Goal: Task Accomplishment & Management: Use online tool/utility

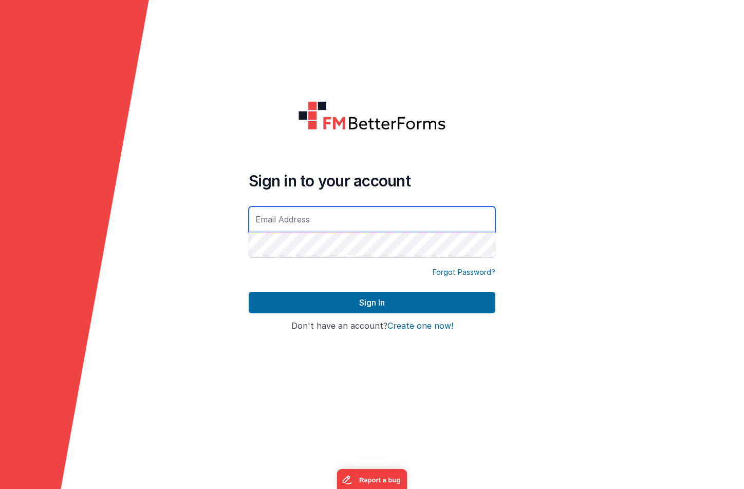
type input "[EMAIL_ADDRESS][DOMAIN_NAME]"
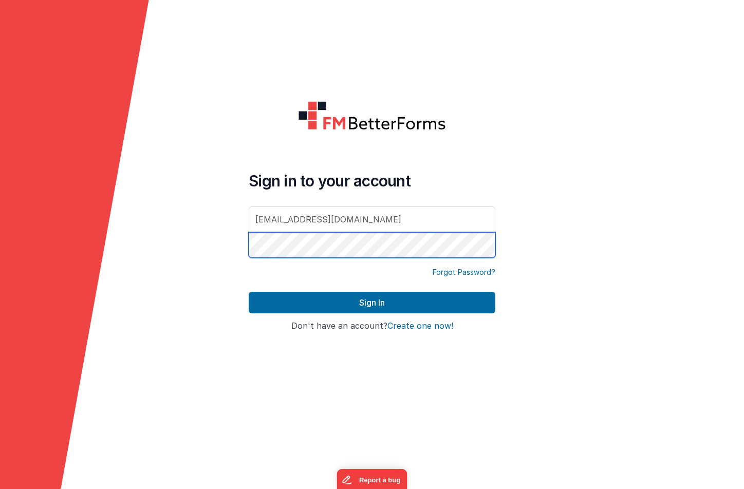
click at [372, 303] on button "Sign In" at bounding box center [372, 303] width 247 height 22
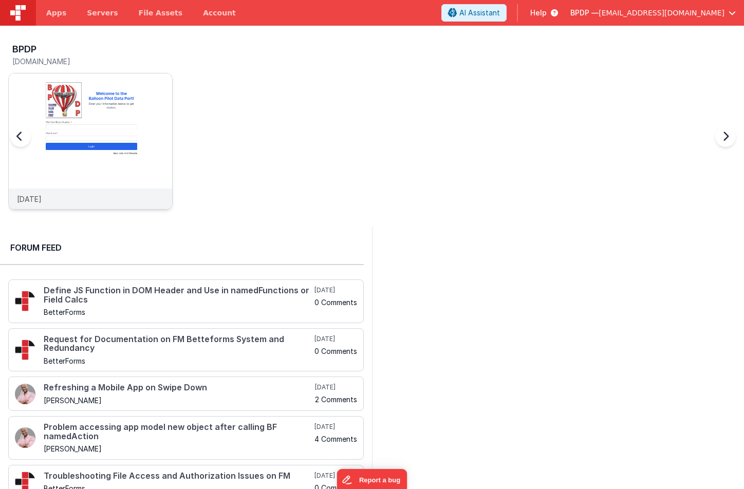
click at [82, 101] on img at bounding box center [90, 154] width 163 height 163
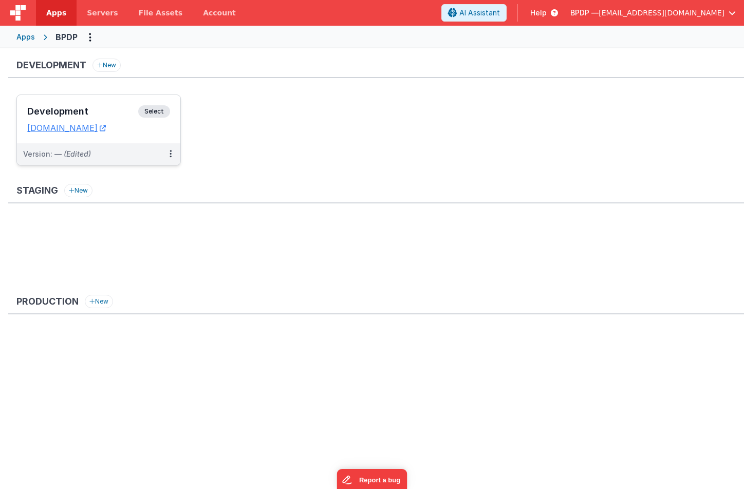
click at [159, 113] on span "Select" at bounding box center [154, 111] width 32 height 12
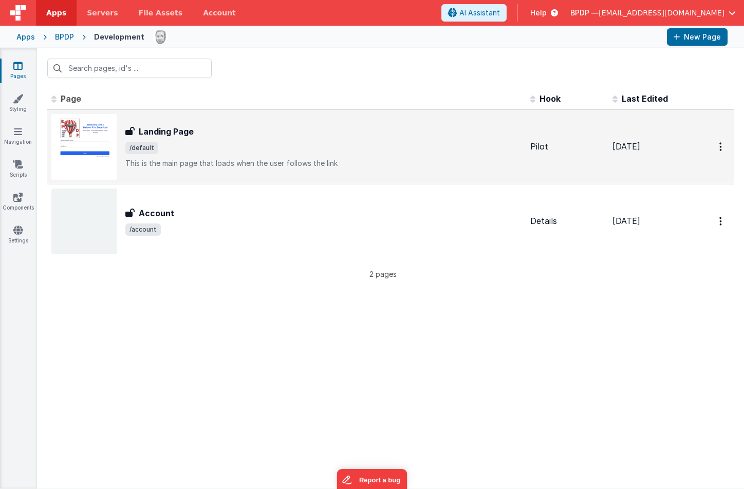
click at [160, 130] on h3 "Landing Page" at bounding box center [166, 131] width 55 height 12
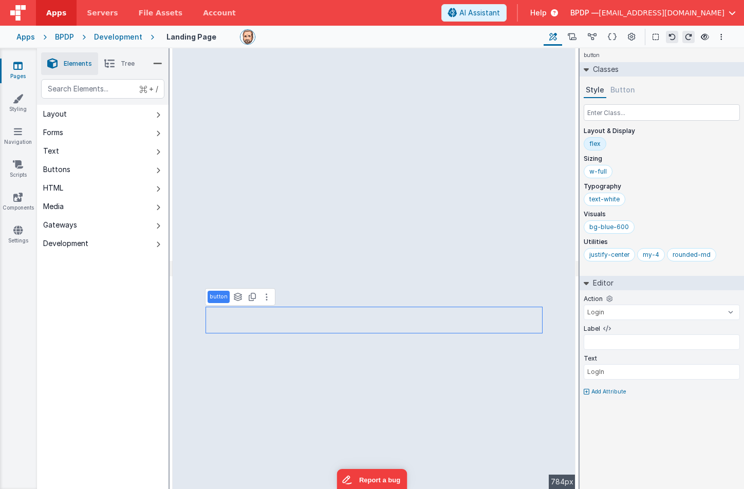
click at [16, 65] on icon at bounding box center [17, 66] width 9 height 10
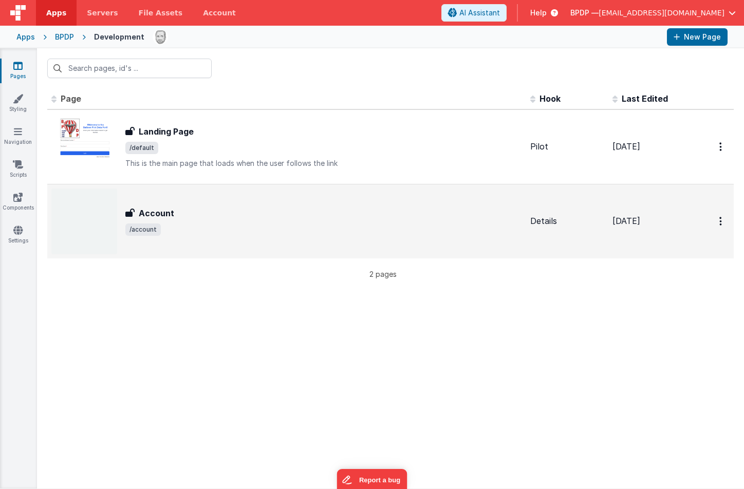
click at [162, 212] on h3 "Account" at bounding box center [156, 213] width 35 height 12
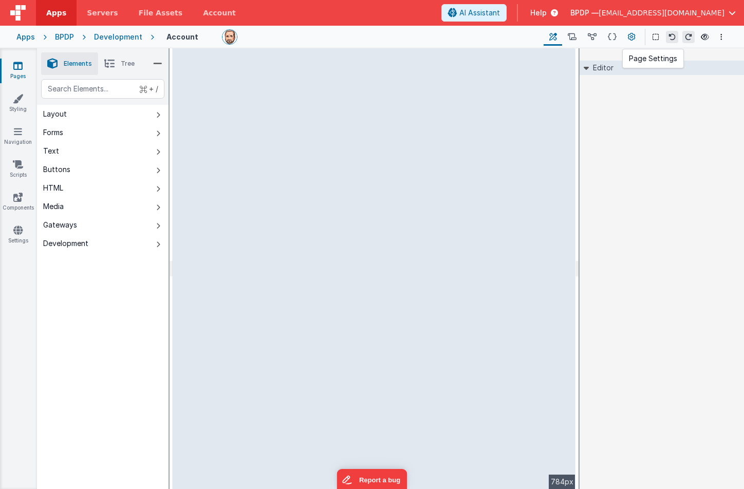
click at [631, 36] on icon at bounding box center [632, 37] width 8 height 11
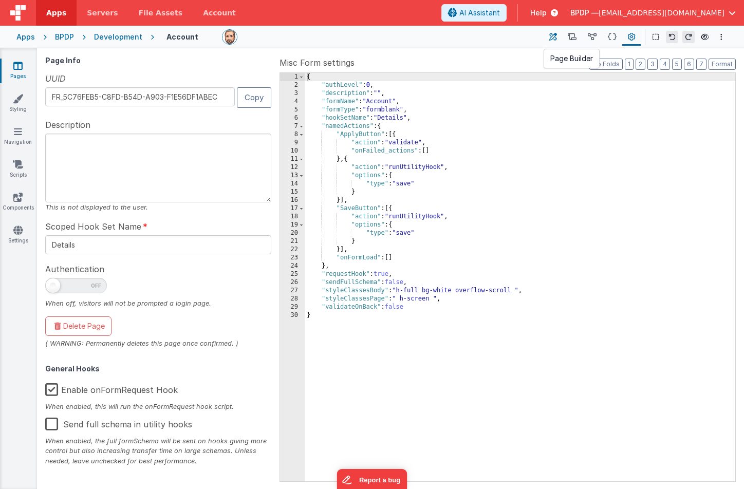
click at [554, 40] on icon at bounding box center [553, 37] width 8 height 11
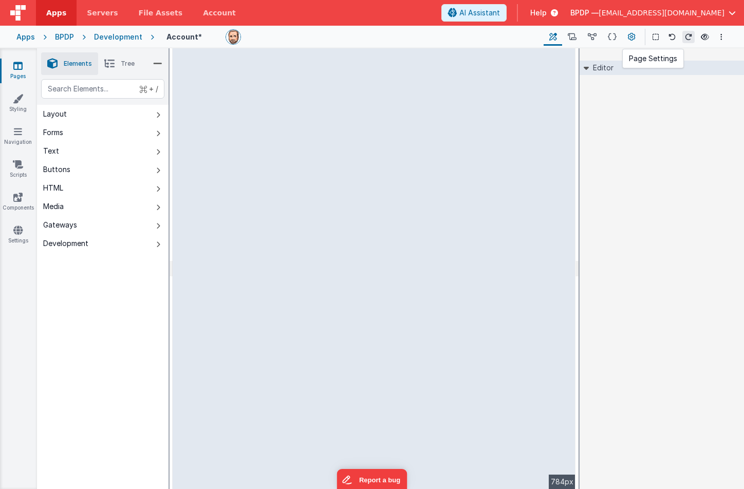
click at [632, 36] on icon at bounding box center [632, 37] width 8 height 11
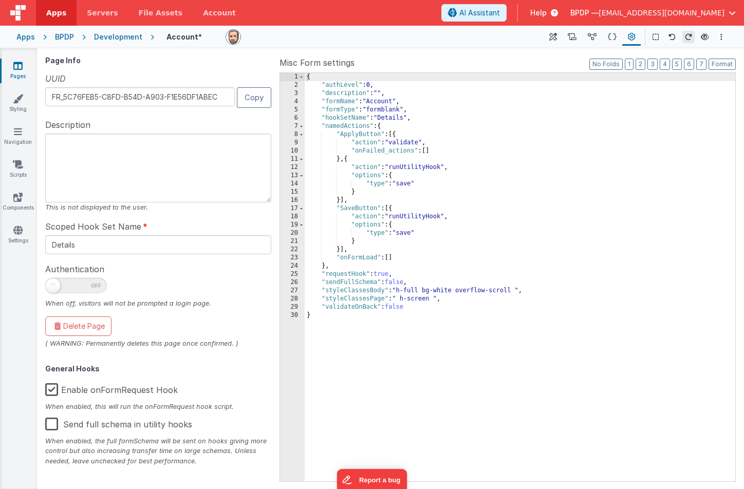
click at [17, 67] on icon at bounding box center [17, 66] width 9 height 10
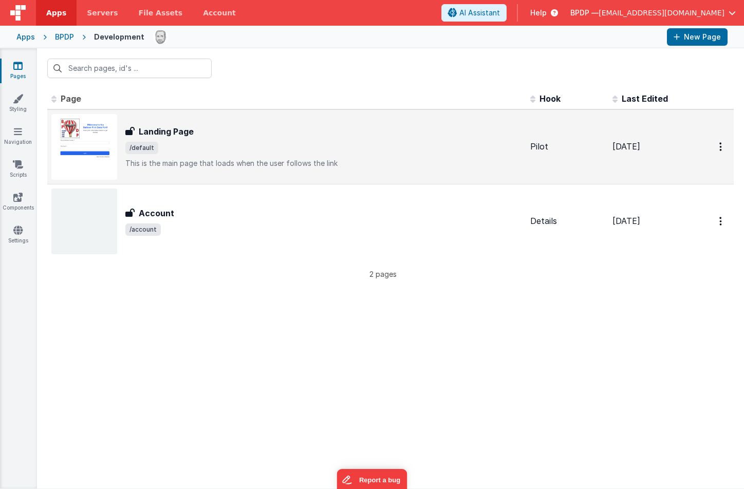
click at [181, 133] on h3 "Landing Page" at bounding box center [166, 131] width 55 height 12
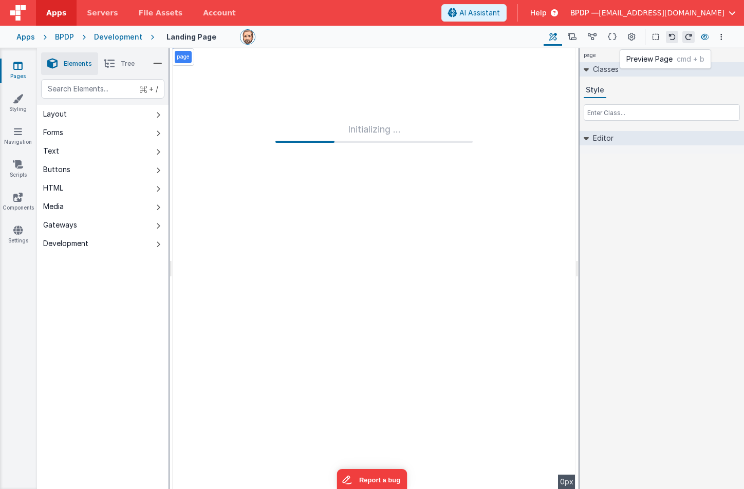
click at [704, 34] on icon at bounding box center [705, 36] width 8 height 7
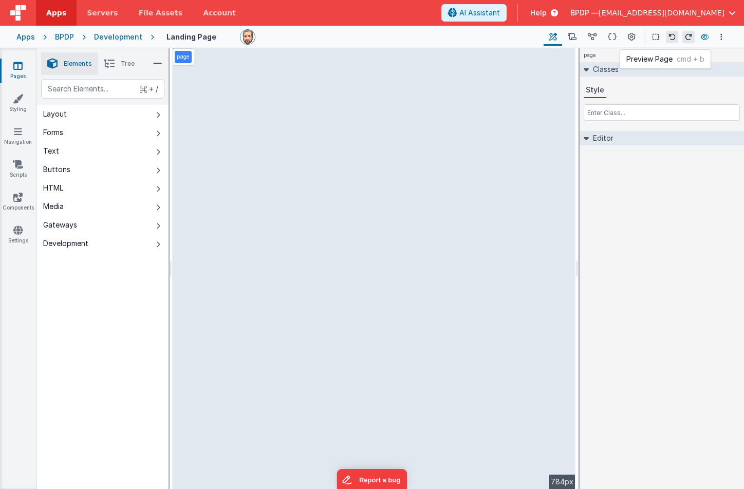
click at [704, 36] on icon at bounding box center [705, 36] width 8 height 7
click at [17, 64] on icon at bounding box center [17, 66] width 9 height 10
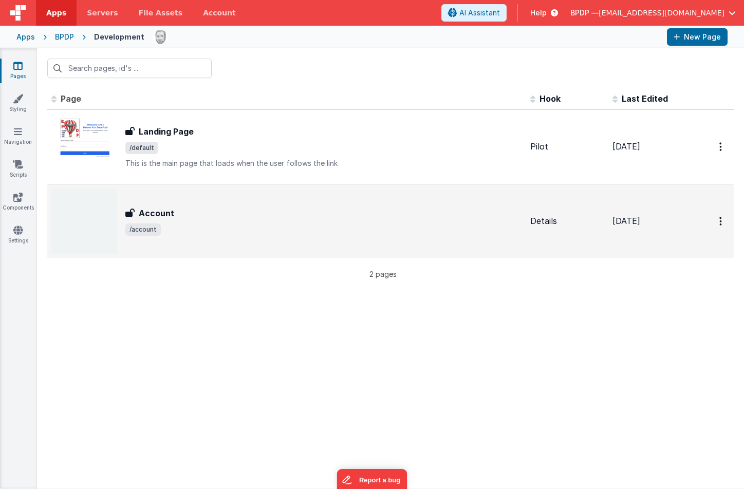
click at [151, 211] on h3 "Account" at bounding box center [156, 213] width 35 height 12
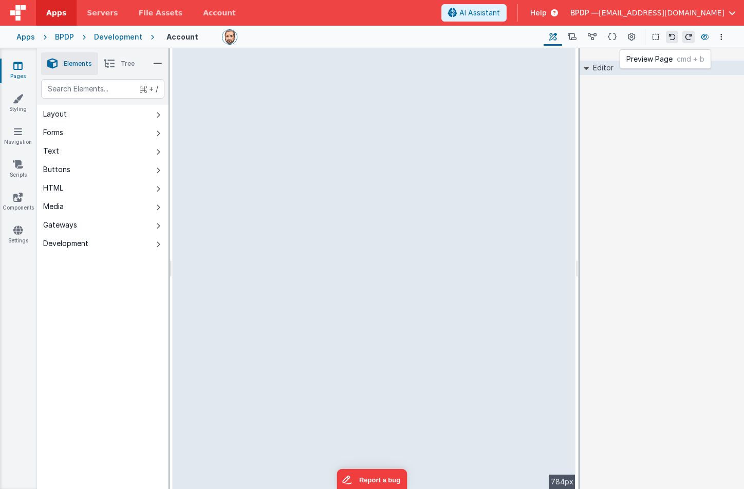
click at [707, 36] on icon at bounding box center [705, 36] width 8 height 7
click at [22, 69] on icon at bounding box center [17, 66] width 9 height 10
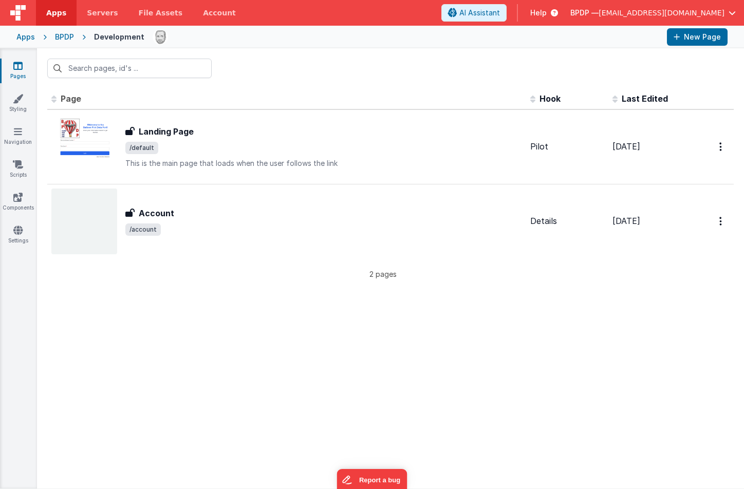
click at [717, 157] on button "Options" at bounding box center [721, 146] width 16 height 21
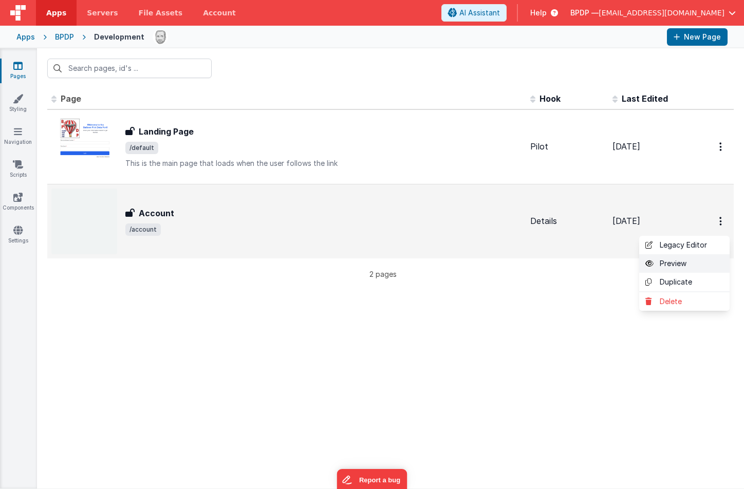
click at [684, 263] on link "Preview" at bounding box center [684, 263] width 90 height 18
click at [158, 215] on h3 "Account" at bounding box center [156, 213] width 35 height 12
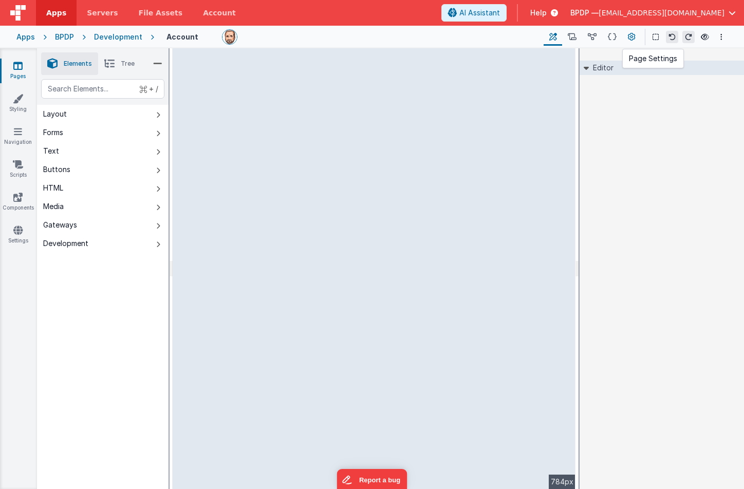
click at [634, 36] on icon at bounding box center [632, 37] width 8 height 11
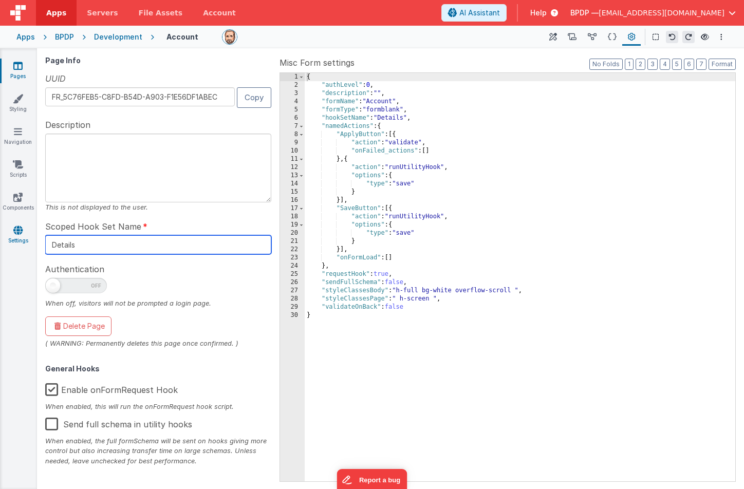
drag, startPoint x: 85, startPoint y: 243, endPoint x: 34, endPoint y: 240, distance: 51.0
click at [34, 240] on section "Pages Styling Navigation Scripts Components Settings Builder Page Schema Action…" at bounding box center [372, 268] width 744 height 441
type input "Account"
click at [590, 35] on icon at bounding box center [592, 37] width 9 height 11
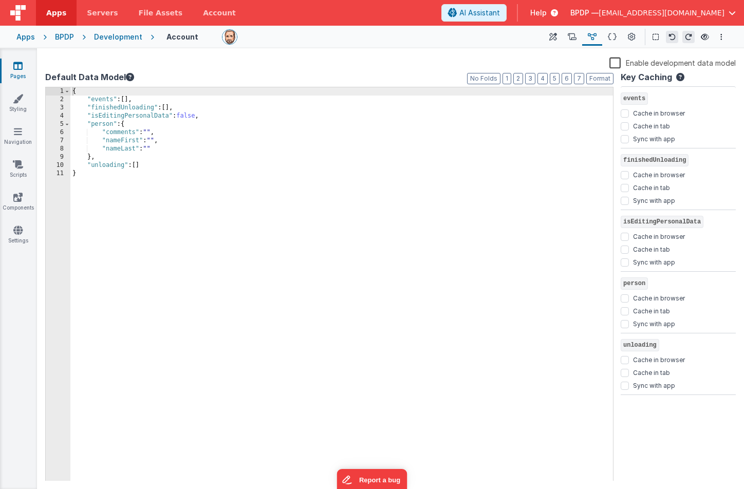
click at [615, 64] on label "Enable development data model" at bounding box center [672, 63] width 126 height 12
click at [0, 0] on input "Enable development data model" at bounding box center [0, 0] width 0 height 0
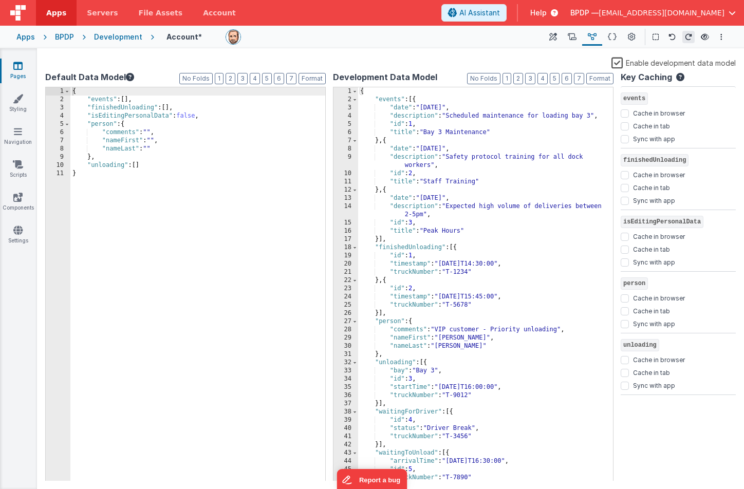
click at [384, 106] on div "{ "events" : [{ "date" : "2025-08-12" , "description" : "Scheduled maintenance …" at bounding box center [485, 292] width 255 height 410
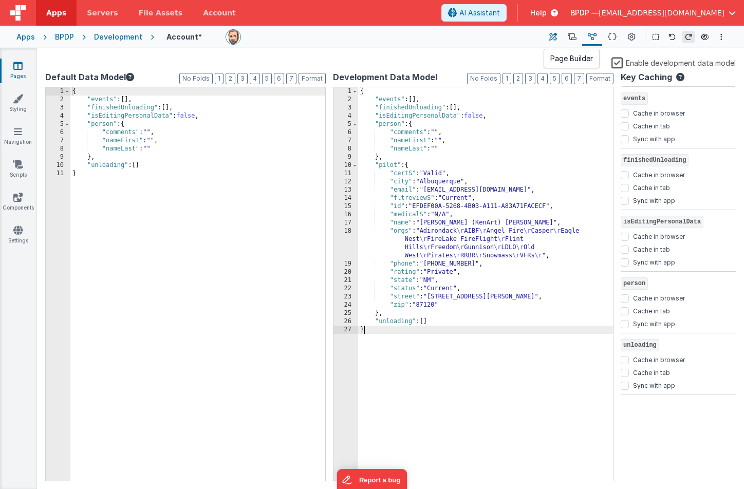
click at [554, 33] on icon at bounding box center [553, 37] width 8 height 11
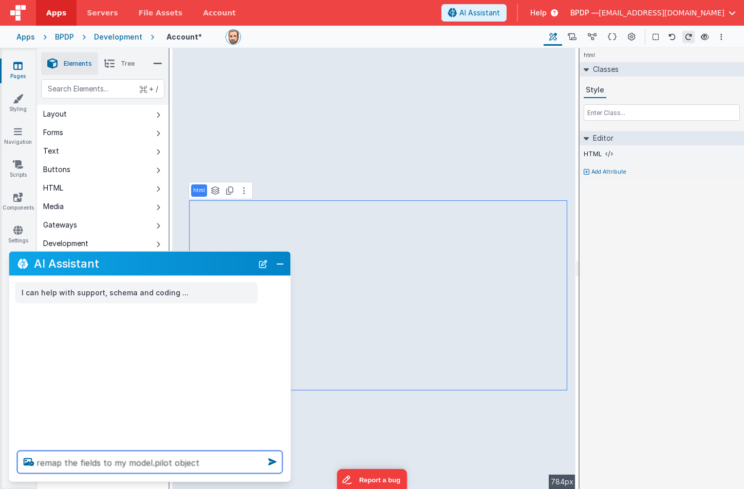
type textarea "remap the fields to my model.pilot object"
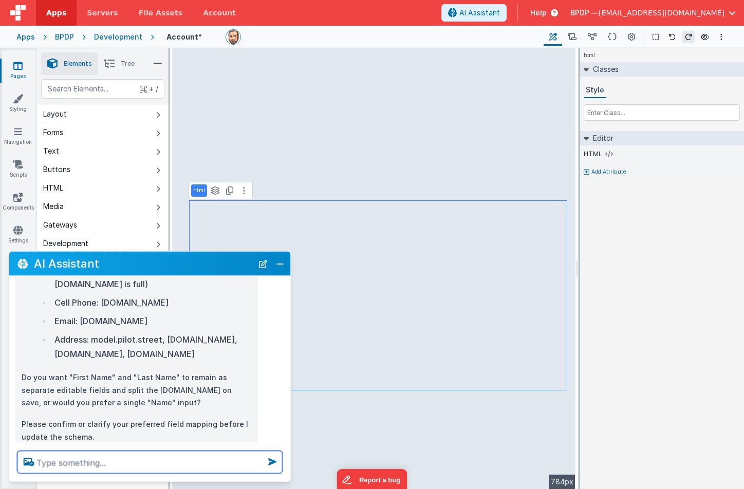
scroll to position [309, 0]
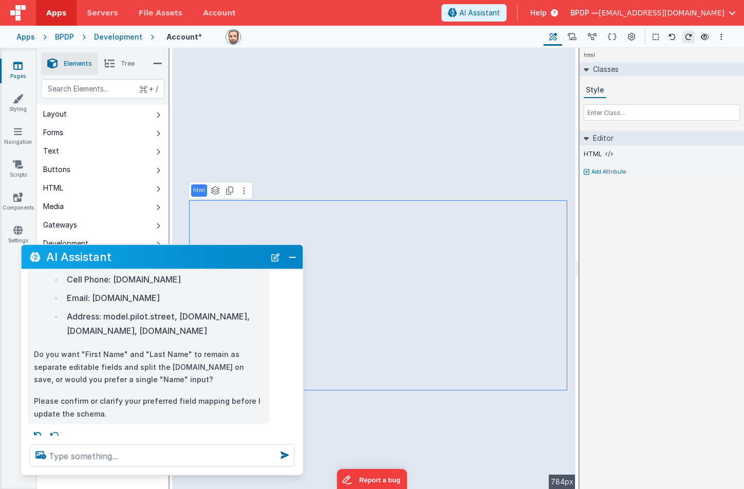
drag, startPoint x: 161, startPoint y: 258, endPoint x: 178, endPoint y: 251, distance: 18.4
click at [178, 251] on h2 "AI Assistant" at bounding box center [155, 257] width 219 height 12
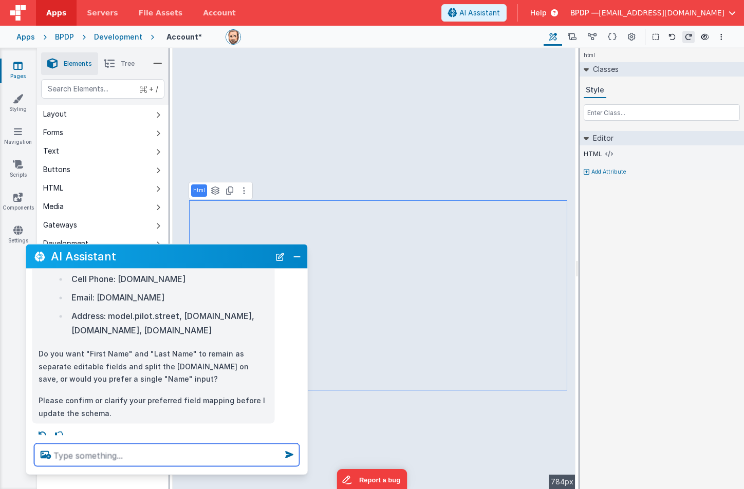
click at [69, 457] on textarea at bounding box center [166, 455] width 265 height 23
type textarea "keep name as one field"
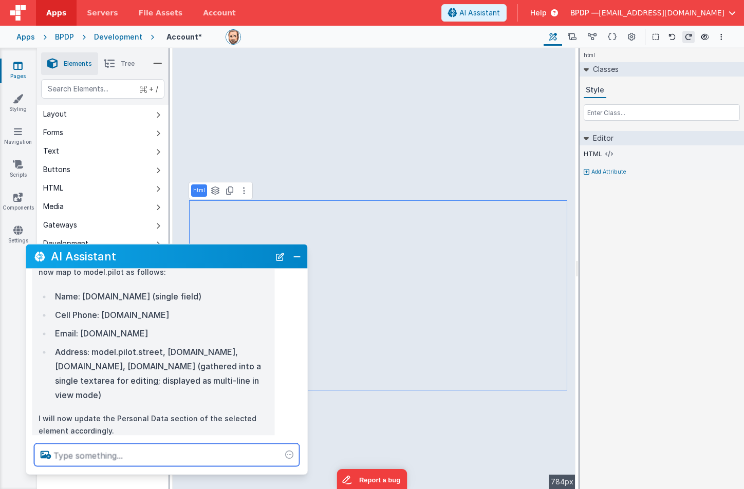
scroll to position [536, 0]
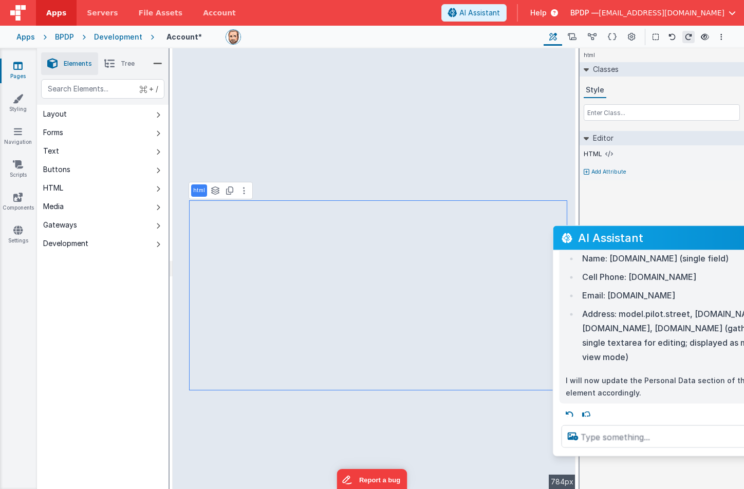
drag, startPoint x: 127, startPoint y: 257, endPoint x: 654, endPoint y: 238, distance: 527.5
click at [654, 238] on h2 "AI Assistant" at bounding box center [687, 238] width 219 height 12
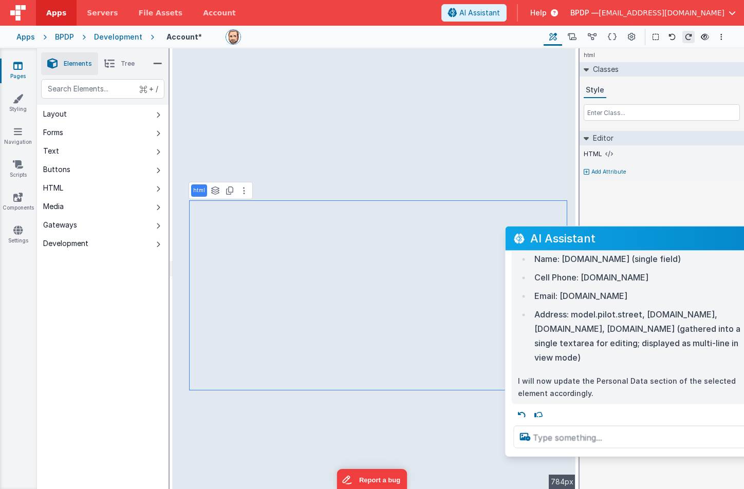
drag, startPoint x: 568, startPoint y: 236, endPoint x: 620, endPoint y: 236, distance: 51.4
click at [620, 236] on h2 "AI Assistant" at bounding box center [639, 238] width 219 height 12
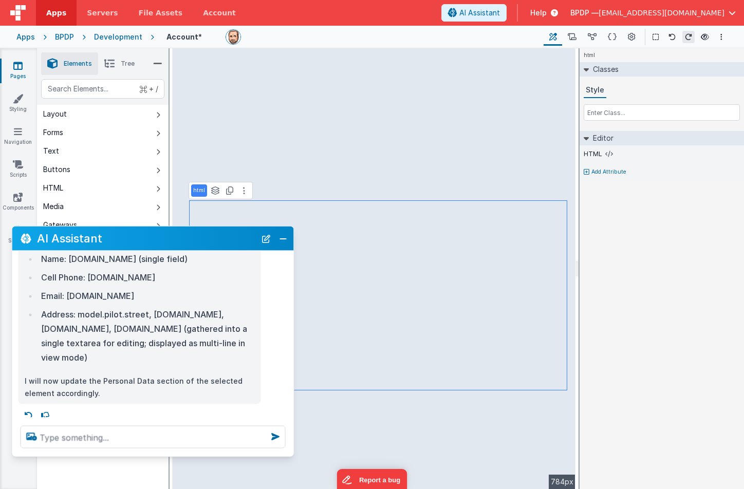
drag, startPoint x: 603, startPoint y: 238, endPoint x: 157, endPoint y: 236, distance: 445.5
click at [157, 236] on h2 "AI Assistant" at bounding box center [146, 238] width 219 height 12
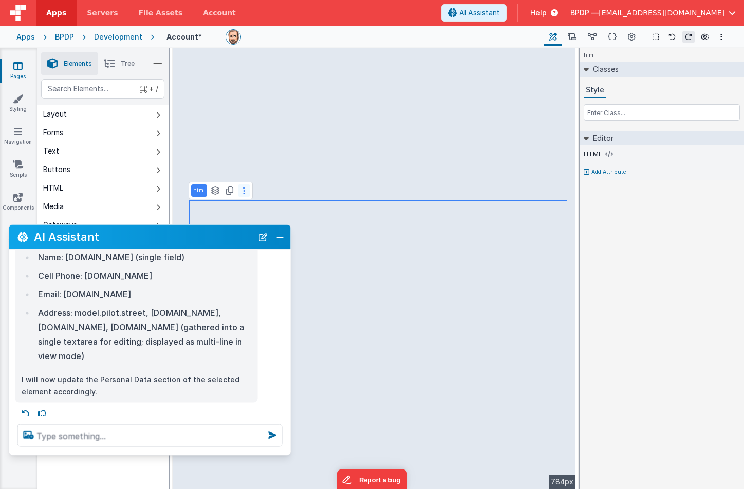
click at [244, 189] on icon at bounding box center [244, 191] width 2 height 8
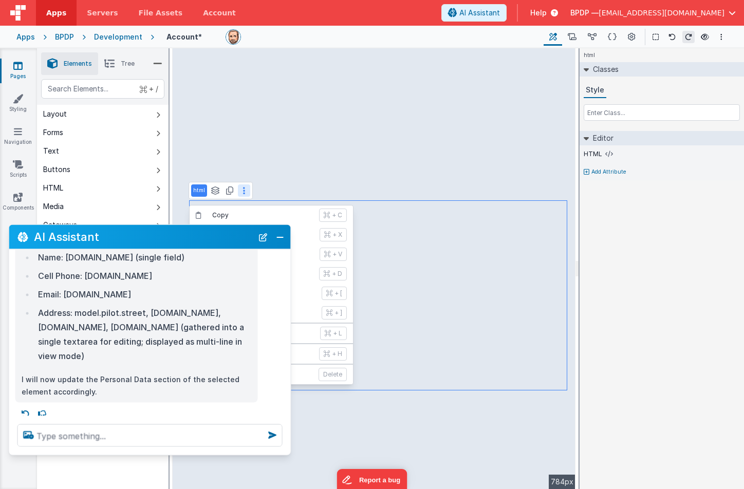
click at [159, 233] on h2 "AI Assistant" at bounding box center [143, 237] width 219 height 12
click at [277, 235] on button "Close" at bounding box center [279, 237] width 13 height 14
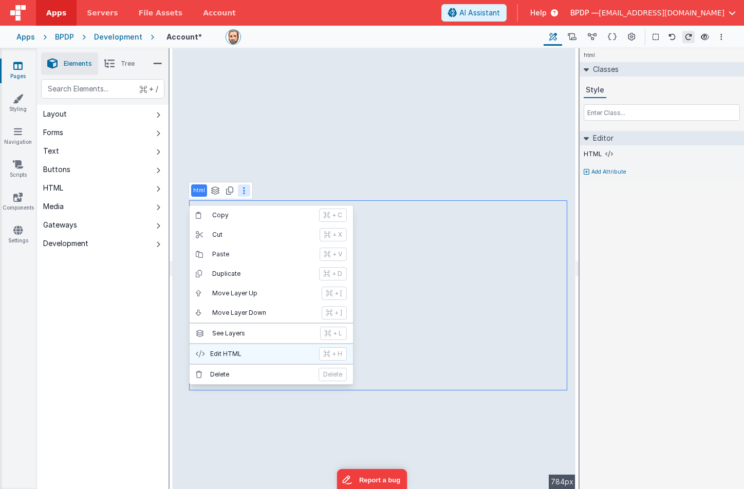
click at [227, 355] on p "Edit HTML" at bounding box center [261, 354] width 103 height 8
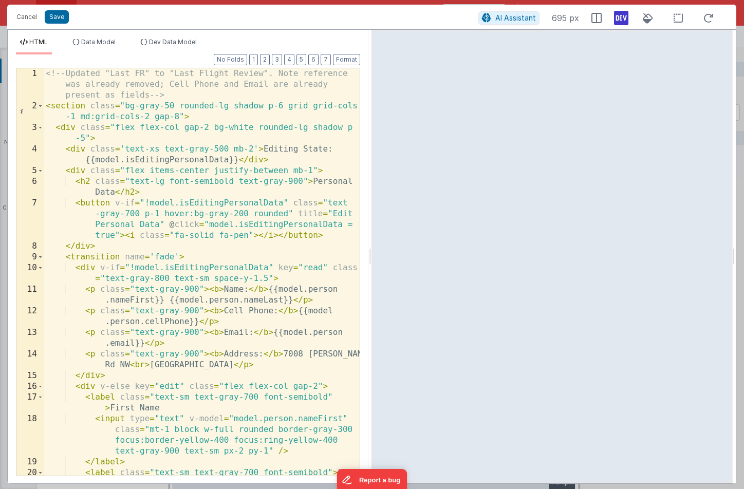
click at [122, 155] on div "<!-- Updated "Last FR" to "Last Flight Review". Note reference was already remo…" at bounding box center [202, 298] width 316 height 461
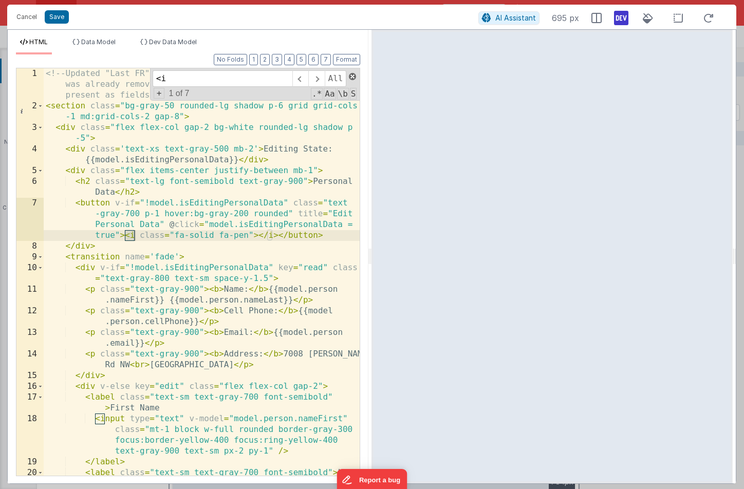
type input "<i"
click at [354, 76] on span at bounding box center [352, 76] width 7 height 7
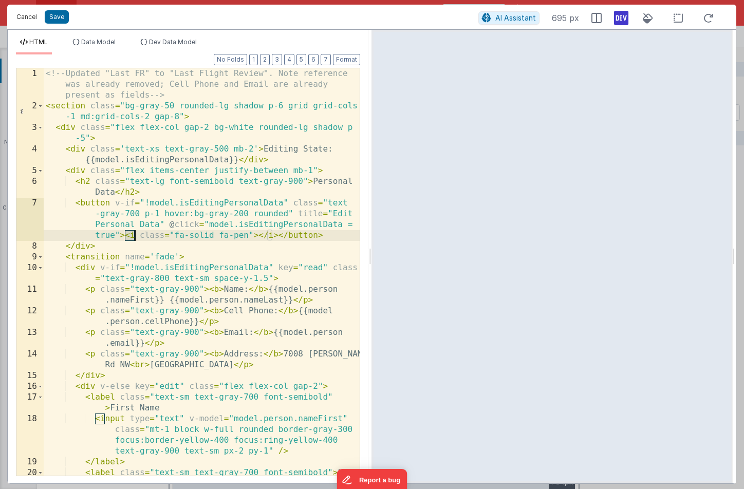
click at [27, 18] on button "Cancel" at bounding box center [26, 17] width 31 height 14
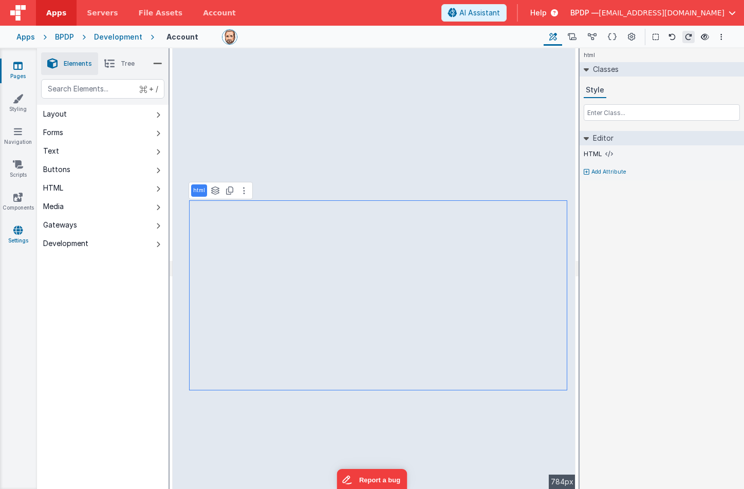
click at [18, 232] on icon at bounding box center [17, 230] width 9 height 10
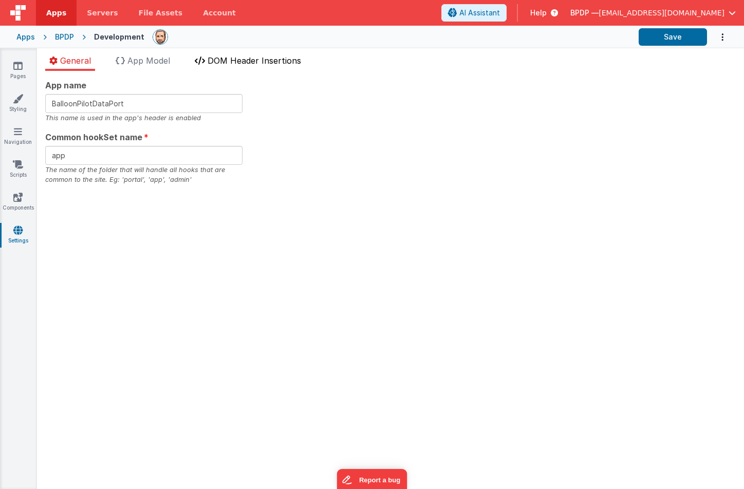
click at [244, 61] on span "DOM Header Insertions" at bounding box center [255, 60] width 94 height 10
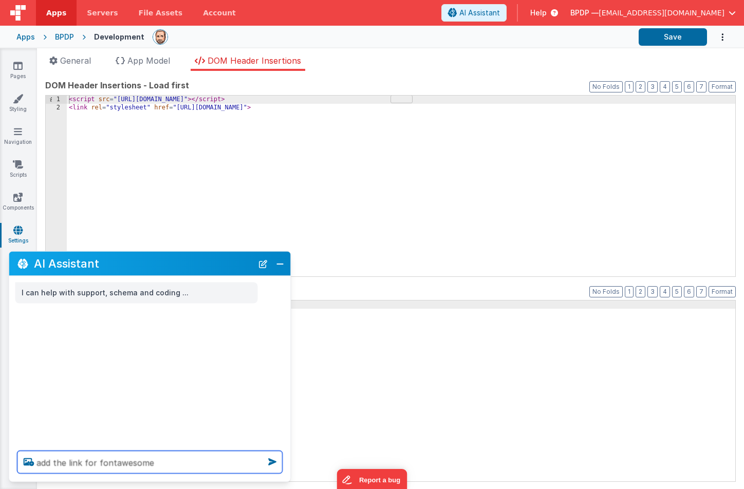
type textarea "add the link for font awesome"
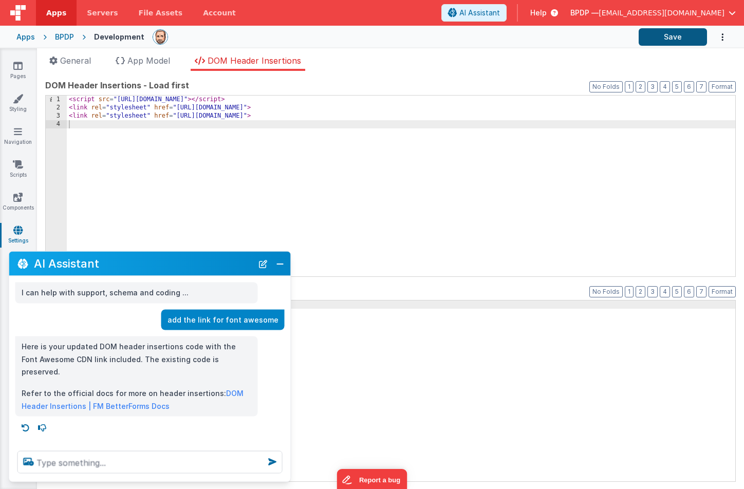
click at [669, 35] on button "Save" at bounding box center [673, 36] width 68 height 17
click at [24, 40] on div "Apps" at bounding box center [25, 37] width 18 height 10
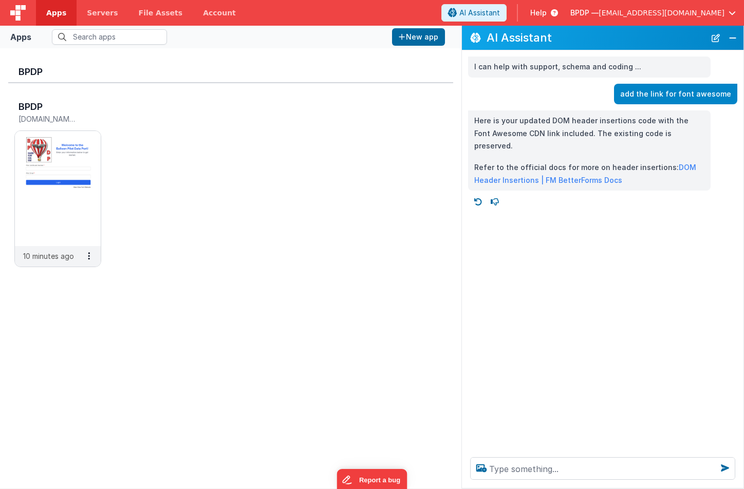
click at [54, 13] on span "Apps" at bounding box center [56, 13] width 20 height 10
click at [65, 177] on img at bounding box center [58, 188] width 86 height 115
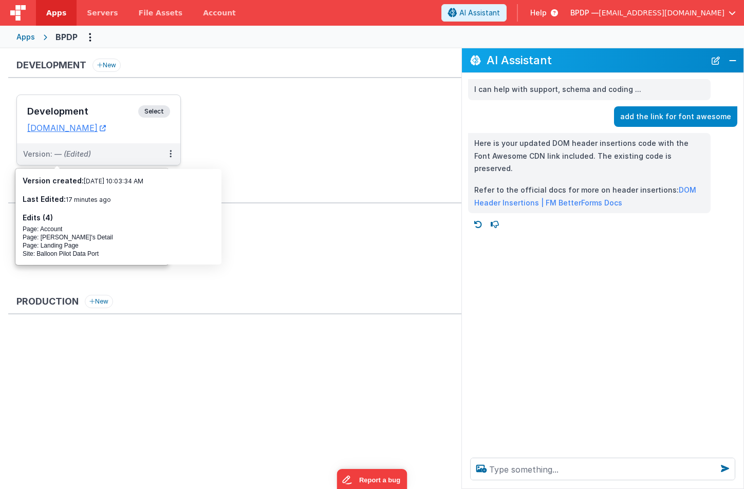
click at [155, 113] on span "Select" at bounding box center [154, 111] width 32 height 12
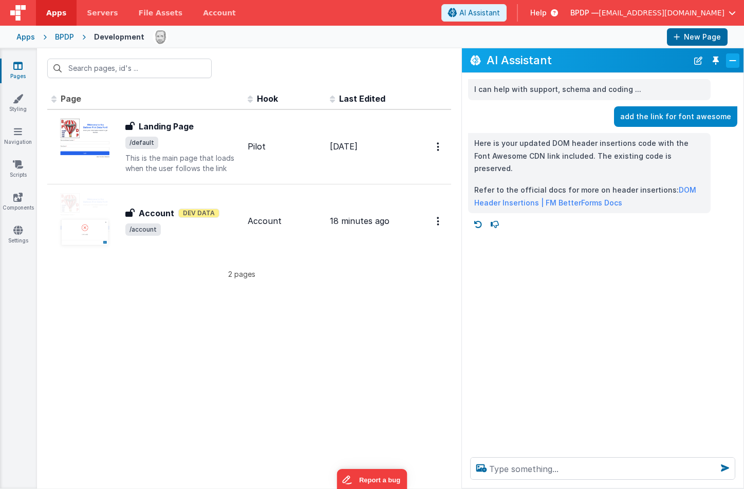
click at [732, 59] on button "Close" at bounding box center [732, 60] width 13 height 14
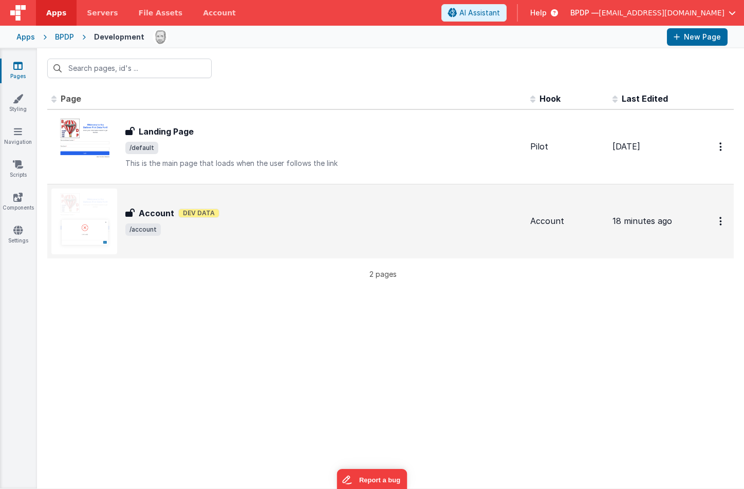
click at [162, 215] on h3 "Account" at bounding box center [156, 213] width 35 height 12
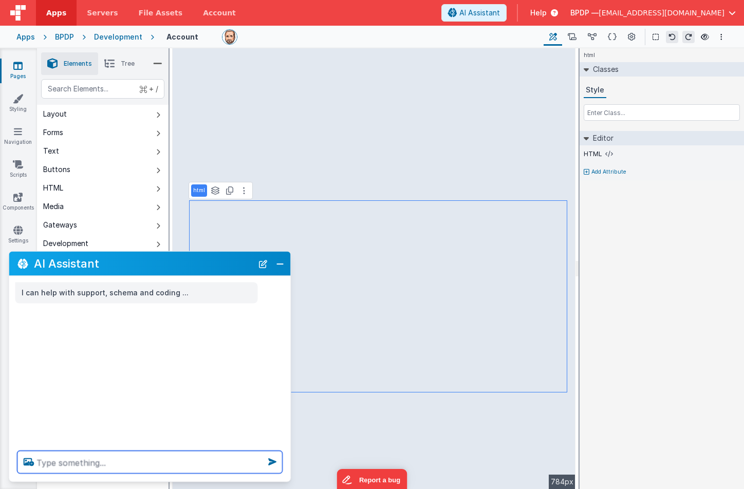
click at [47, 464] on textarea at bounding box center [149, 462] width 265 height 23
type textarea "w"
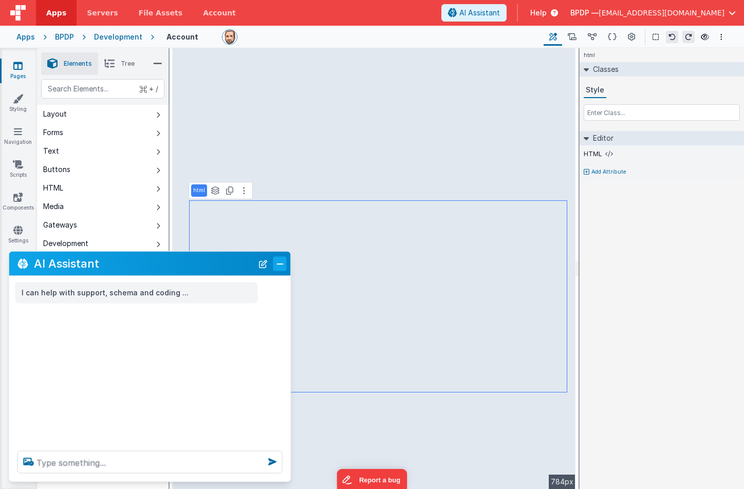
click at [284, 263] on button "Close" at bounding box center [279, 263] width 13 height 14
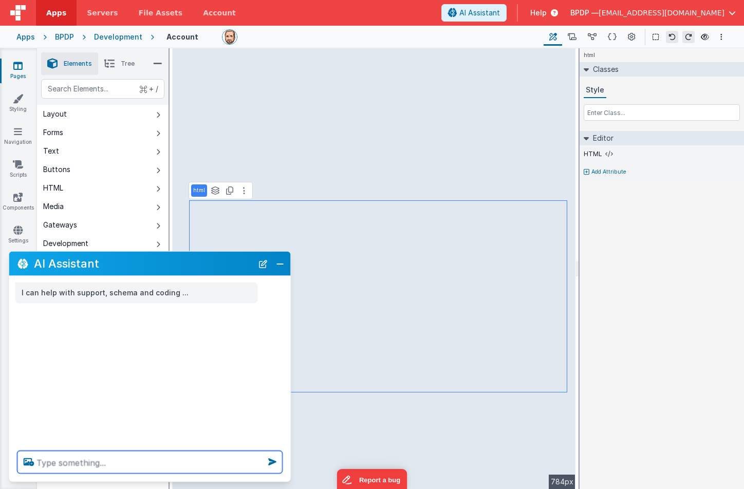
click at [51, 459] on textarea at bounding box center [149, 462] width 265 height 23
type textarea "put outlines around the fields in edit mode"
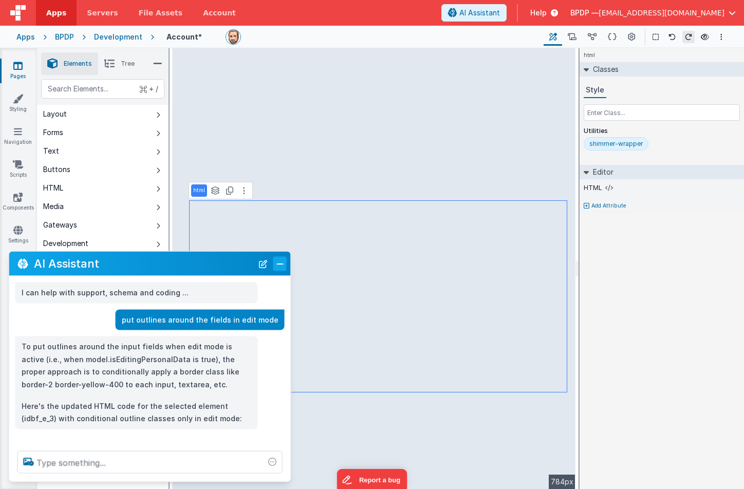
click at [281, 262] on button "Close" at bounding box center [279, 263] width 13 height 14
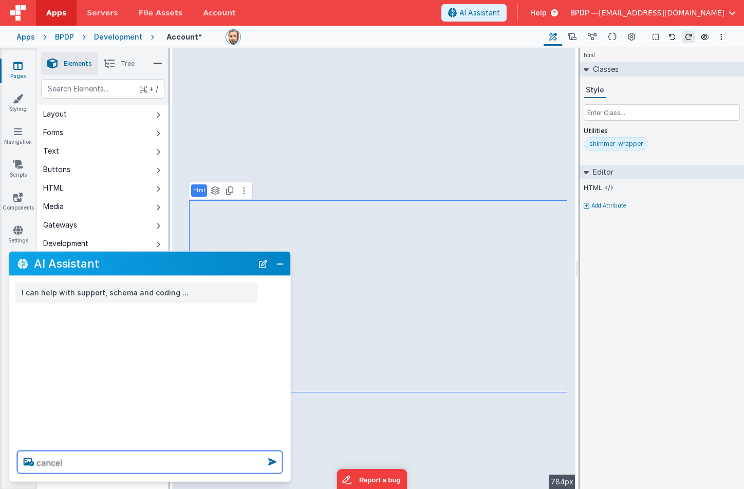
type textarea "cancel"
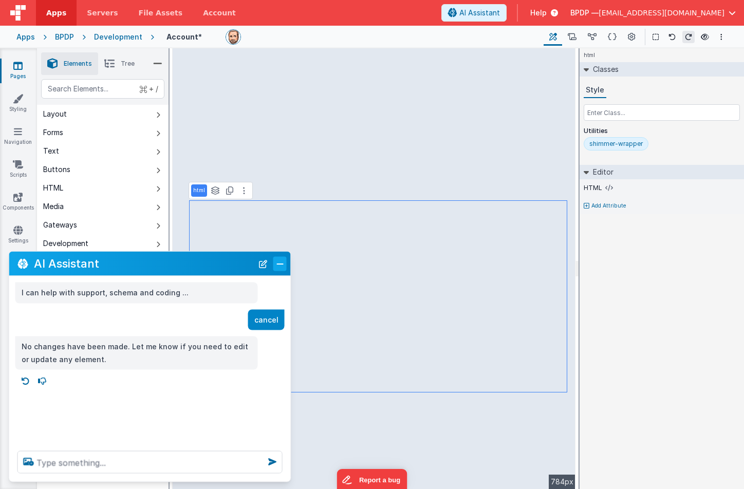
click at [279, 266] on button "Close" at bounding box center [279, 263] width 13 height 14
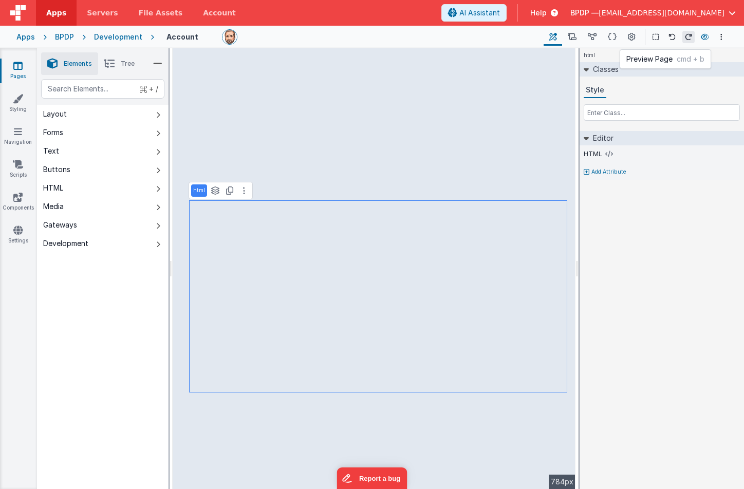
click at [706, 34] on icon at bounding box center [705, 36] width 8 height 7
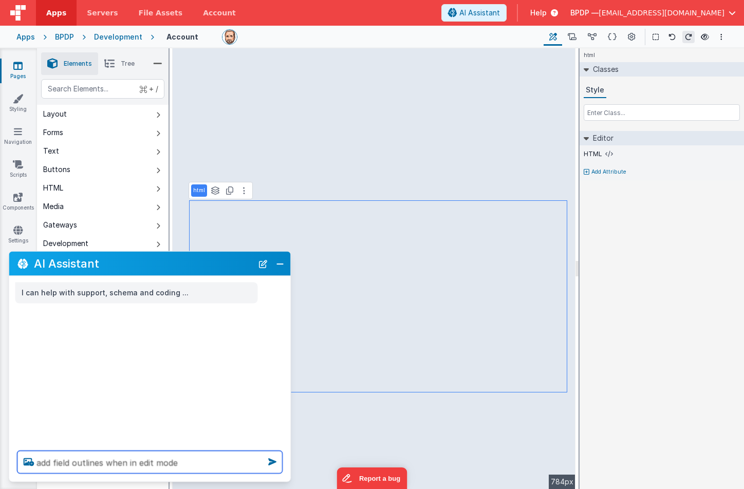
type textarea "add field outlines when in edit mode"
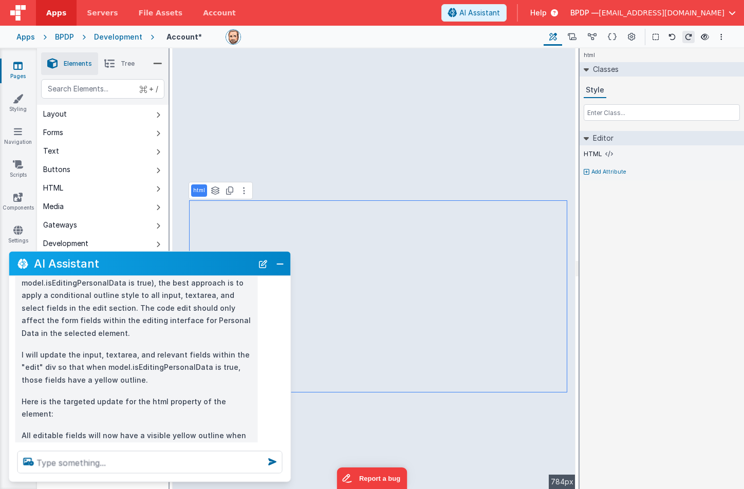
scroll to position [93, 0]
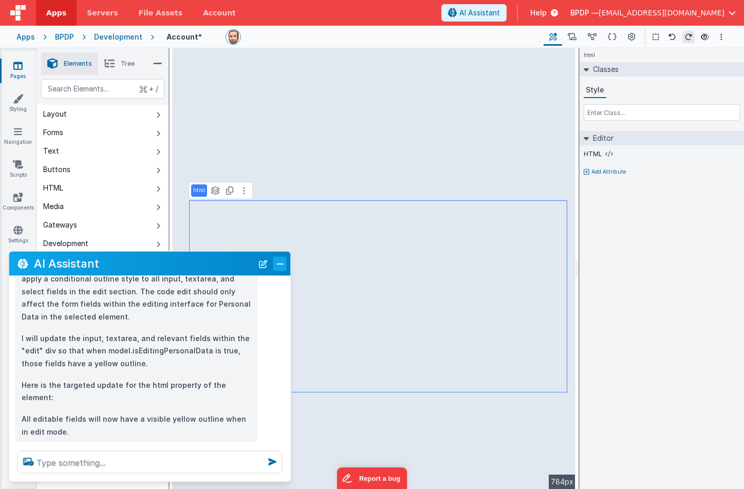
click at [280, 265] on button "Close" at bounding box center [279, 263] width 13 height 14
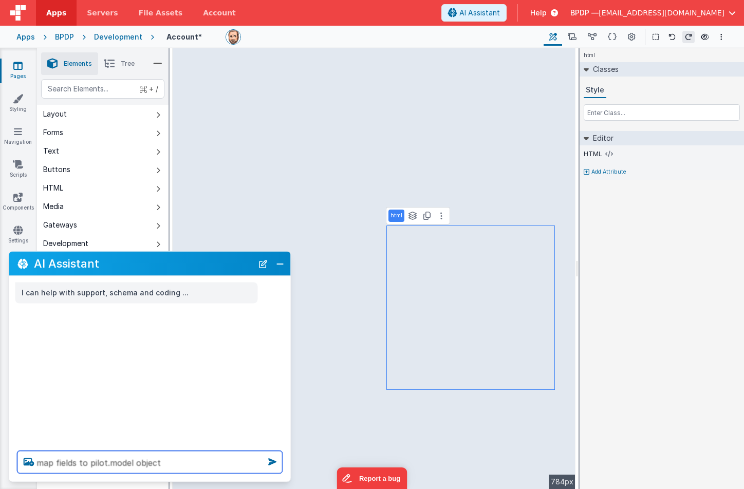
type textarea "map fields to pilot.model object"
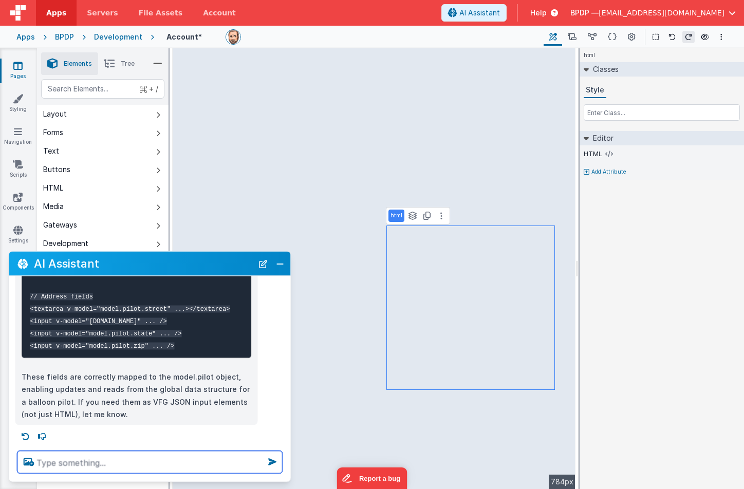
scroll to position [431, 0]
type textarea "map fields to model.balloon object"
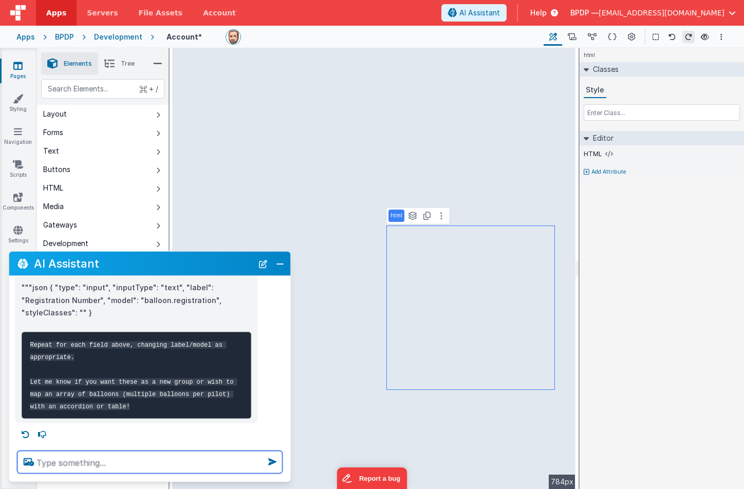
scroll to position [1388, 0]
click at [48, 451] on div at bounding box center [150, 462] width 282 height 39
click at [49, 463] on textarea at bounding box center [149, 462] width 265 height 23
type textarea "map an array with accordion"
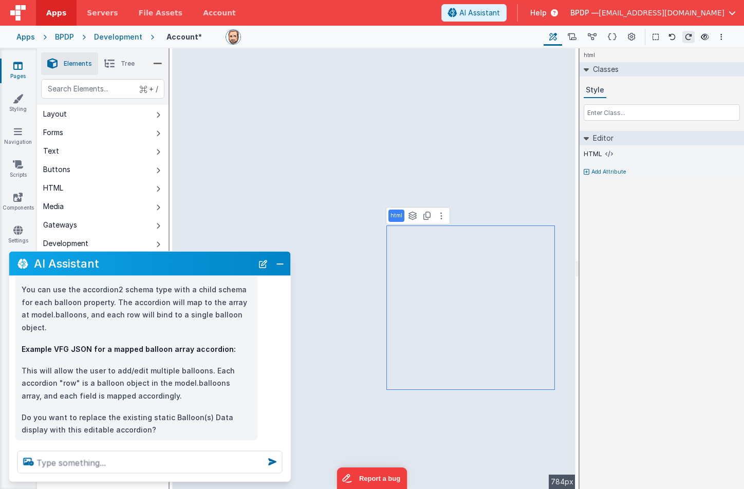
scroll to position [1601, 0]
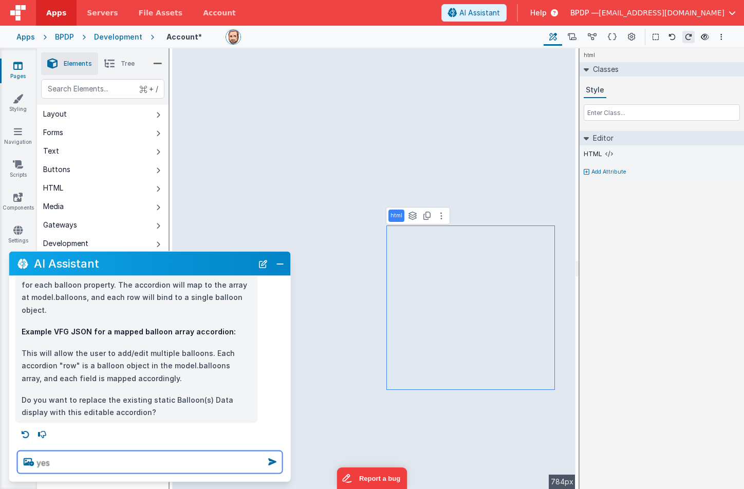
type textarea "yes"
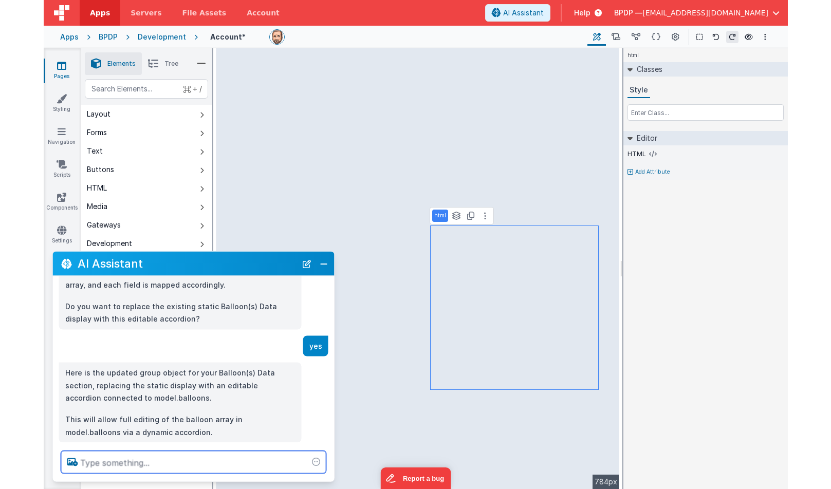
scroll to position [1713, 0]
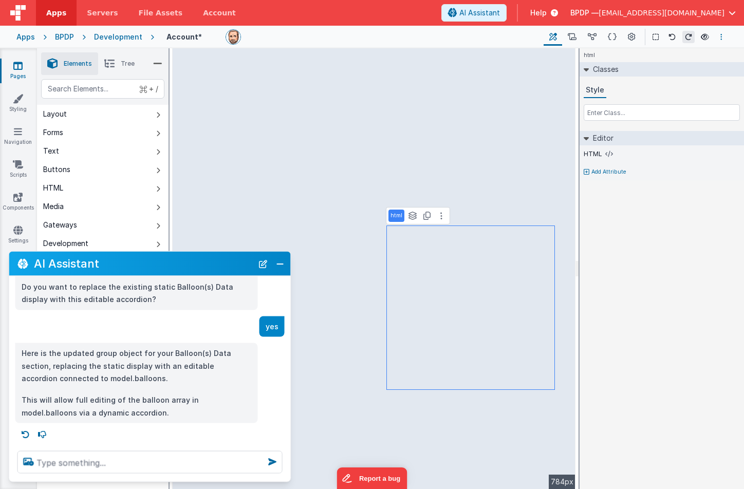
click at [723, 35] on button "Options" at bounding box center [721, 37] width 12 height 12
click at [659, 240] on button at bounding box center [372, 244] width 744 height 489
click at [280, 265] on button "Close" at bounding box center [279, 263] width 13 height 14
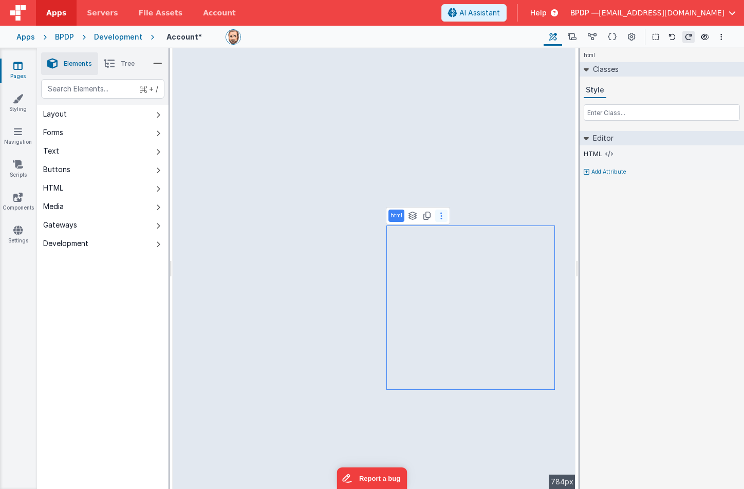
click at [440, 216] on icon at bounding box center [441, 216] width 2 height 8
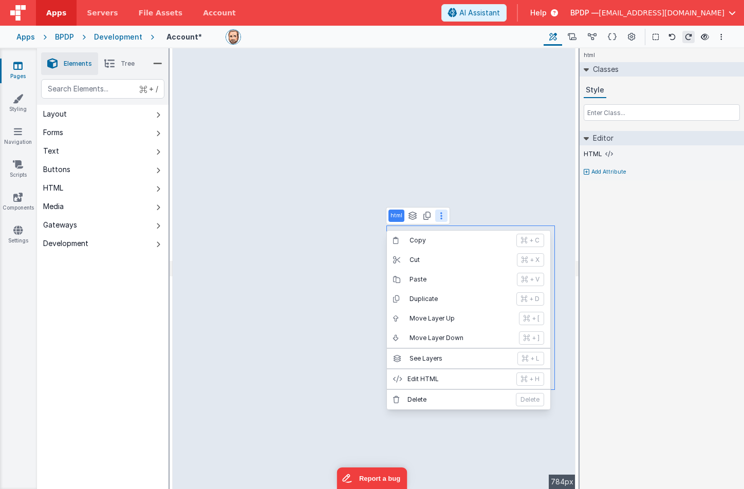
click at [117, 36] on div "Development" at bounding box center [118, 37] width 48 height 10
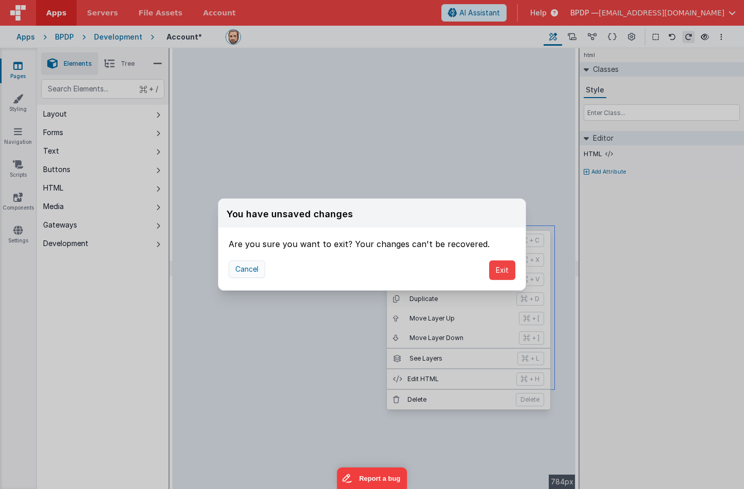
click at [248, 271] on button "Cancel" at bounding box center [247, 269] width 36 height 17
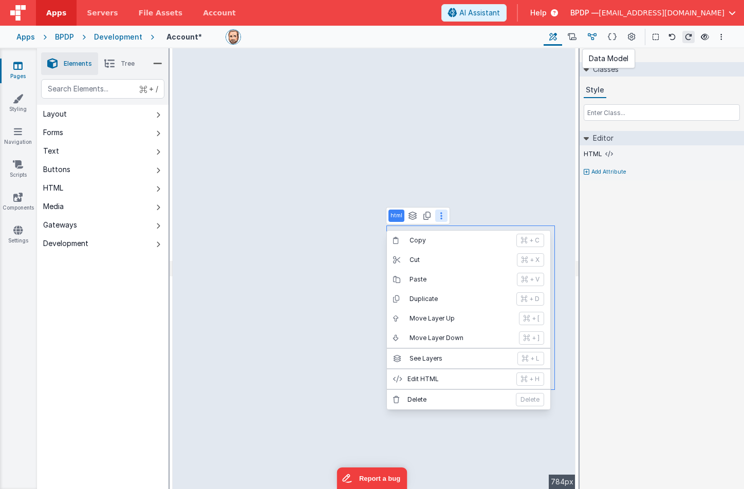
click at [595, 36] on icon at bounding box center [592, 37] width 9 height 11
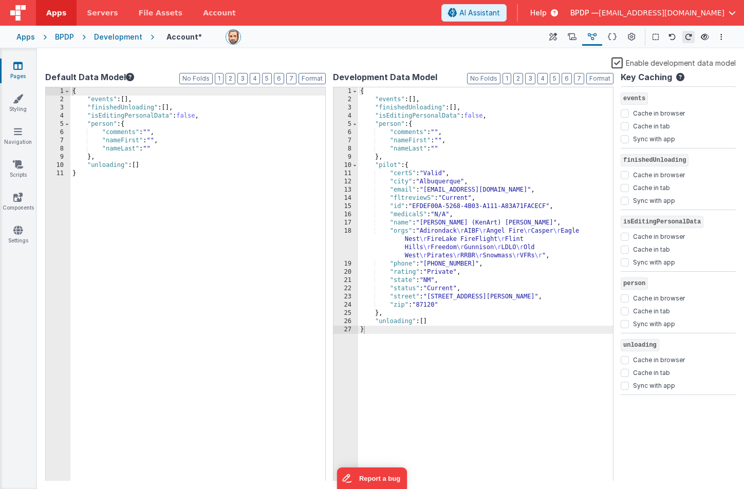
click at [446, 172] on div "{ "events" : [ ] , "finishedUnloading" : [ ] , "isEditingPersonalData" : false …" at bounding box center [485, 292] width 255 height 411
click at [453, 208] on div "{ "events" : [ ] , "finishedUnloading" : [ ] , "isEditingPersonalData" : false …" at bounding box center [485, 292] width 255 height 411
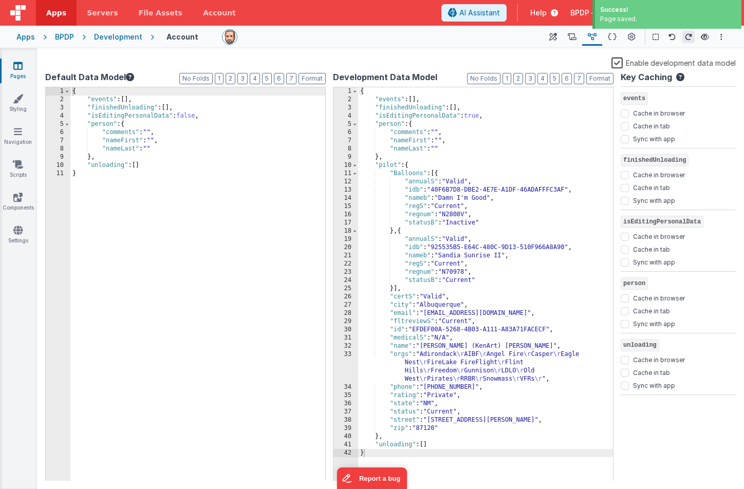
click at [18, 64] on icon at bounding box center [17, 66] width 9 height 10
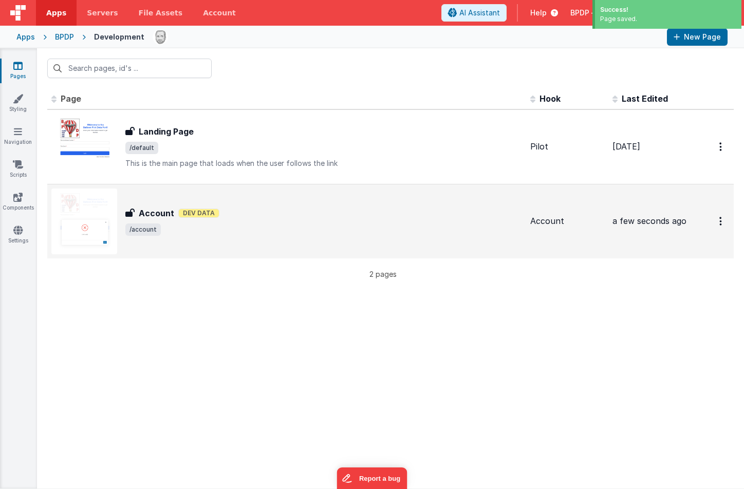
click at [156, 209] on h3 "Account" at bounding box center [156, 213] width 35 height 12
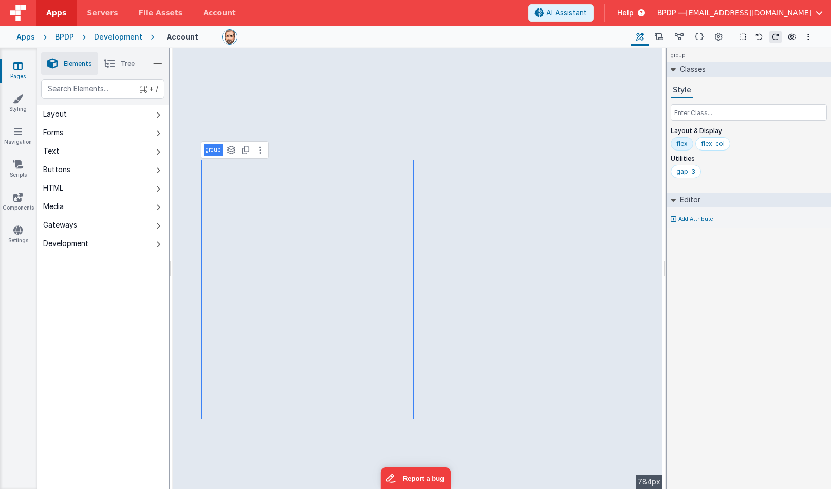
click at [215, 148] on p "group" at bounding box center [213, 150] width 15 height 8
click at [116, 62] on li "Tree" at bounding box center [119, 63] width 43 height 23
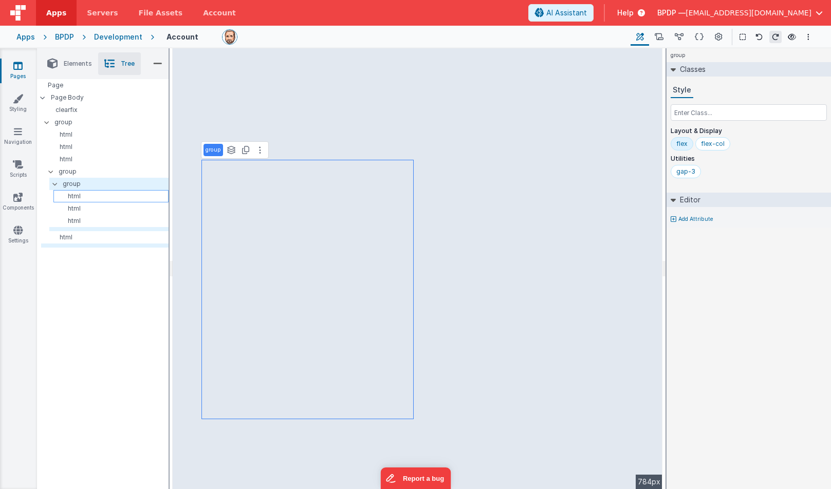
click at [79, 194] on p "html" at bounding box center [113, 196] width 110 height 8
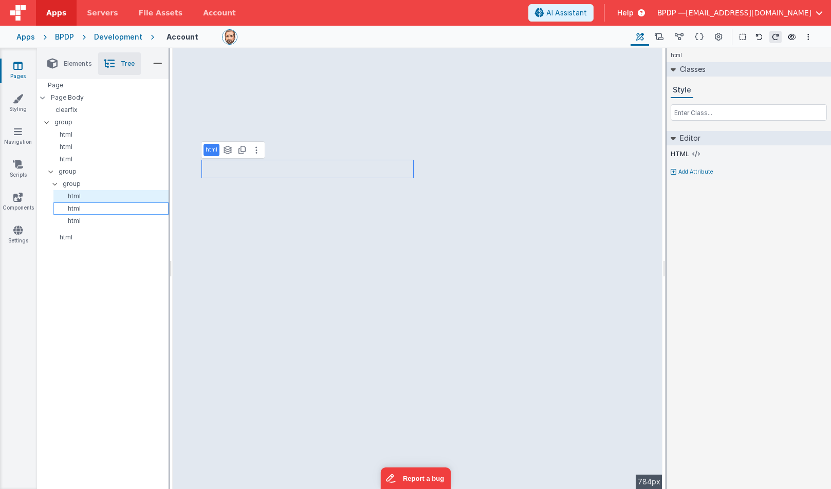
click at [78, 208] on p "html" at bounding box center [113, 209] width 110 height 8
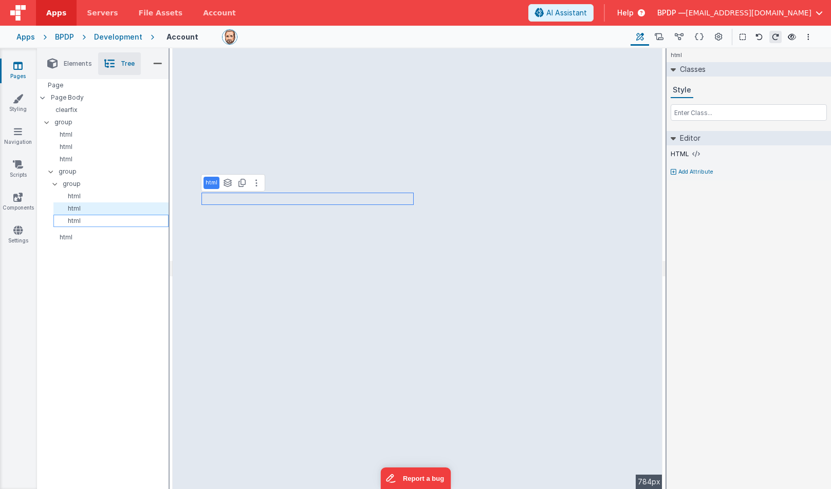
click at [78, 220] on p "html" at bounding box center [113, 221] width 110 height 8
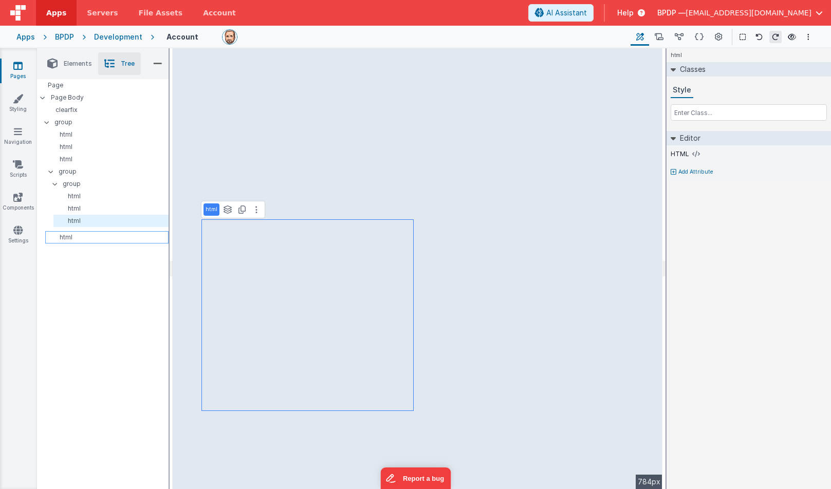
click at [69, 237] on p "html" at bounding box center [108, 237] width 119 height 8
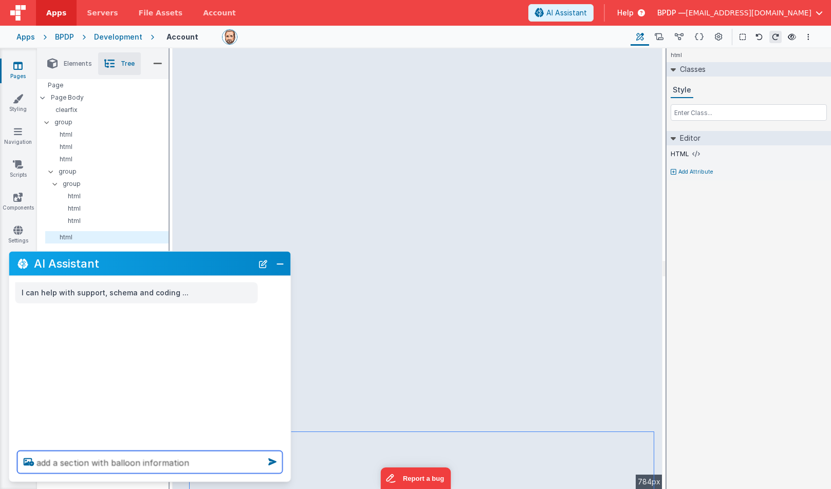
type textarea "add a section with balloon information"
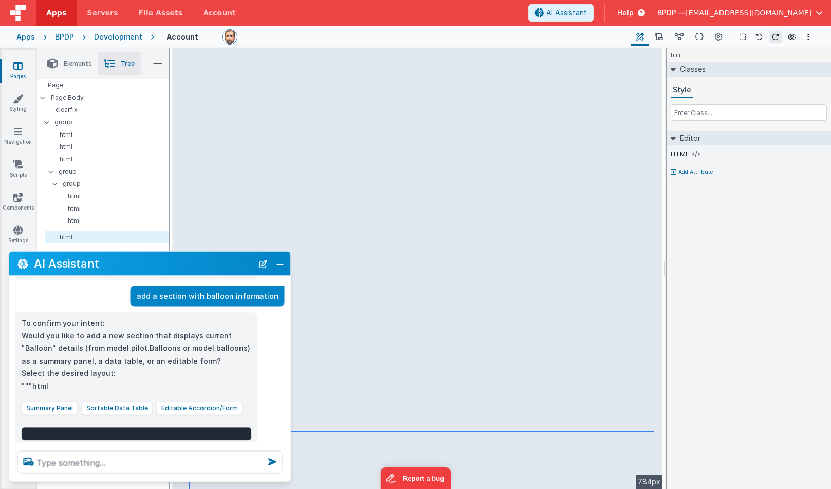
scroll to position [43, 0]
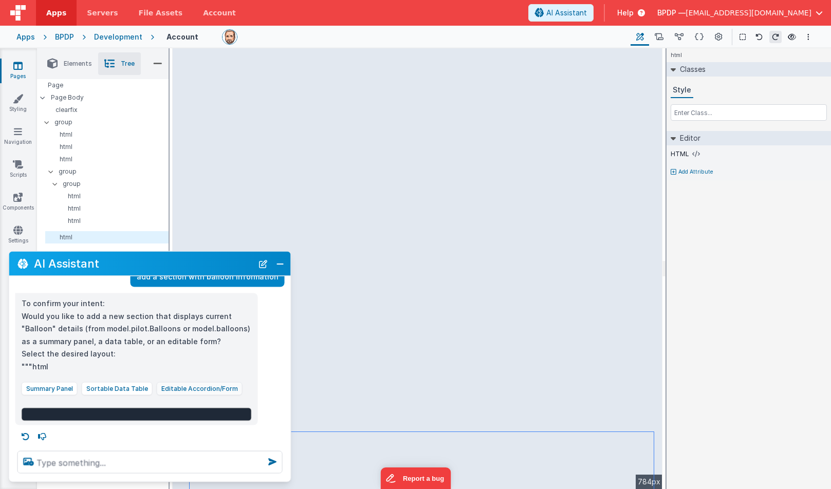
click at [191, 385] on button "Editable Accordion/Form" at bounding box center [200, 388] width 86 height 13
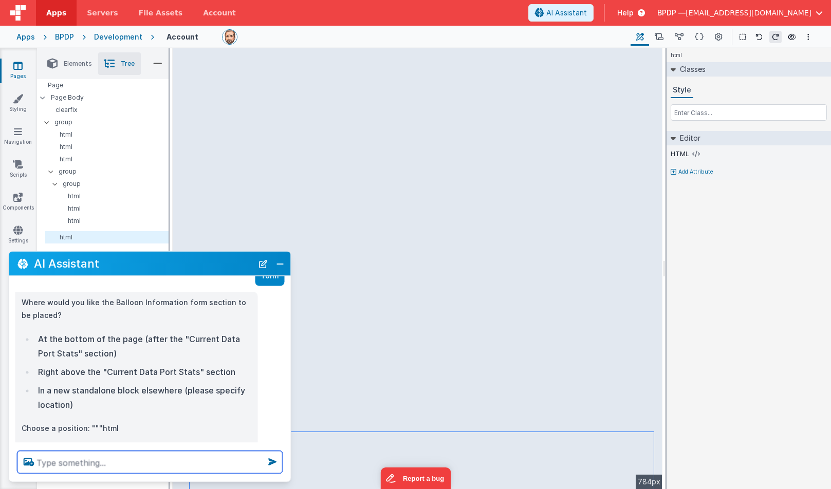
scroll to position [214, 0]
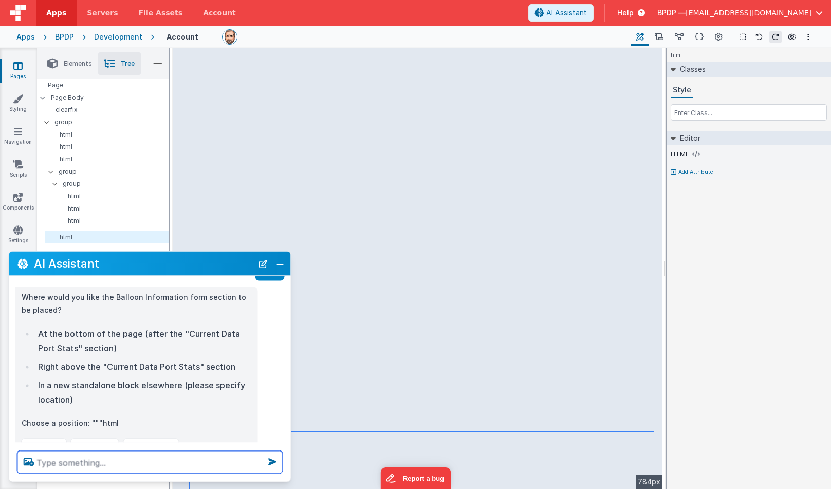
click at [53, 460] on textarea at bounding box center [149, 462] width 265 height 23
type textarea "b"
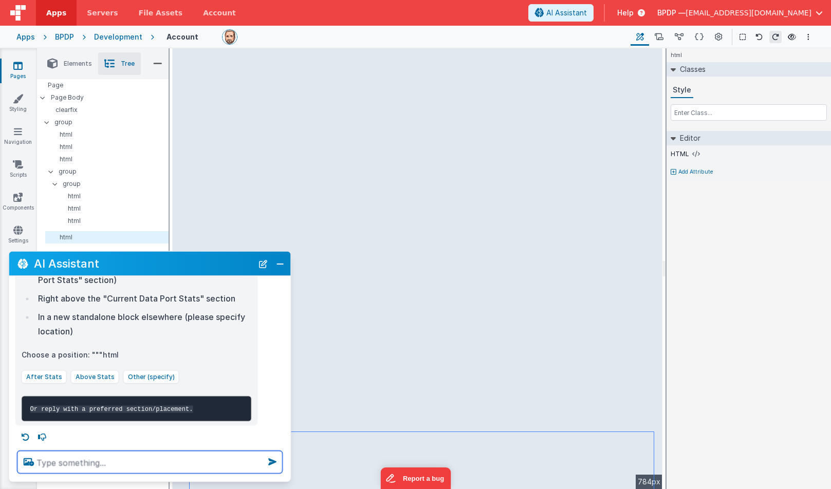
scroll to position [282, 0]
click at [89, 374] on button "Above Stats" at bounding box center [95, 377] width 48 height 13
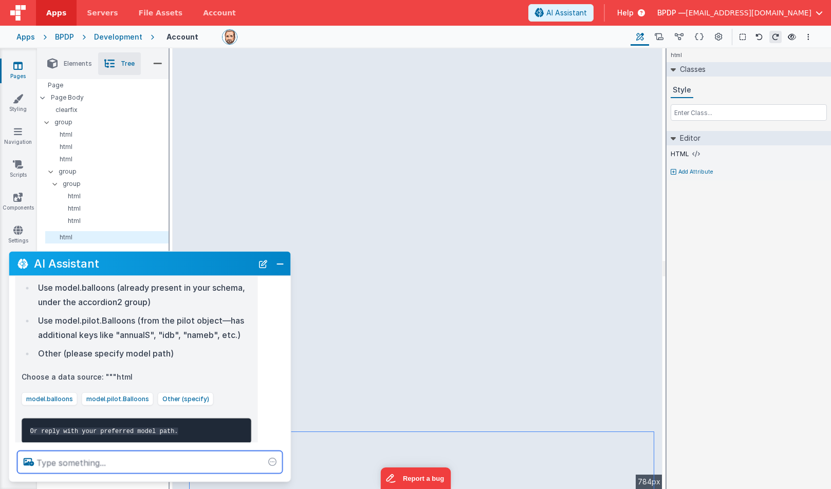
scroll to position [567, 0]
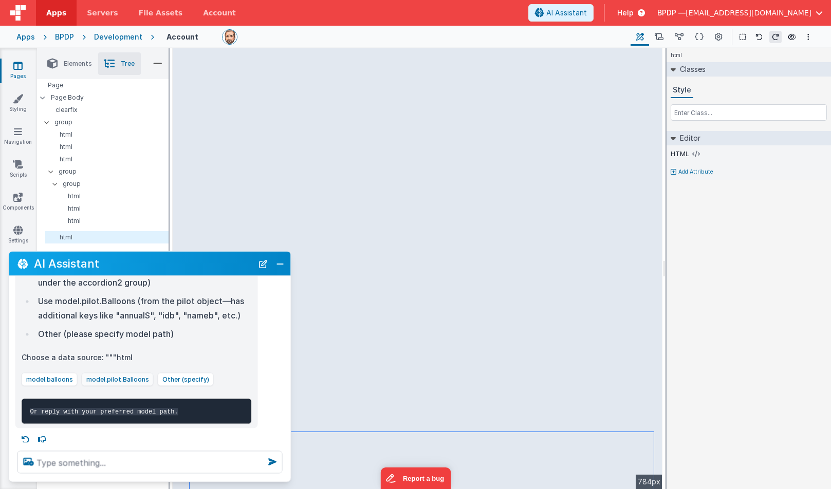
click at [107, 375] on button "model.pilot.Balloons" at bounding box center [118, 379] width 72 height 13
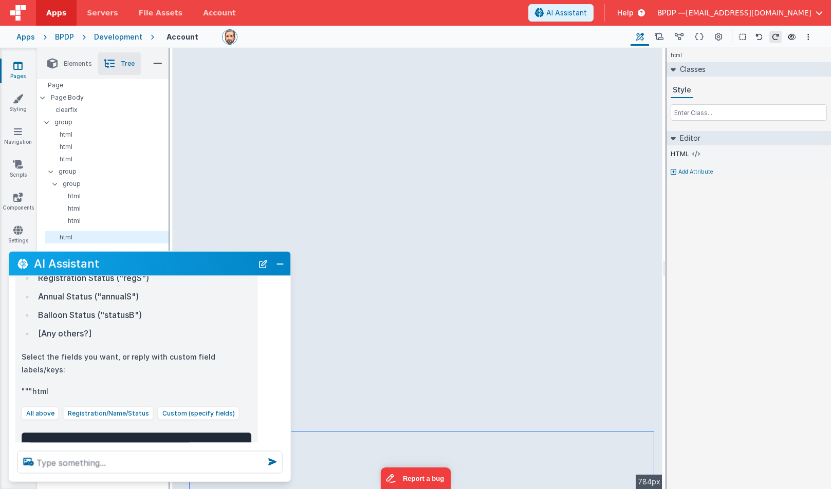
scroll to position [901, 0]
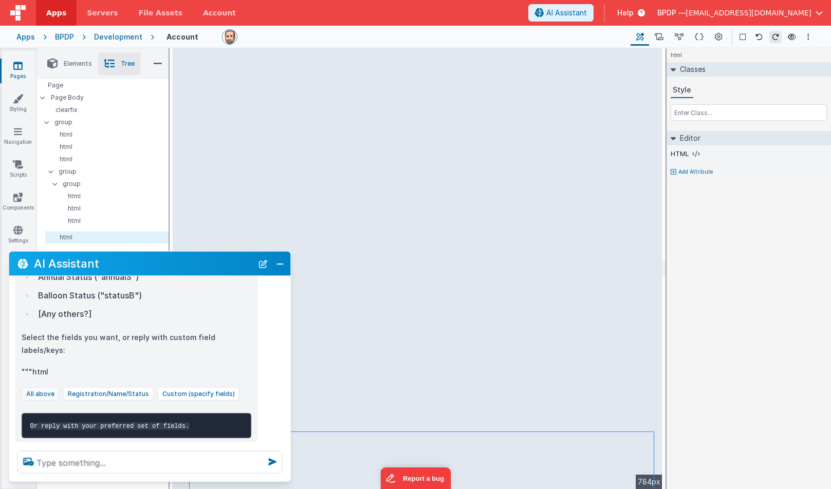
click at [39, 387] on button "All above" at bounding box center [41, 393] width 38 height 13
click at [52, 460] on textarea at bounding box center [149, 462] width 265 height 23
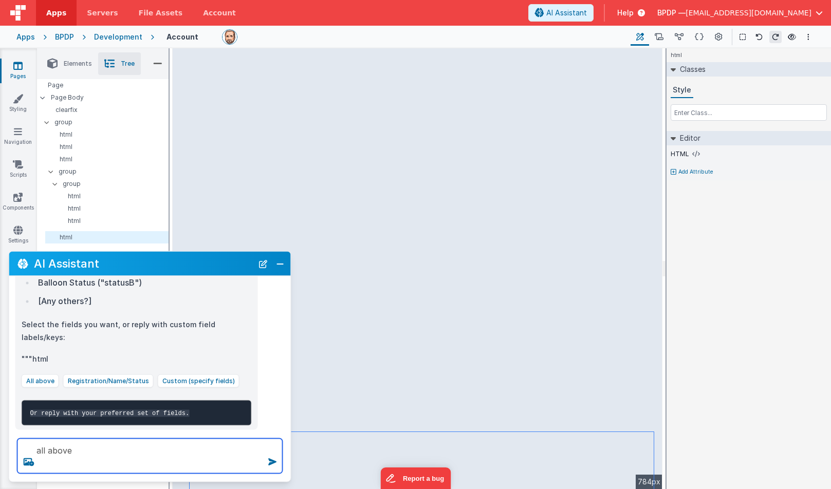
scroll to position [913, 0]
type textarea "all above"
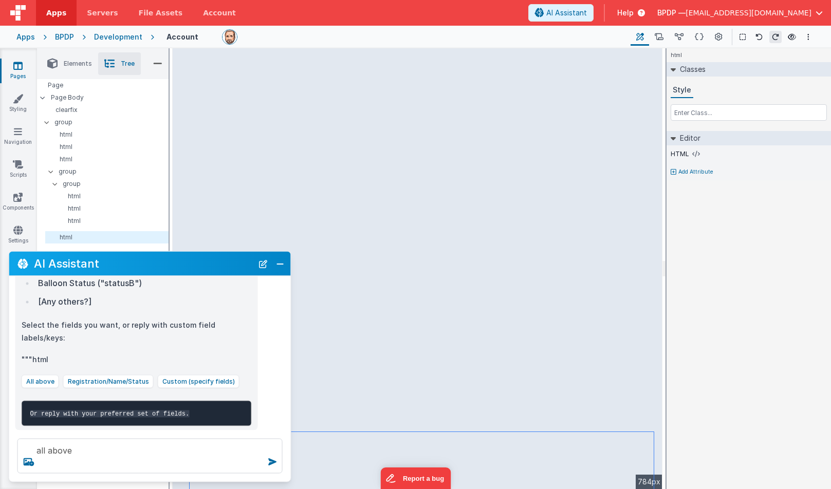
click at [71, 432] on div "all above" at bounding box center [150, 456] width 282 height 51
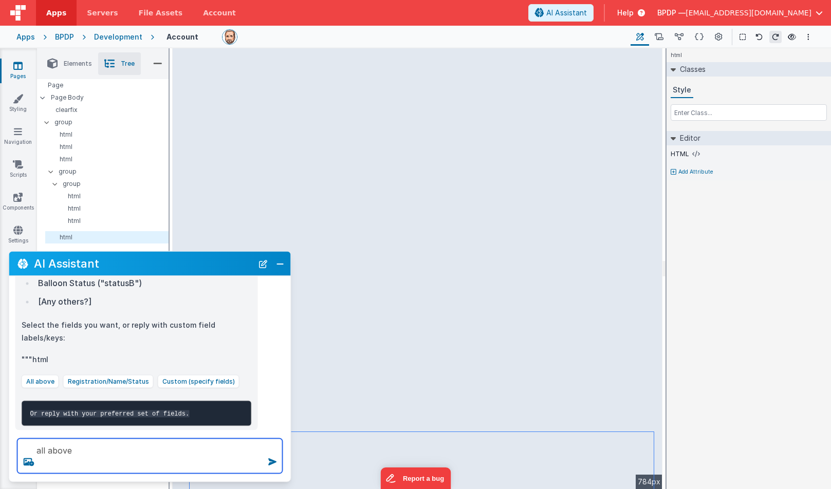
click at [76, 453] on textarea "all above" at bounding box center [149, 456] width 265 height 35
drag, startPoint x: 76, startPoint y: 453, endPoint x: 12, endPoint y: 445, distance: 64.7
click at [12, 445] on div "all above" at bounding box center [150, 456] width 282 height 51
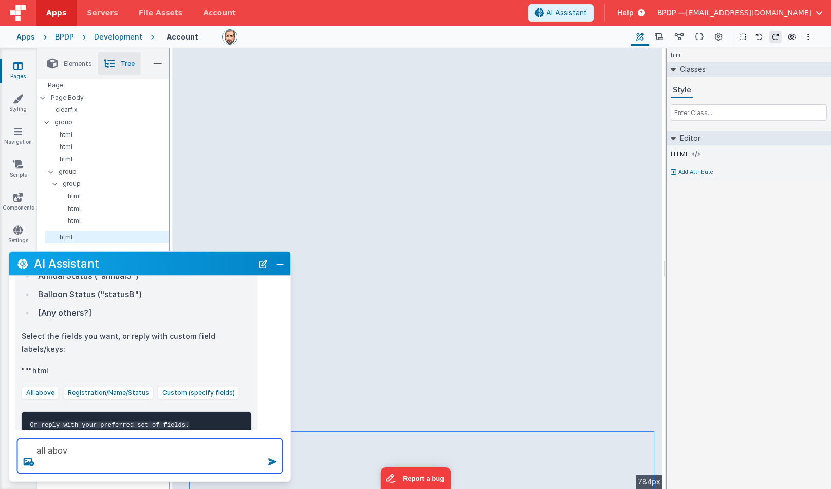
type textarea "all above"
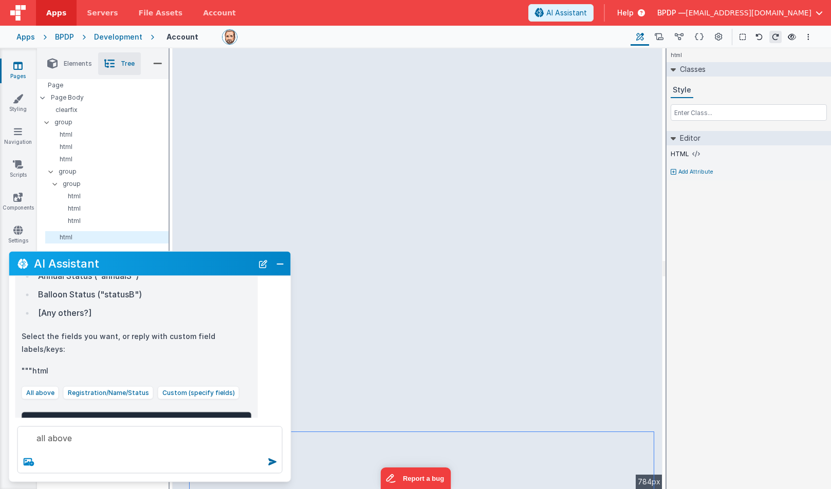
click at [25, 462] on icon at bounding box center [29, 462] width 18 height 16
click at [0, 0] on input "file" at bounding box center [0, 0] width 0 height 0
click at [261, 266] on button "New Chat" at bounding box center [263, 263] width 14 height 14
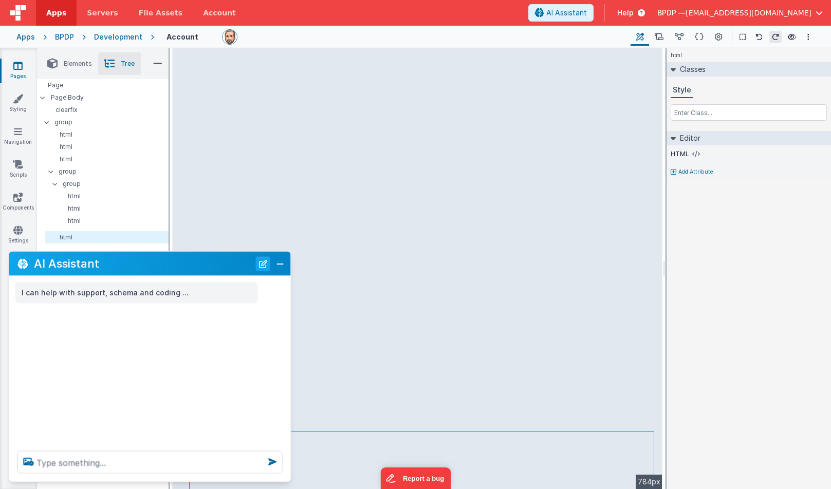
scroll to position [0, 0]
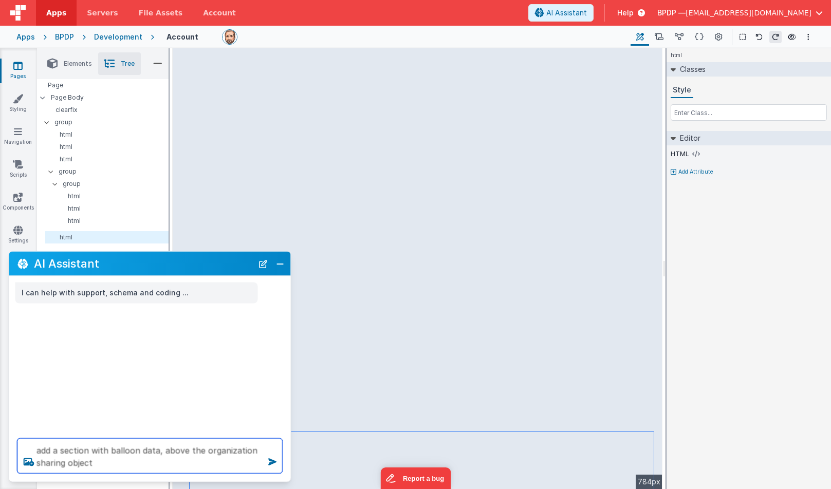
type textarea "add a section with balloon data, above the organization sharing object"
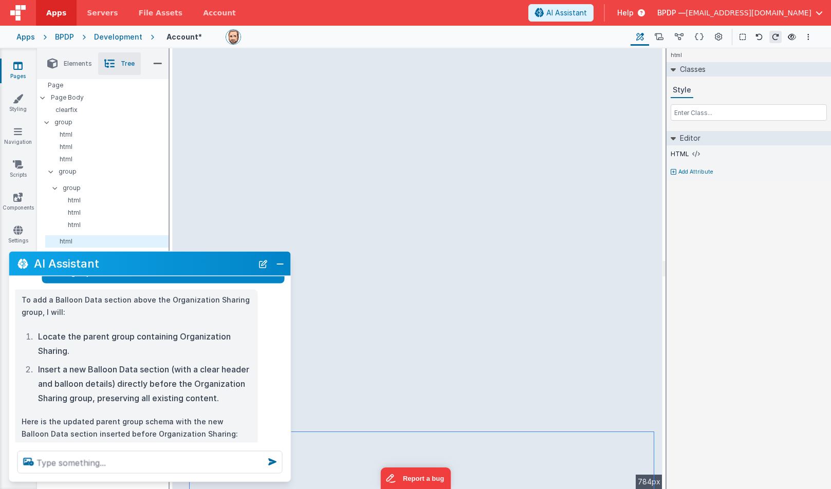
scroll to position [113, 0]
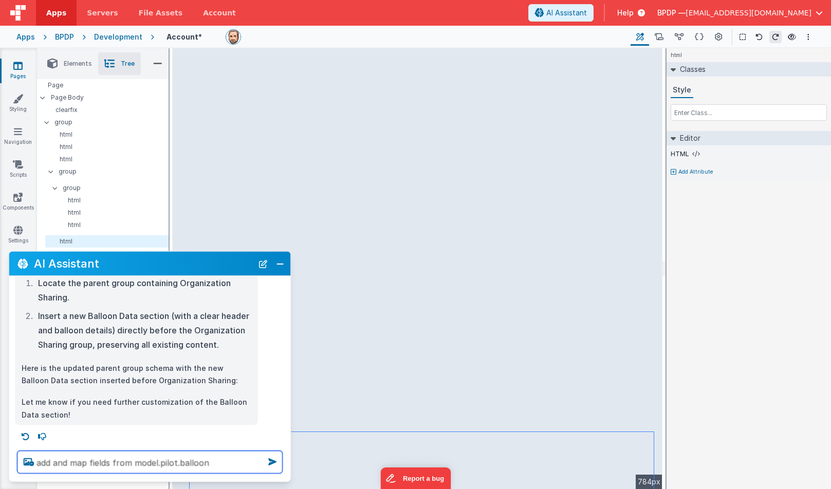
type textarea "add and map fields from model.pilot.balloon"
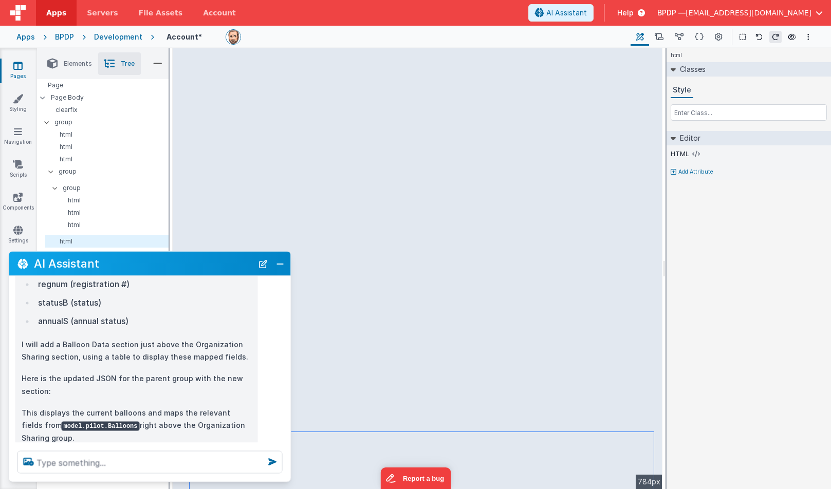
scroll to position [419, 0]
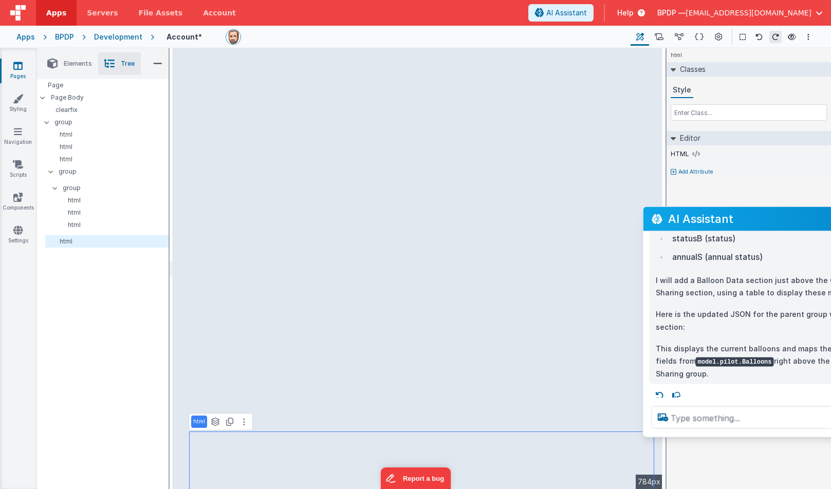
drag, startPoint x: 161, startPoint y: 263, endPoint x: 795, endPoint y: 219, distance: 635.6
click at [744, 219] on h2 "AI Assistant" at bounding box center [777, 219] width 219 height 12
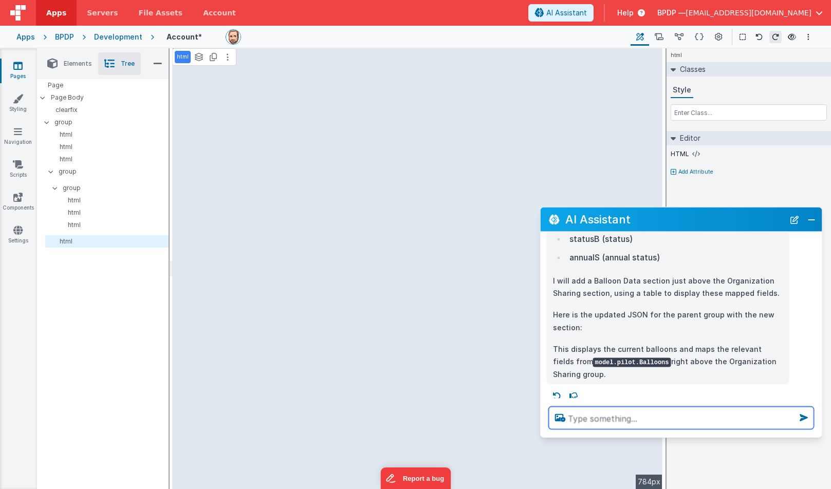
click at [581, 419] on textarea at bounding box center [681, 418] width 265 height 23
type textarea "i can't see it"
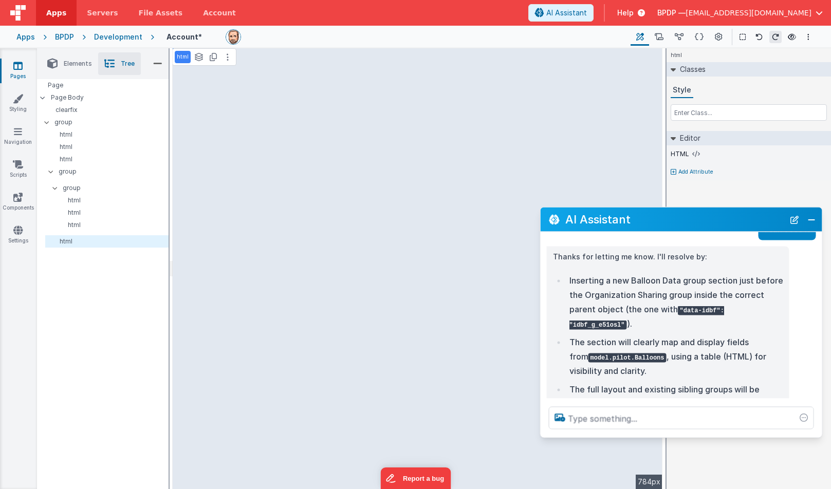
scroll to position [595, 0]
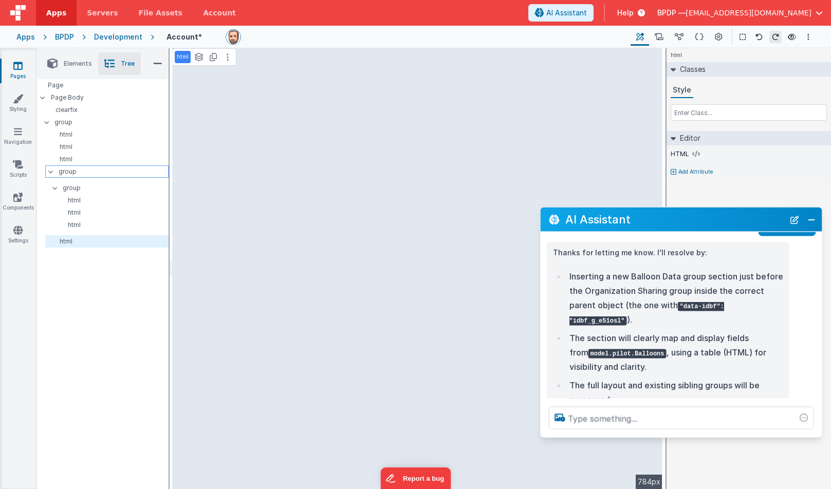
click at [62, 173] on p "group" at bounding box center [113, 171] width 109 height 11
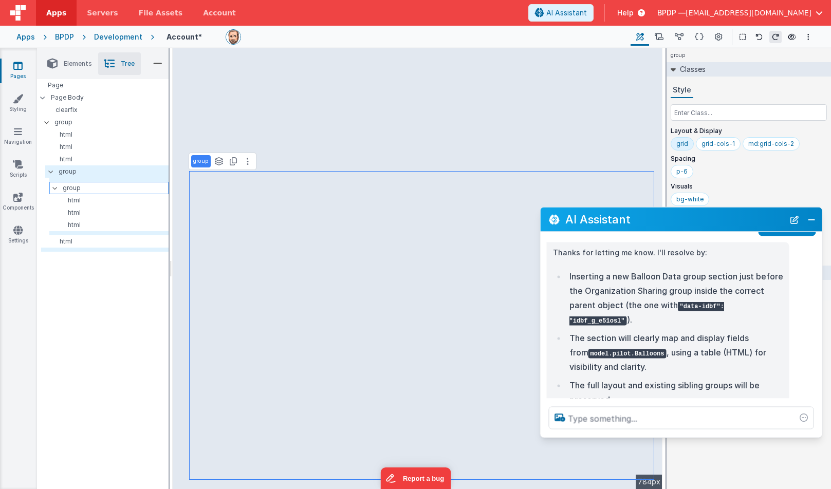
click at [64, 188] on p "group" at bounding box center [115, 187] width 105 height 11
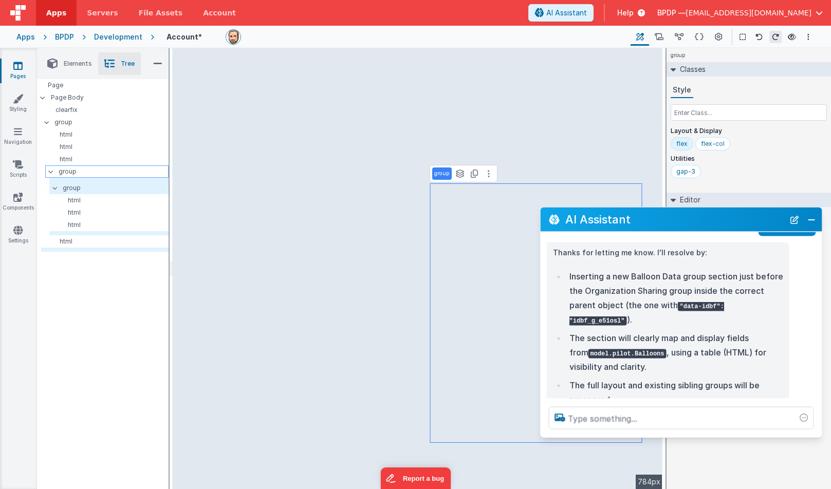
click at [64, 173] on p "group" at bounding box center [113, 171] width 109 height 11
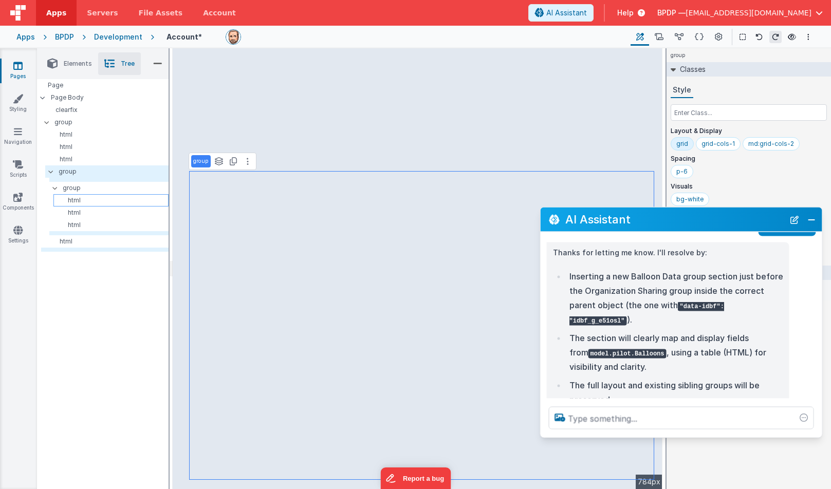
click at [72, 199] on p "html" at bounding box center [113, 200] width 110 height 8
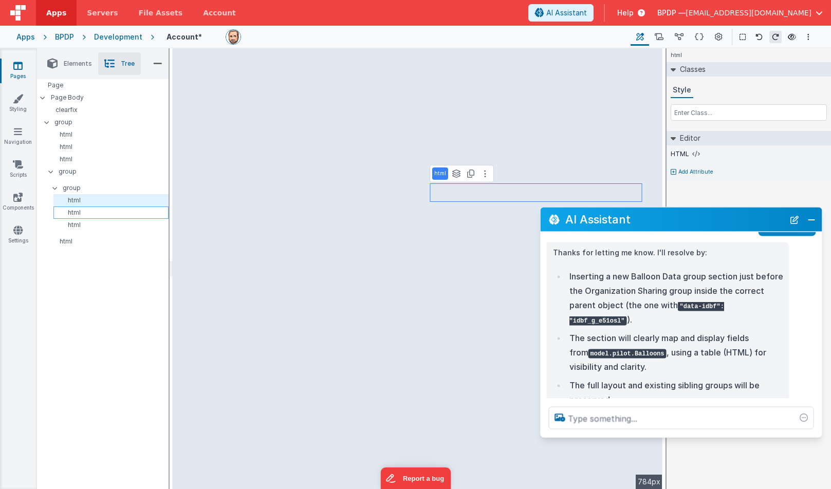
click at [72, 209] on p "html" at bounding box center [113, 213] width 110 height 8
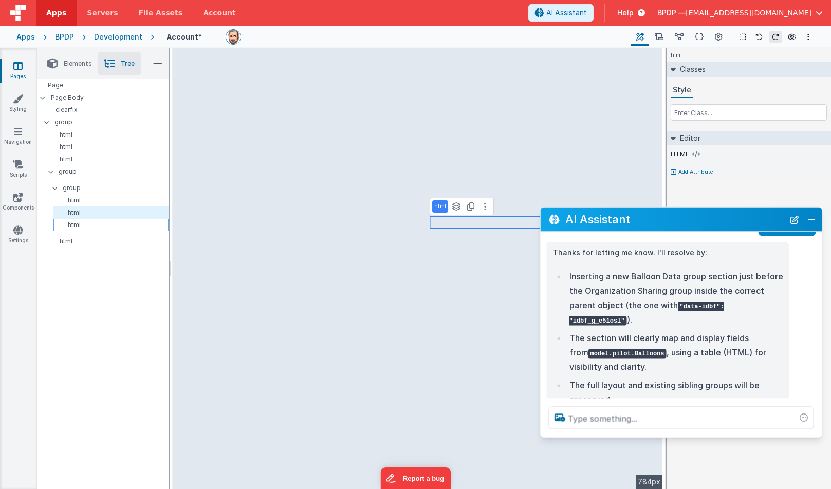
click at [72, 220] on div "html" at bounding box center [110, 225] width 115 height 12
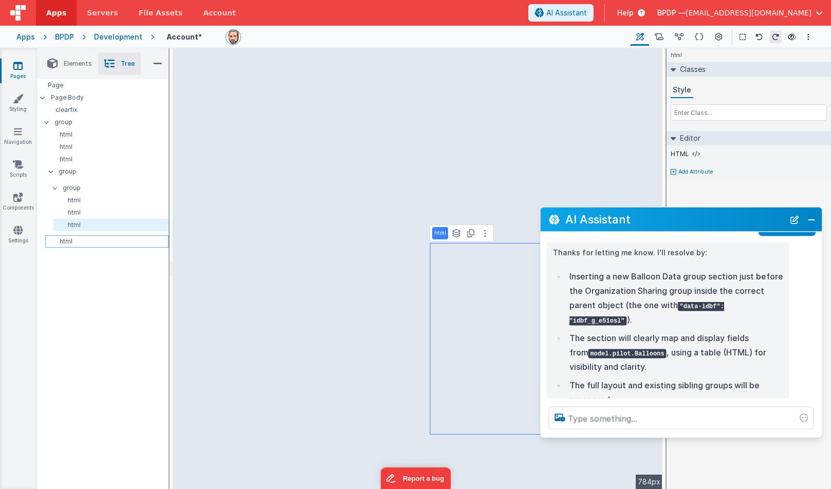
click at [69, 239] on p "html" at bounding box center [108, 241] width 119 height 8
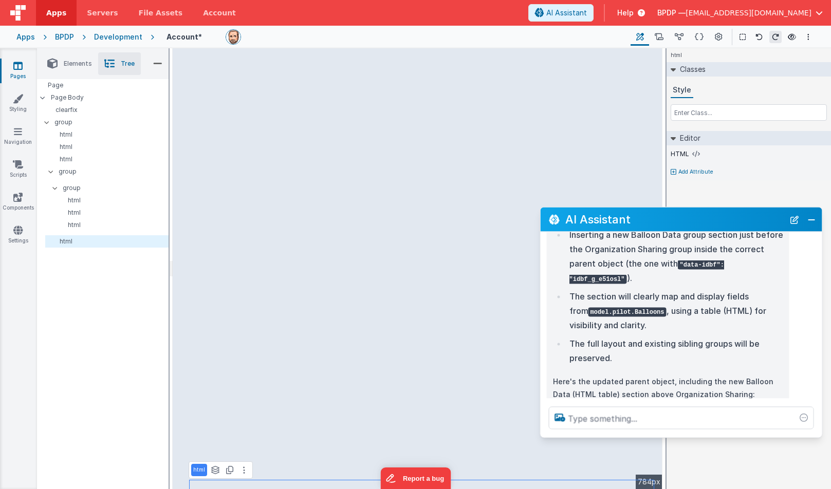
scroll to position [636, 0]
click at [744, 218] on button "Close" at bounding box center [811, 219] width 13 height 14
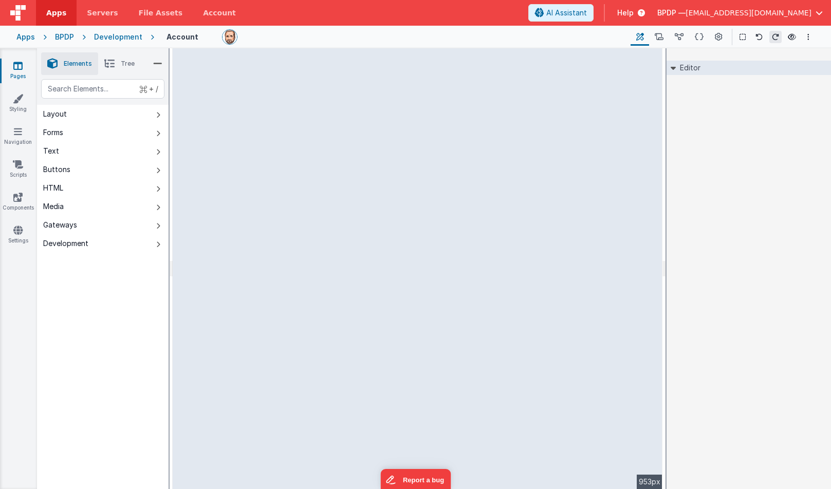
click at [124, 63] on span "Tree" at bounding box center [128, 64] width 14 height 8
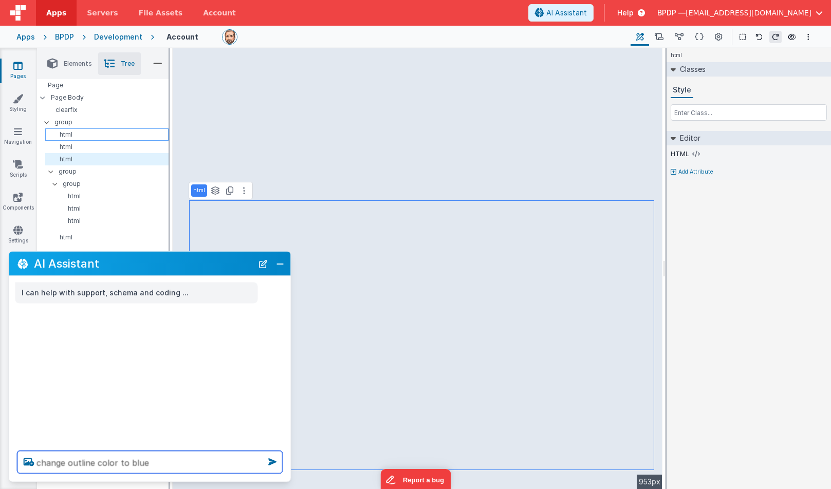
type textarea "change outline color to blue"
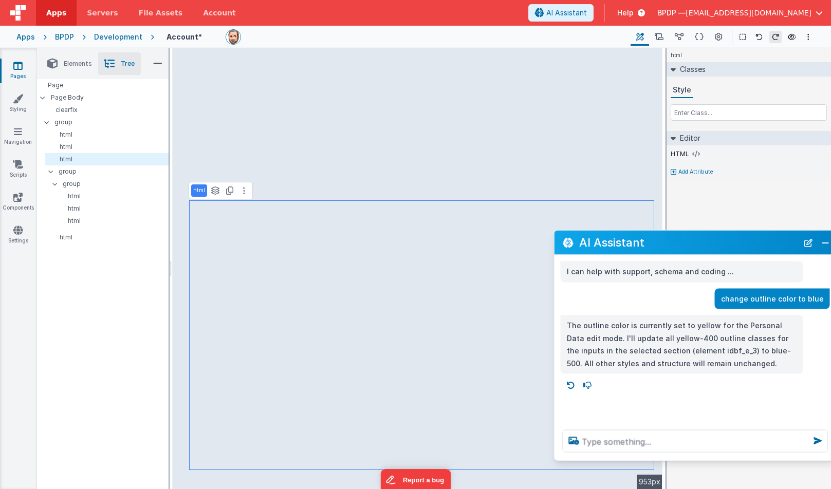
drag, startPoint x: 207, startPoint y: 266, endPoint x: 752, endPoint y: 245, distance: 545.6
click at [752, 245] on h2 "AI Assistant" at bounding box center [688, 242] width 219 height 12
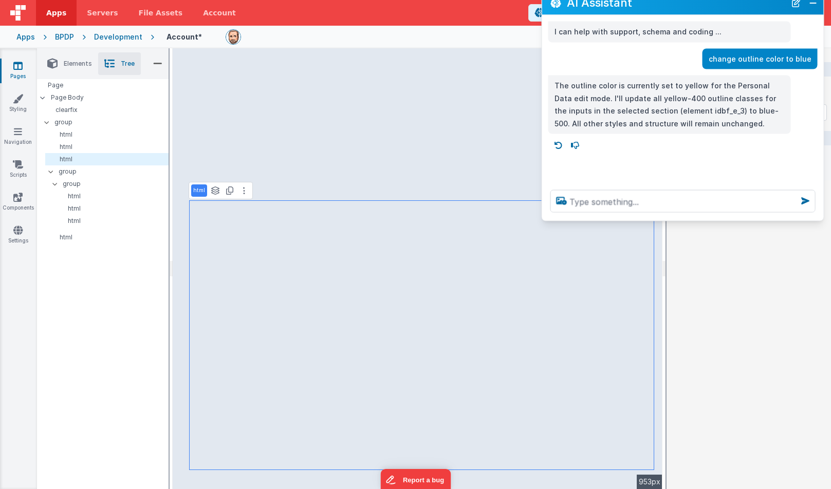
drag, startPoint x: 672, startPoint y: 239, endPoint x: 673, endPoint y: -1, distance: 240.0
click at [673, 0] on html "Apps Servers File Assets Account Some FUTURE Slot AI Assistant Help BPDP — ktul…" at bounding box center [415, 244] width 831 height 489
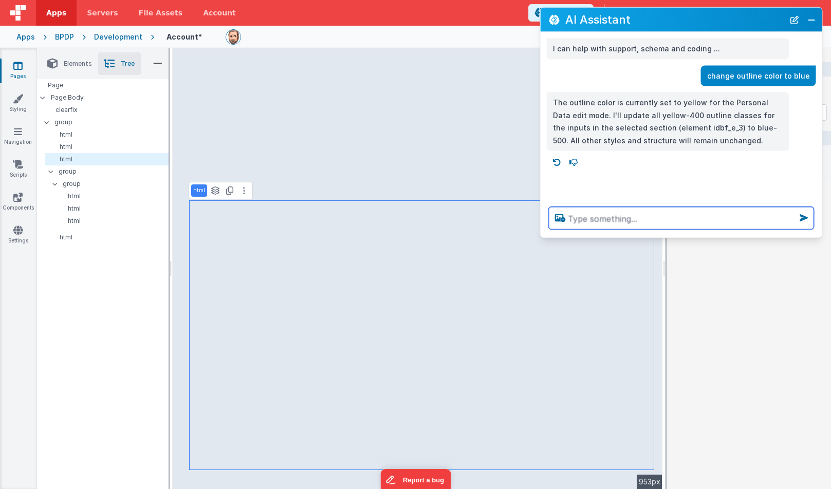
click at [599, 220] on textarea at bounding box center [681, 218] width 265 height 23
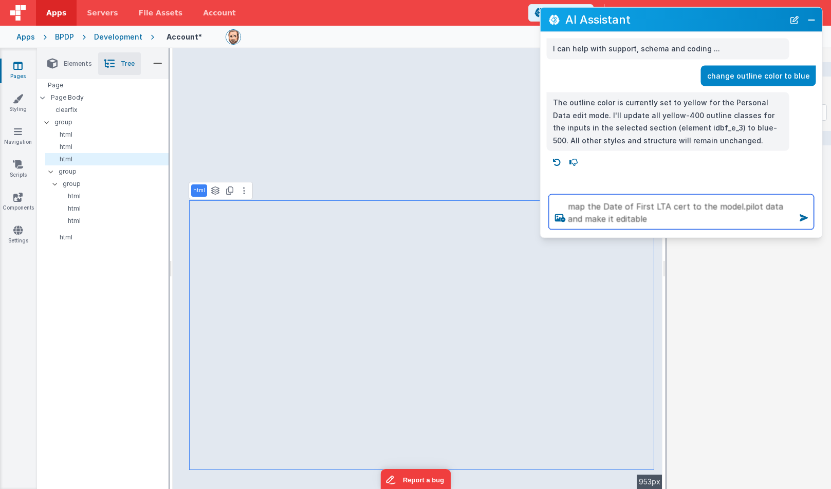
type textarea "map the Date of First LTA cert to the model.pilot data and make it editable"
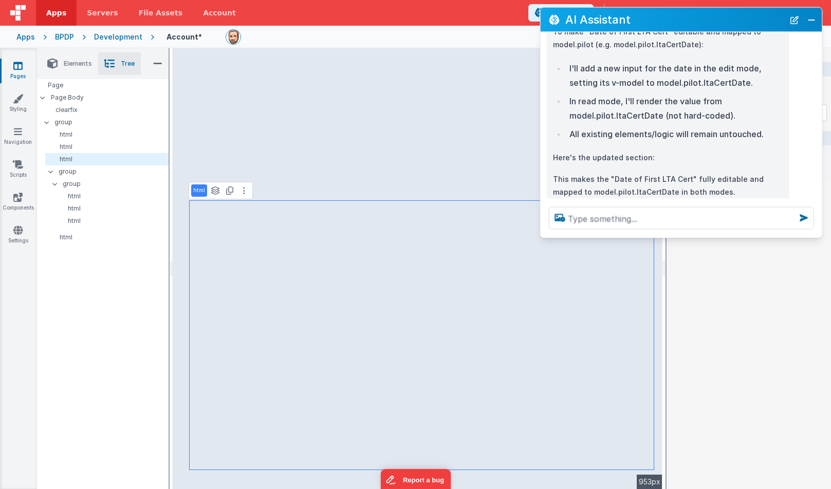
scroll to position [195, 0]
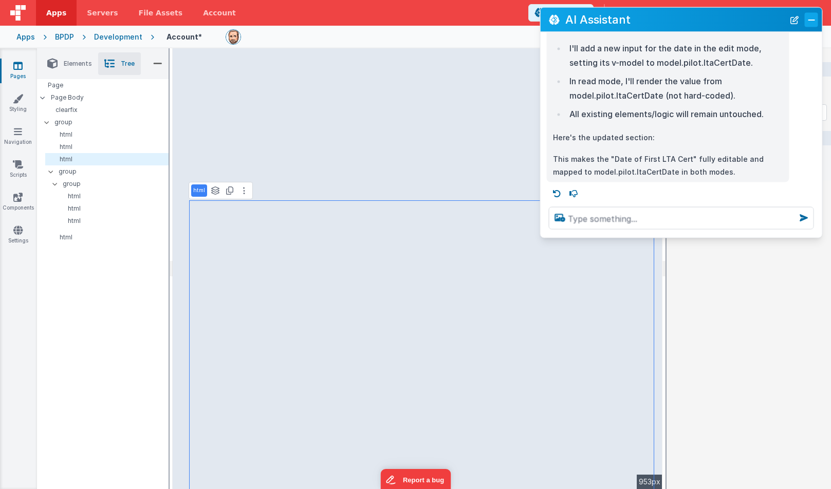
click at [809, 17] on button "Close" at bounding box center [811, 19] width 13 height 14
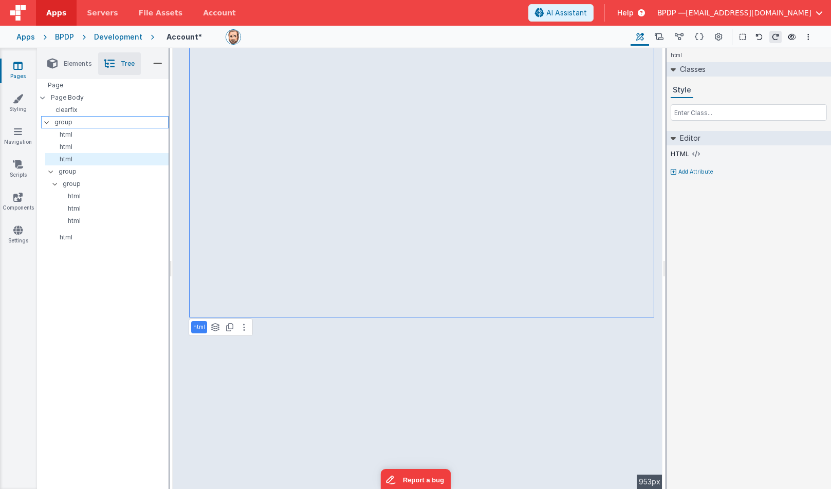
click at [66, 121] on p "group" at bounding box center [111, 122] width 114 height 11
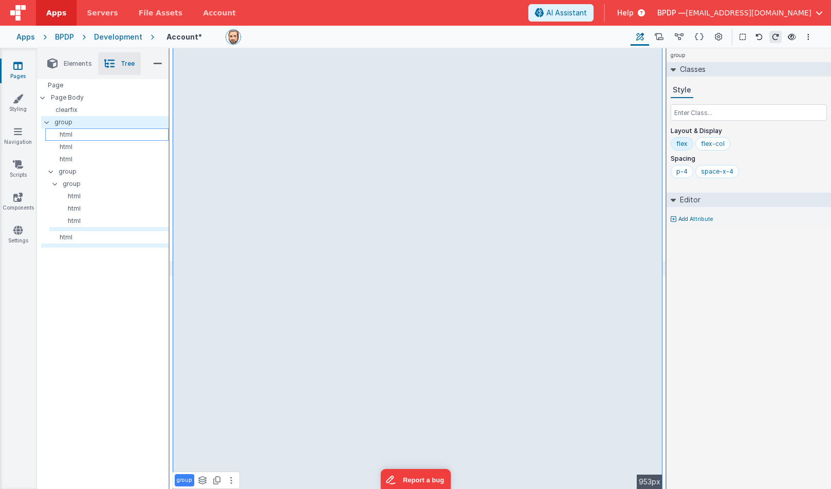
click at [65, 132] on p "html" at bounding box center [108, 135] width 119 height 8
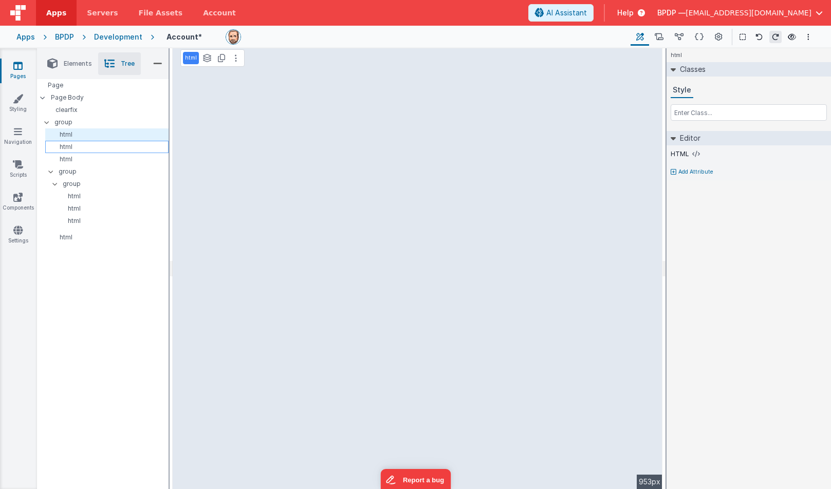
click at [63, 145] on p "html" at bounding box center [108, 147] width 119 height 8
click at [65, 144] on p "html" at bounding box center [108, 147] width 119 height 8
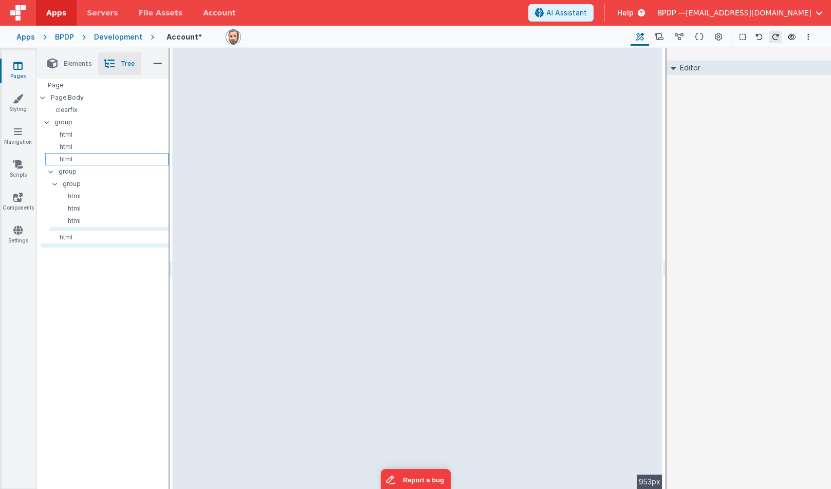
click at [63, 158] on p "html" at bounding box center [108, 159] width 119 height 8
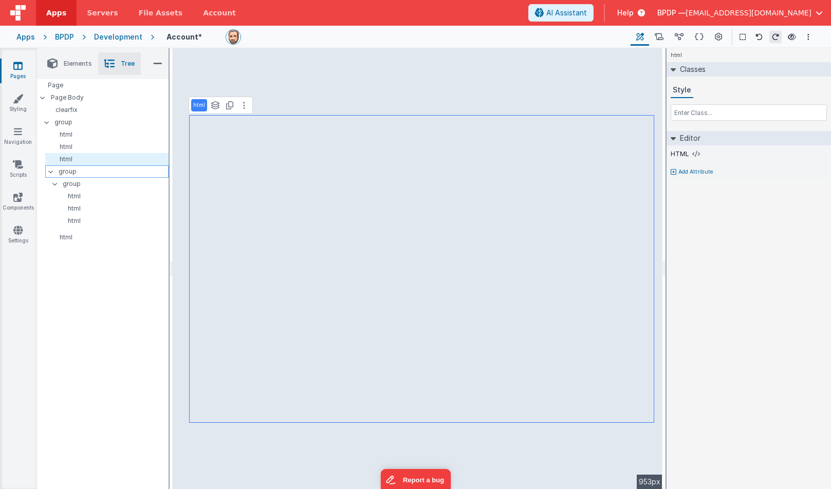
click at [63, 169] on p "group" at bounding box center [113, 171] width 109 height 11
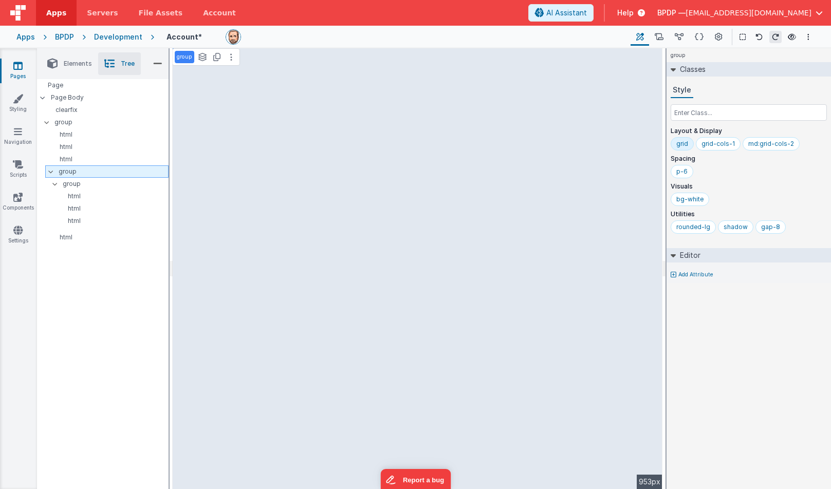
click at [67, 171] on p "group" at bounding box center [113, 171] width 109 height 11
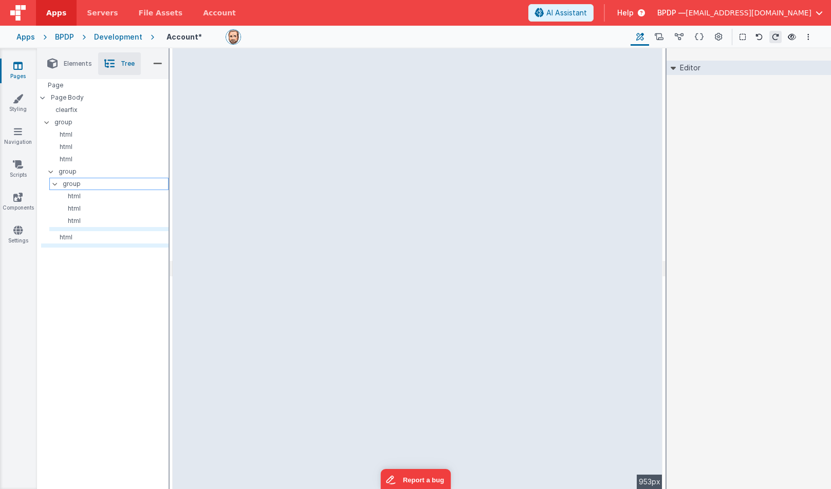
click at [68, 181] on p "group" at bounding box center [115, 183] width 105 height 11
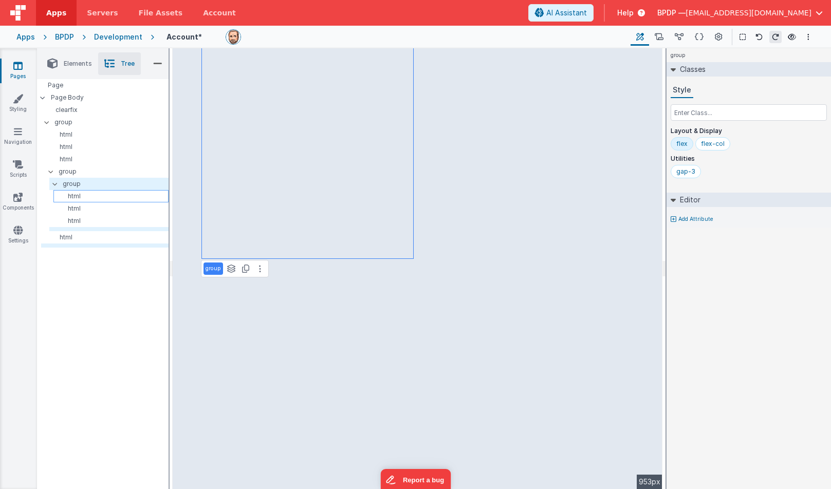
click at [78, 194] on p "html" at bounding box center [113, 196] width 110 height 8
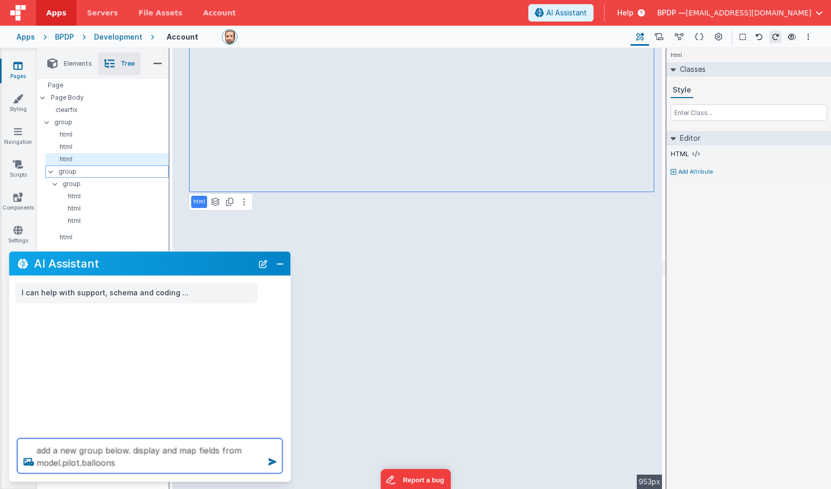
type textarea "add a new group below. display and map fields from model.pilot.balloons"
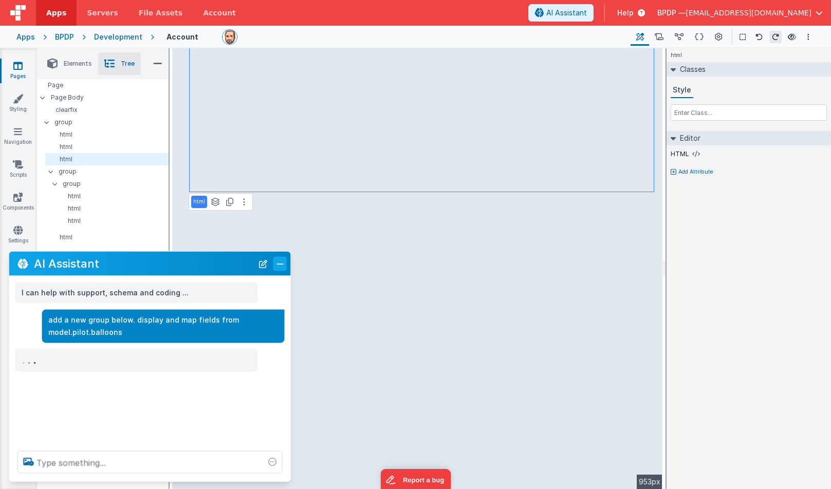
click at [281, 260] on button "Close" at bounding box center [279, 263] width 13 height 14
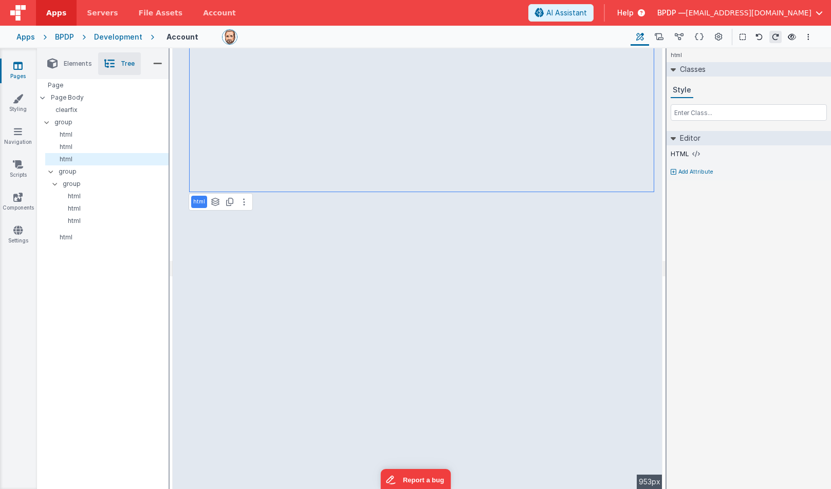
click at [72, 62] on span "Elements" at bounding box center [78, 64] width 28 height 8
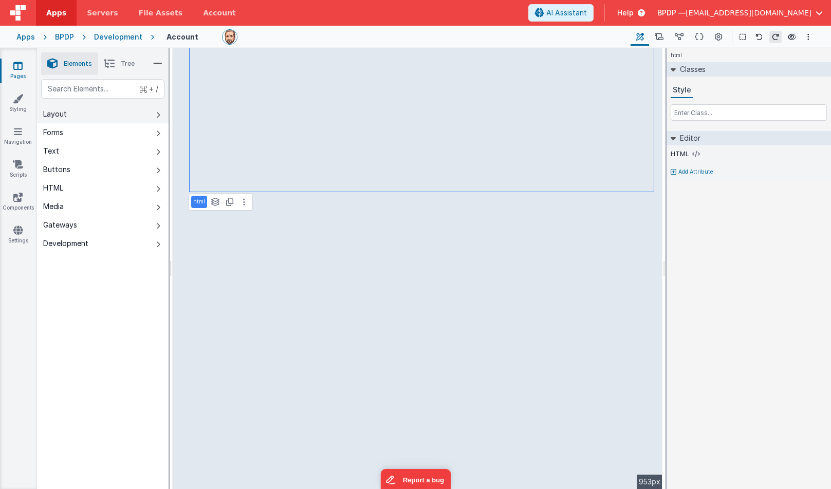
click at [60, 113] on div "Layout" at bounding box center [55, 114] width 24 height 10
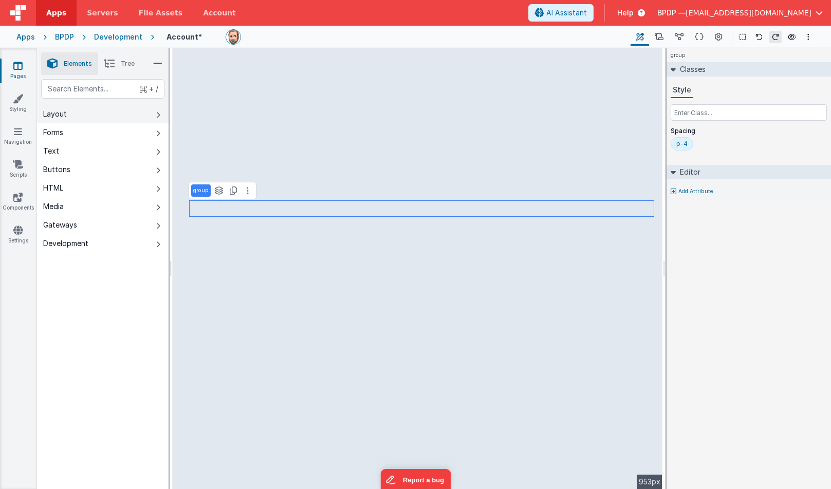
click at [59, 115] on div "Layout" at bounding box center [55, 114] width 24 height 10
click at [52, 133] on div "Forms" at bounding box center [53, 132] width 20 height 10
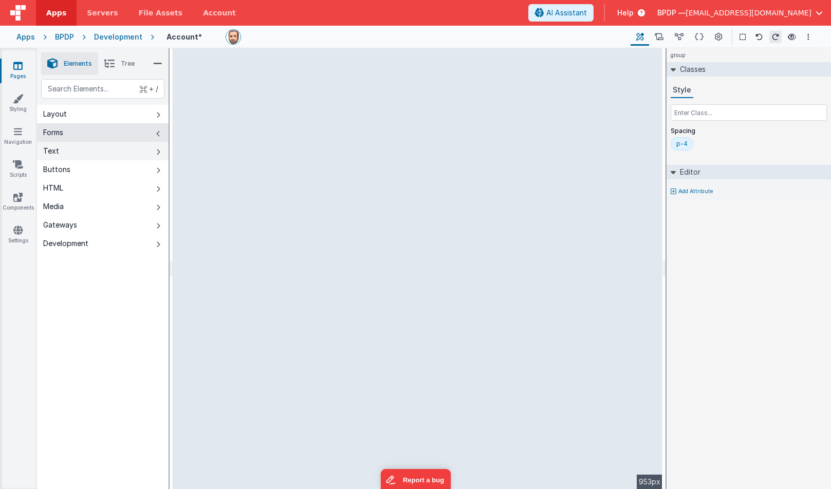
click at [54, 148] on div "Text" at bounding box center [51, 151] width 16 height 10
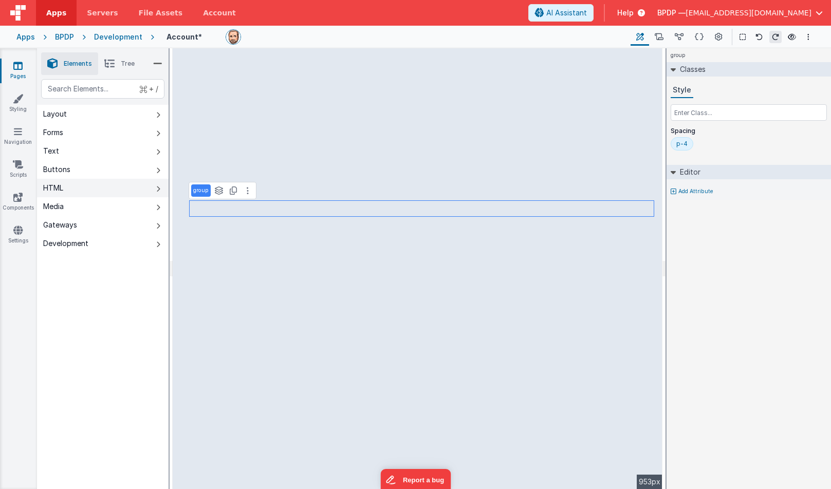
click at [55, 187] on div "HTML" at bounding box center [53, 188] width 20 height 10
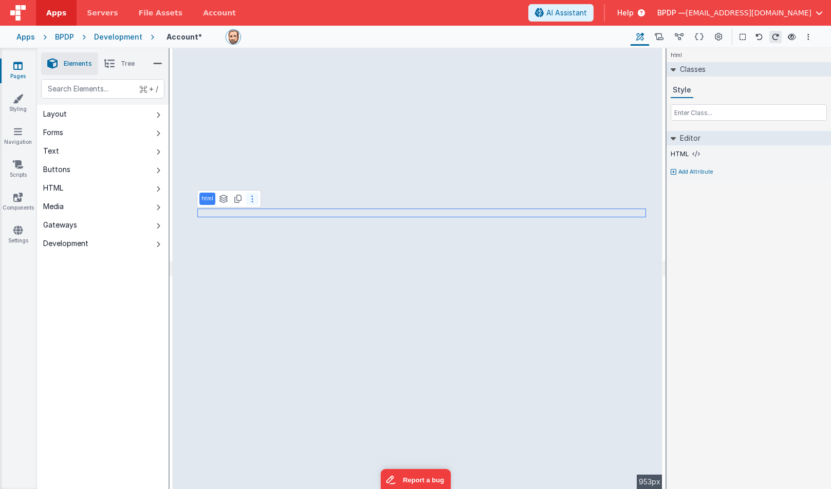
click at [251, 198] on icon at bounding box center [252, 199] width 2 height 8
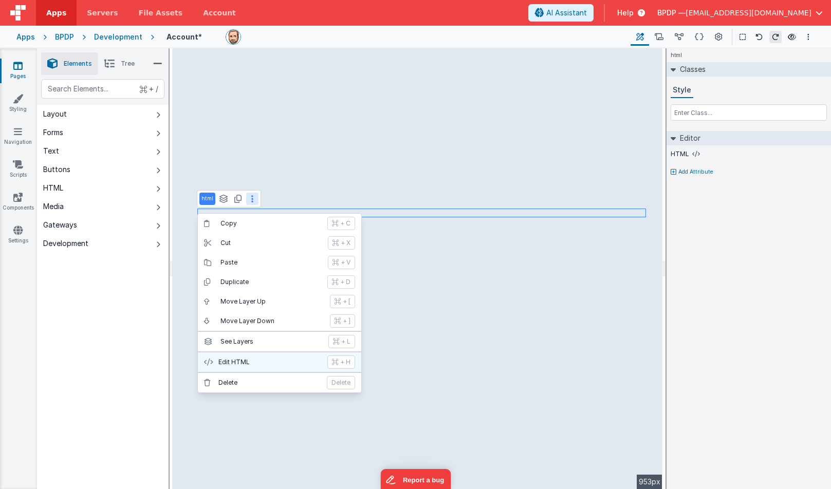
click at [234, 362] on p "Edit HTML" at bounding box center [269, 362] width 103 height 8
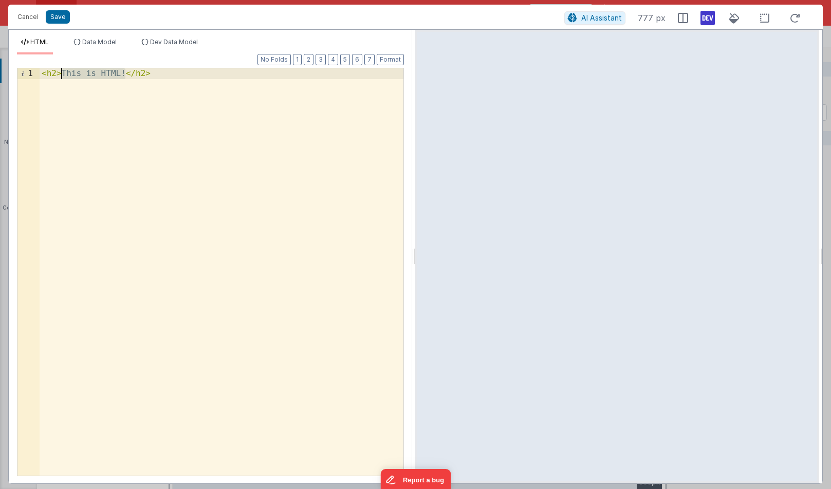
drag, startPoint x: 126, startPoint y: 72, endPoint x: 63, endPoint y: 73, distance: 63.2
click at [63, 73] on div "< h2 > This is HTML! </ h2 >" at bounding box center [222, 282] width 364 height 429
click at [58, 16] on button "Save" at bounding box center [58, 16] width 24 height 13
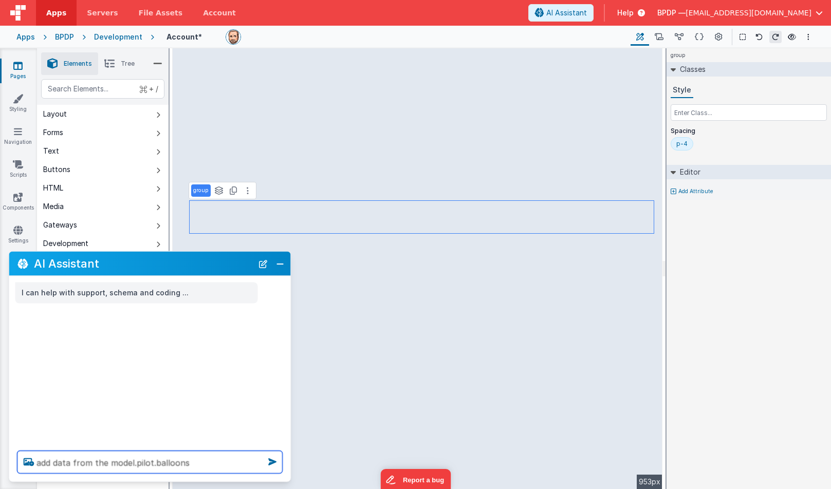
type textarea "add data from the model.pilot.balloons"
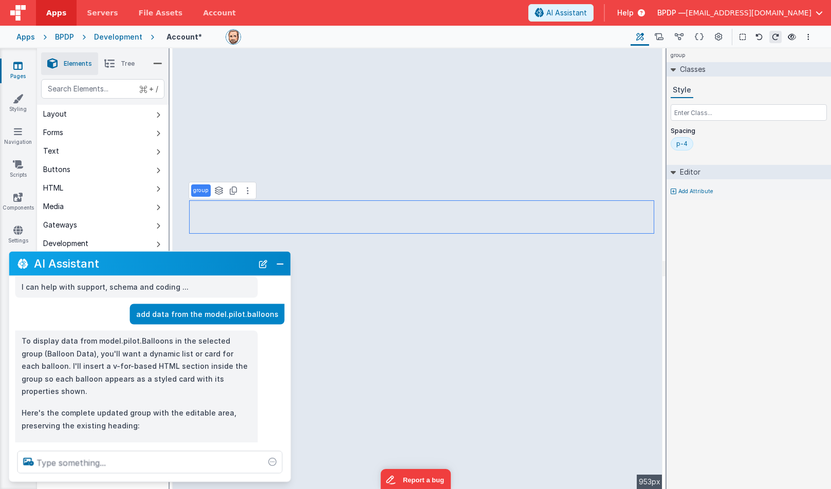
scroll to position [38, 0]
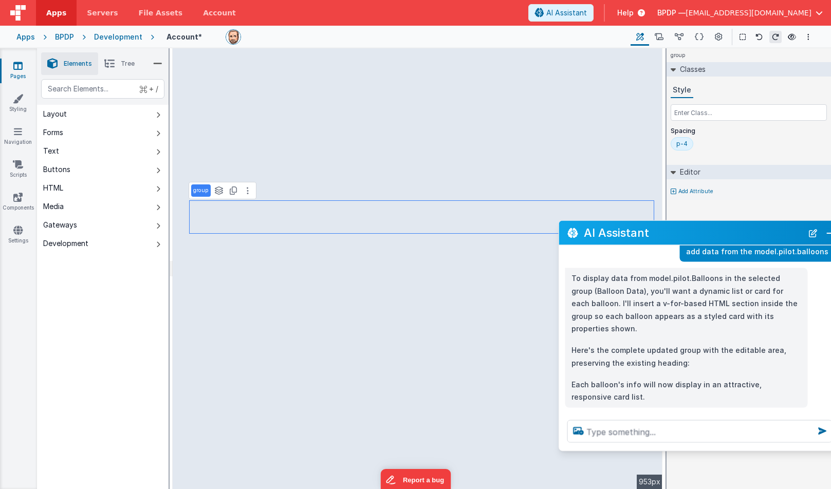
drag, startPoint x: 112, startPoint y: 263, endPoint x: 661, endPoint y: 232, distance: 550.7
click at [661, 232] on h2 "AI Assistant" at bounding box center [693, 233] width 219 height 12
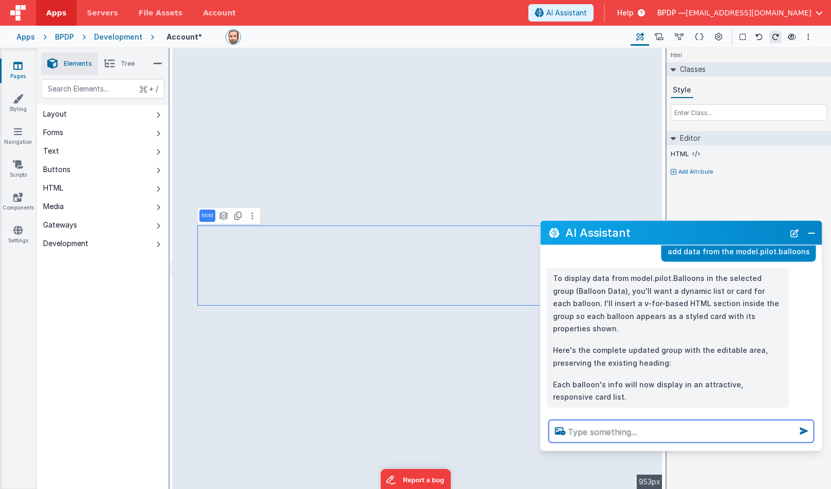
click at [598, 433] on textarea at bounding box center [681, 431] width 265 height 23
type textarea "remap based on new model.pilot.balloons"
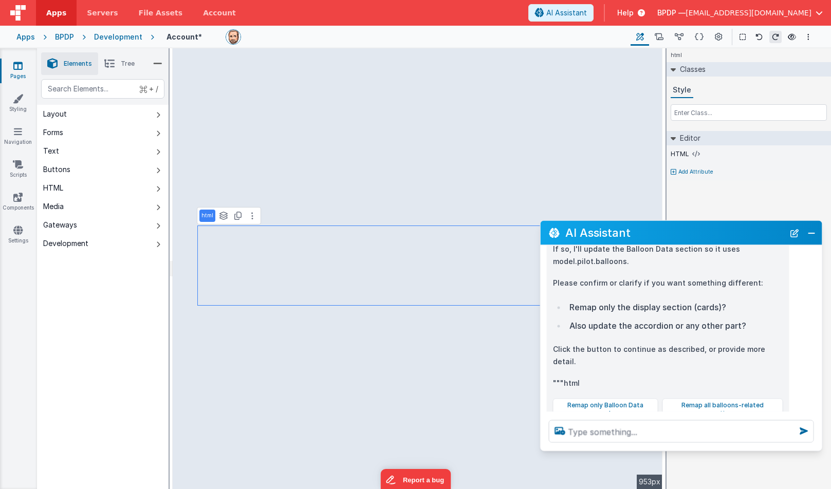
scroll to position [441, 0]
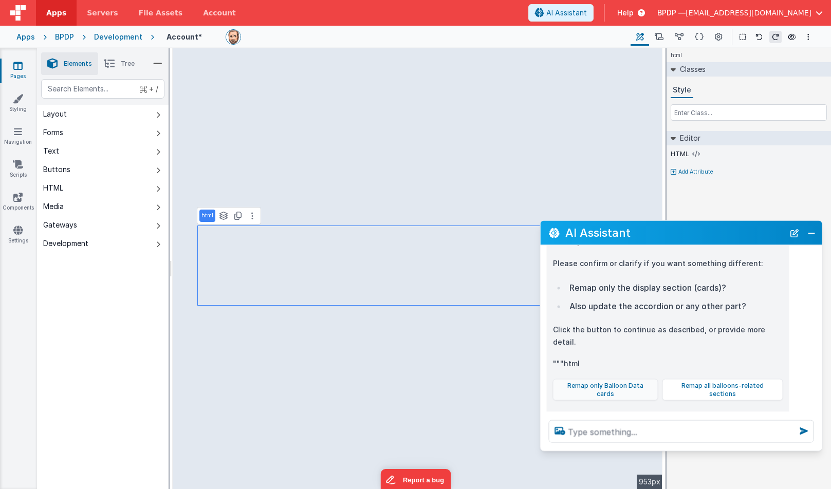
click at [607, 379] on button "Remap only Balloon Data cards" at bounding box center [605, 390] width 105 height 22
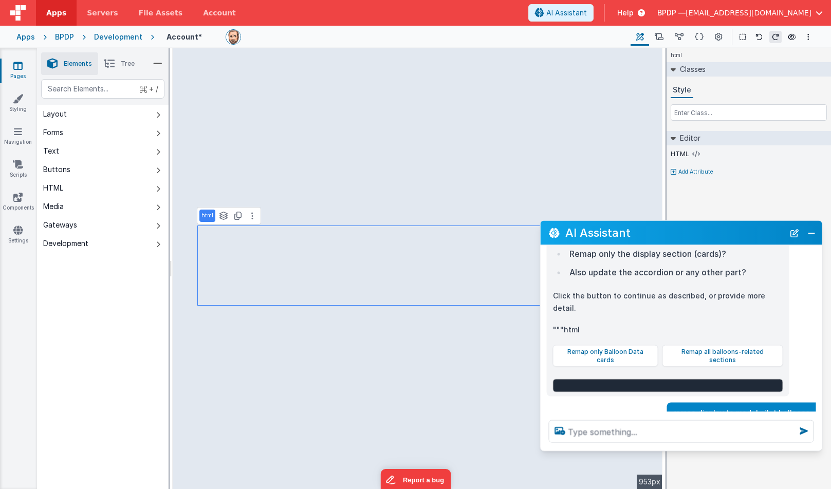
scroll to position [495, 0]
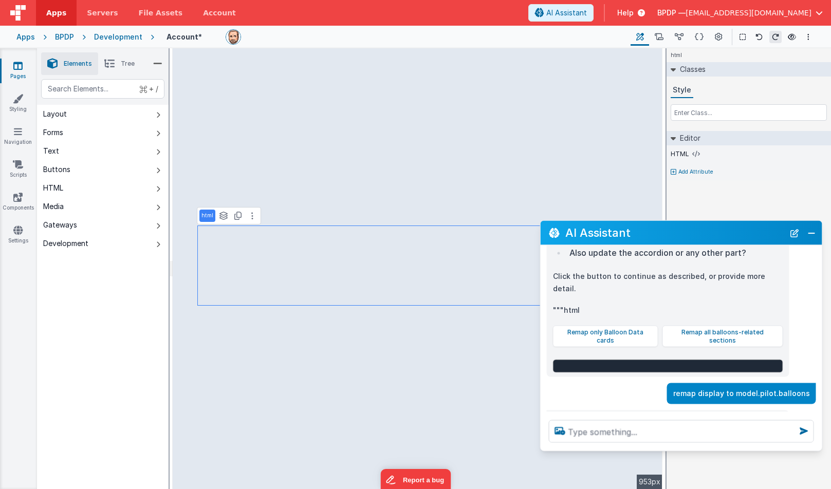
click at [128, 60] on span "Tree" at bounding box center [128, 64] width 14 height 8
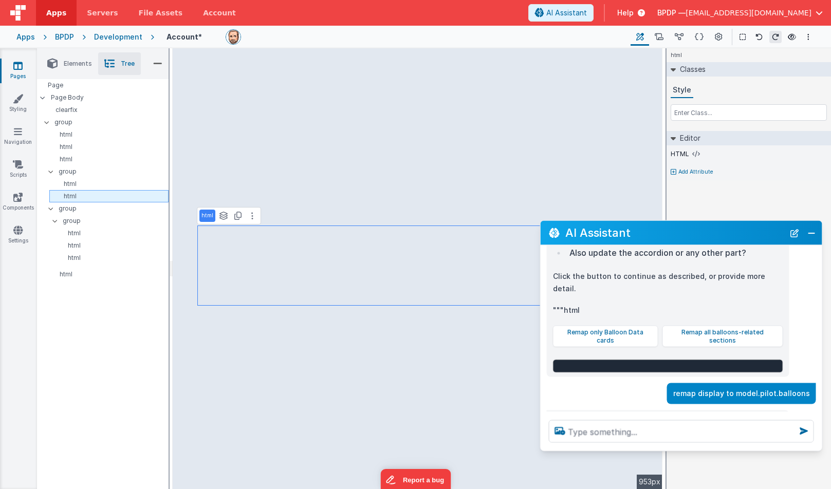
click at [76, 196] on p "html" at bounding box center [110, 196] width 115 height 8
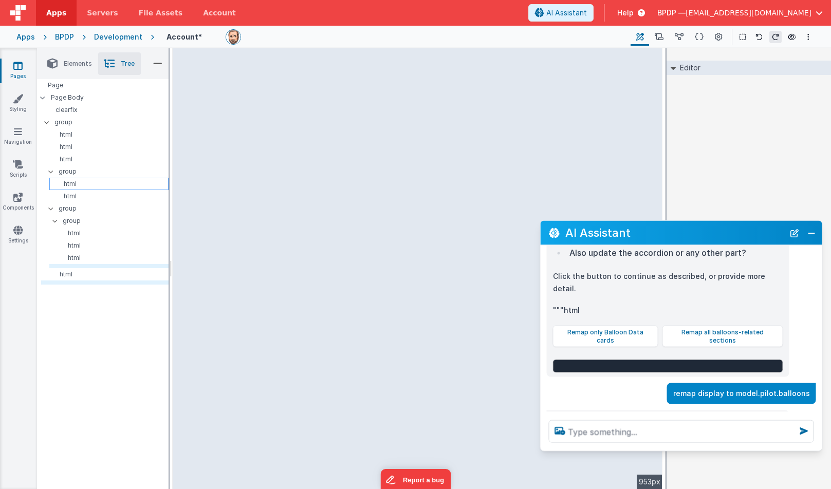
click at [75, 184] on p "html" at bounding box center [110, 184] width 115 height 8
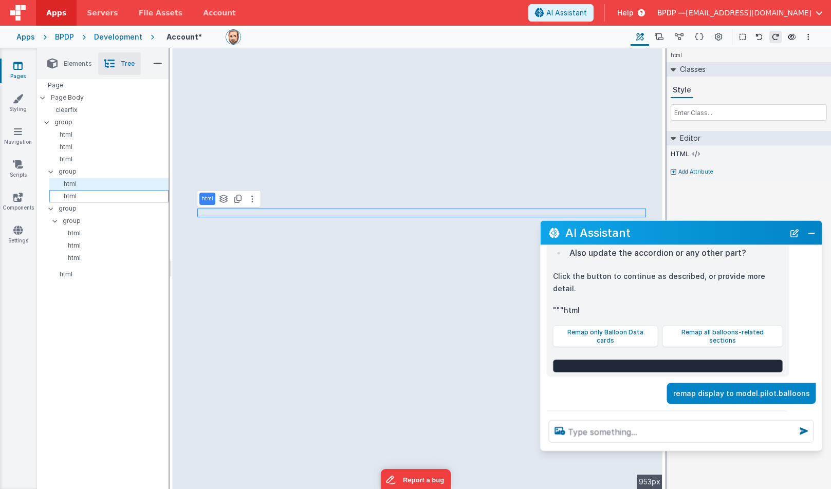
click at [70, 197] on p "html" at bounding box center [110, 196] width 115 height 8
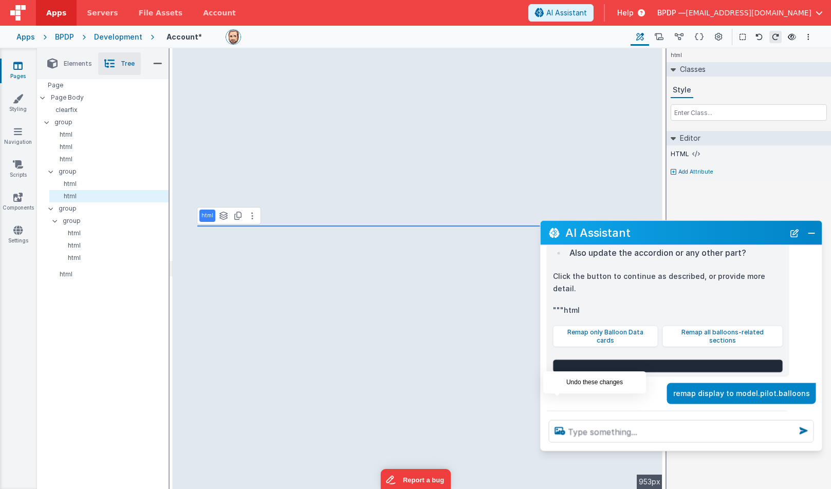
click at [557, 434] on icon at bounding box center [557, 442] width 16 height 16
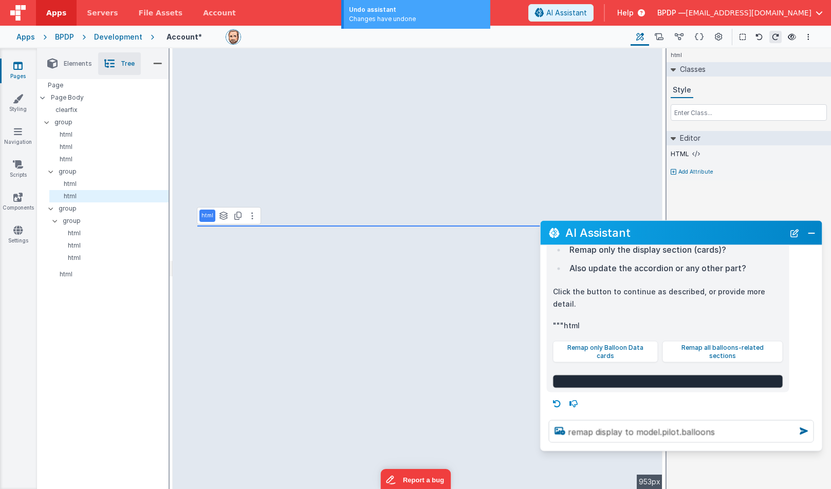
scroll to position [441, 0]
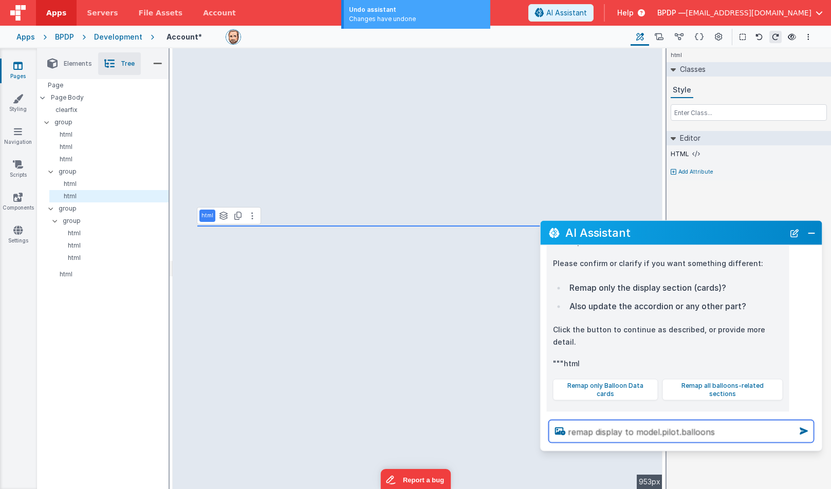
drag, startPoint x: 727, startPoint y: 434, endPoint x: 540, endPoint y: 433, distance: 186.5
click at [540, 433] on div "AI Assistant I can help with support, schema and coding ... add data from the m…" at bounding box center [681, 335] width 283 height 231
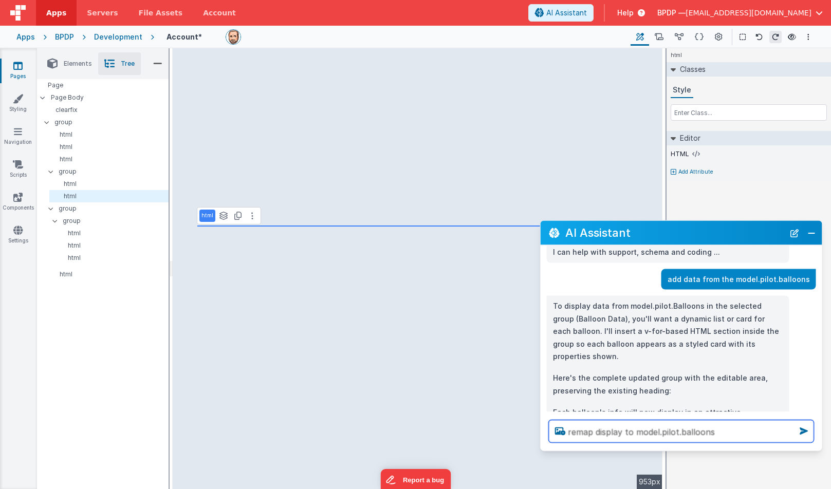
scroll to position [2, 0]
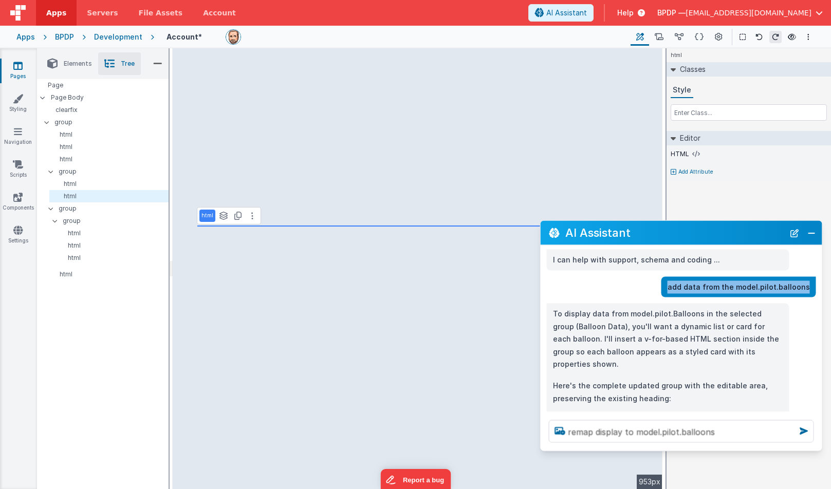
drag, startPoint x: 677, startPoint y: 286, endPoint x: 819, endPoint y: 285, distance: 141.3
click at [819, 285] on div "add data from the model.pilot.balloons" at bounding box center [682, 286] width 282 height 21
copy p "add data from the model.pilot.balloons"
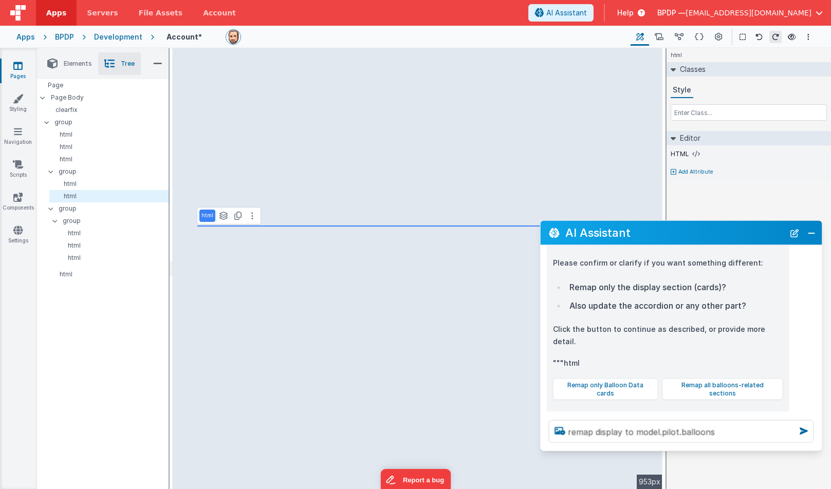
scroll to position [441, 0]
paste textarea "add data from the"
type textarea "add data from the model.pilot.balloons"
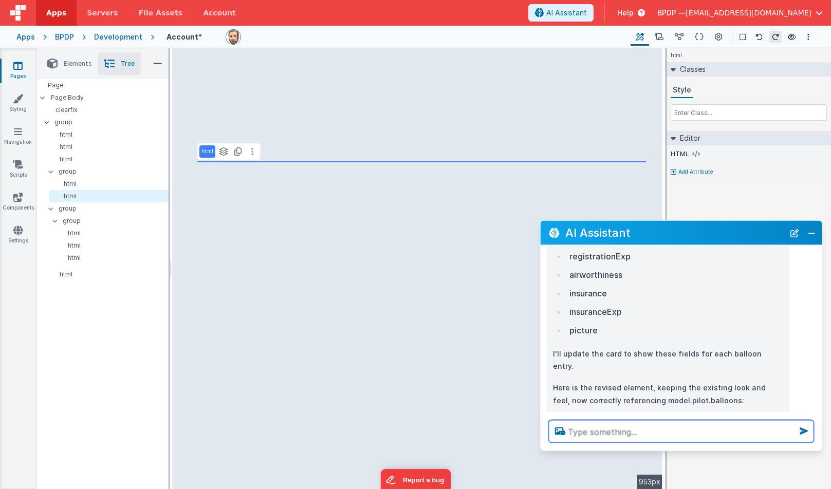
scroll to position [841, 0]
click at [252, 152] on icon at bounding box center [252, 151] width 2 height 8
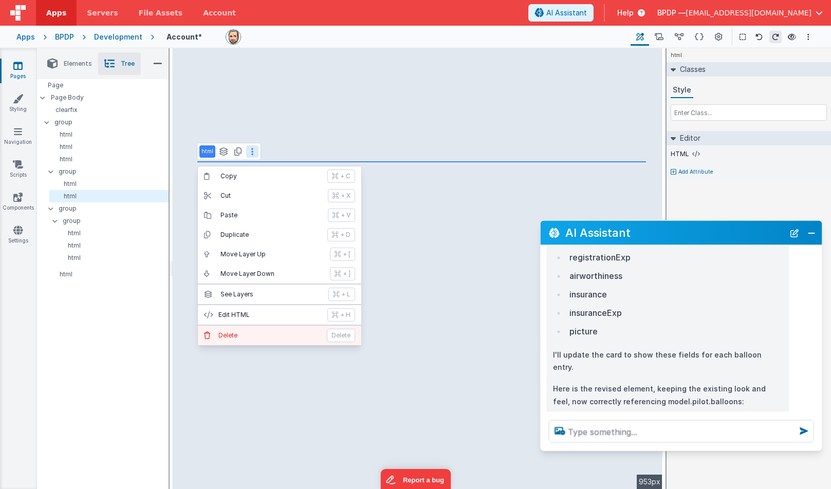
click at [227, 334] on p "Delete" at bounding box center [269, 335] width 102 height 8
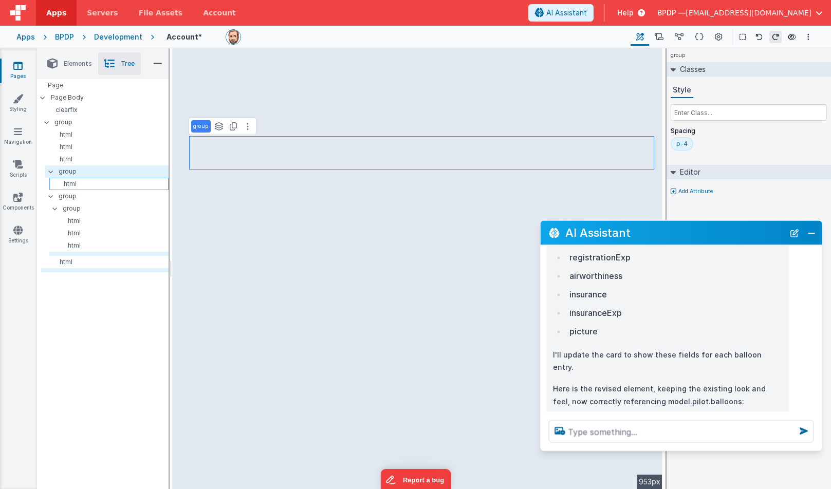
click at [69, 181] on p "html" at bounding box center [110, 184] width 115 height 8
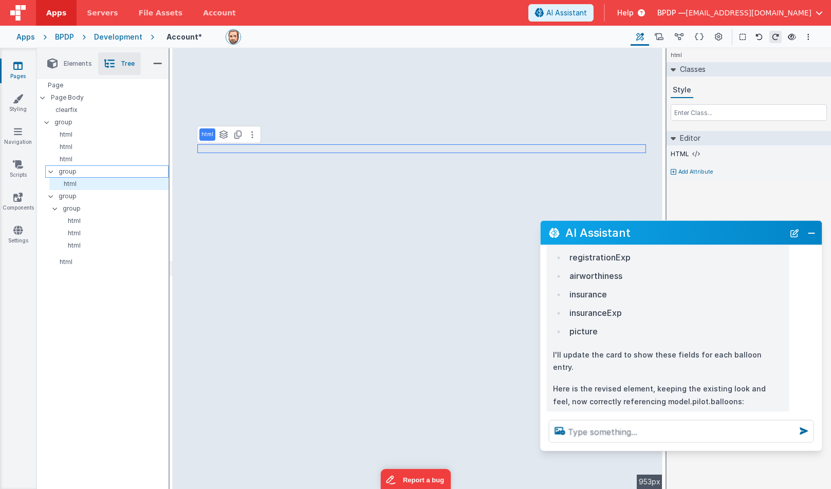
click at [68, 171] on p "group" at bounding box center [113, 171] width 109 height 11
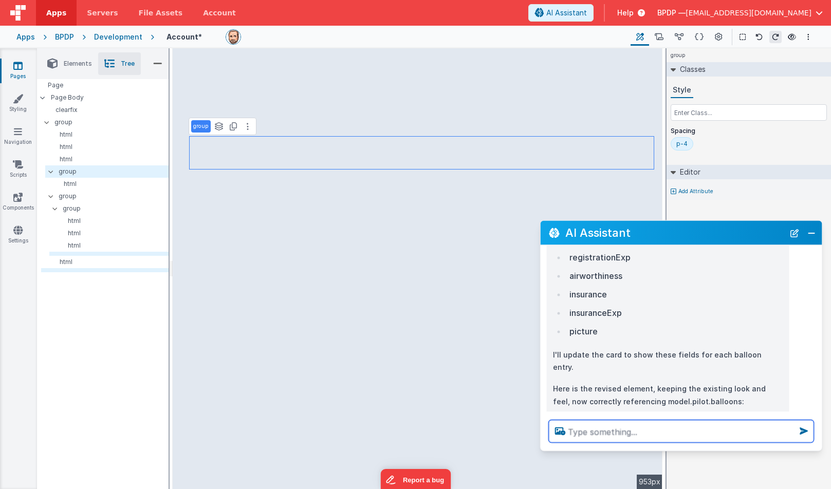
click at [589, 433] on textarea at bounding box center [681, 431] width 265 height 23
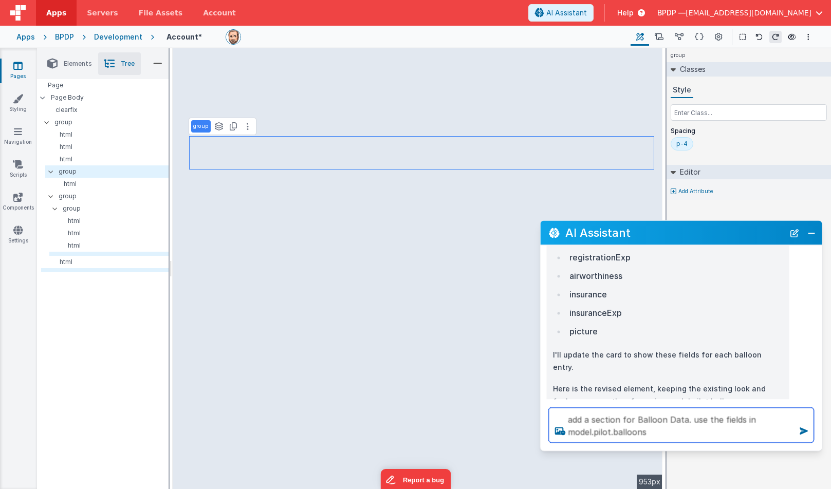
type textarea "add a section for Balloon Data. use the fields in model.pilot.balloons"
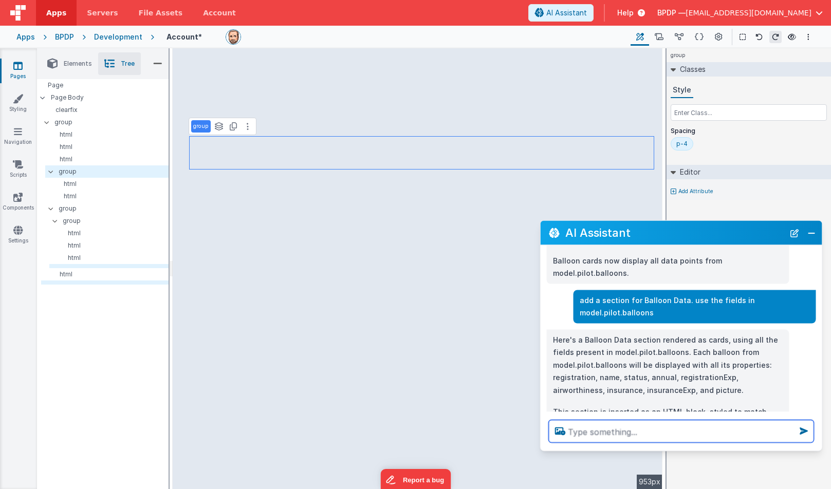
scroll to position [1023, 0]
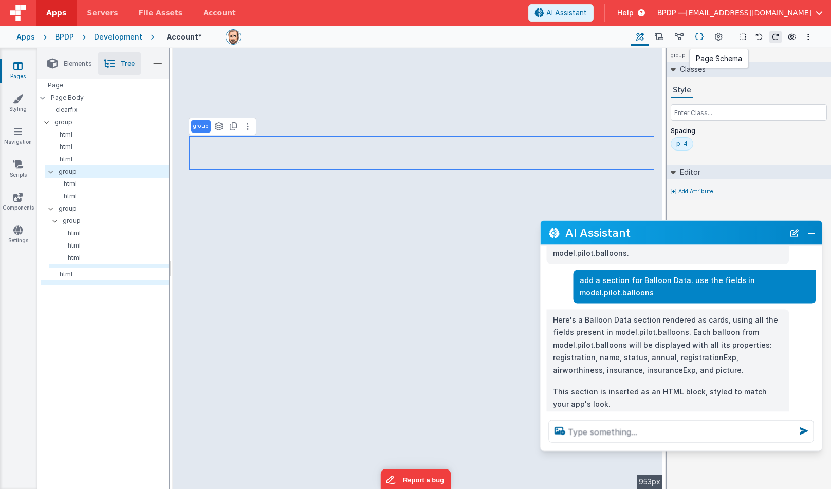
click at [699, 34] on icon at bounding box center [699, 37] width 9 height 11
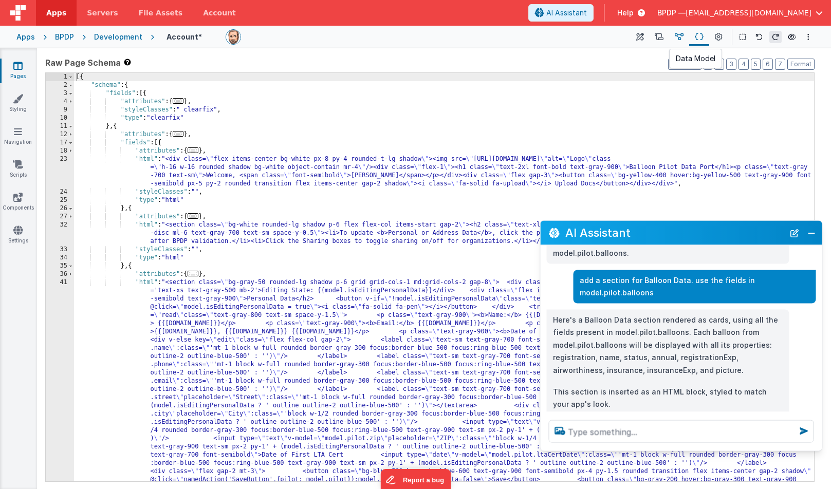
click at [679, 34] on icon at bounding box center [679, 37] width 9 height 11
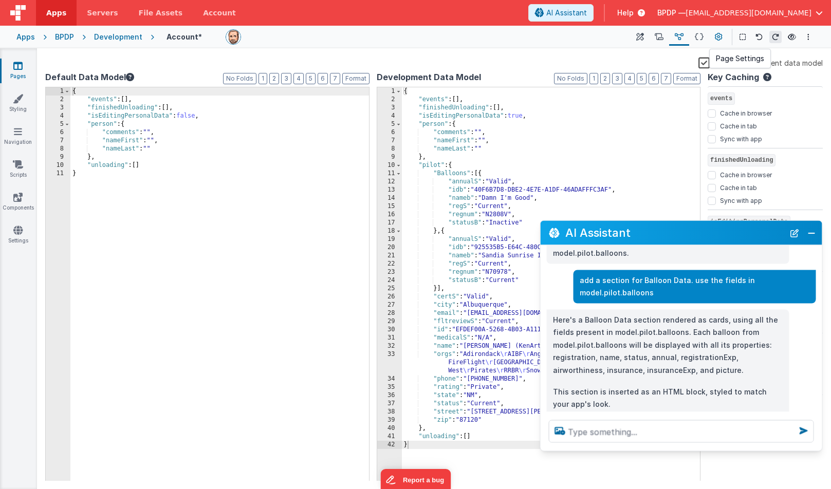
click at [717, 35] on icon at bounding box center [719, 37] width 8 height 11
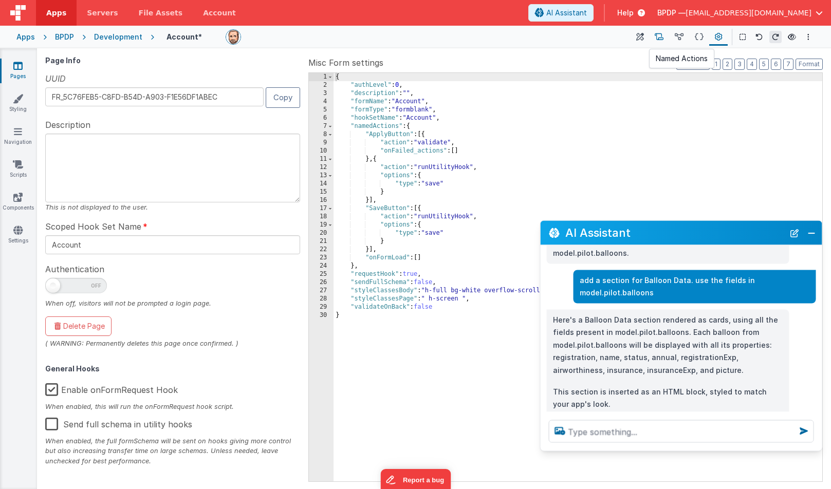
click at [659, 37] on icon at bounding box center [659, 37] width 9 height 11
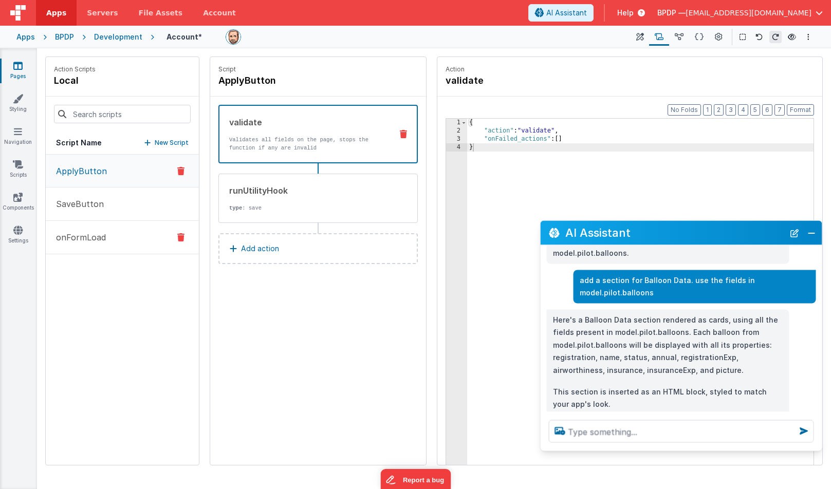
click at [91, 235] on p "onFormLoad" at bounding box center [78, 237] width 56 height 12
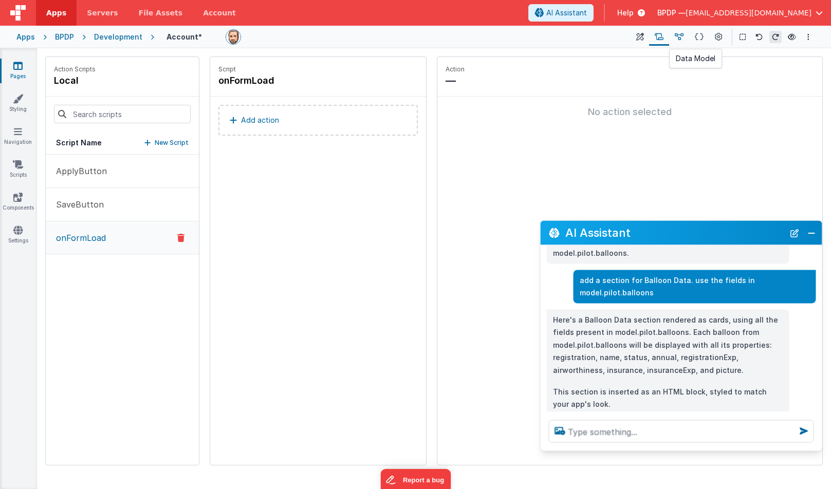
click at [676, 36] on icon at bounding box center [679, 37] width 9 height 11
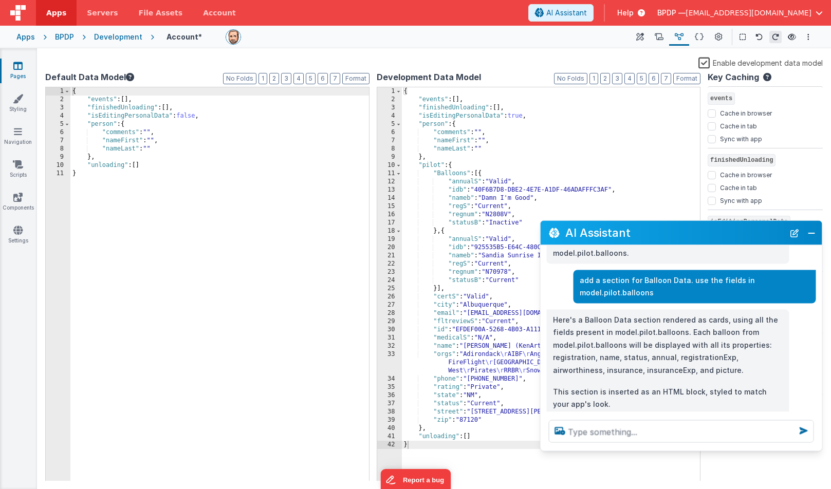
click at [16, 70] on icon at bounding box center [17, 66] width 9 height 10
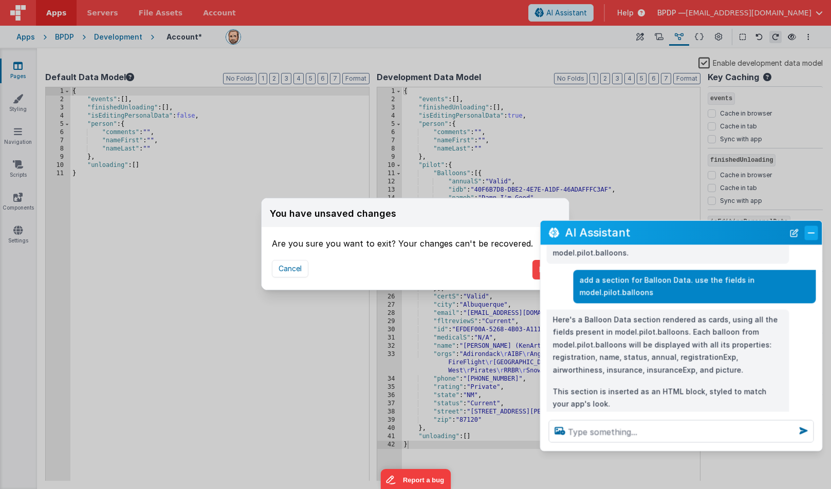
click at [813, 233] on button "Close" at bounding box center [811, 233] width 13 height 14
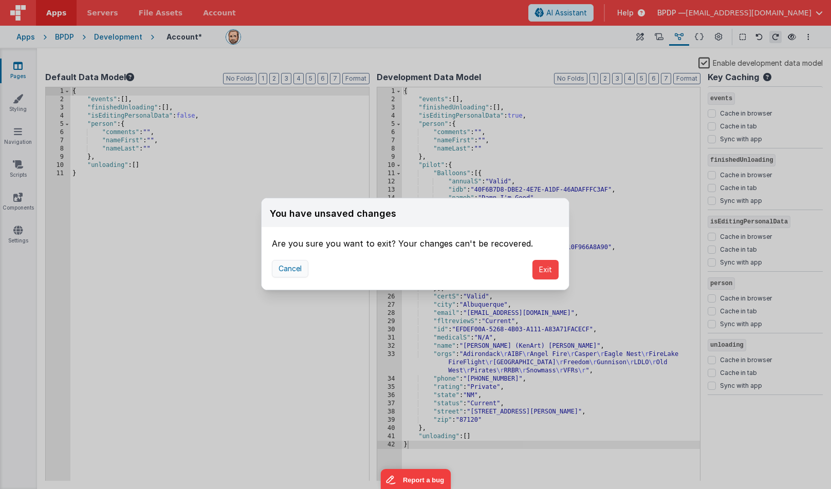
click at [289, 264] on button "Cancel" at bounding box center [290, 268] width 36 height 17
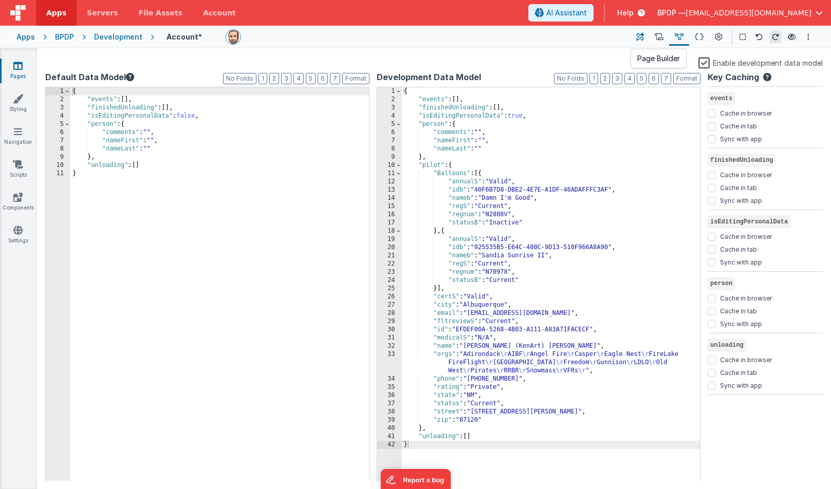
click at [641, 34] on icon at bounding box center [640, 37] width 8 height 11
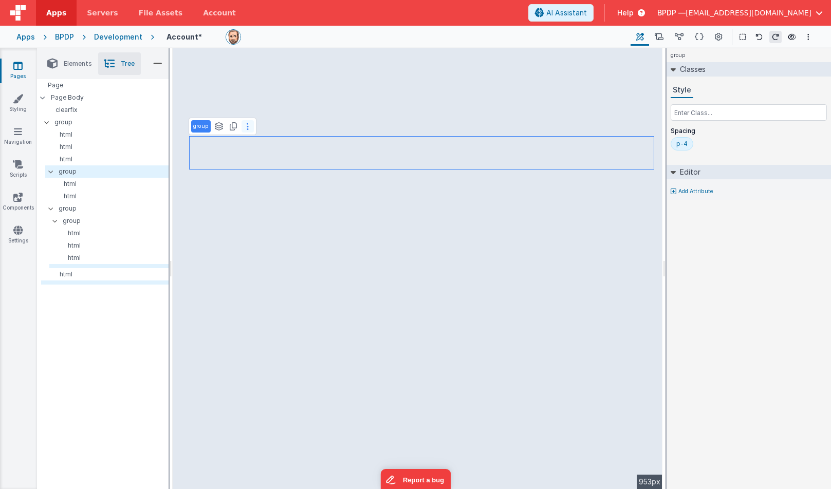
click at [247, 125] on icon at bounding box center [248, 126] width 2 height 8
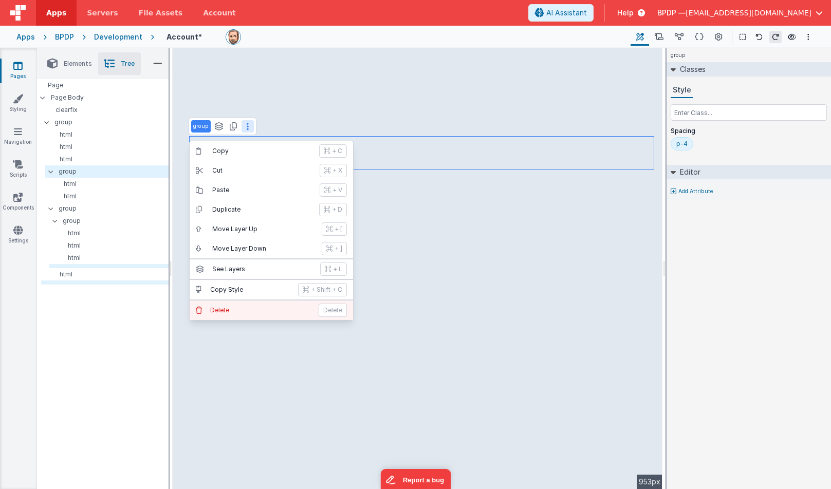
click at [222, 310] on p "Delete" at bounding box center [261, 310] width 102 height 8
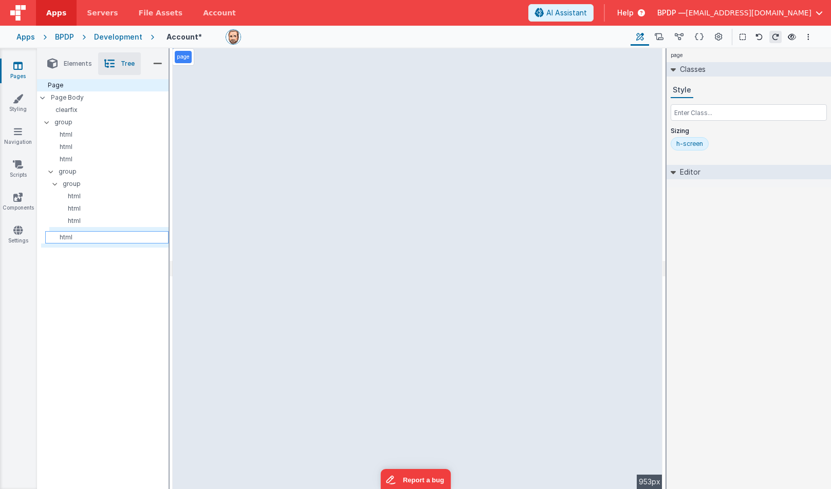
click at [73, 237] on p "html" at bounding box center [108, 237] width 119 height 8
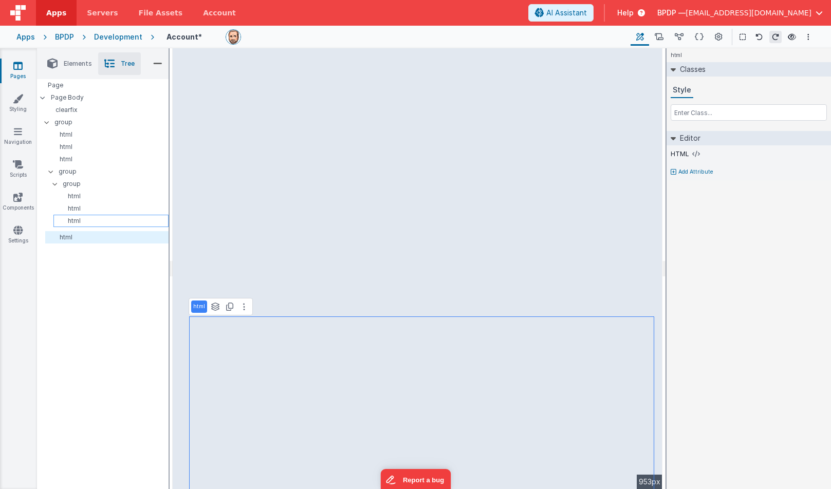
click at [69, 223] on p "html" at bounding box center [113, 221] width 110 height 8
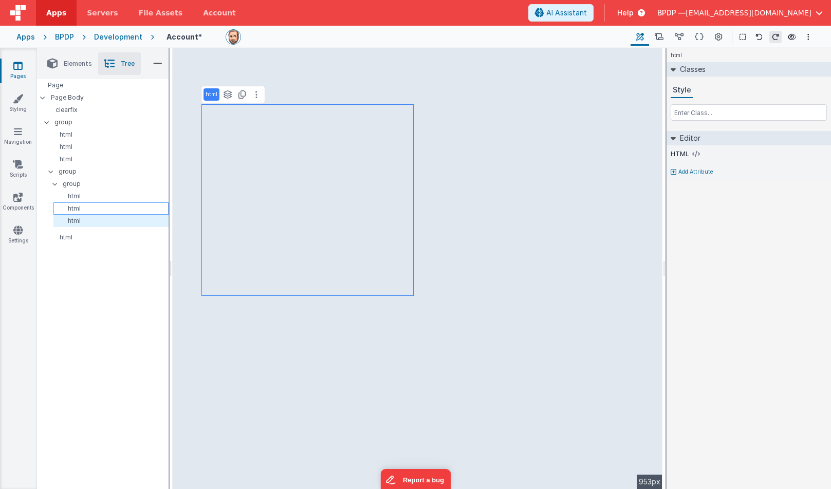
click at [72, 210] on p "html" at bounding box center [113, 209] width 110 height 8
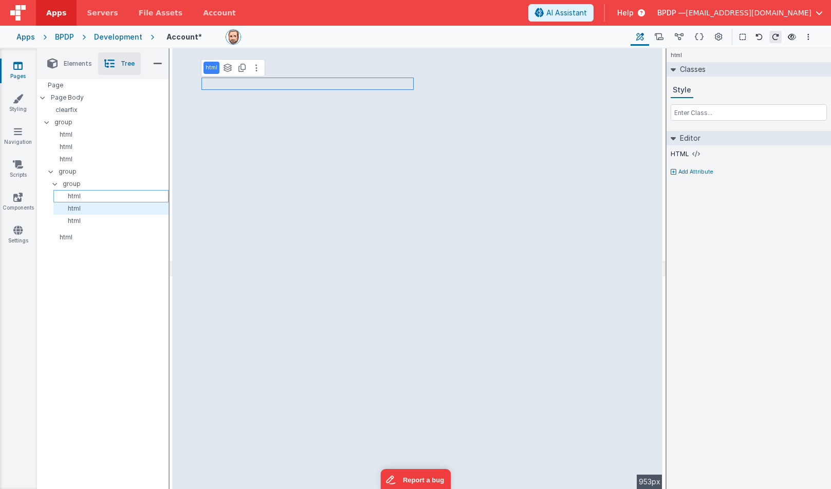
click at [74, 195] on p "html" at bounding box center [113, 196] width 110 height 8
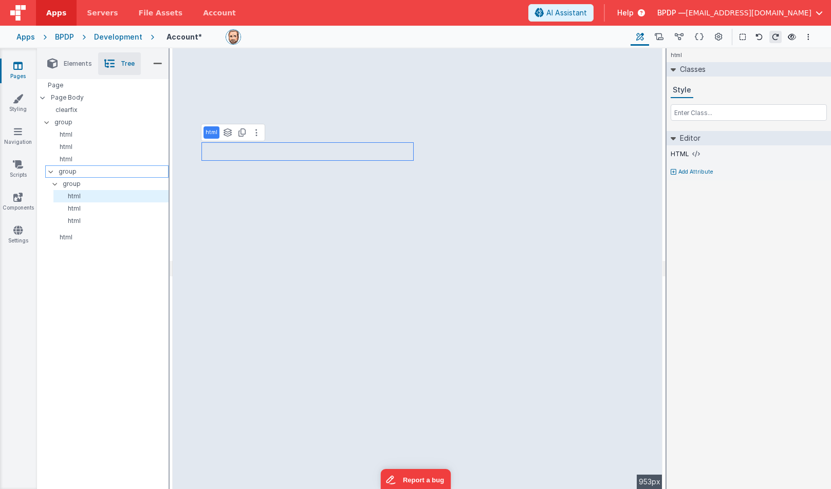
click at [70, 173] on p "group" at bounding box center [113, 171] width 109 height 11
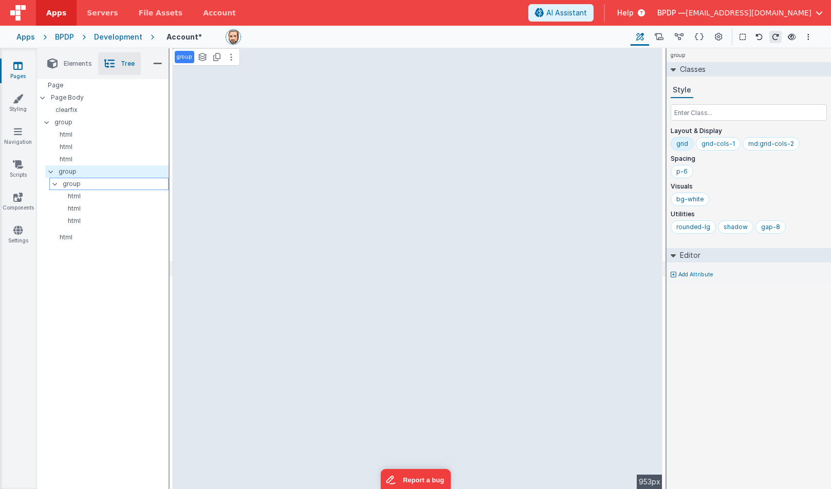
click at [72, 188] on p "group" at bounding box center [115, 183] width 105 height 11
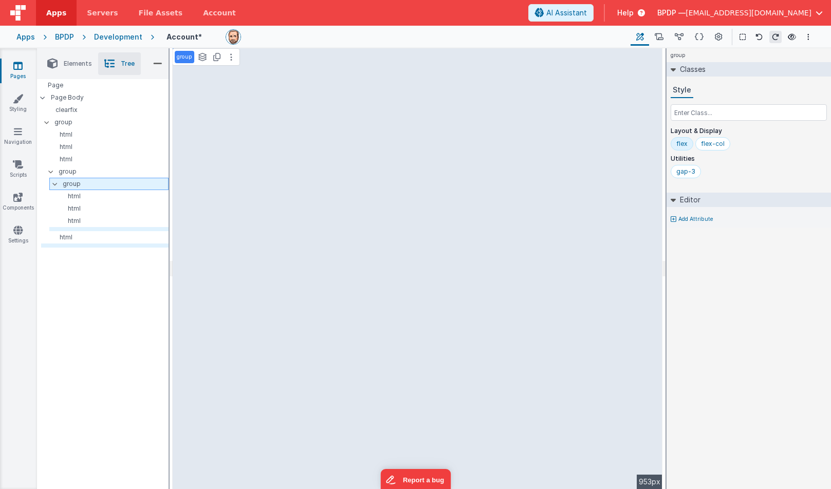
click at [72, 188] on p "group" at bounding box center [115, 183] width 105 height 11
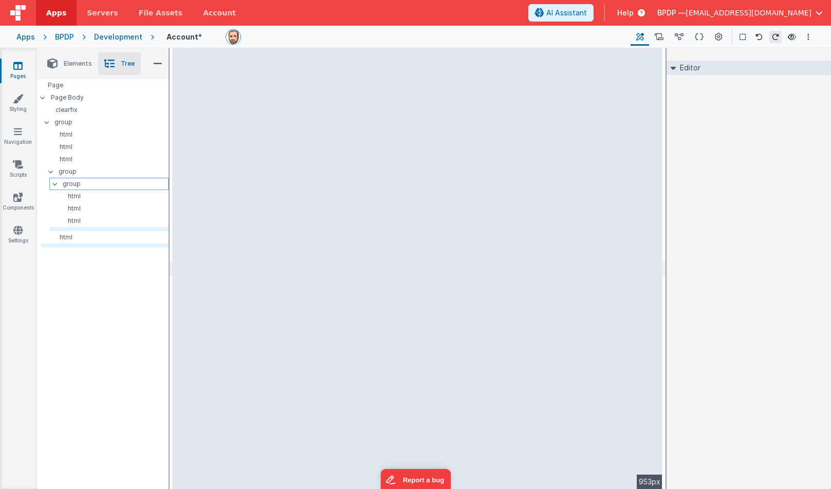
click at [72, 188] on p "group" at bounding box center [115, 183] width 105 height 11
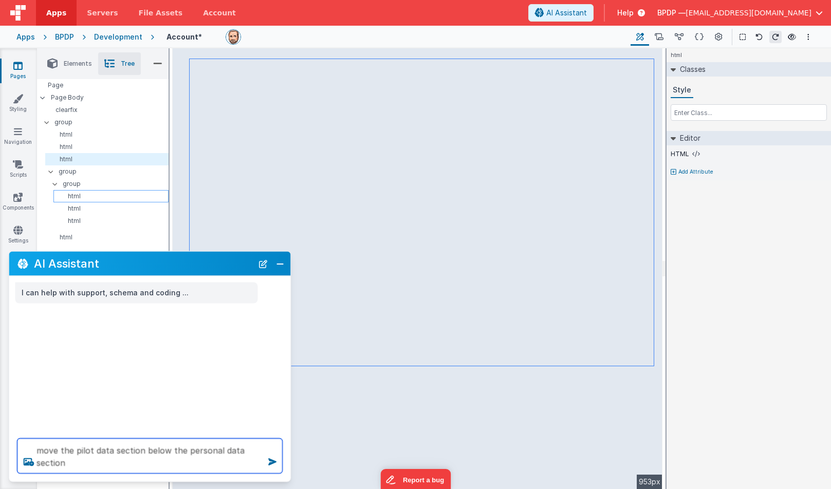
type textarea "move the pilot data section below the personal data section"
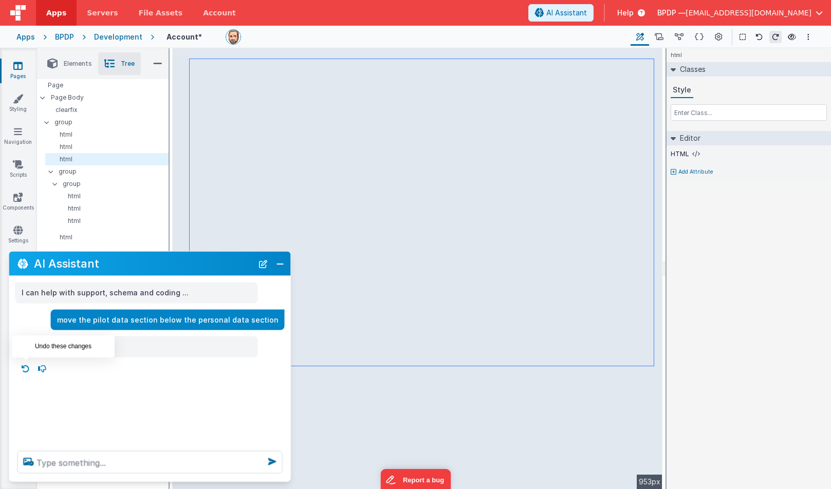
click at [27, 366] on icon at bounding box center [25, 368] width 16 height 16
type textarea "move the pilot data section below the personal data section"
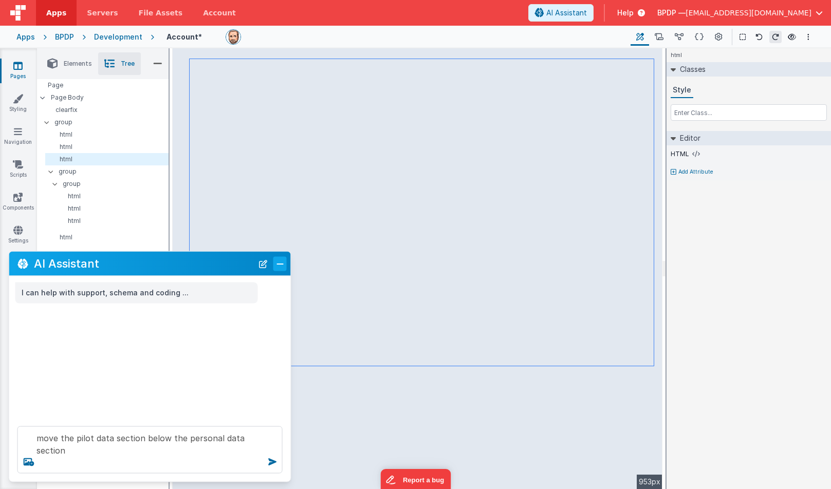
click at [280, 265] on button "Close" at bounding box center [279, 263] width 13 height 14
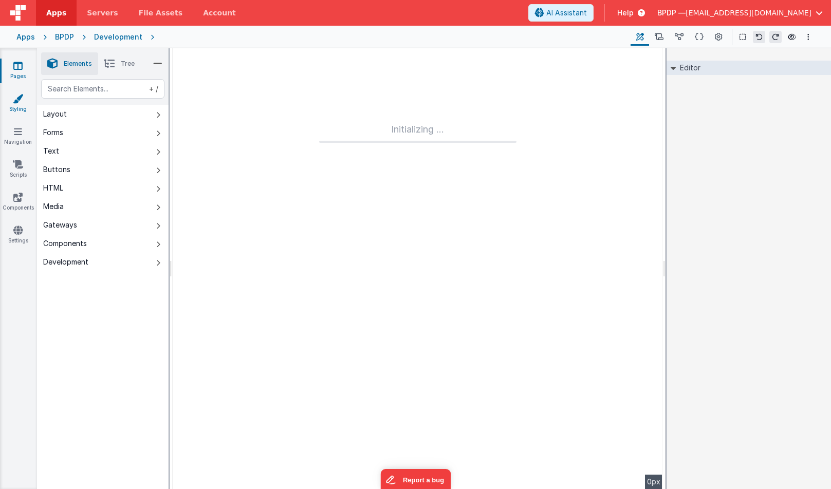
click at [18, 97] on icon at bounding box center [18, 99] width 10 height 10
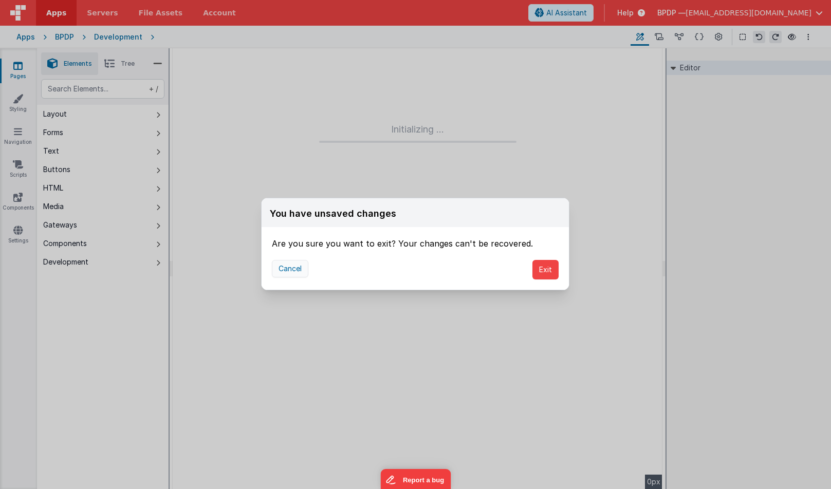
click at [296, 269] on button "Cancel" at bounding box center [290, 268] width 36 height 17
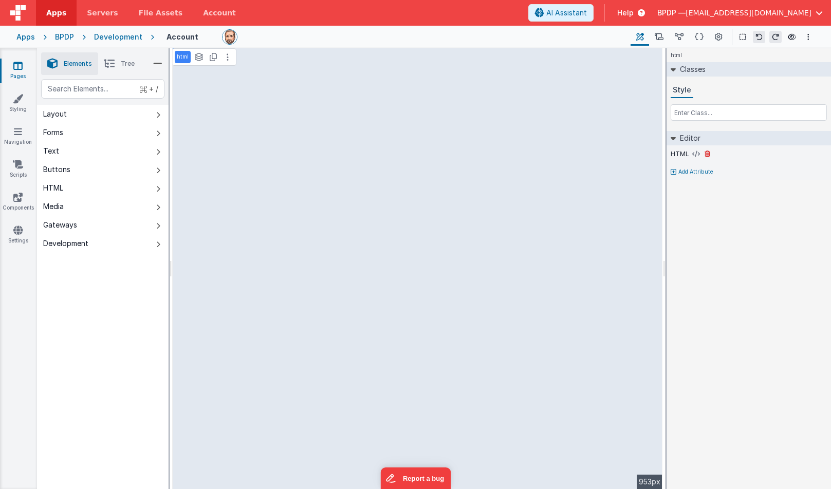
click at [682, 153] on label "HTML" at bounding box center [680, 154] width 18 height 8
click at [244, 69] on icon at bounding box center [244, 69] width 2 height 8
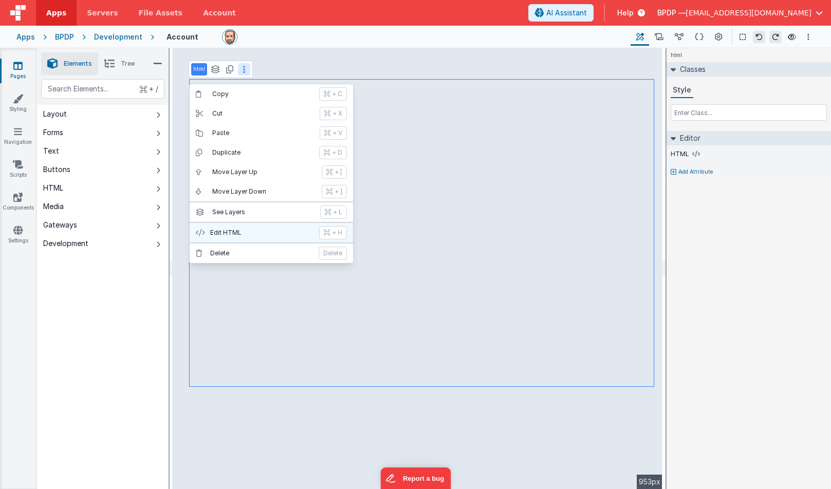
click at [225, 232] on p "Edit HTML" at bounding box center [261, 233] width 103 height 8
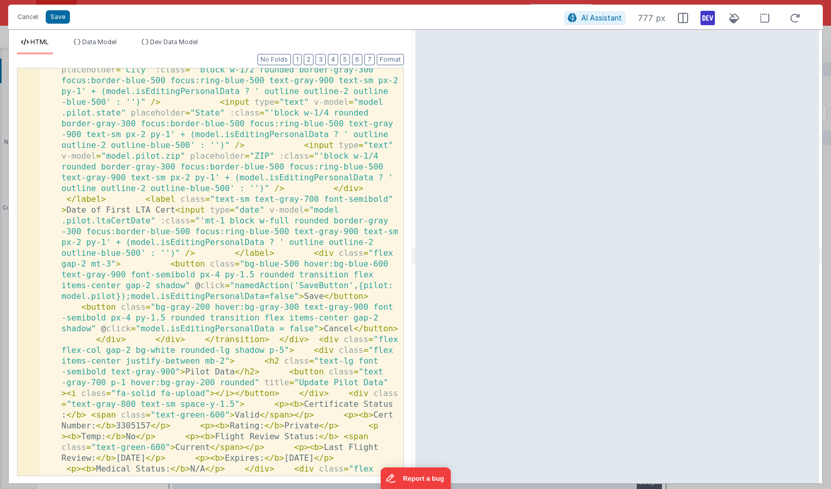
scroll to position [457, 0]
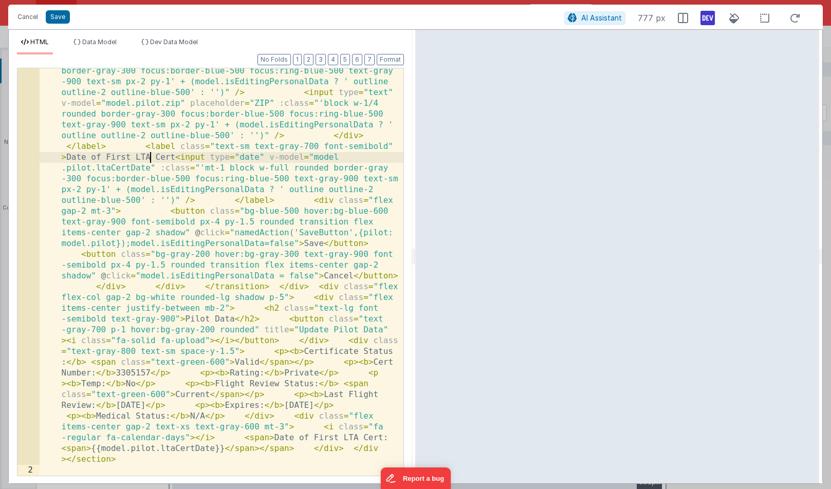
scroll to position [510, 0]
click at [25, 17] on button "Cancel" at bounding box center [27, 17] width 31 height 14
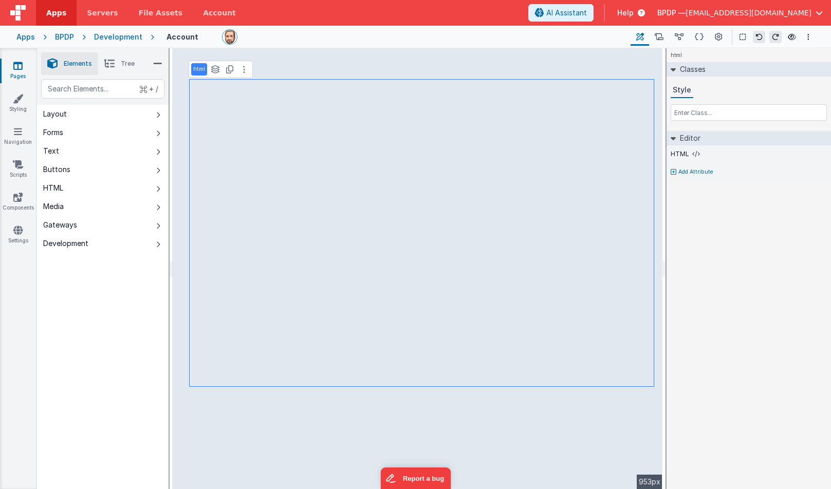
click at [124, 60] on span "Tree" at bounding box center [128, 64] width 14 height 8
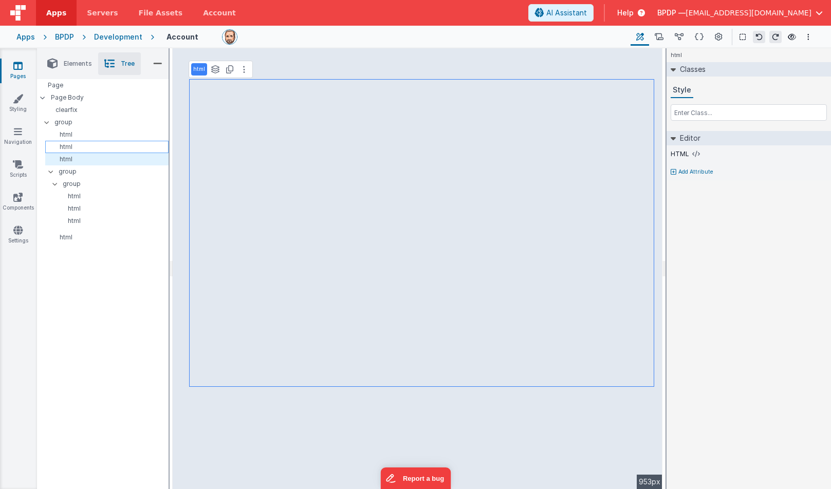
click at [69, 146] on p "html" at bounding box center [108, 147] width 119 height 8
click at [66, 135] on p "html" at bounding box center [108, 135] width 119 height 8
click at [64, 145] on p "html" at bounding box center [108, 147] width 119 height 8
click at [64, 156] on p "html" at bounding box center [108, 159] width 119 height 8
click at [63, 172] on p "group" at bounding box center [113, 171] width 109 height 11
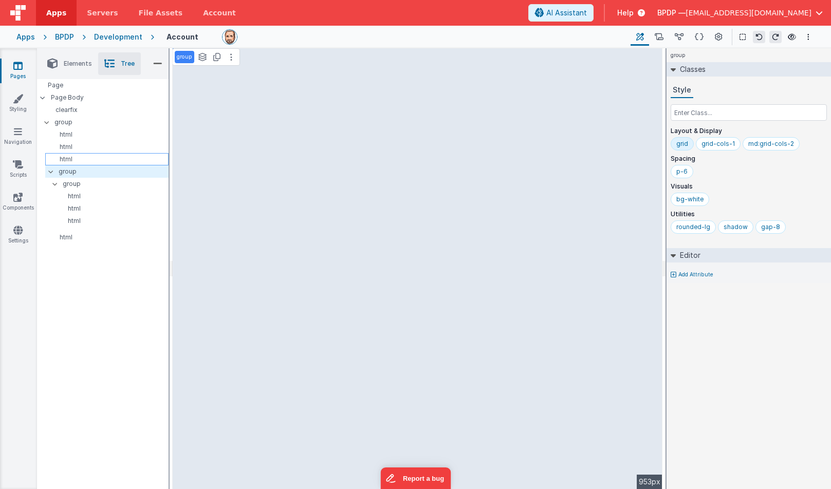
click at [63, 157] on p "html" at bounding box center [108, 159] width 119 height 8
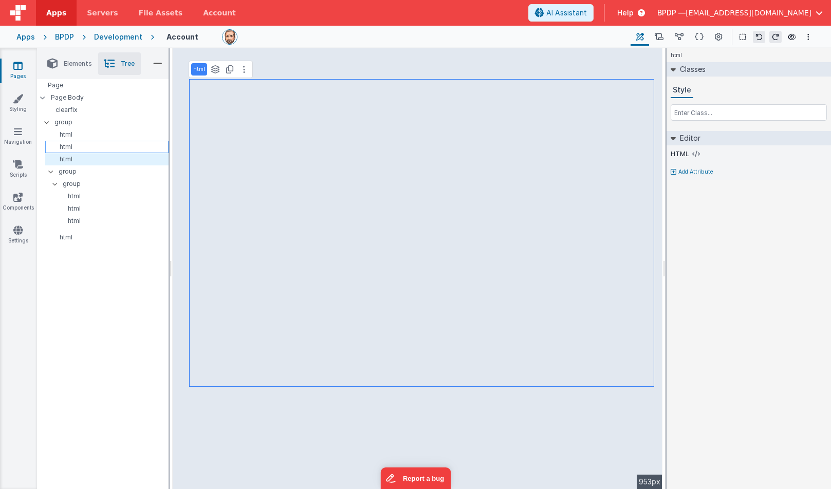
click at [65, 147] on p "html" at bounding box center [108, 147] width 119 height 8
click at [243, 80] on icon at bounding box center [244, 81] width 2 height 8
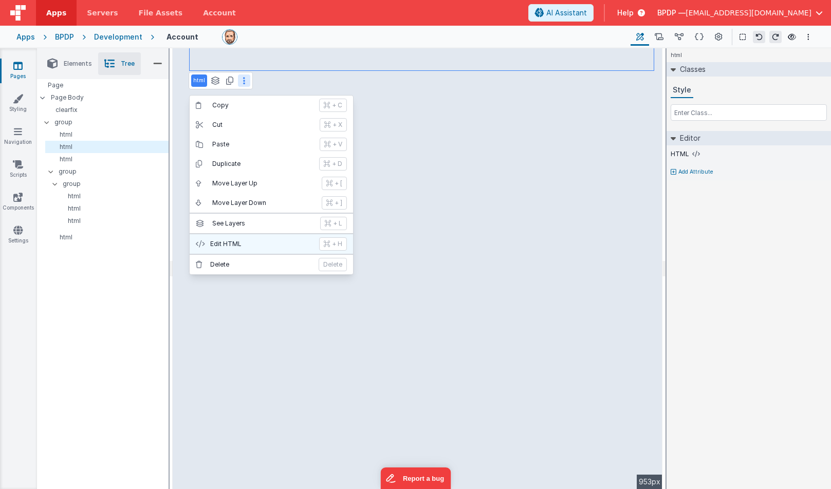
click at [236, 241] on p "Edit HTML" at bounding box center [261, 244] width 103 height 8
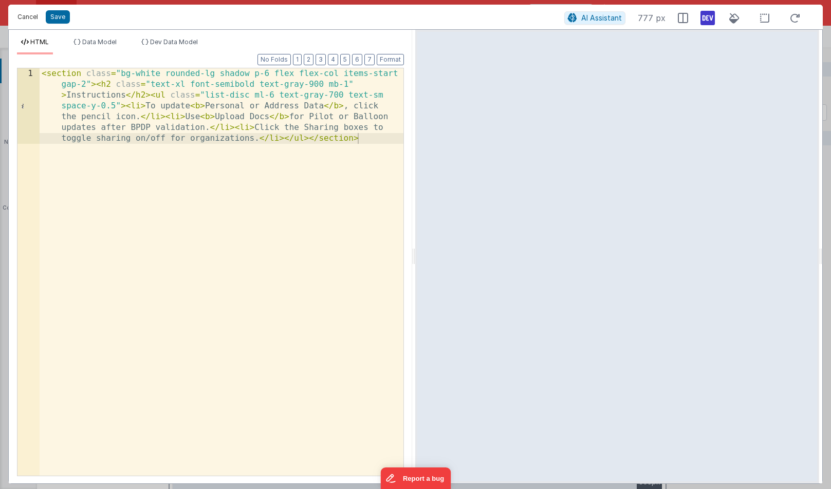
click at [30, 16] on button "Cancel" at bounding box center [27, 17] width 31 height 14
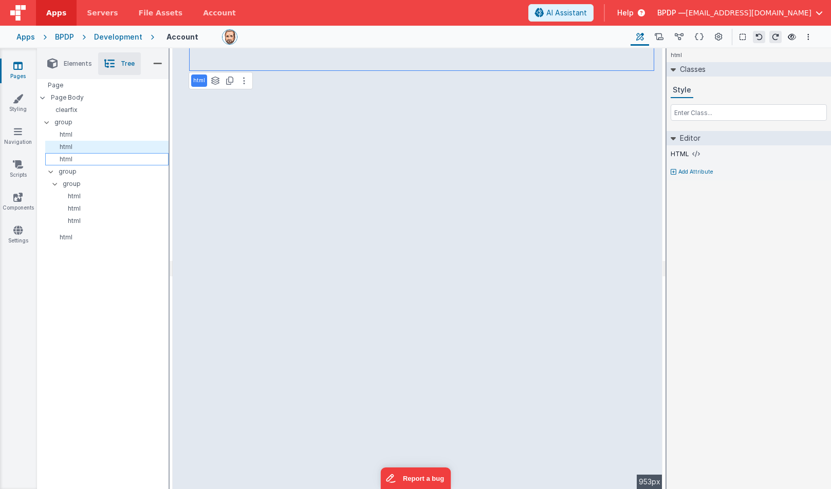
click at [68, 161] on p "html" at bounding box center [108, 159] width 119 height 8
click at [244, 66] on icon at bounding box center [244, 69] width 2 height 8
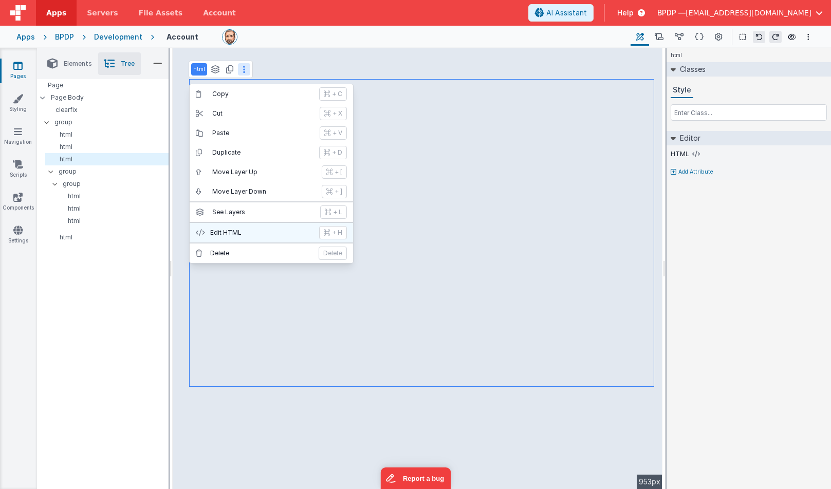
click at [220, 229] on p "Edit HTML" at bounding box center [261, 233] width 103 height 8
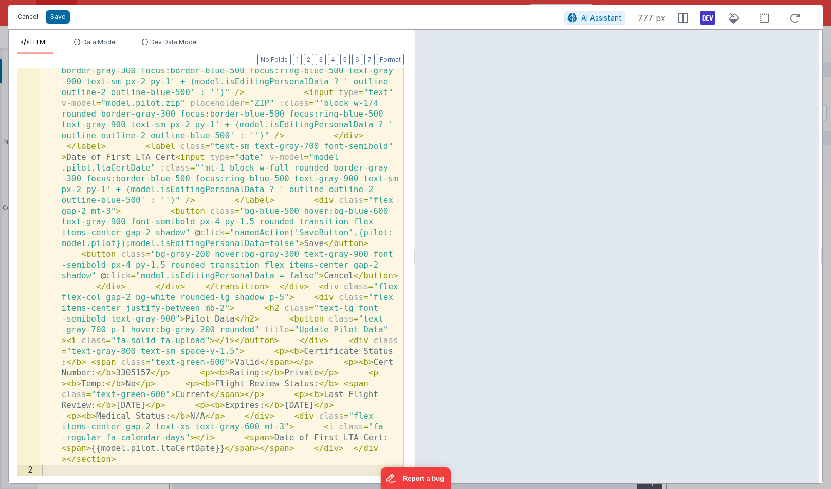
click at [26, 14] on button "Cancel" at bounding box center [27, 17] width 31 height 14
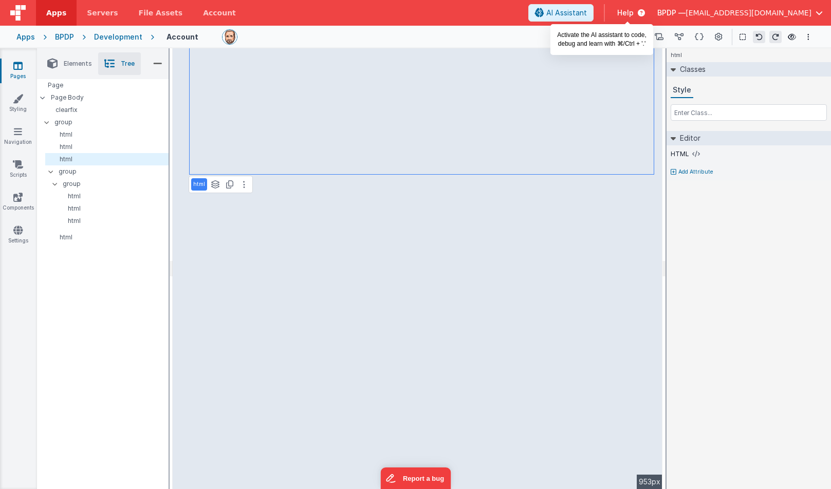
click at [587, 8] on span "AI Assistant" at bounding box center [566, 13] width 41 height 10
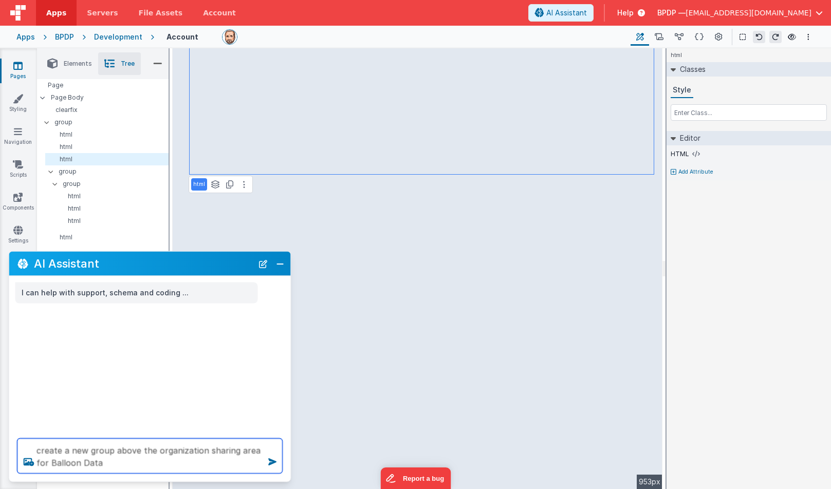
type textarea "create a new group above the organization sharing area for Balloon Data"
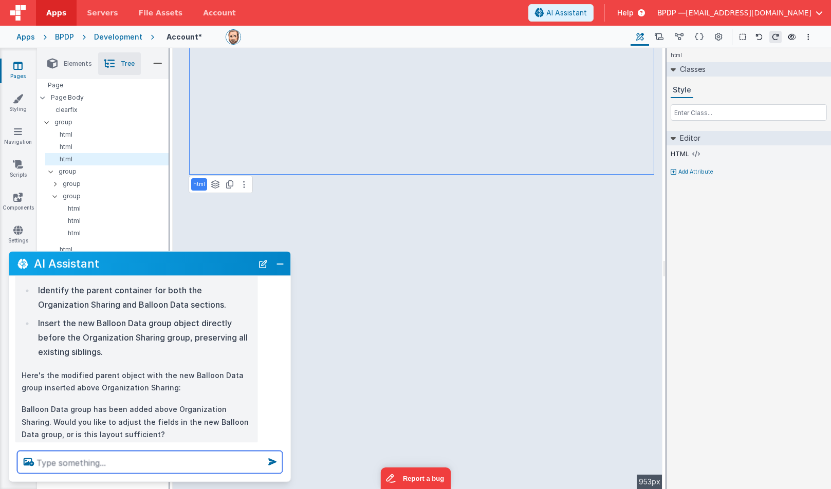
scroll to position [122, 0]
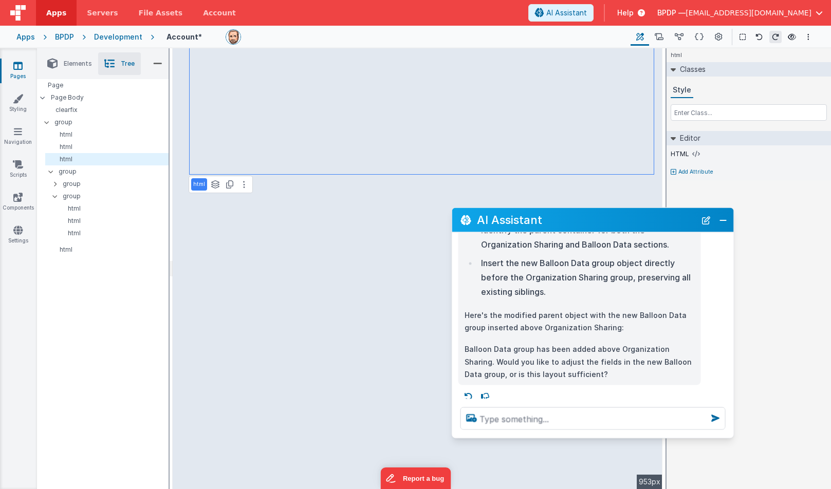
drag, startPoint x: 118, startPoint y: 261, endPoint x: 561, endPoint y: 217, distance: 445.1
click at [561, 217] on h2 "AI Assistant" at bounding box center [586, 220] width 219 height 12
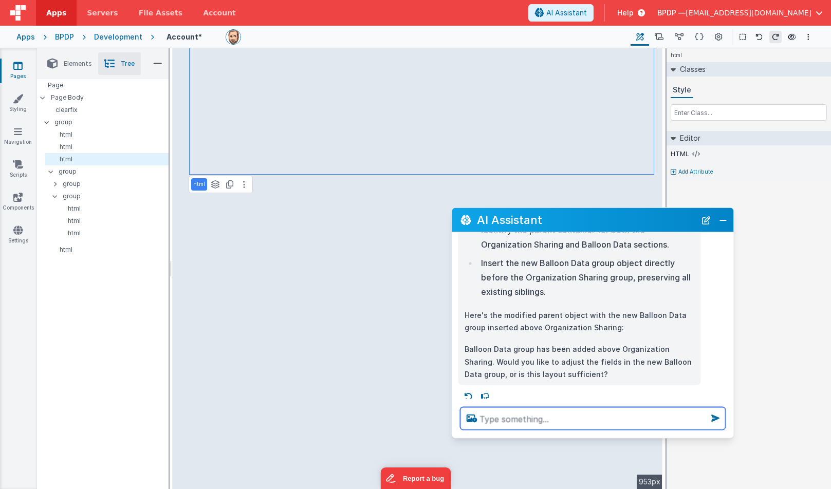
click at [494, 420] on textarea at bounding box center [592, 418] width 265 height 23
type textarea "add fields from model.pilot.balloons, use an accordion"
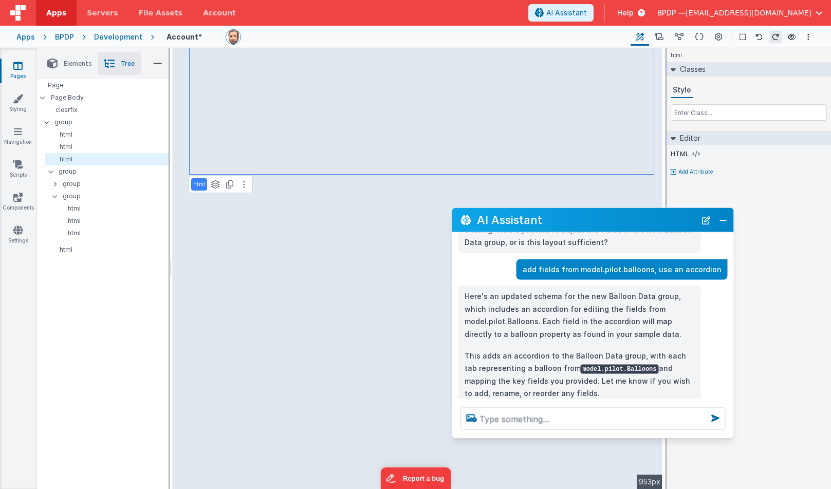
scroll to position [274, 0]
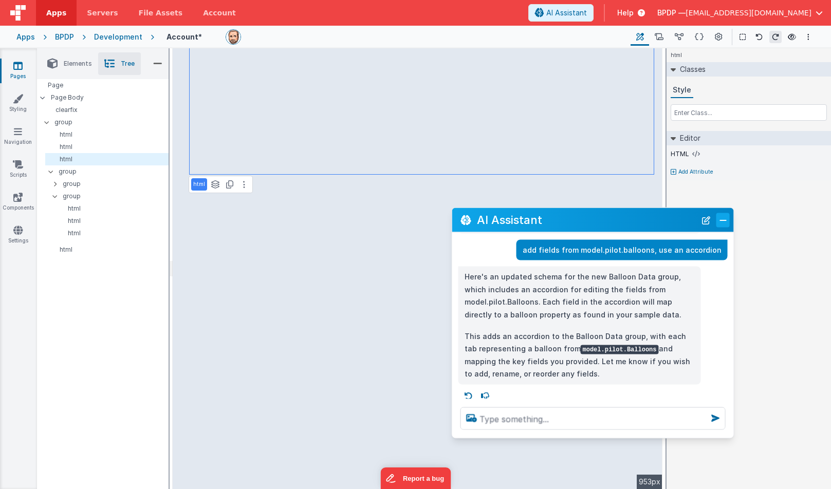
click at [723, 218] on button "Close" at bounding box center [722, 220] width 13 height 14
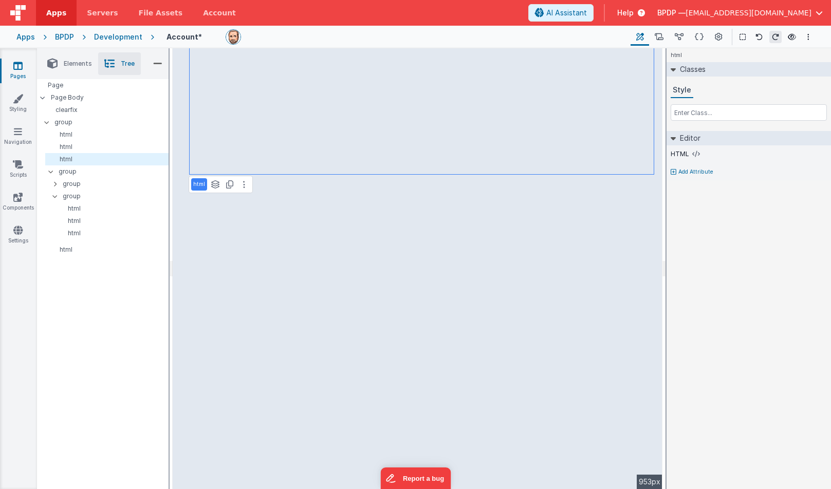
select select
select select "required"
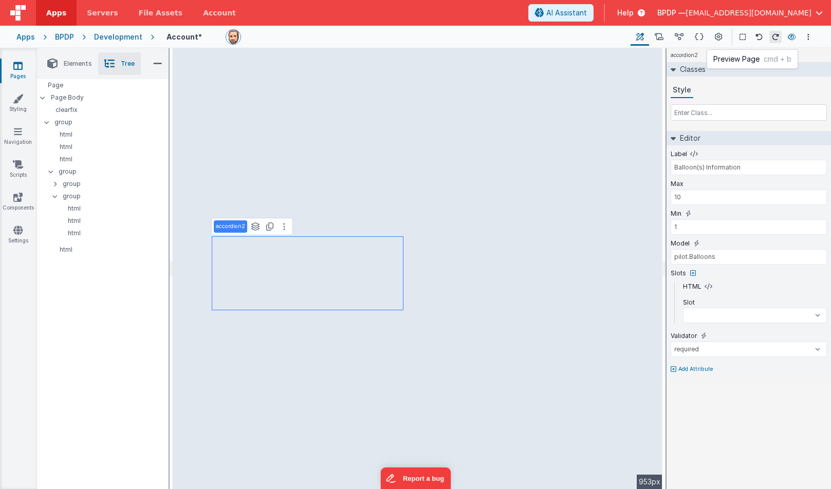
click at [791, 36] on icon at bounding box center [792, 36] width 8 height 7
click at [791, 34] on icon at bounding box center [792, 36] width 8 height 7
click at [587, 9] on span "AI Assistant" at bounding box center [566, 13] width 41 height 10
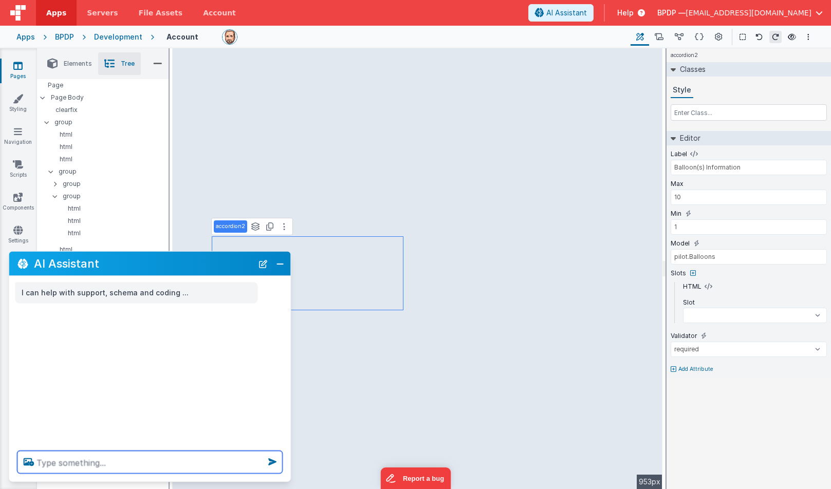
select select
type textarea "a"
select select
type textarea "ad"
select select
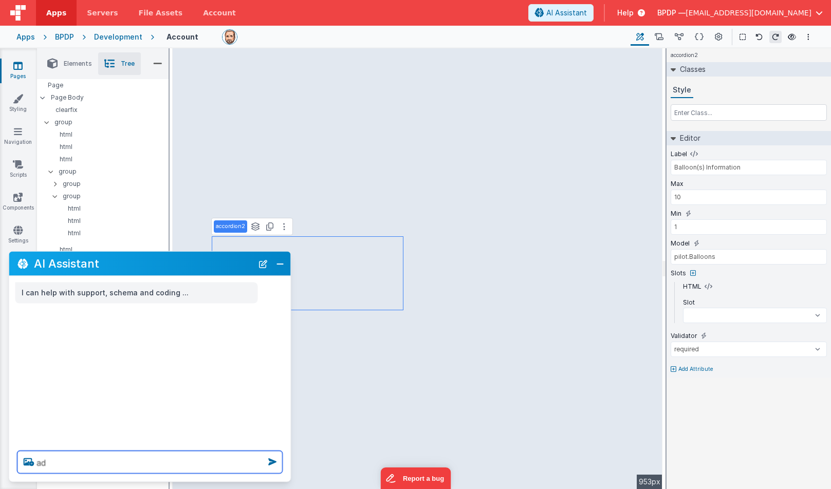
type textarea "add"
select select
type textarea "add"
select select
type textarea "add t"
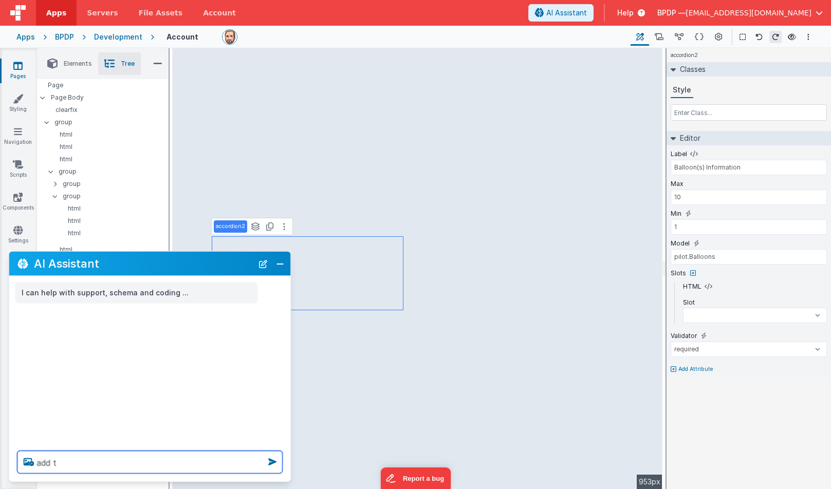
select select
type textarea "add th"
select select
type textarea "add the"
select select
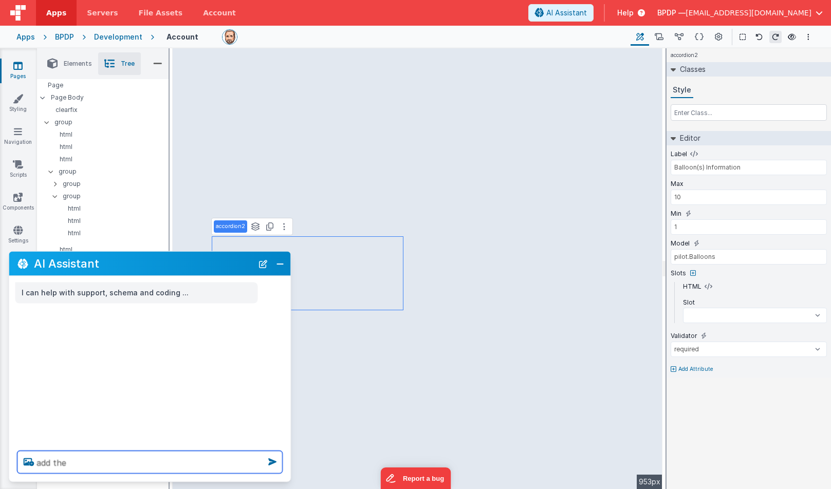
type textarea "add the"
select select
type textarea "add the ""
select select
type textarea "add the "s"
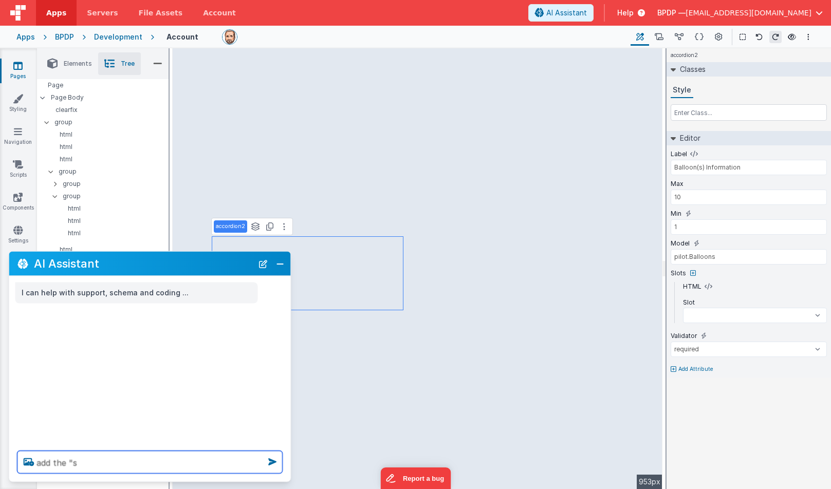
select select
type textarea "add the "st"
select select
type textarea "add the "sta"
select select
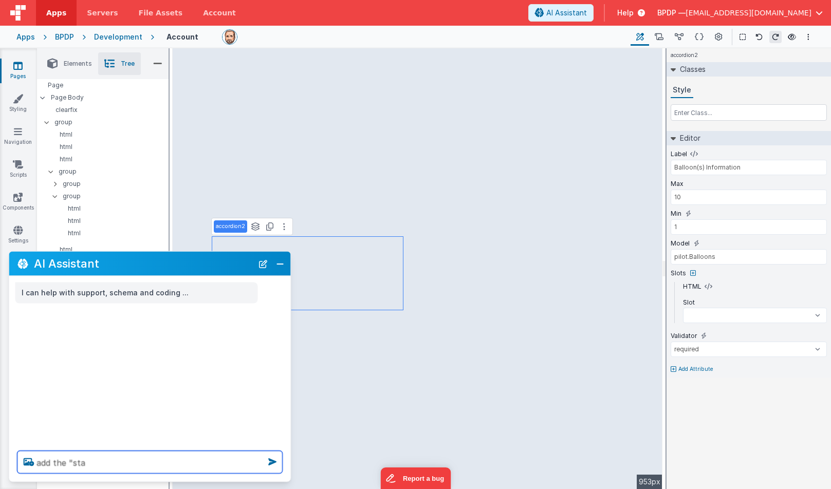
type textarea "add the "stat"
select select
type textarea "add the "statu"
select select
type textarea "add the "status"
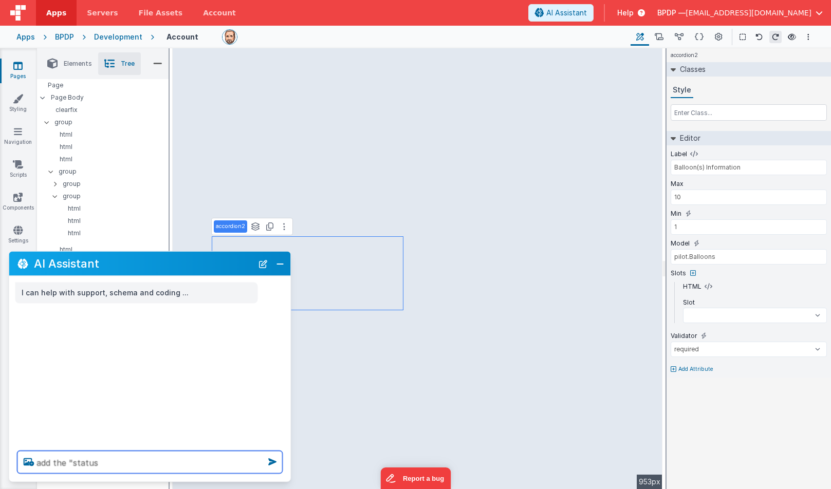
select select
type textarea "add the "statusB"
select select
type textarea "add the "statusB""
select select
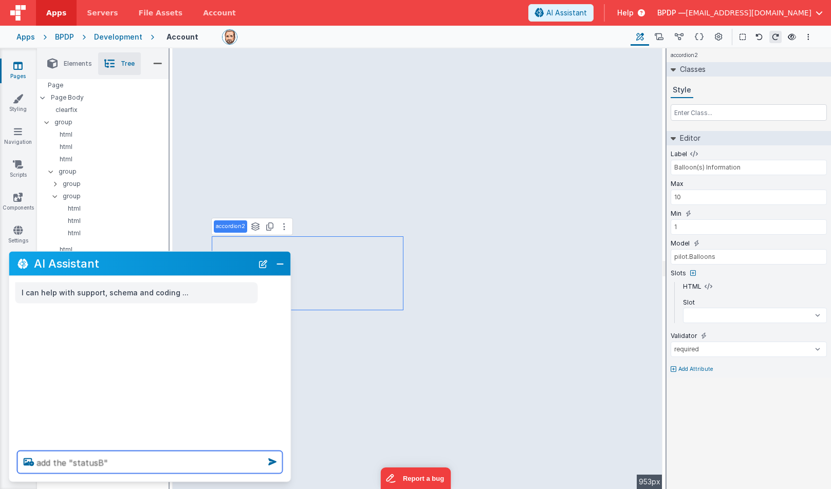
type textarea "add the "statusB""
select select
type textarea "add the "statusB" i"
select select
type textarea "add the "statusB" in"
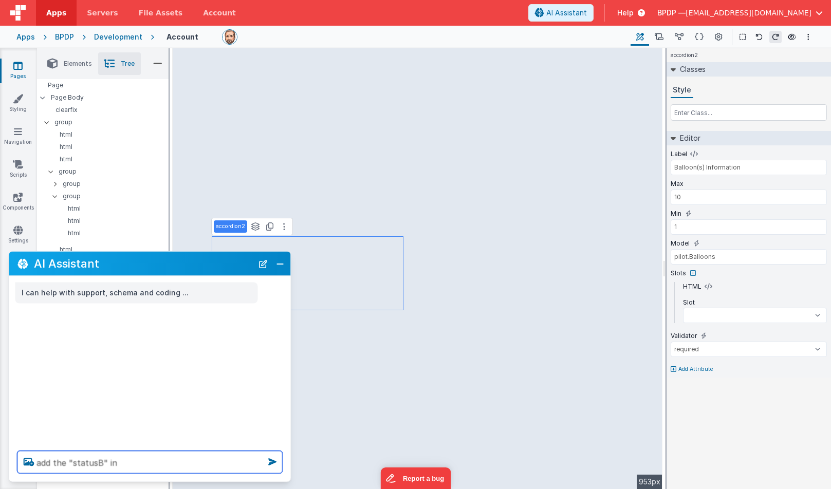
select select
type textarea "add the "statusB" inf"
select select
type textarea "add the "statusB" info"
select select
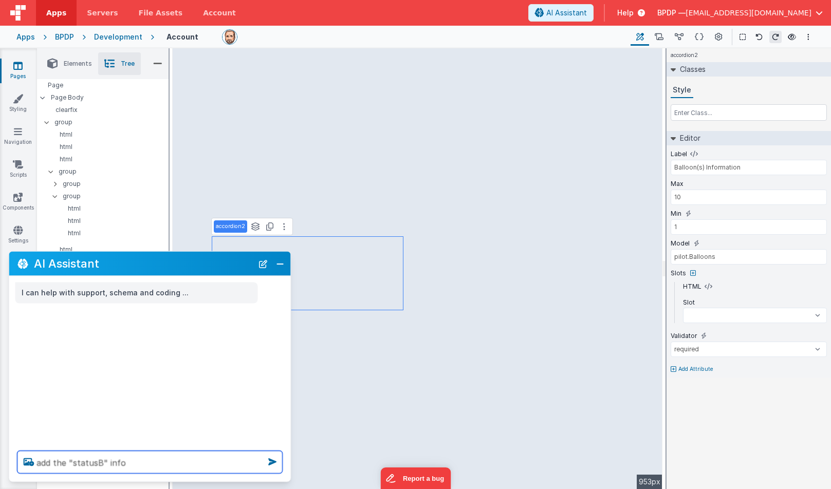
type textarea "add the "statusB" infor"
select select
type textarea "add the "statusB" inform"
select select
type textarea "add the "statusB" informa"
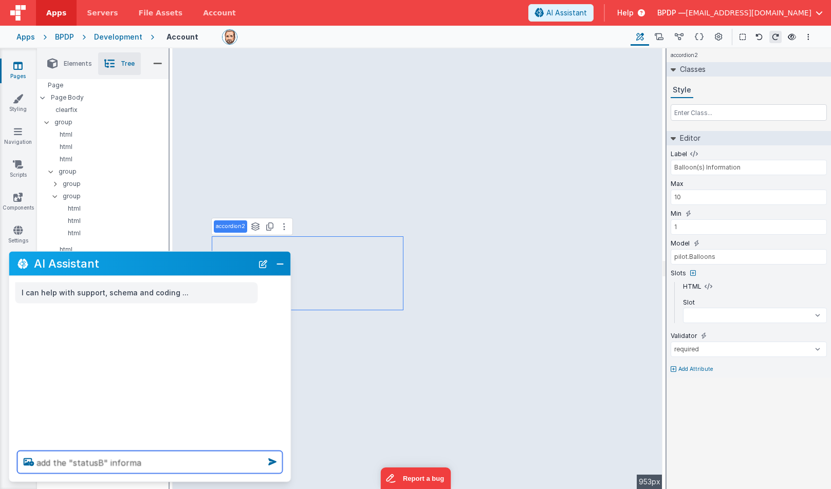
select select
type textarea "add the "statusB" informat"
select select
type textarea "add the "statusB" informati"
select select
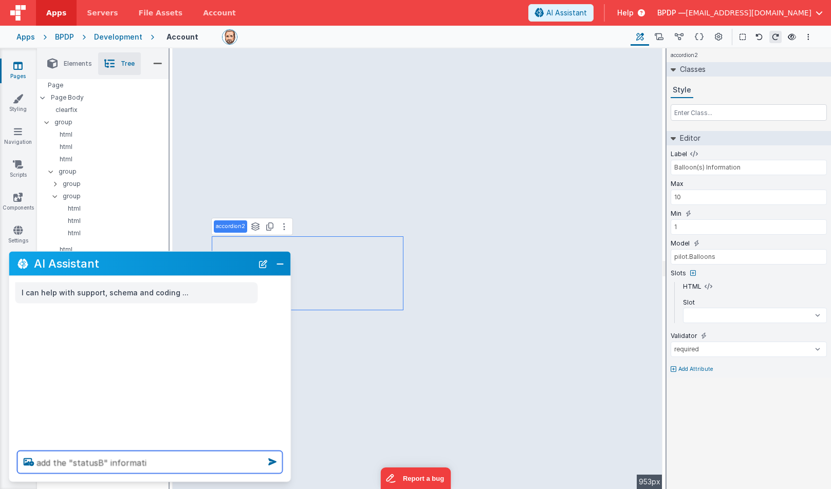
type textarea "add the "statusB" informatio"
select select
type textarea "add the "statusB" information"
select select
type textarea "add the "statusB" information"
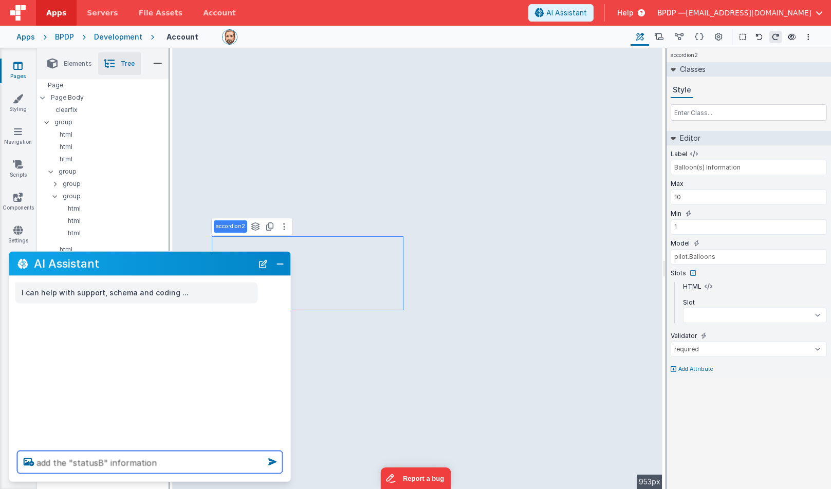
select select
type textarea "add the "statusB" information t"
select select
type textarea "add the "statusB" information to"
select select
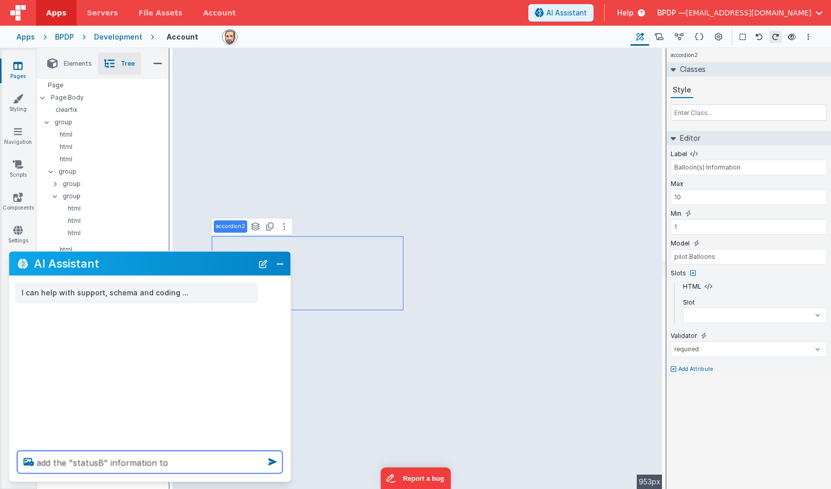
type textarea "add the "statusB" information to"
select select
type textarea "add the "statusB" information to e"
select select
type textarea "add the "statusB" information to ea"
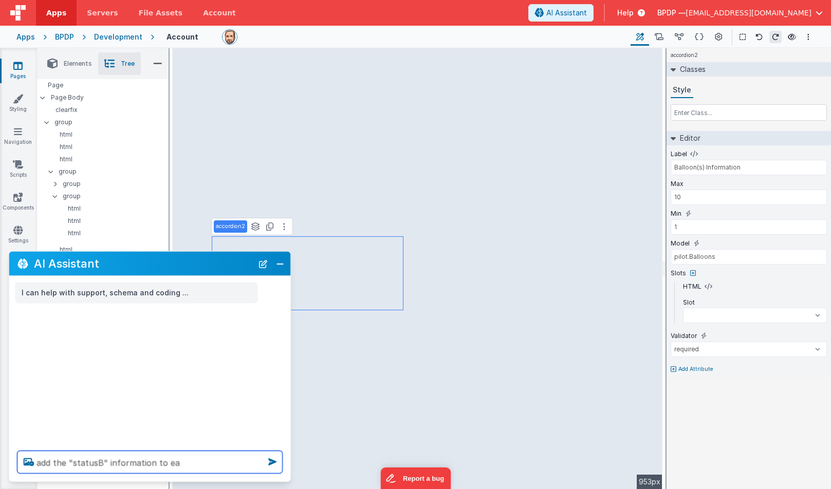
select select
type textarea "add the "statusB" information to eac"
select select
type textarea "add the "statusB" information to each"
select select
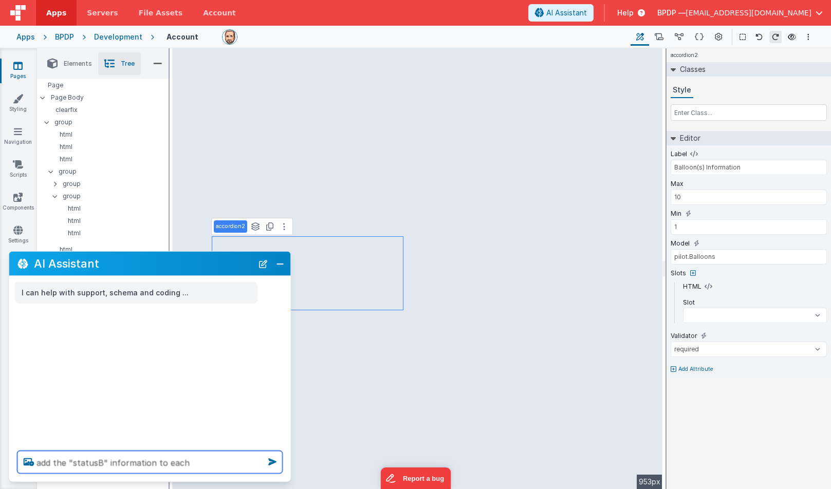
type textarea "add the "statusB" information to each"
select select
type textarea "add the "statusB" information to each b"
select select
type textarea "add the "statusB" information to each ba"
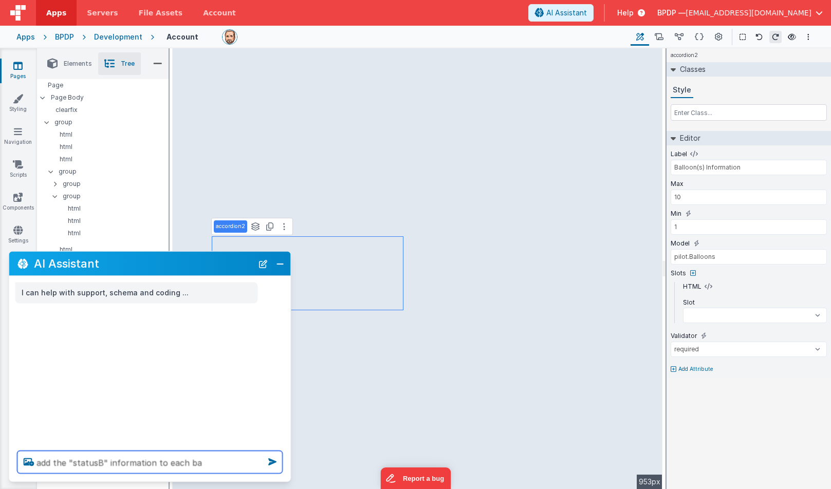
select select
type textarea "add the "statusB" information to each [MEDICAL_DATA]"
select select
type textarea "add the "statusB" information to each ball"
select select
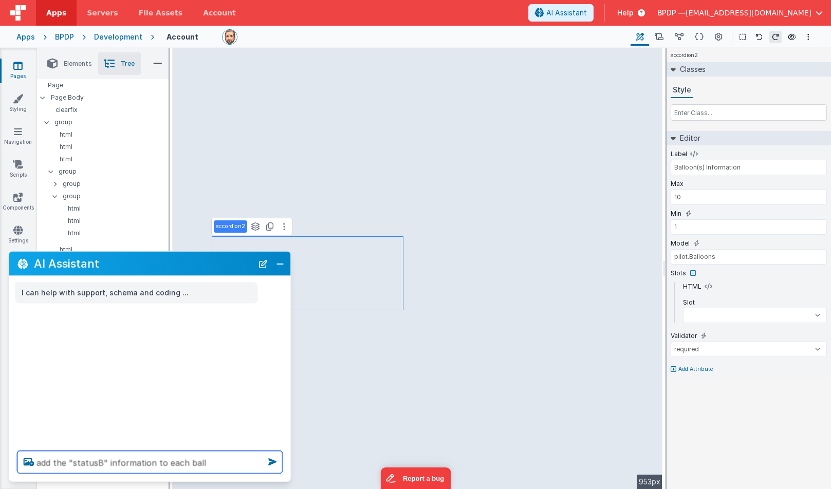
type textarea "add the "statusB" information to each ballo"
select select
type textarea "add the "statusB" information to each balloo"
select select
type textarea "add the "statusB" information to each balloon"
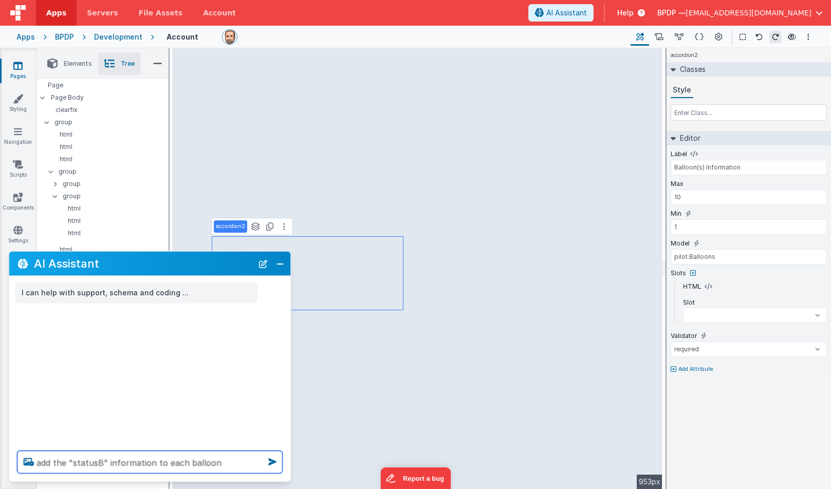
select select
type textarea "add the "statusB" information to each balloon"
select select
type textarea "add the "statusB" information to each balloon h"
select select
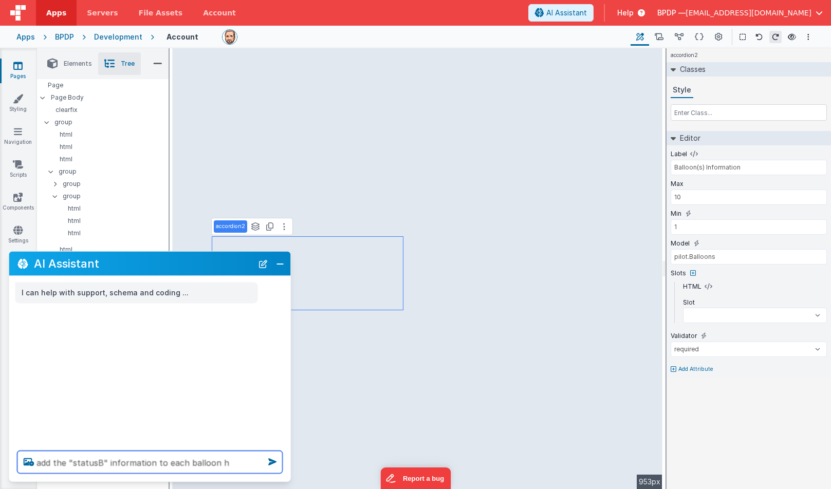
type textarea "add the "statusB" information to each balloon he"
select select
type textarea "add the "statusB" information to each balloon hea"
select select
type textarea "add the "statusB" information to each balloon head"
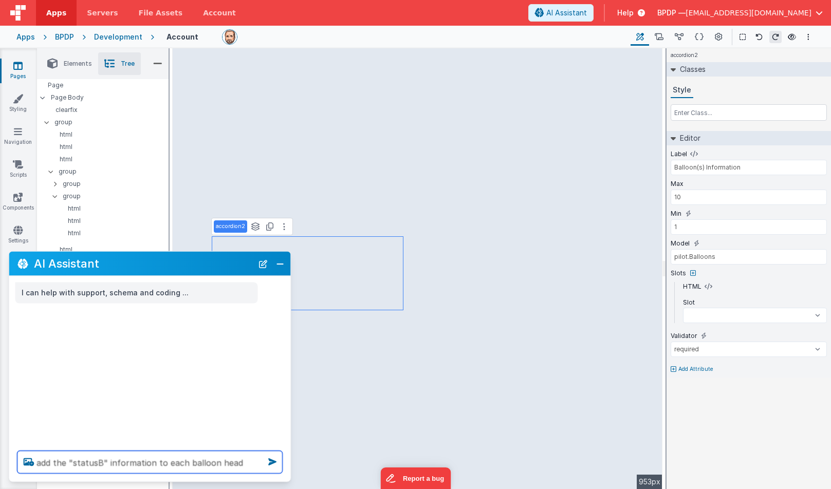
select select
type textarea "add the "statusB" information to each balloon heade"
select select
type textarea "add the "statusB" information to each balloon header"
select select
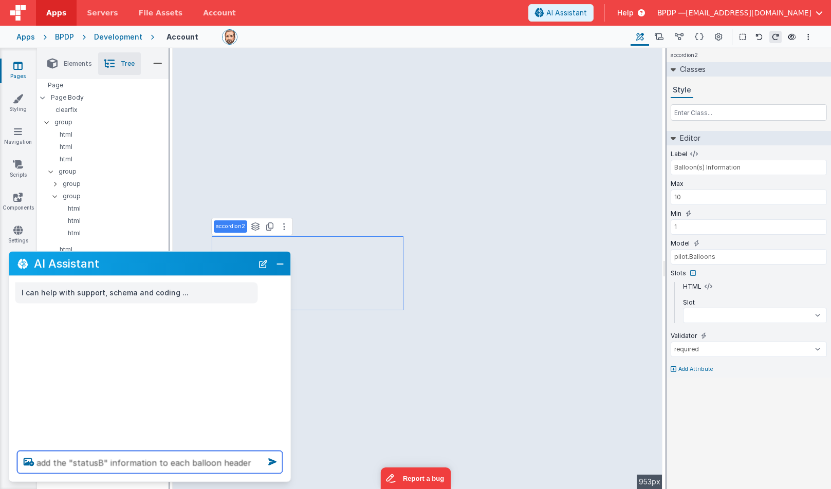
type textarea "add the "statusB" information to each balloon header"
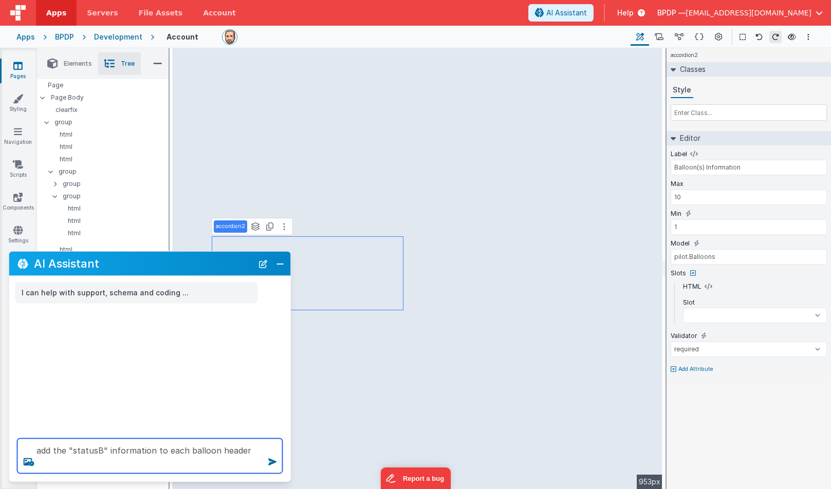
select select
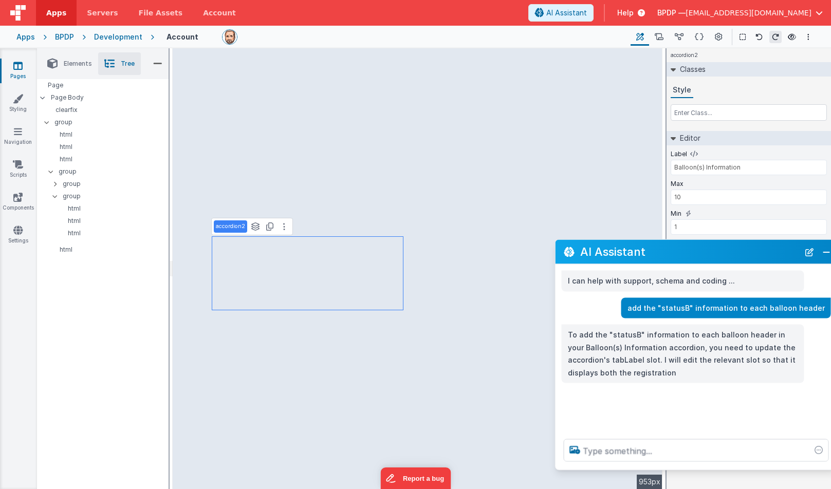
drag, startPoint x: 133, startPoint y: 262, endPoint x: 679, endPoint y: 250, distance: 546.4
click at [679, 250] on h2 "AI Assistant" at bounding box center [689, 252] width 219 height 12
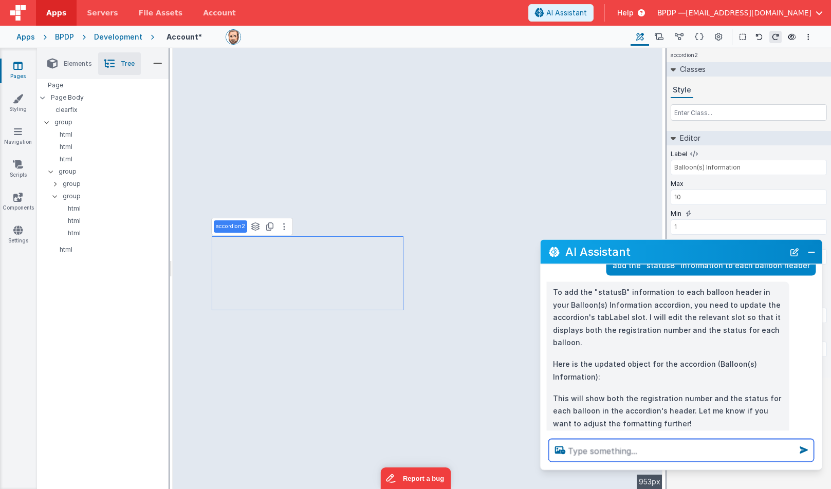
scroll to position [62, 0]
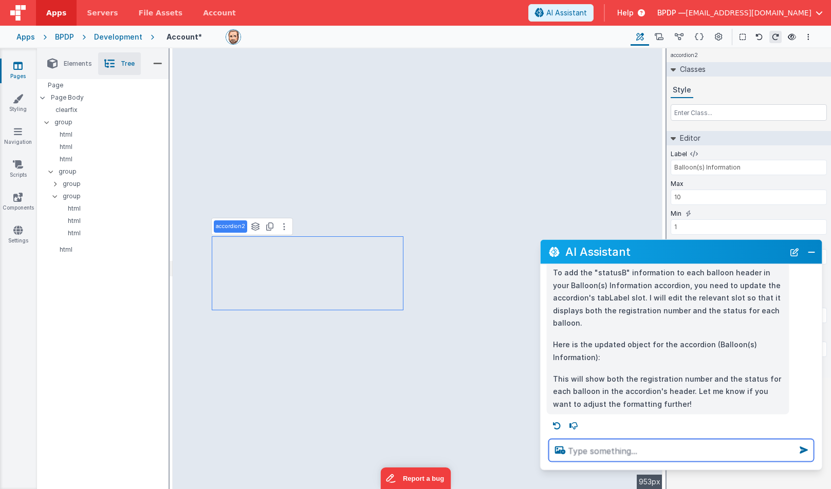
select select
type textarea "m"
select select
type textarea "ma"
select select
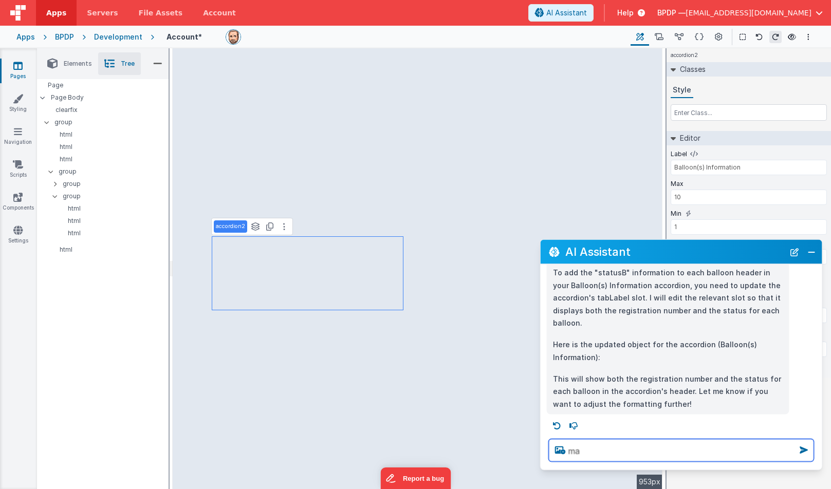
type textarea "mat"
select select
type textarea "matc"
select select
type textarea "match"
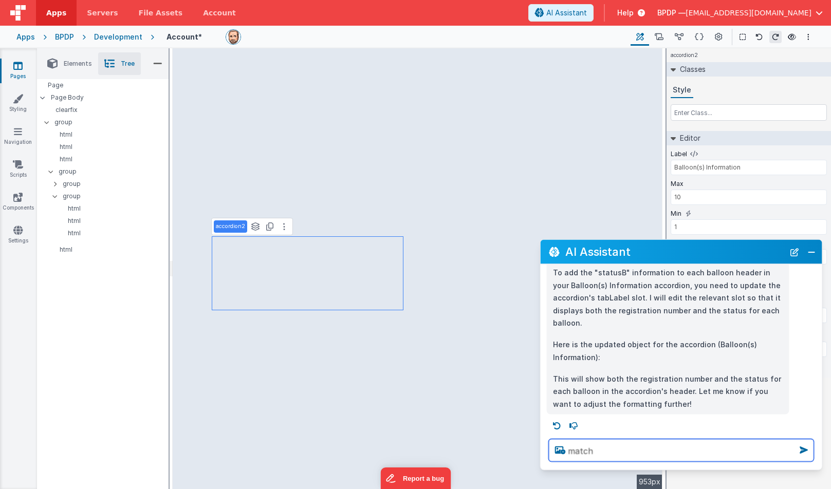
select select
type textarea "match"
select select
type textarea "match t"
select select
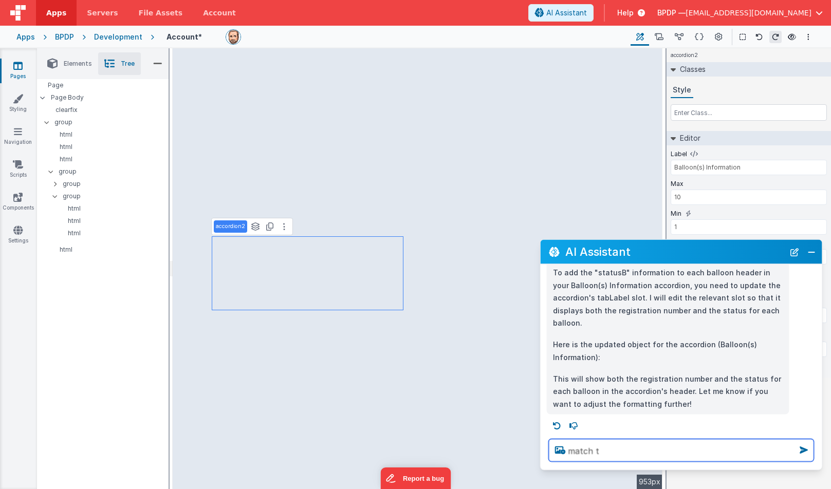
type textarea "match th"
select select
type textarea "match the"
select select
type textarea "match the"
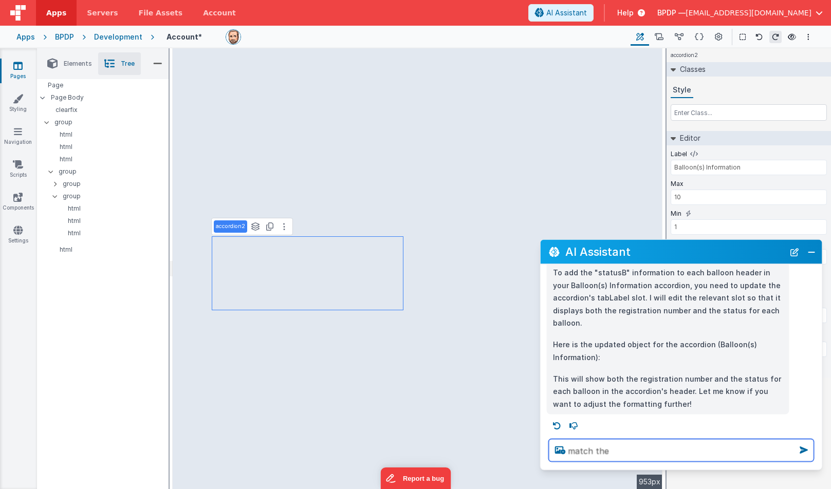
select select
type textarea "match the s"
select select
type textarea "match the st"
select select
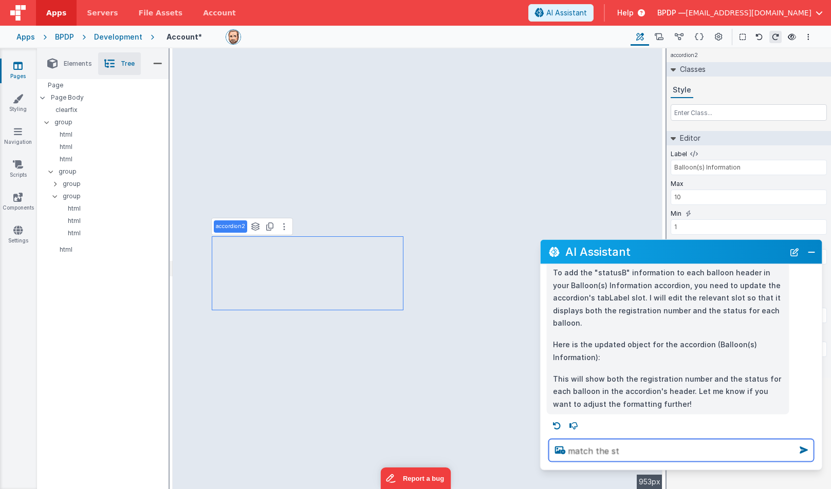
type textarea "match the sty"
select select
type textarea "match the styl"
select select
type textarea "match the style"
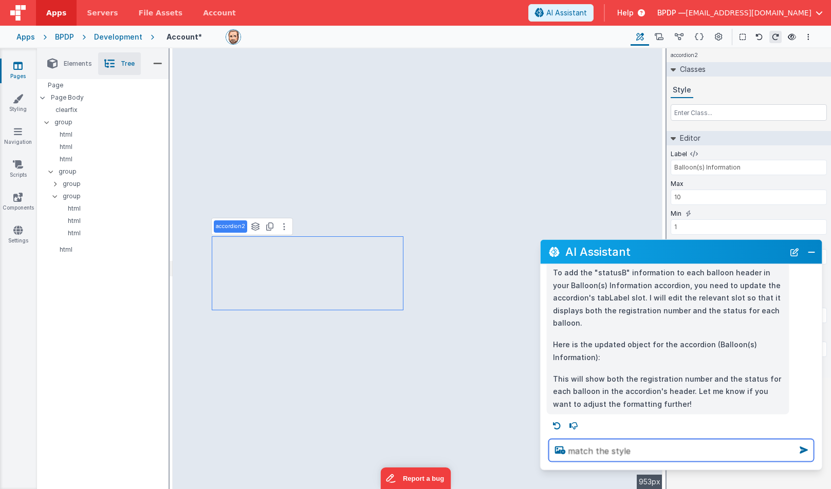
select select
type textarea "match the style"
select select
type textarea "match the style o"
select select
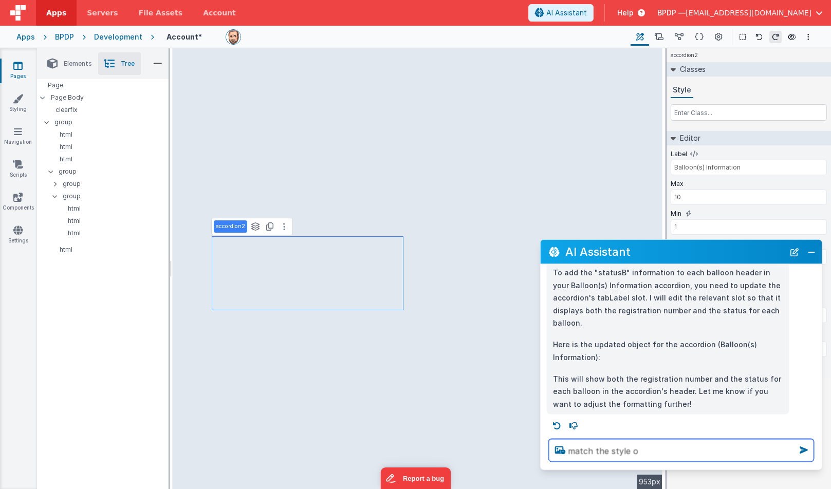
type textarea "match the style of"
select select
type textarea "match the style of"
select select
type textarea "match the style of t"
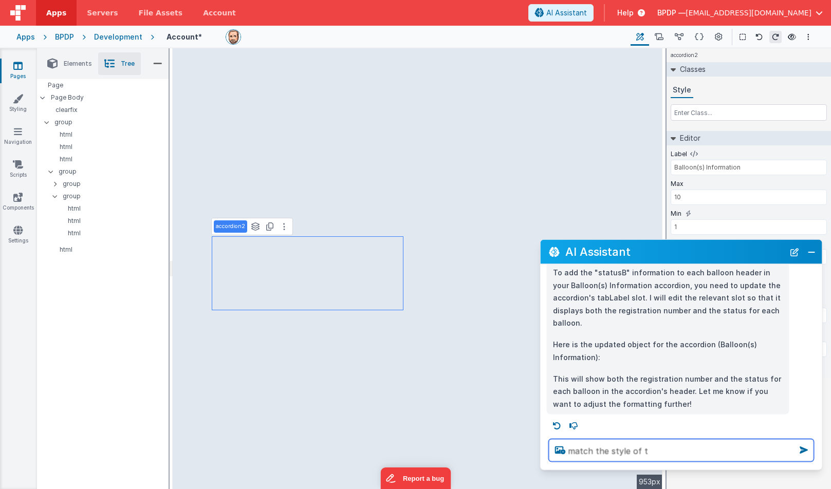
select select
type textarea "match the style of th"
select select
type textarea "match the style of thi"
select select
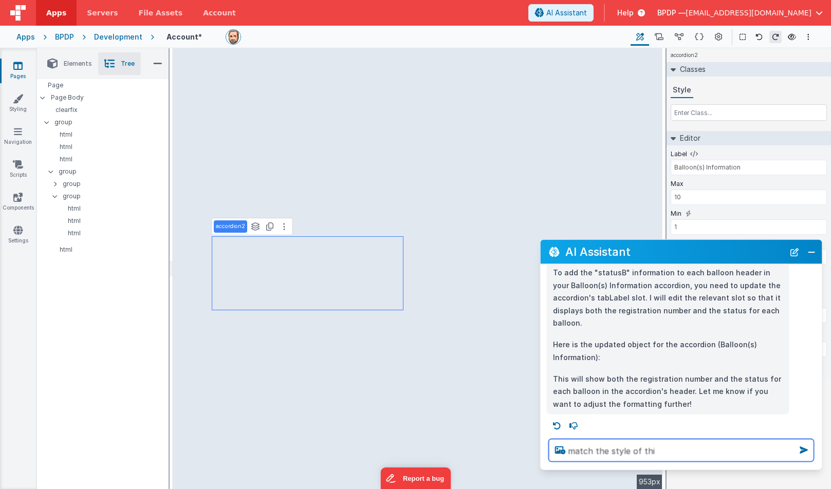
type textarea "match the style of this"
select select
type textarea "match the style of this"
select select
type textarea "match the style of this b"
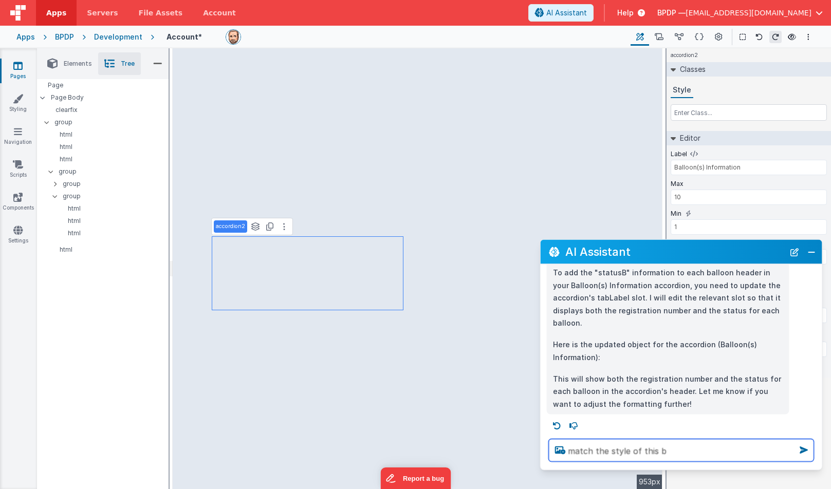
select select
type textarea "match the style of this bl"
select select
type textarea "match the style of this blo"
select select
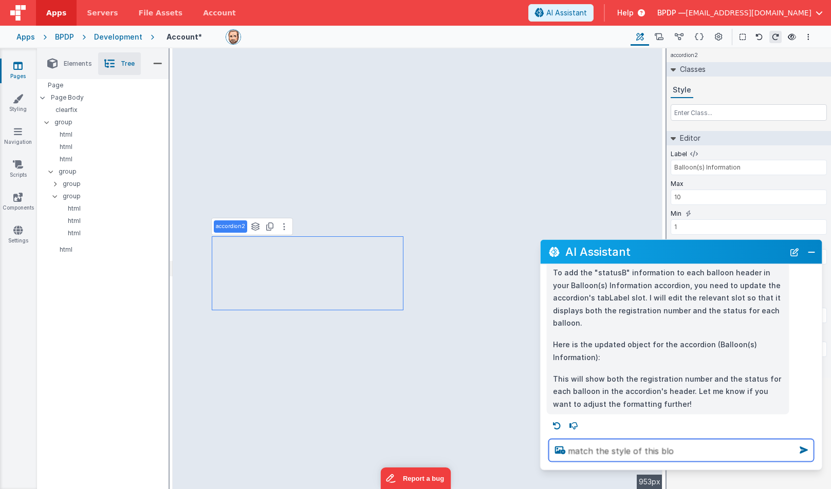
type textarea "match the style of this bloc"
select select
type textarea "match the style of this block"
select select
type textarea "match the style of this block"
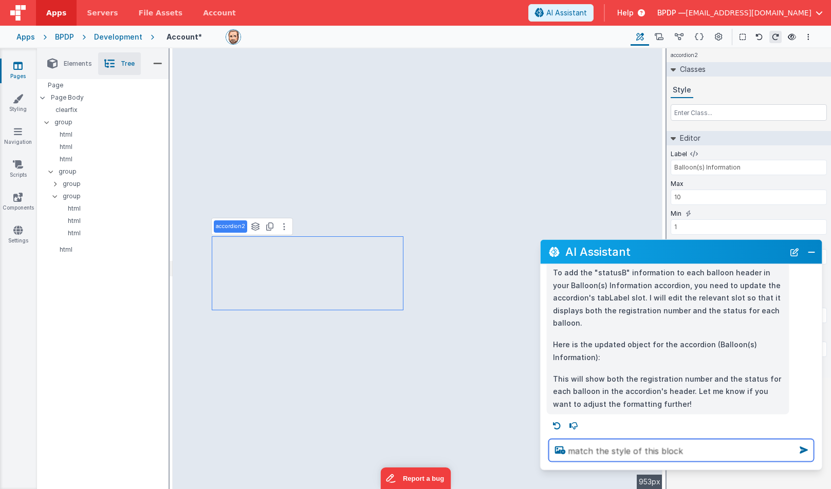
select select
type textarea "match the style of this block t"
select select
type textarea "match the style of this block to"
select select
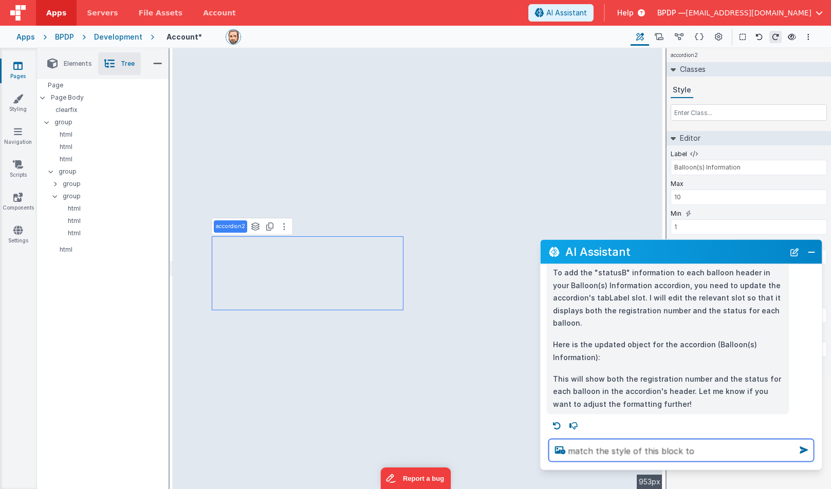
type textarea "match the style of this block to"
select select
type textarea "match the style of this block to t"
select select
type textarea "match the style of this block to th"
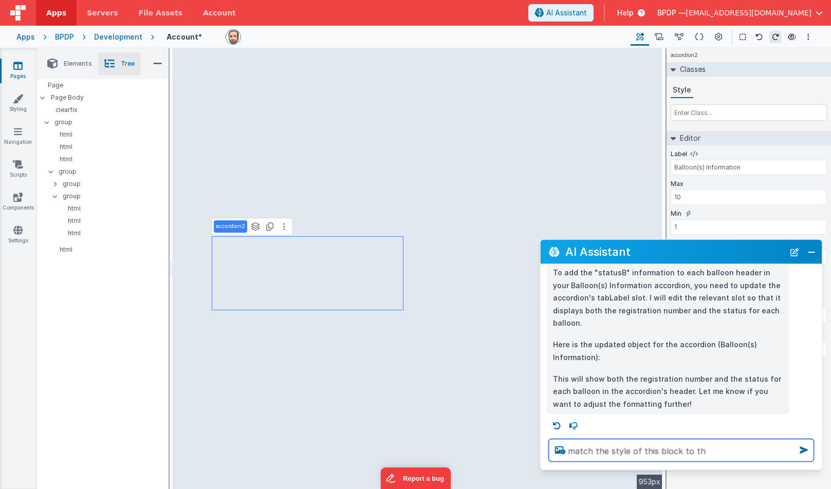
select select
type textarea "match the style of this block to the"
select select
type textarea "match the style of this block to the"
select select
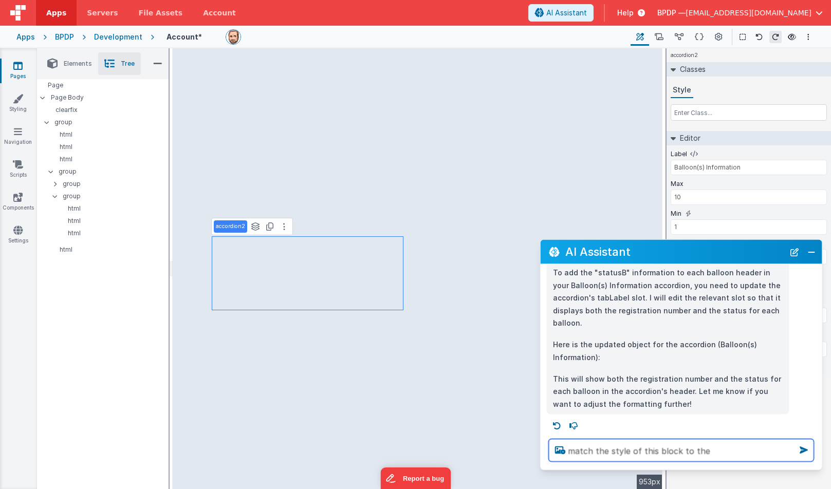
type textarea "match the style of this block to the p"
select select
type textarea "match the style of this block to the pi"
select select
type textarea "match the style of this block to the pil"
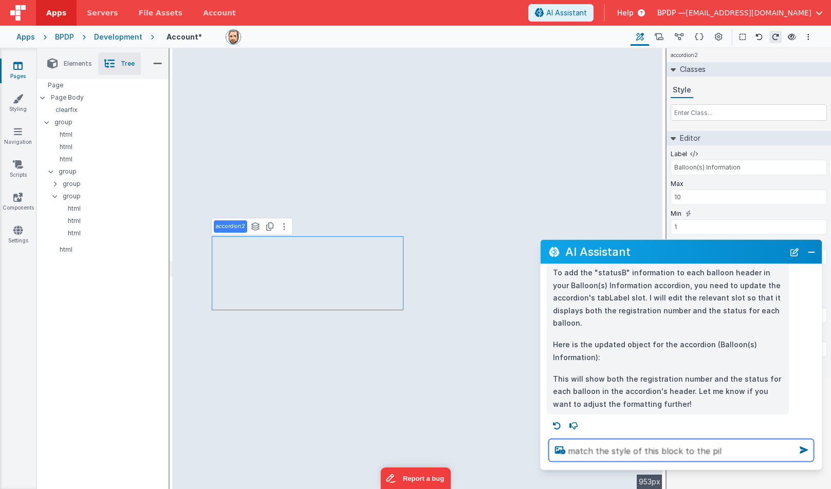
select select
type textarea "match the style of this block to the pilo"
select select
type textarea "match the style of this block to the pilot"
select select
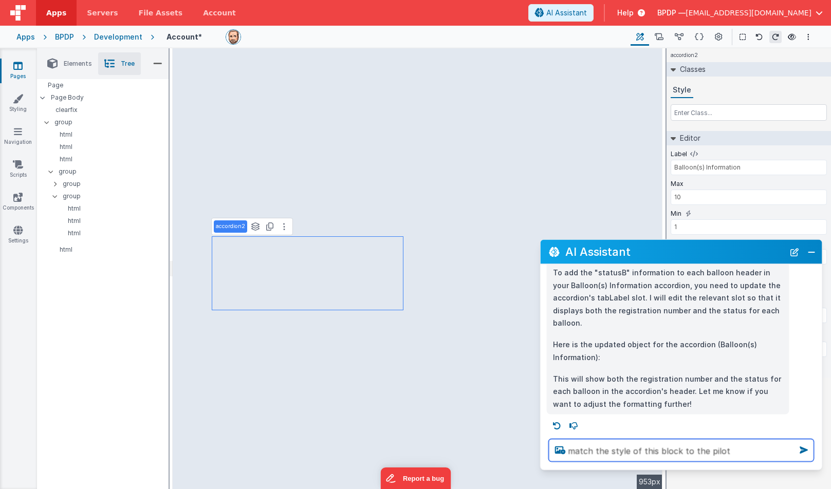
type textarea "match the style of this block to the pilot"
select select
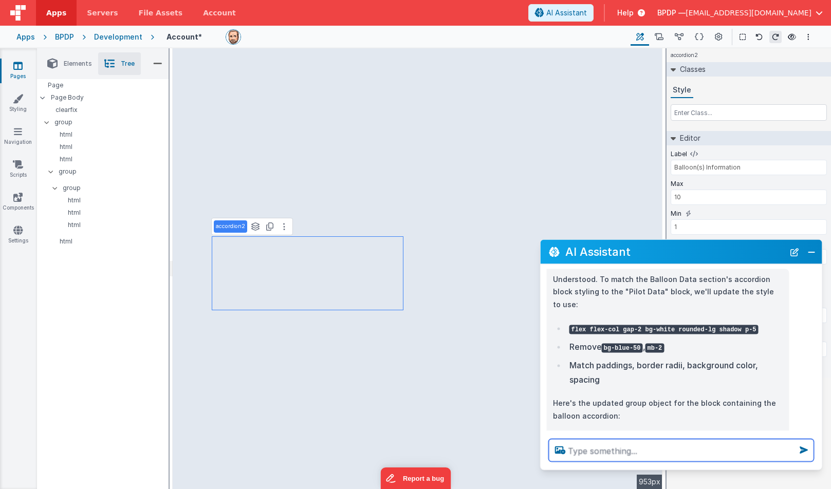
scroll to position [261, 0]
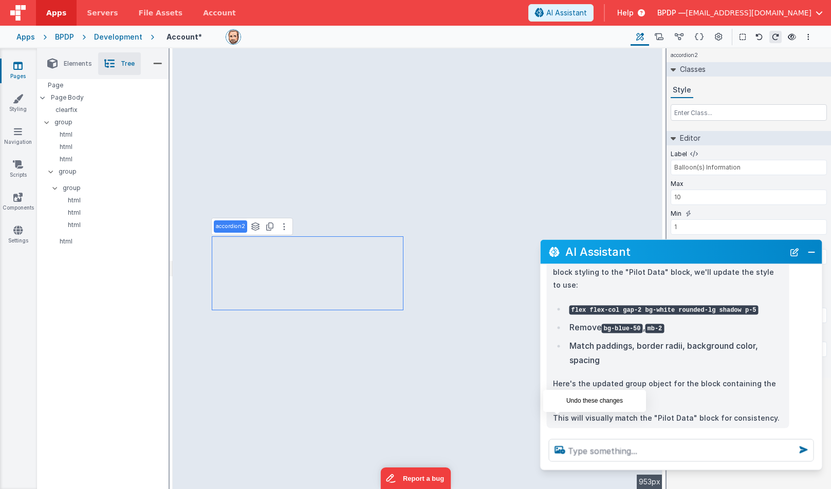
click at [556, 432] on icon at bounding box center [557, 440] width 16 height 16
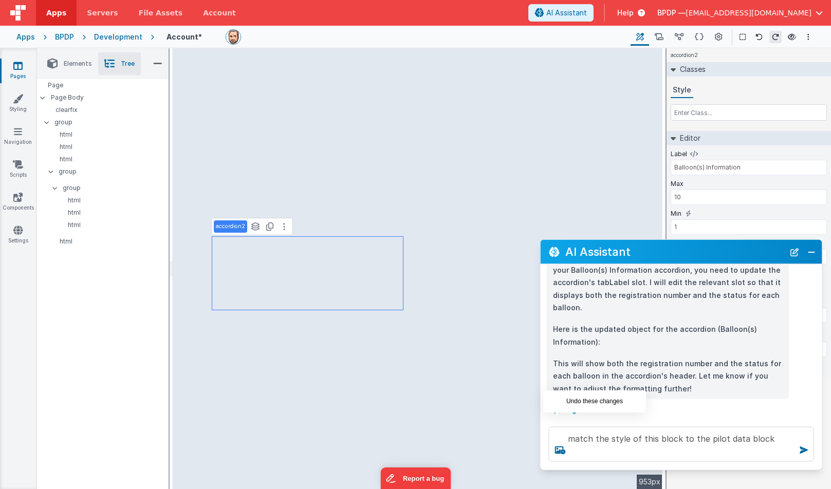
scroll to position [75, 0]
click at [553, 408] on icon at bounding box center [557, 413] width 16 height 16
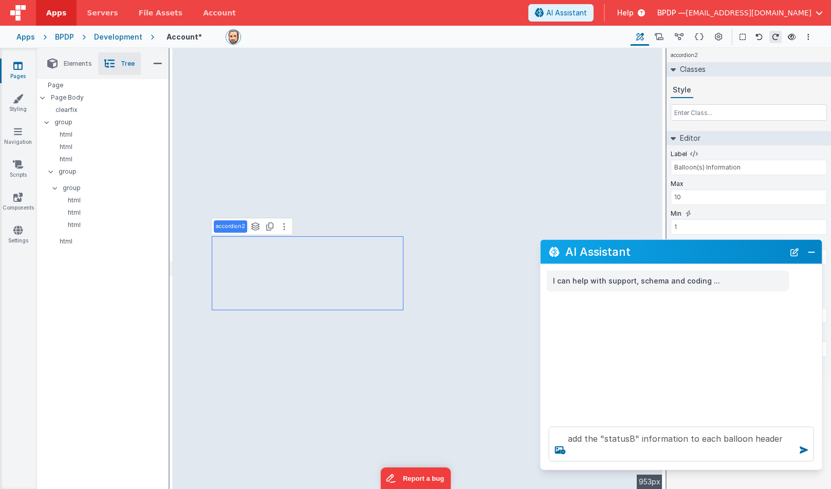
scroll to position [0, 0]
click at [809, 250] on button "Close" at bounding box center [811, 252] width 13 height 14
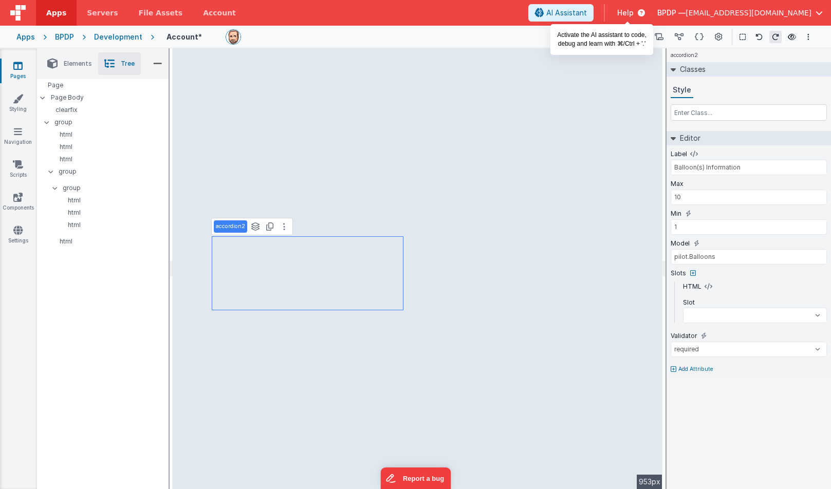
click at [587, 11] on span "AI Assistant" at bounding box center [566, 13] width 41 height 10
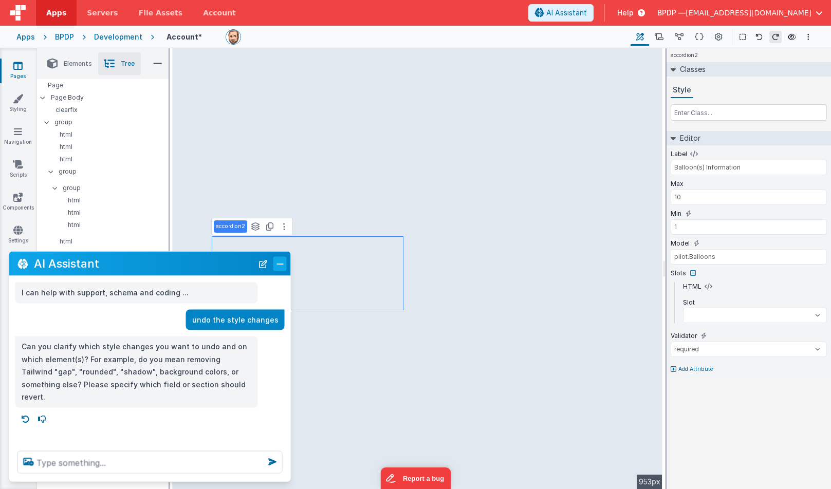
click at [279, 264] on button "Close" at bounding box center [279, 263] width 13 height 14
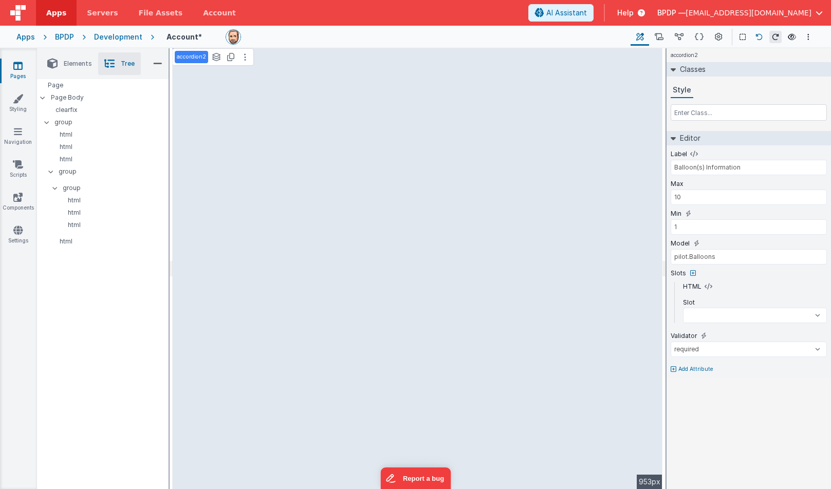
click at [759, 34] on icon at bounding box center [758, 36] width 7 height 7
click at [14, 103] on icon at bounding box center [18, 99] width 10 height 10
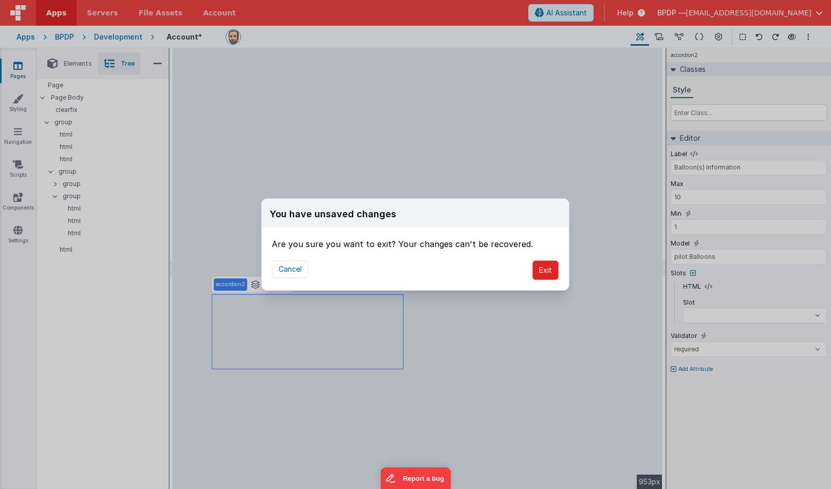
click at [534, 272] on button "Exit" at bounding box center [545, 271] width 26 height 20
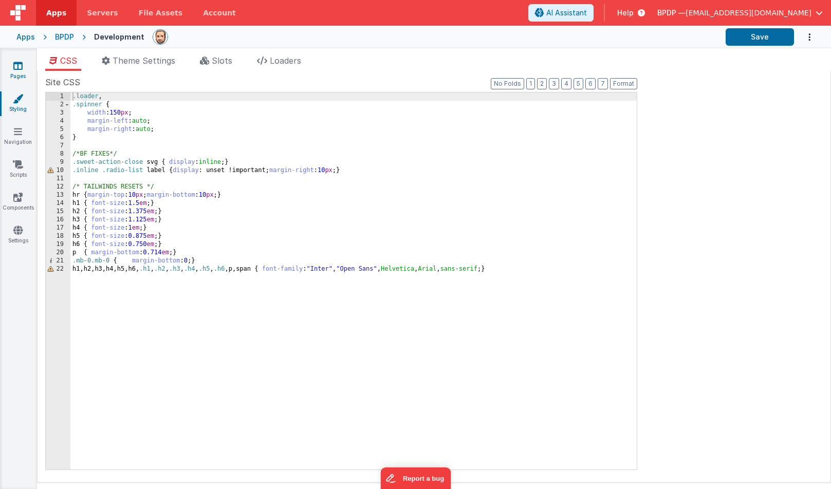
click at [18, 65] on icon at bounding box center [17, 66] width 9 height 10
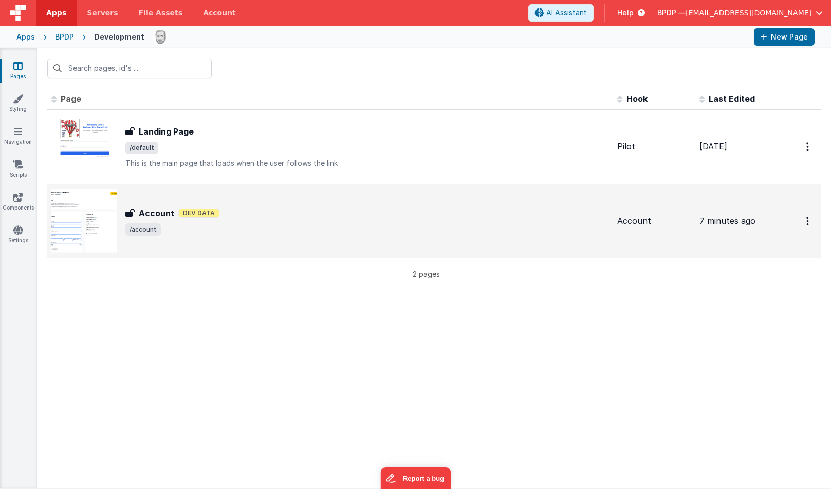
click at [147, 212] on h3 "Account" at bounding box center [156, 213] width 35 height 12
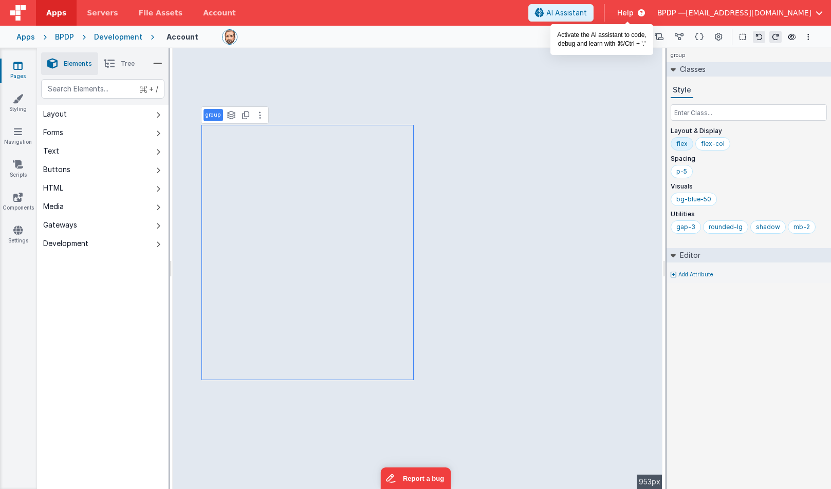
click at [587, 16] on span "AI Assistant" at bounding box center [566, 13] width 41 height 10
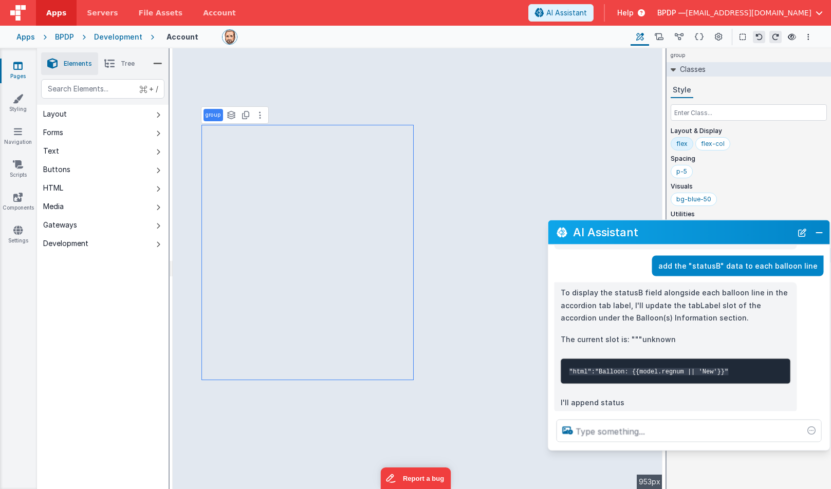
drag, startPoint x: 108, startPoint y: 261, endPoint x: 648, endPoint y: 231, distance: 540.4
click at [648, 230] on h2 "AI Assistant" at bounding box center [682, 232] width 219 height 12
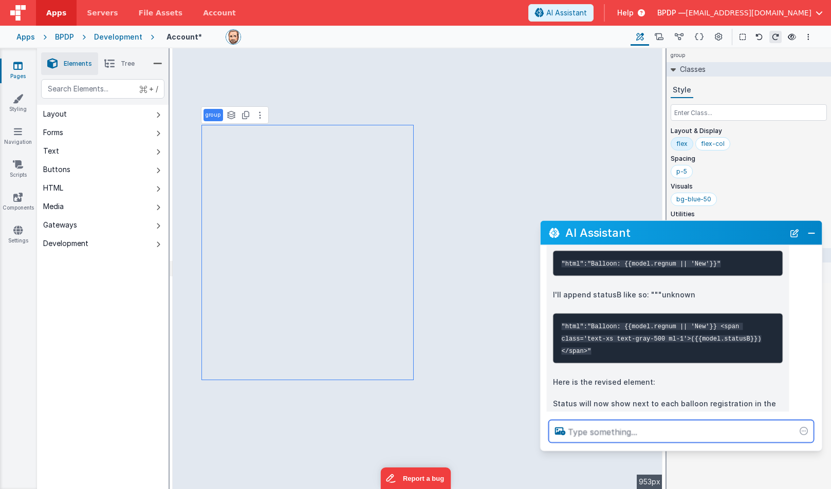
scroll to position [151, 0]
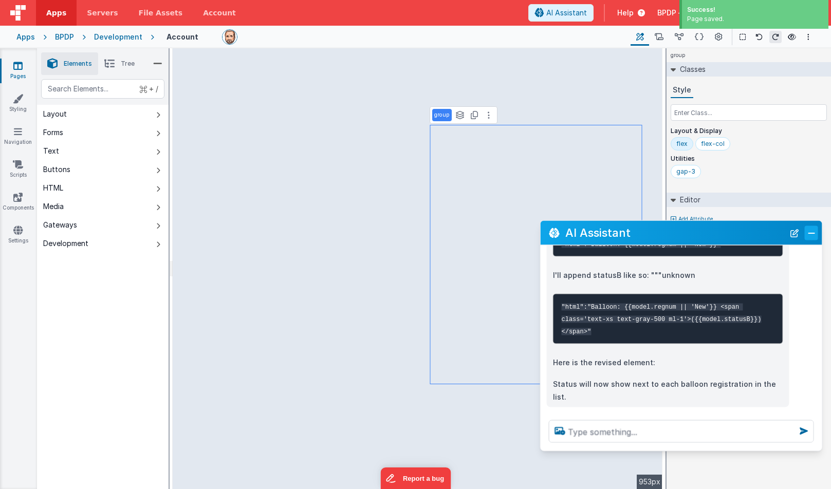
click at [811, 233] on button "Close" at bounding box center [811, 233] width 13 height 14
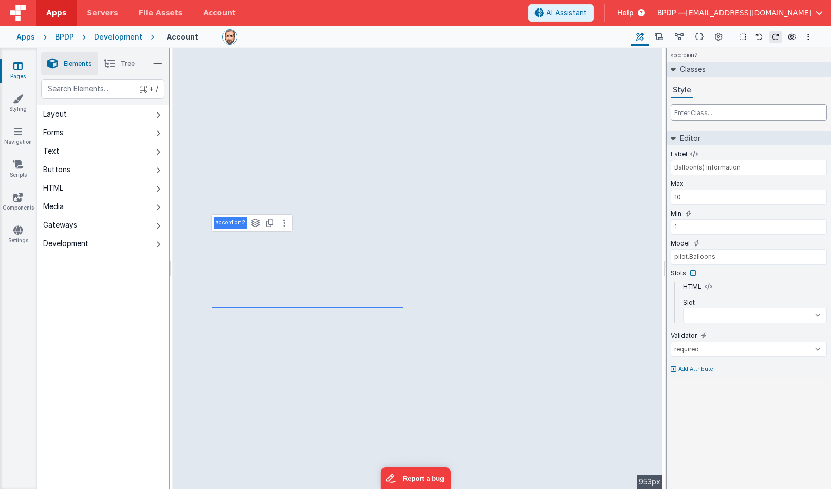
click at [695, 112] on input "text" at bounding box center [749, 112] width 156 height 16
click at [693, 286] on label "HTML" at bounding box center [692, 287] width 18 height 8
click at [692, 115] on input "text" at bounding box center [749, 112] width 156 height 16
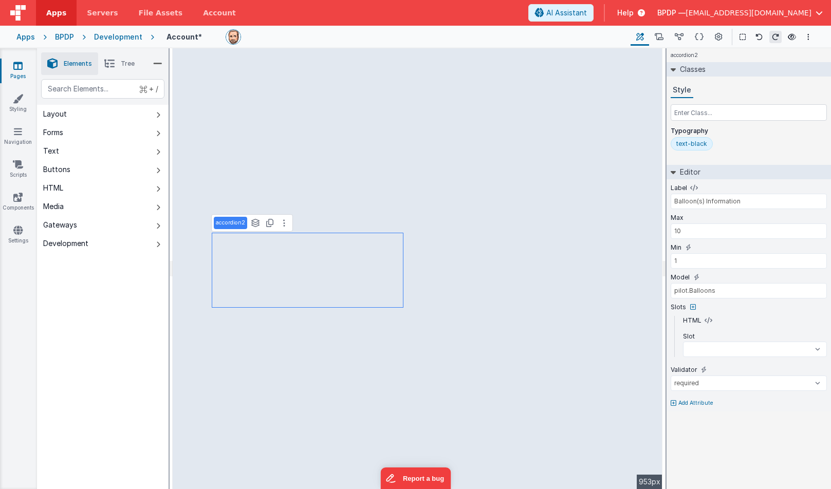
click at [683, 400] on p "Add Attribute" at bounding box center [695, 403] width 35 height 8
click at [685, 419] on input "text" at bounding box center [719, 420] width 106 height 16
click at [708, 399] on icon at bounding box center [711, 400] width 6 height 6
click at [706, 399] on div "Label Balloon(s) Information Max 10 Min 1 Model pilot.Balloons Slots HTML Slot …" at bounding box center [748, 295] width 164 height 232
click at [675, 402] on icon at bounding box center [674, 403] width 6 height 6
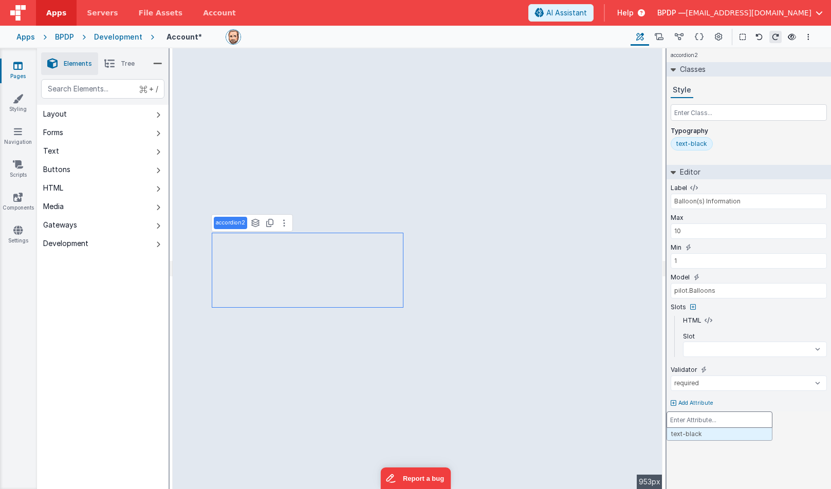
click at [681, 419] on input "text" at bounding box center [719, 420] width 106 height 16
click at [692, 412] on input "text" at bounding box center [749, 412] width 156 height 15
click at [731, 425] on div "Label Balloon(s) Information Max 10 Min 1 Model pilot.Balloons Slots HTML Slot …" at bounding box center [748, 310] width 164 height 262
click at [687, 400] on icon at bounding box center [690, 400] width 6 height 6
click at [284, 221] on icon at bounding box center [284, 223] width 2 height 8
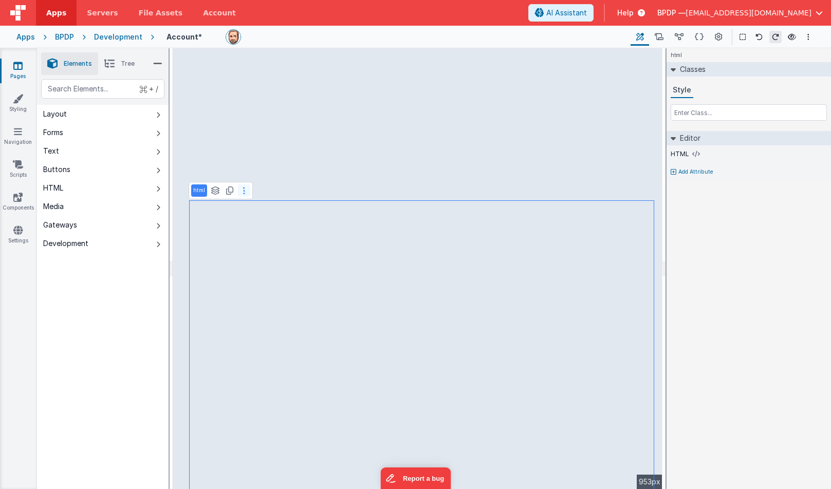
click at [244, 190] on icon at bounding box center [244, 191] width 2 height 8
click at [245, 237] on button at bounding box center [244, 237] width 12 height 12
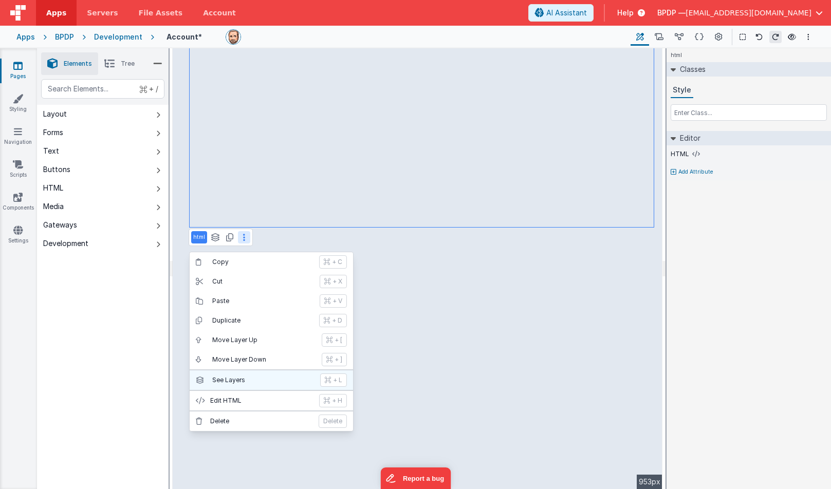
click at [219, 381] on p "See Layers" at bounding box center [263, 380] width 102 height 8
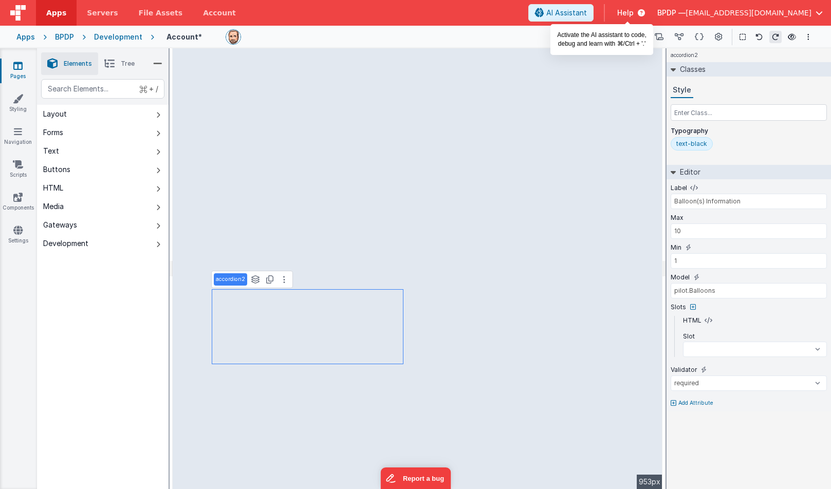
click at [587, 11] on span "AI Assistant" at bounding box center [566, 13] width 41 height 10
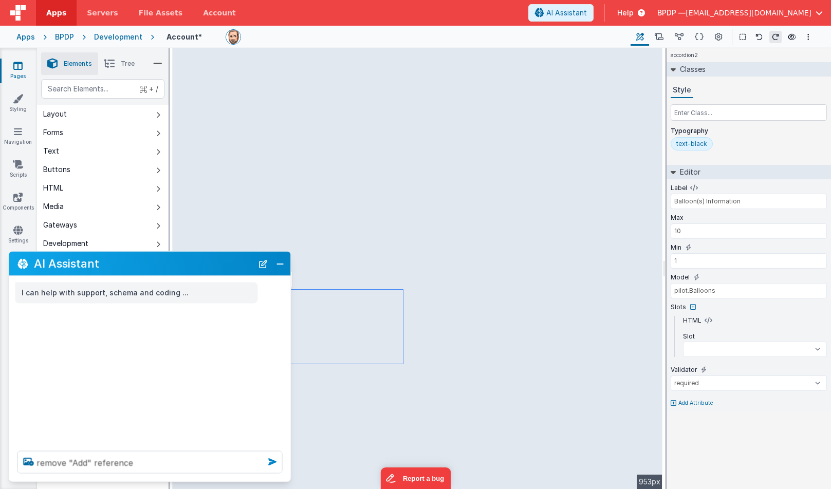
click at [271, 460] on icon at bounding box center [272, 462] width 16 height 16
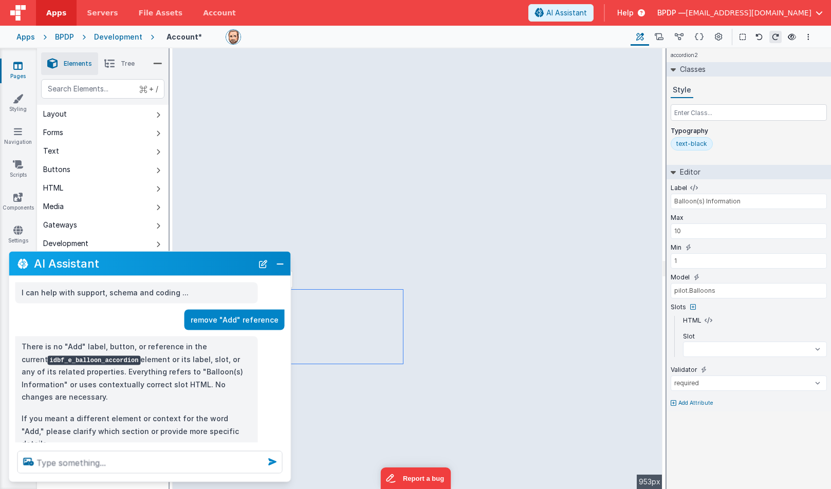
scroll to position [4, 0]
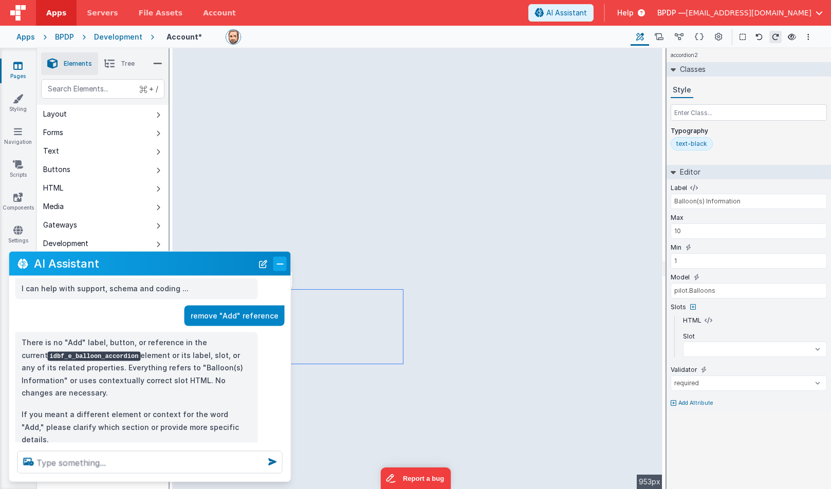
click at [283, 262] on button "Close" at bounding box center [279, 263] width 13 height 14
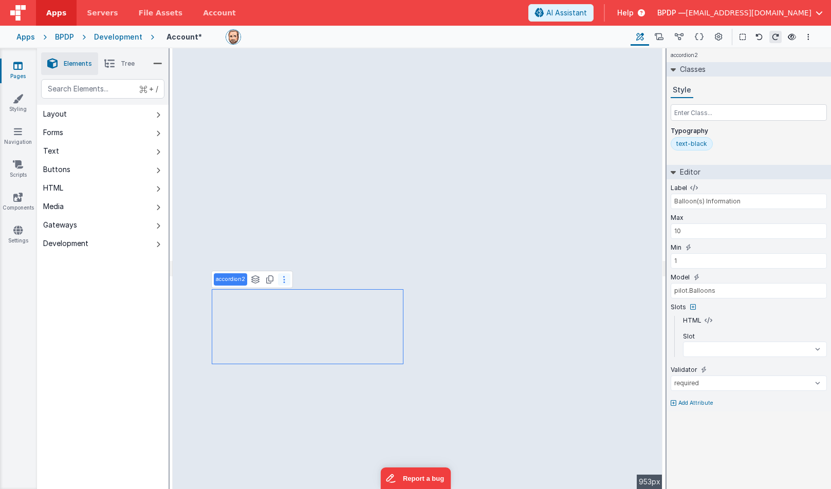
click at [286, 283] on button at bounding box center [284, 279] width 12 height 12
click at [284, 278] on icon at bounding box center [284, 279] width 2 height 8
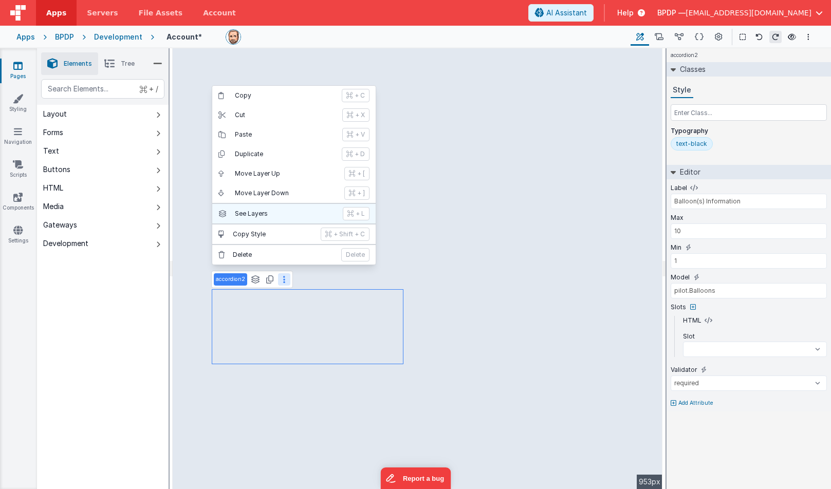
click at [263, 212] on p "See Layers" at bounding box center [286, 214] width 102 height 8
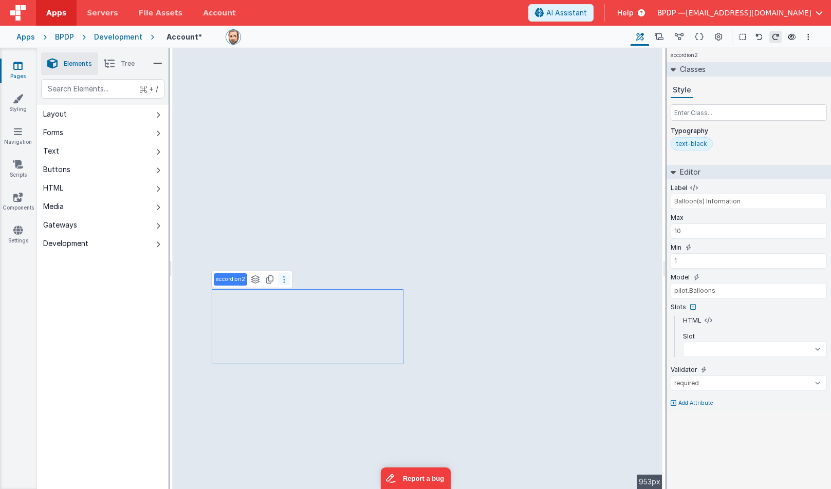
click at [283, 281] on icon at bounding box center [284, 279] width 2 height 8
click at [722, 38] on icon at bounding box center [719, 37] width 8 height 11
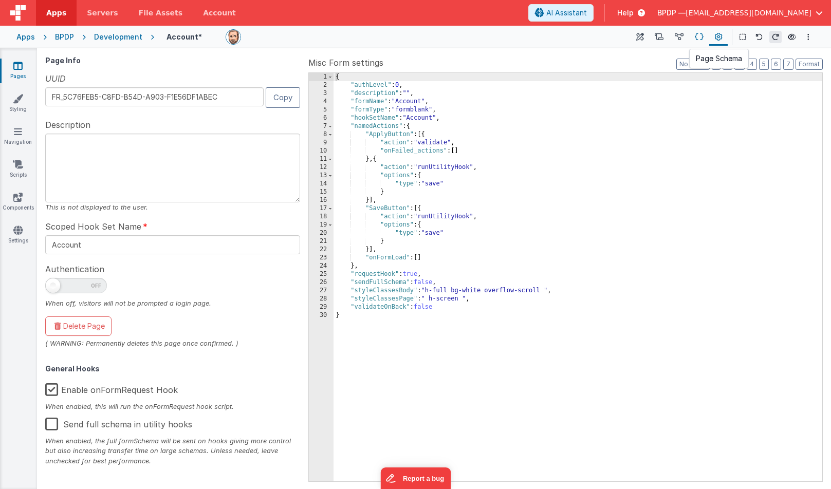
click at [700, 37] on icon at bounding box center [699, 37] width 9 height 11
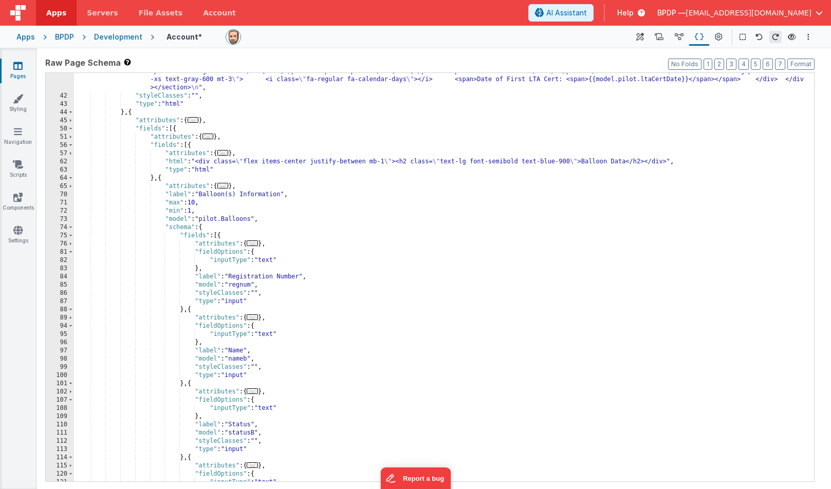
scroll to position [466, 0]
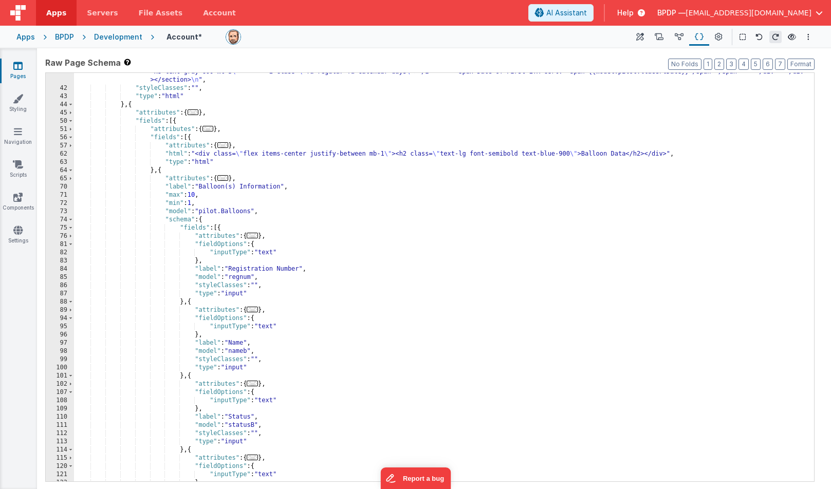
click at [256, 236] on span "..." at bounding box center [252, 236] width 11 height 6
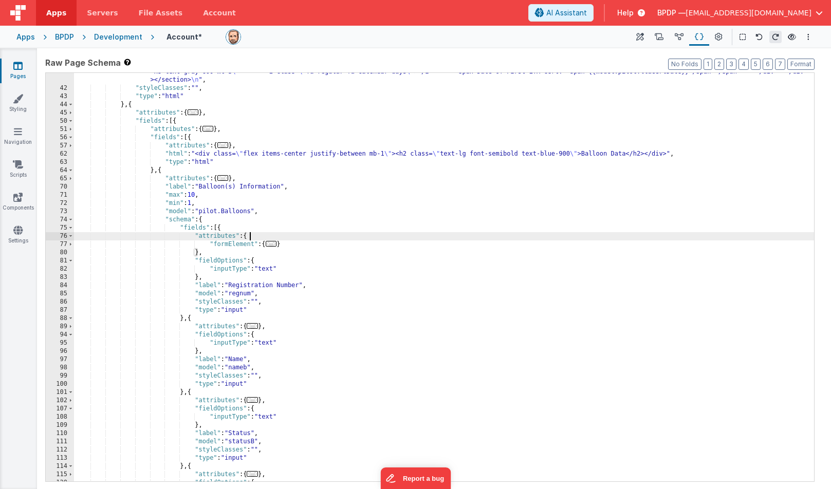
click at [275, 243] on span "..." at bounding box center [271, 244] width 11 height 6
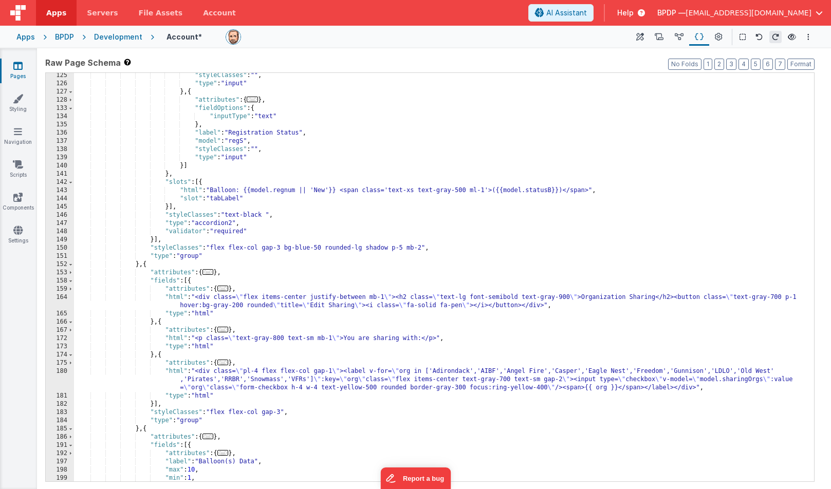
scroll to position [931, 0]
click at [398, 191] on div ""styleClasses" : "" , "type" : "input" } , { "attributes" : { ... } , "fieldOpt…" at bounding box center [444, 283] width 740 height 425
click at [445, 191] on div ""styleClasses" : "" , "type" : "input" } , { "attributes" : { ... } , "fieldOpt…" at bounding box center [444, 283] width 740 height 425
drag, startPoint x: 469, startPoint y: 190, endPoint x: 440, endPoint y: 190, distance: 28.8
click at [440, 190] on div ""styleClasses" : "" , "type" : "input" } , { "attributes" : { ... } , "fieldOpt…" at bounding box center [444, 283] width 740 height 425
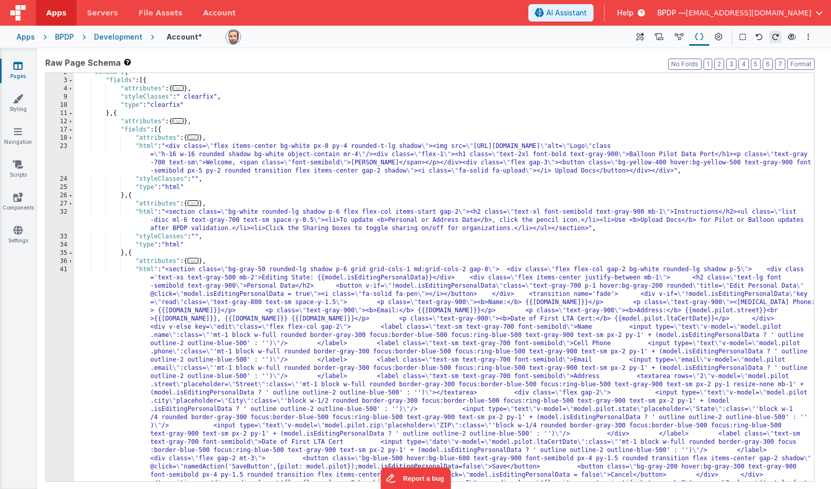
scroll to position [0, 0]
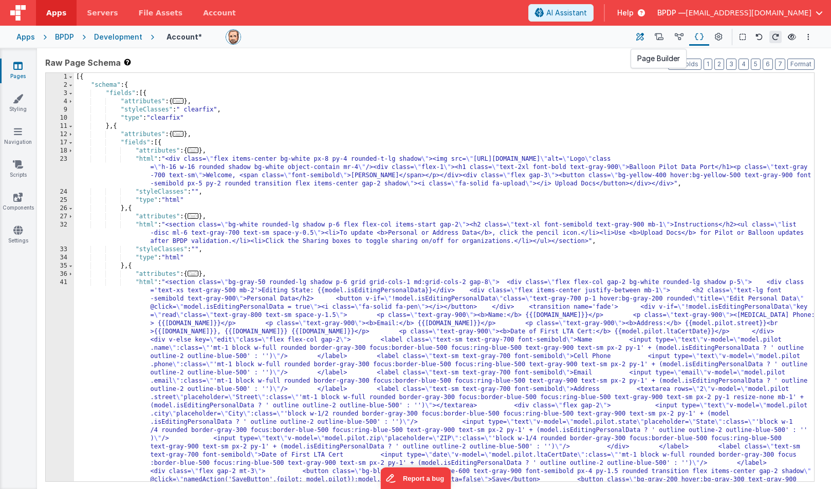
click at [641, 34] on icon at bounding box center [640, 37] width 8 height 11
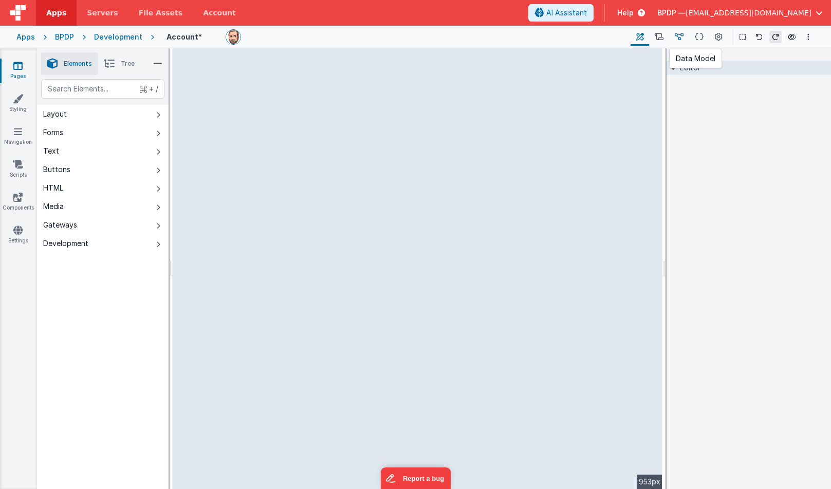
click at [679, 35] on icon at bounding box center [679, 37] width 9 height 11
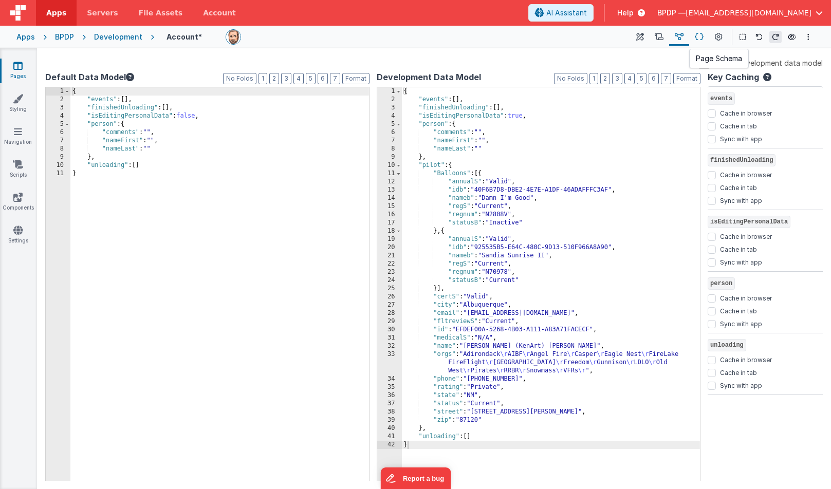
click at [698, 35] on icon at bounding box center [699, 37] width 9 height 11
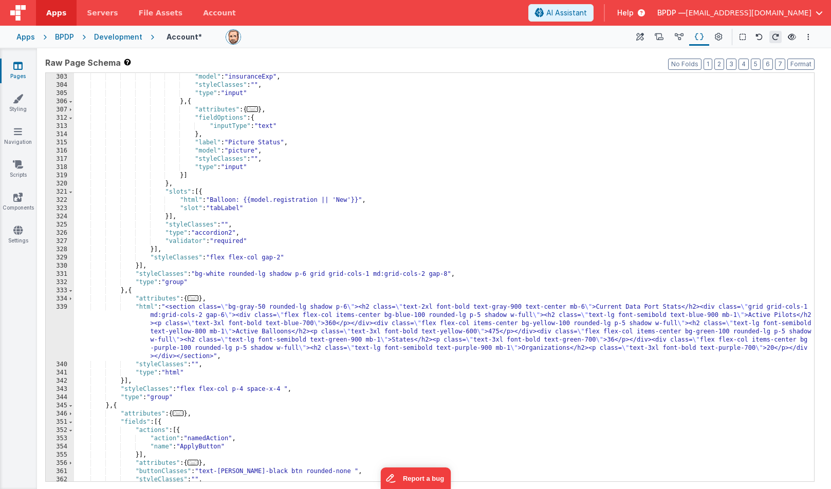
scroll to position [1899, 0]
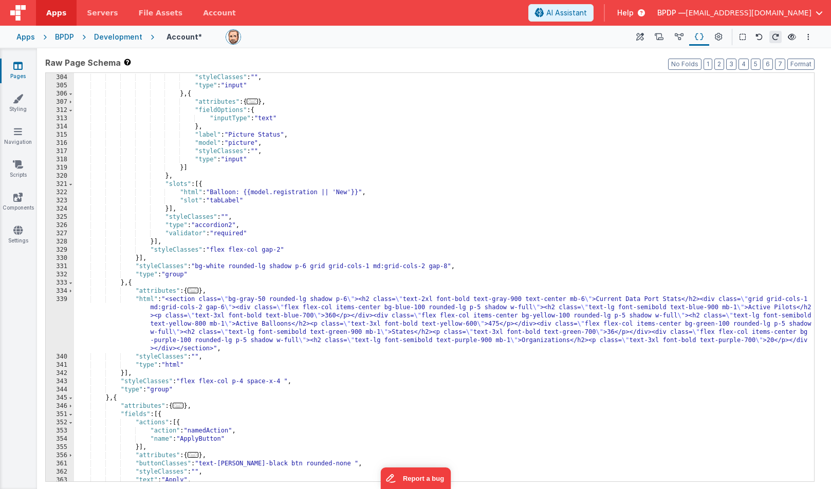
click at [506, 300] on div ""model" : "insuranceExp" , "styleClasses" : "" , "type" : "input" } , { "attrib…" at bounding box center [444, 277] width 740 height 425
click at [640, 39] on icon at bounding box center [640, 37] width 8 height 11
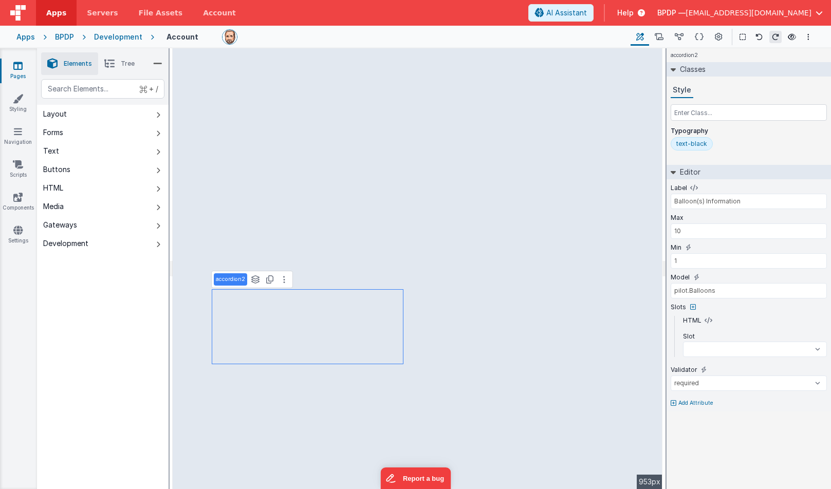
click at [20, 67] on icon at bounding box center [17, 66] width 9 height 10
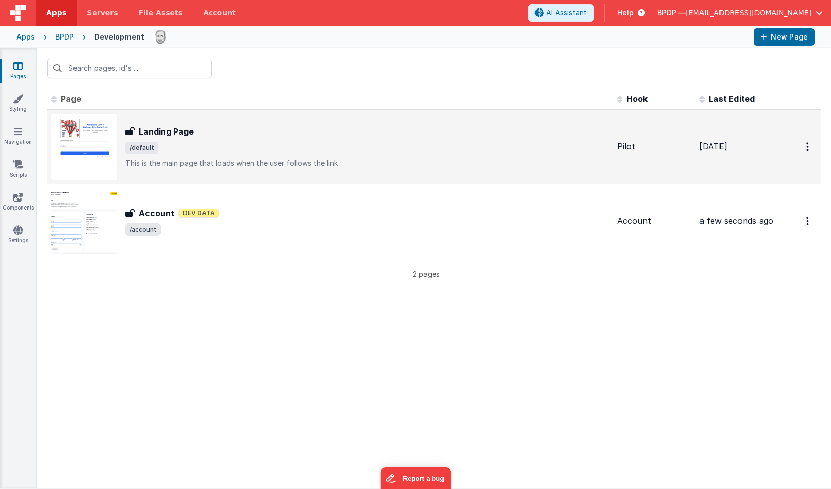
click at [162, 134] on h3 "Landing Page" at bounding box center [166, 131] width 55 height 12
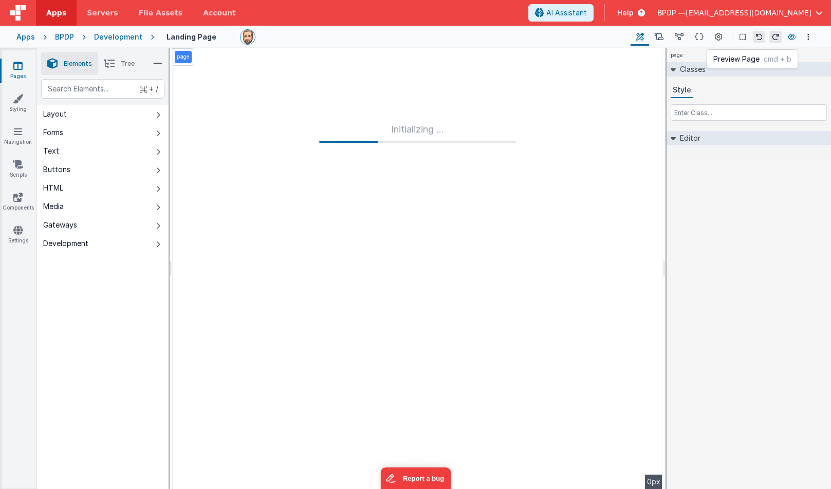
click at [793, 35] on icon at bounding box center [792, 36] width 8 height 7
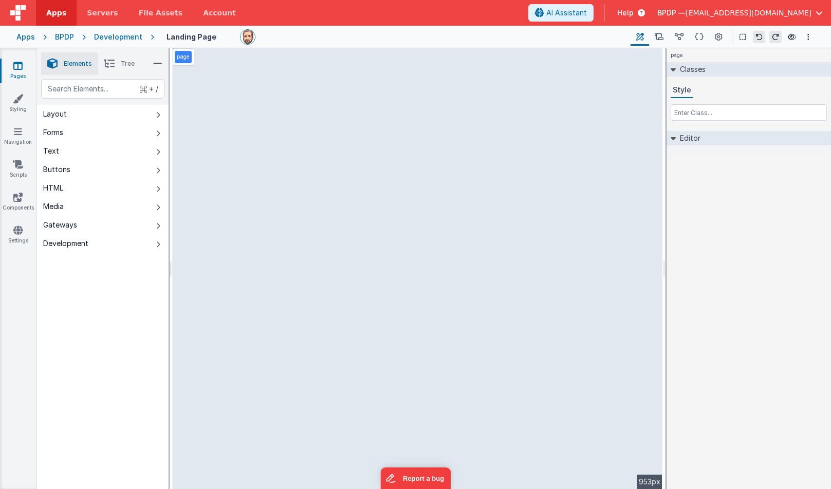
click at [17, 69] on icon at bounding box center [17, 66] width 9 height 10
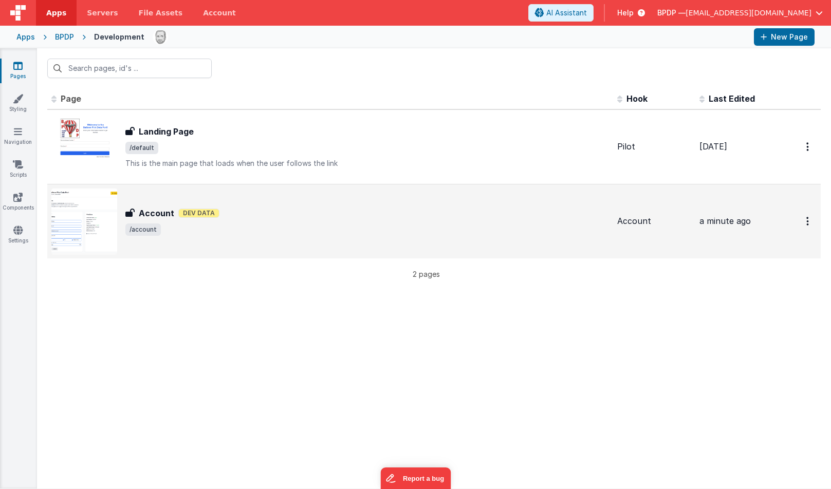
click at [149, 212] on h3 "Account" at bounding box center [156, 213] width 35 height 12
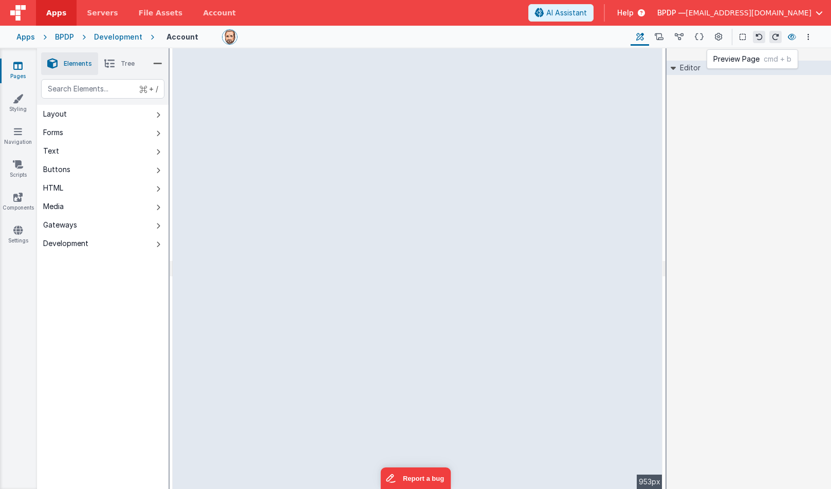
click at [794, 33] on button at bounding box center [792, 37] width 12 height 14
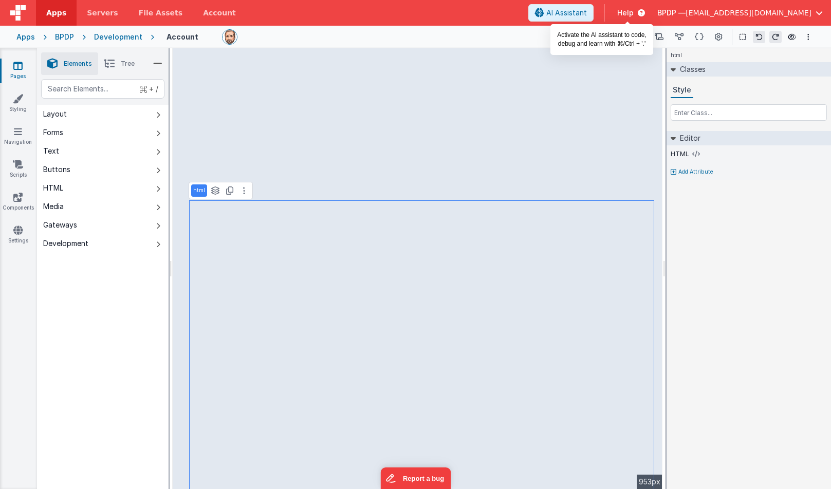
click at [587, 15] on span "AI Assistant" at bounding box center [566, 13] width 41 height 10
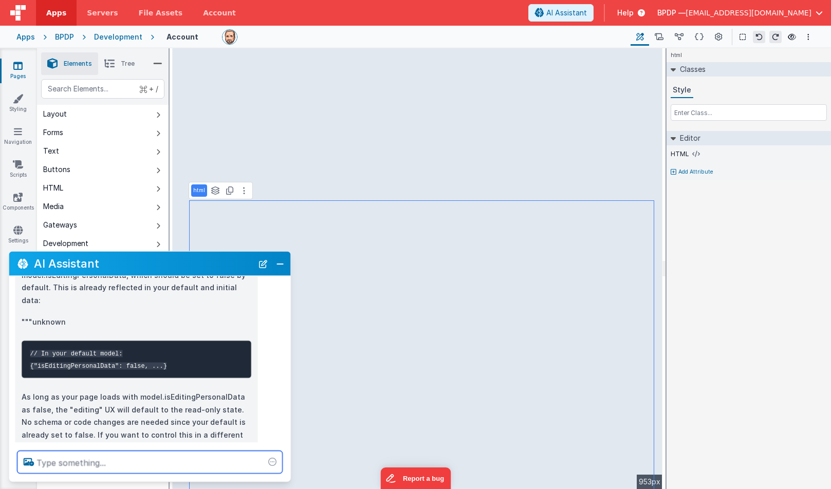
scroll to position [104, 0]
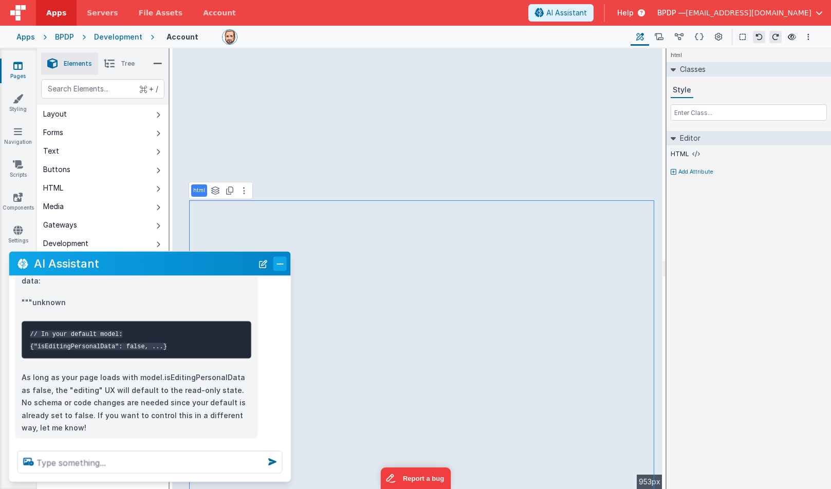
click at [280, 262] on button "Close" at bounding box center [279, 263] width 13 height 14
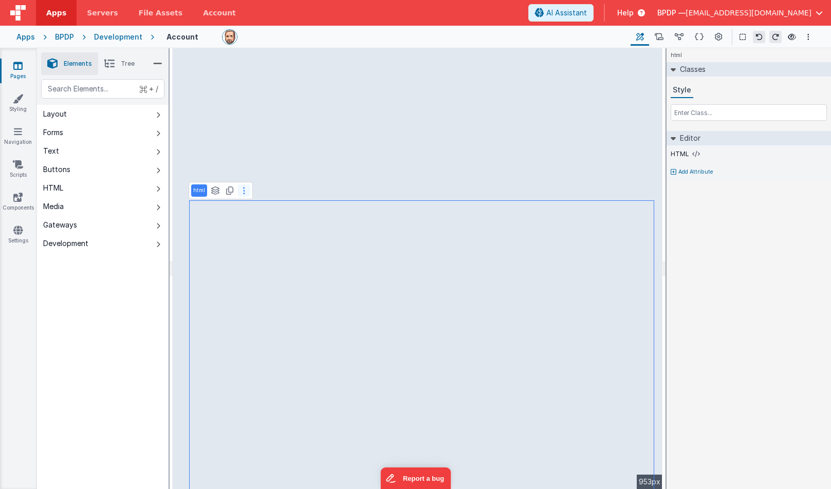
click at [243, 189] on icon at bounding box center [244, 191] width 2 height 8
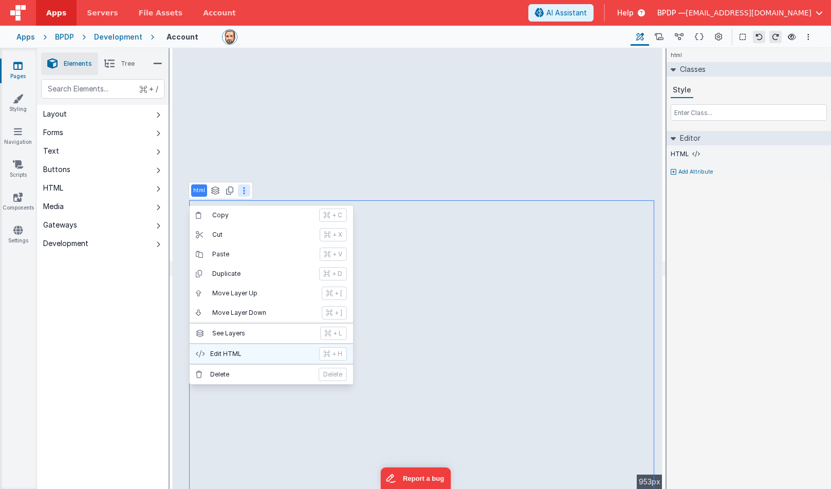
click at [227, 353] on p "Edit HTML" at bounding box center [261, 354] width 103 height 8
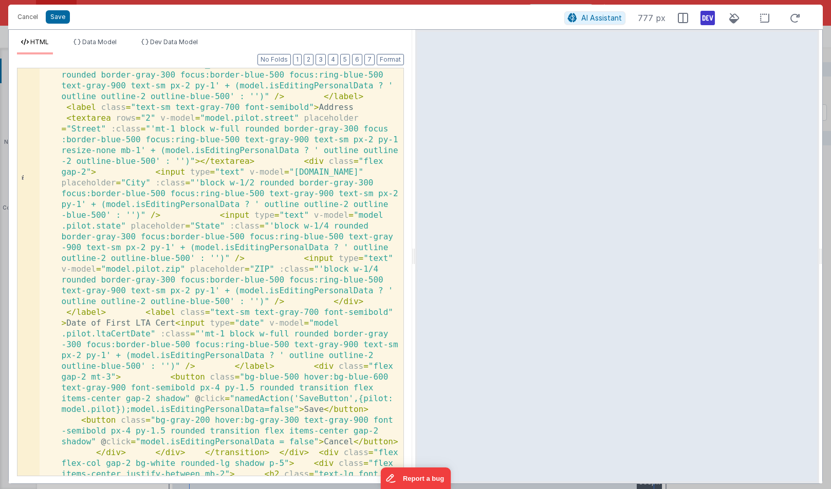
scroll to position [510, 0]
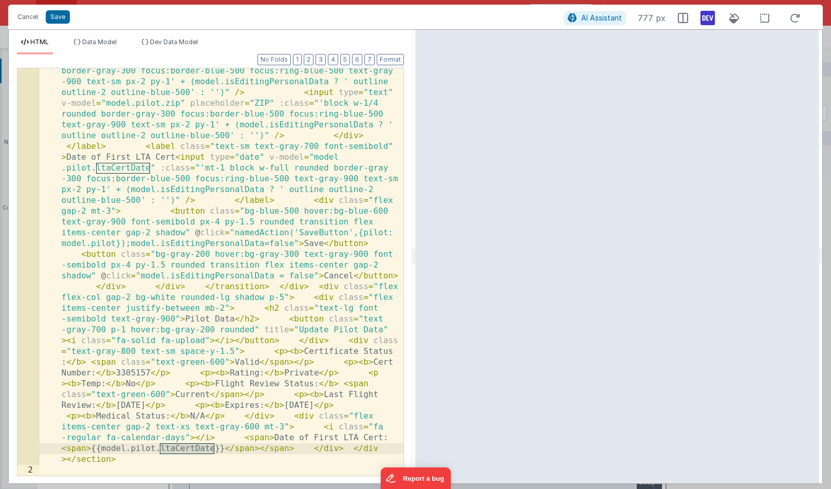
drag, startPoint x: 214, startPoint y: 449, endPoint x: 161, endPoint y: 449, distance: 52.9
click at [161, 449] on div "< section class = "bg-gray-50 rounded-lg shadow p-6 grid grid-cols-1 md :grid-c…" at bounding box center [222, 221] width 364 height 1325
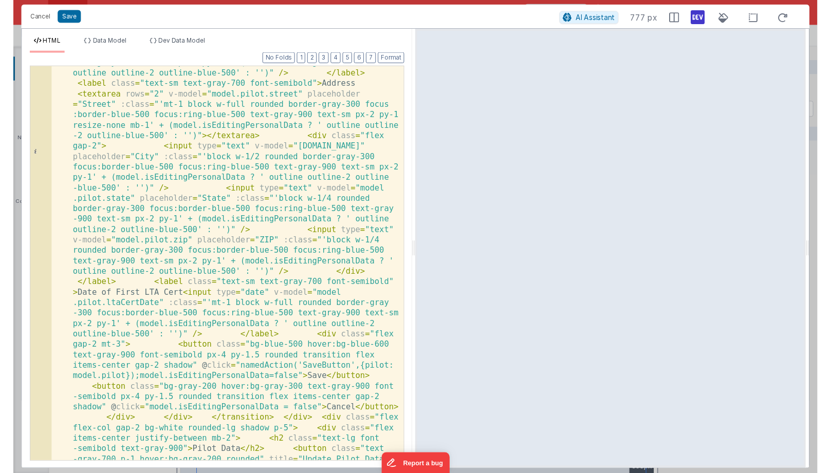
scroll to position [361, 0]
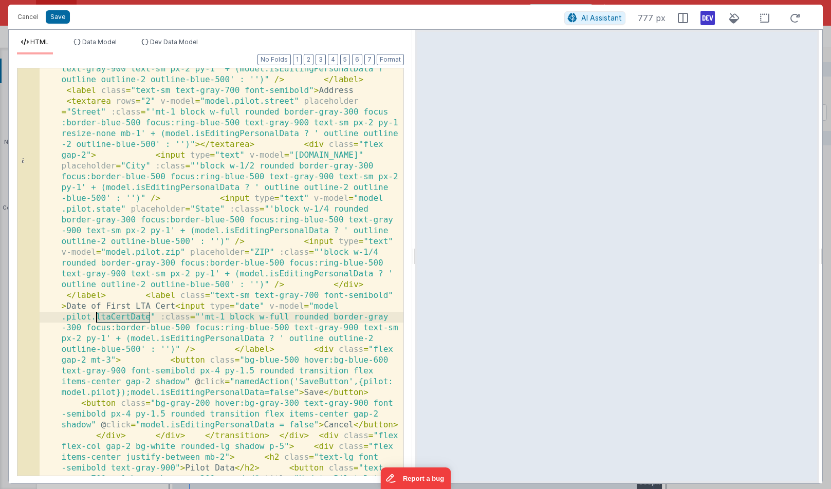
drag, startPoint x: 151, startPoint y: 317, endPoint x: 96, endPoint y: 319, distance: 55.0
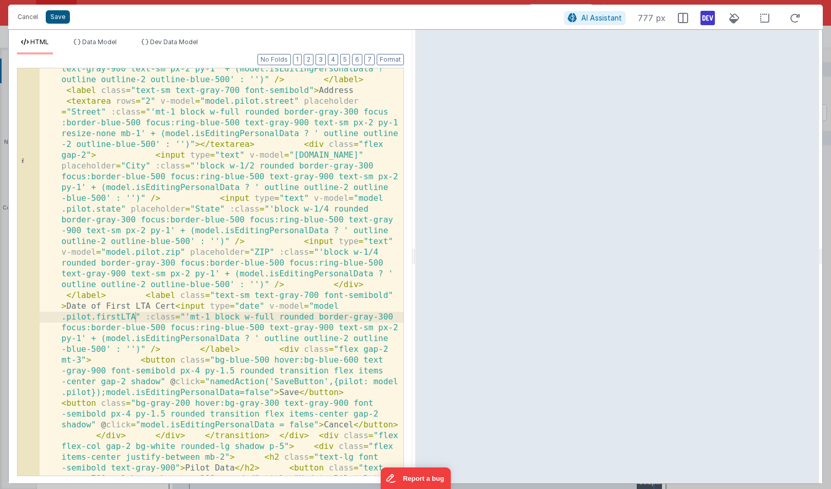
click at [54, 16] on button "Save" at bounding box center [58, 16] width 24 height 13
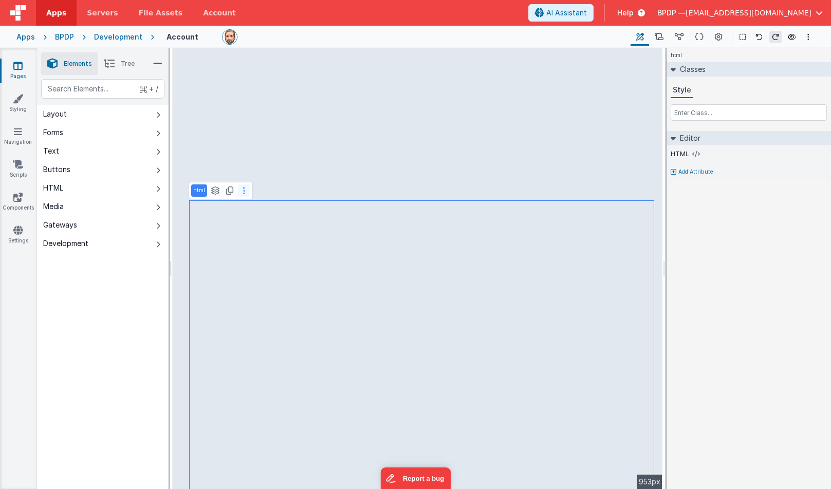
click at [245, 191] on button at bounding box center [244, 190] width 12 height 12
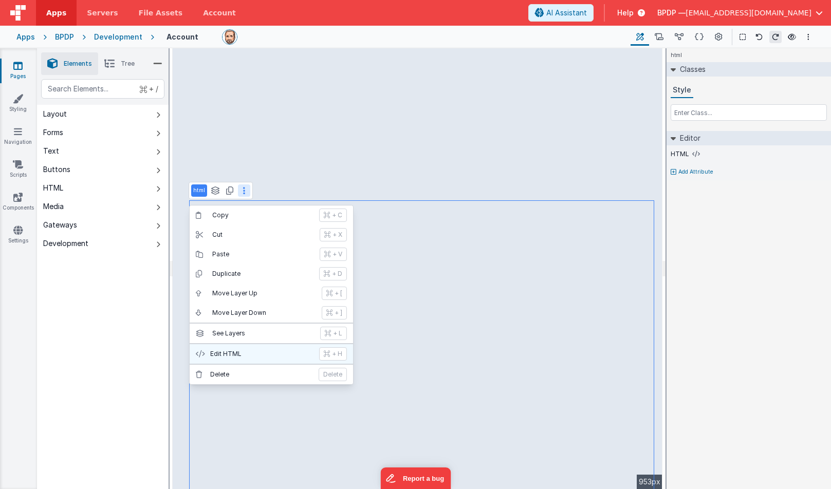
click at [234, 351] on p "Edit HTML" at bounding box center [261, 354] width 103 height 8
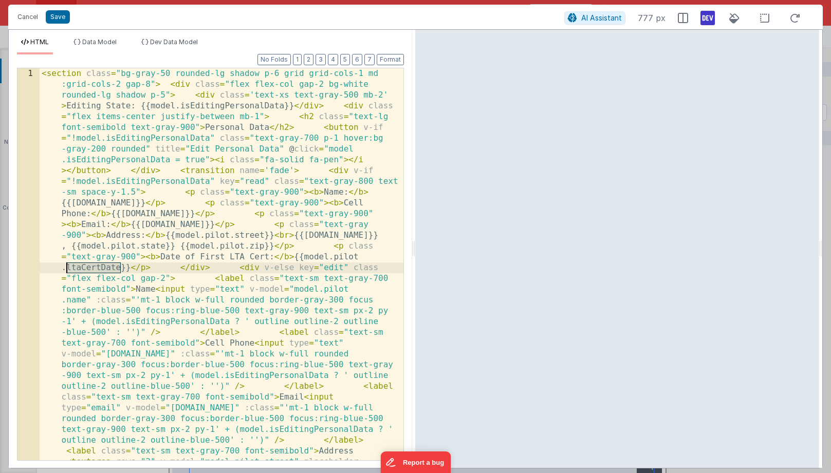
drag, startPoint x: 121, startPoint y: 267, endPoint x: 67, endPoint y: 267, distance: 54.5
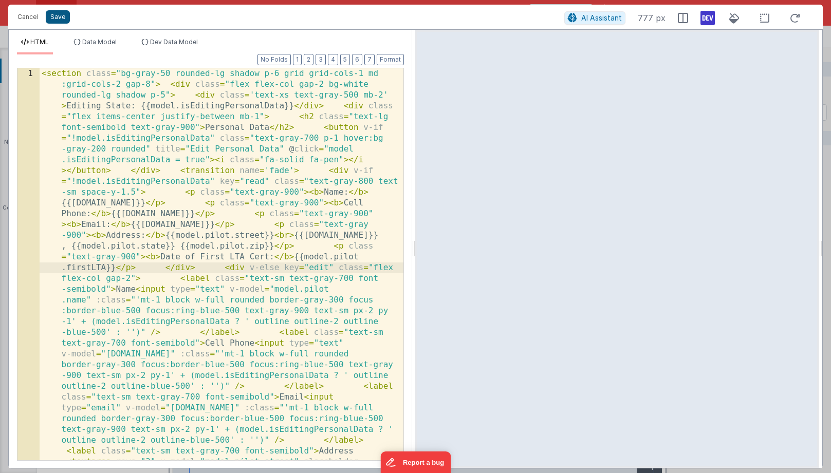
click at [57, 21] on button "Save" at bounding box center [58, 16] width 24 height 13
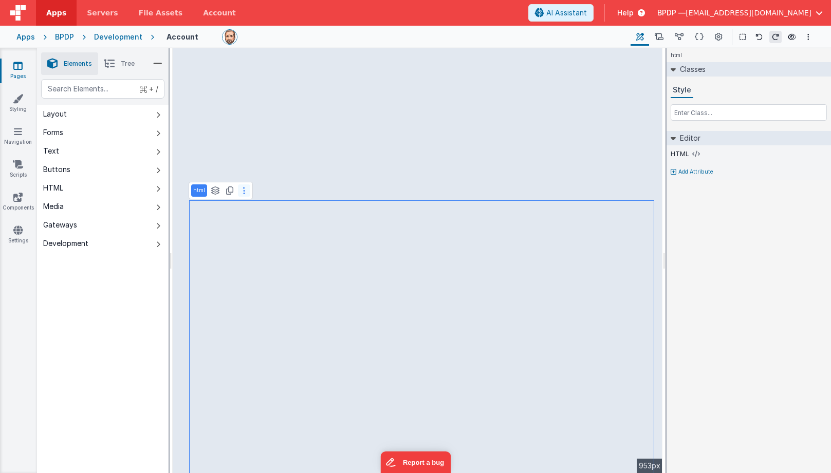
click at [245, 188] on button at bounding box center [244, 190] width 12 height 12
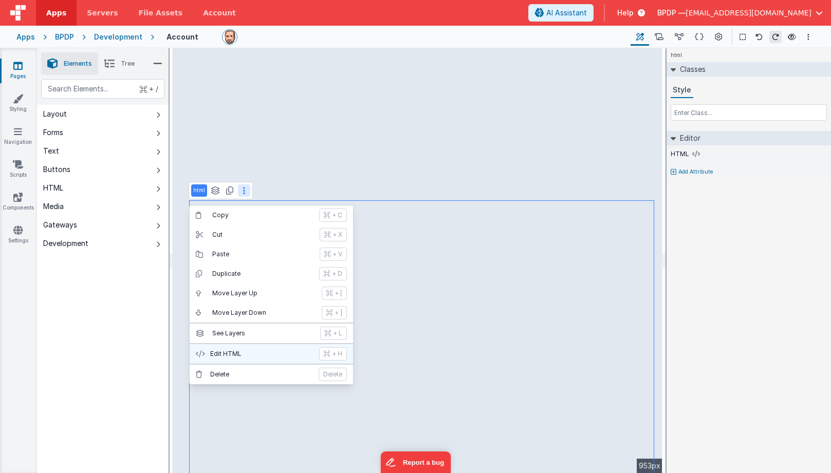
click at [225, 356] on p "Edit HTML" at bounding box center [261, 354] width 103 height 8
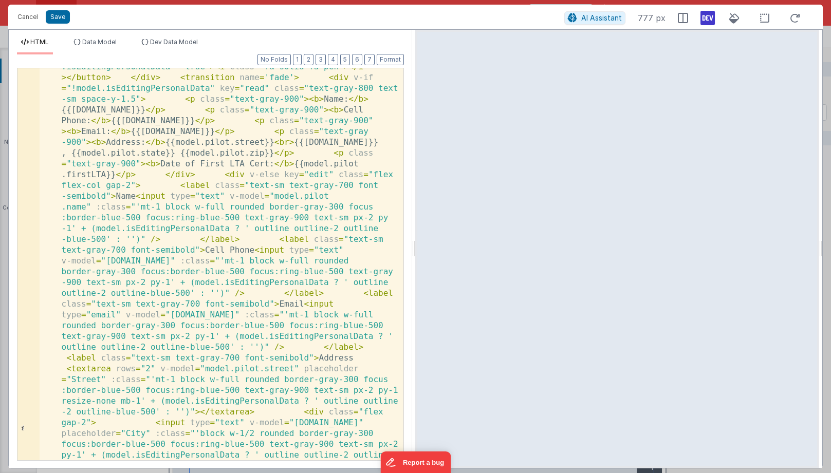
scroll to position [99, 0]
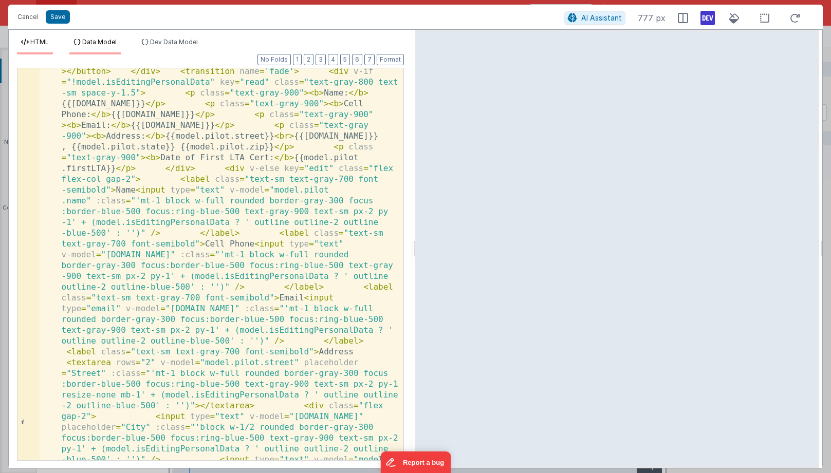
click at [97, 42] on span "Data Model" at bounding box center [99, 42] width 34 height 8
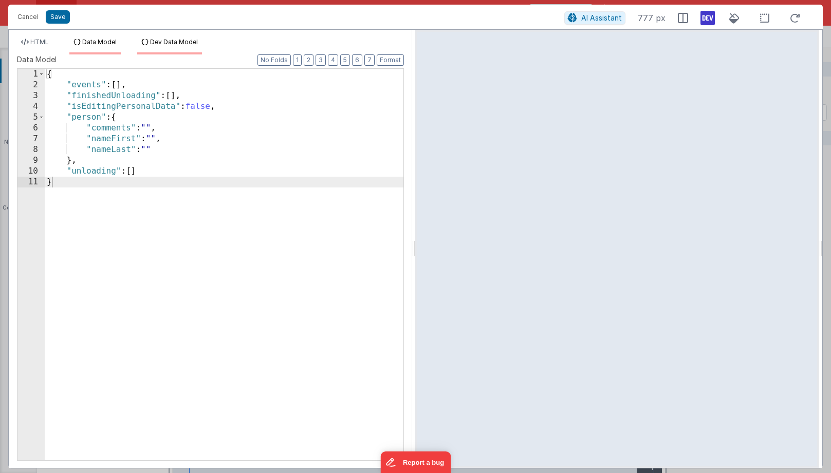
click at [168, 40] on span "Dev Data Model" at bounding box center [174, 42] width 48 height 8
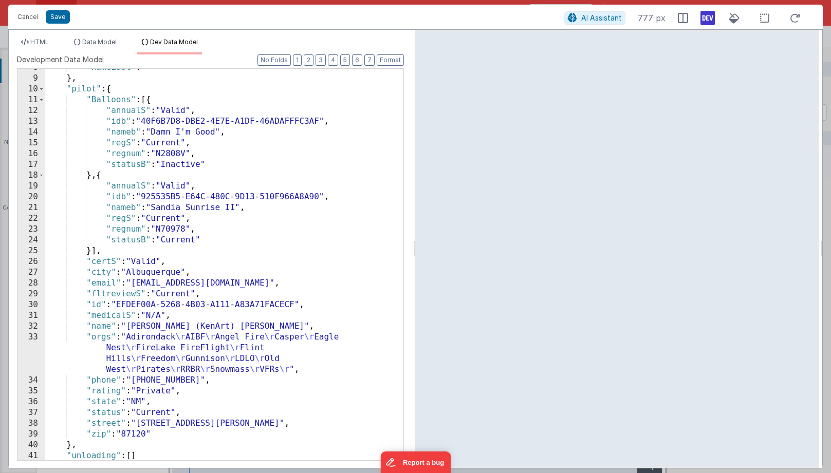
scroll to position [94, 0]
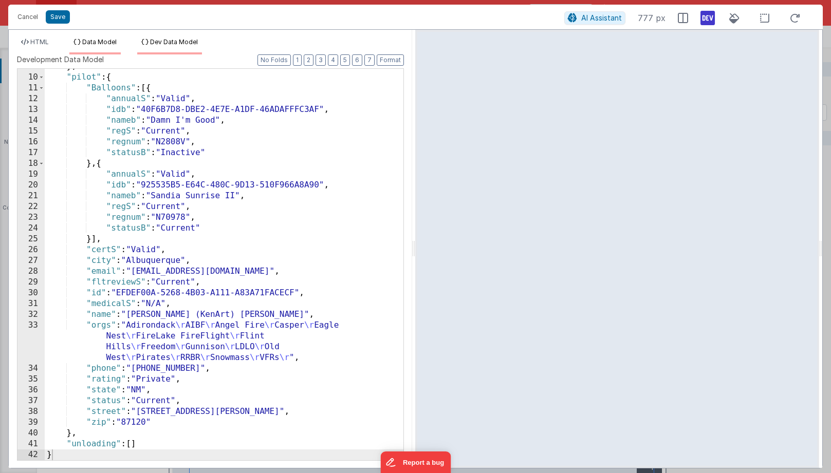
click at [89, 41] on span "Data Model" at bounding box center [99, 42] width 34 height 8
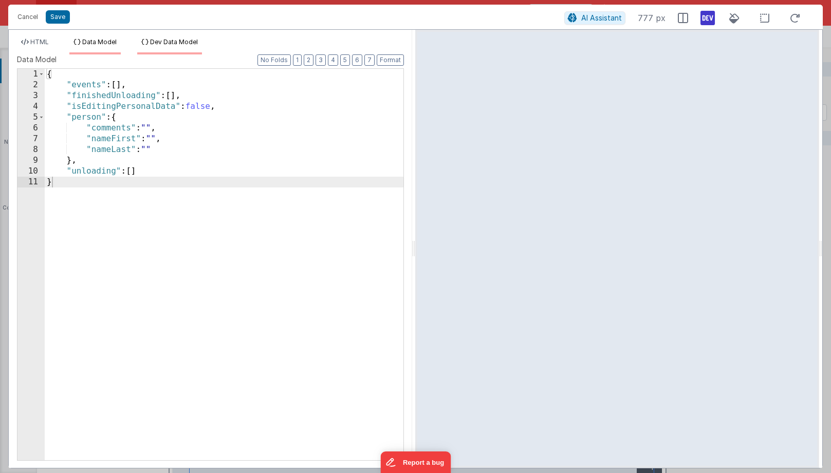
click at [159, 44] on span "Dev Data Model" at bounding box center [174, 42] width 48 height 8
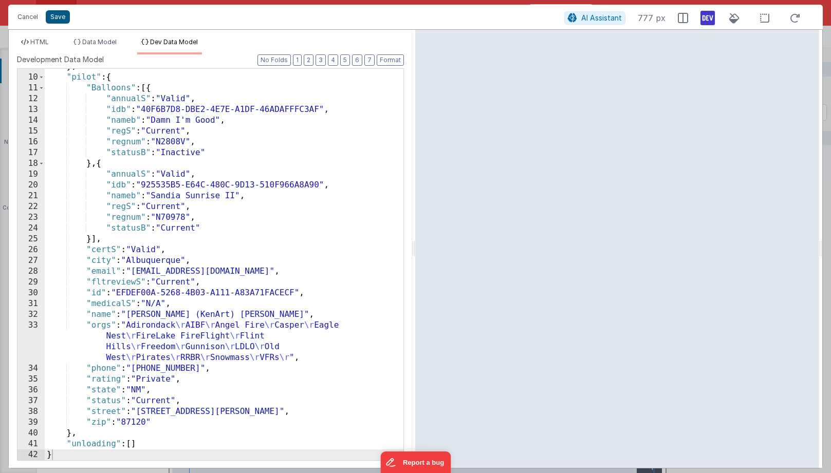
click at [52, 17] on button "Save" at bounding box center [58, 16] width 24 height 13
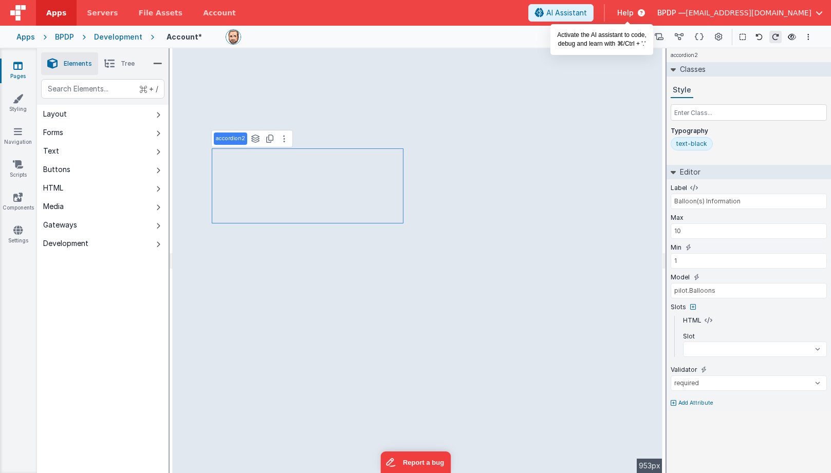
click at [587, 14] on span "AI Assistant" at bounding box center [566, 13] width 41 height 10
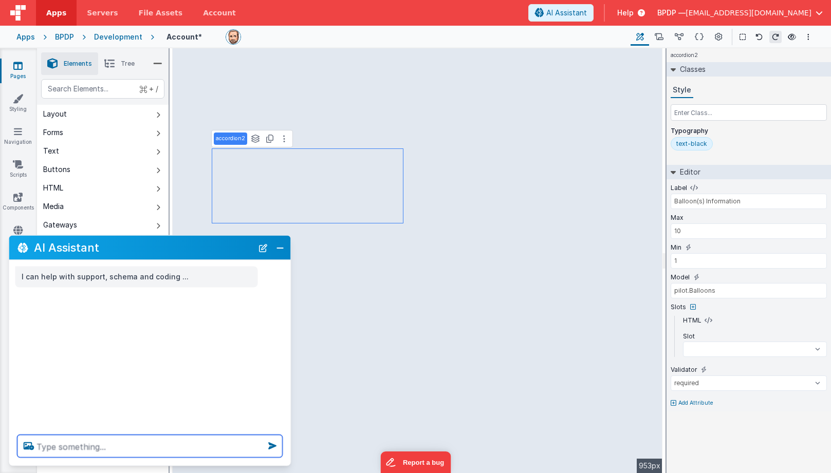
click at [44, 447] on textarea at bounding box center [149, 446] width 265 height 23
drag, startPoint x: 230, startPoint y: 448, endPoint x: -9, endPoint y: 446, distance: 238.4
click at [0, 446] on html "Apps Servers File Assets Account Some FUTURE Slot AI Assistant Help BPDP — ktul…" at bounding box center [415, 236] width 831 height 473
drag, startPoint x: 226, startPoint y: 447, endPoint x: 34, endPoint y: 444, distance: 191.2
click at [34, 444] on div "rearrange the order of the fields in each balloon." at bounding box center [150, 446] width 282 height 39
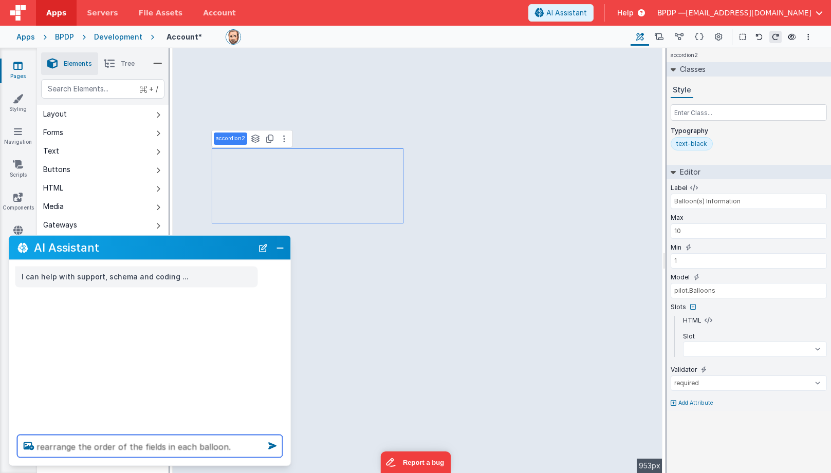
click at [240, 447] on textarea "rearrange the order of the fields in each balloon." at bounding box center [149, 446] width 265 height 23
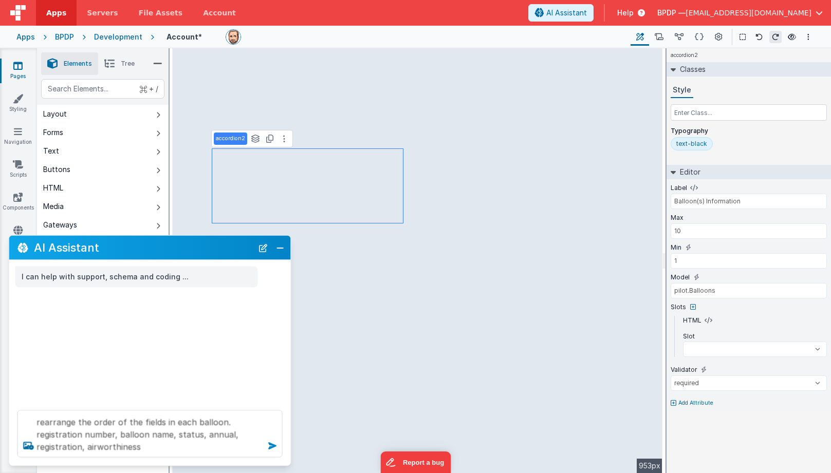
click at [271, 446] on icon at bounding box center [272, 446] width 16 height 16
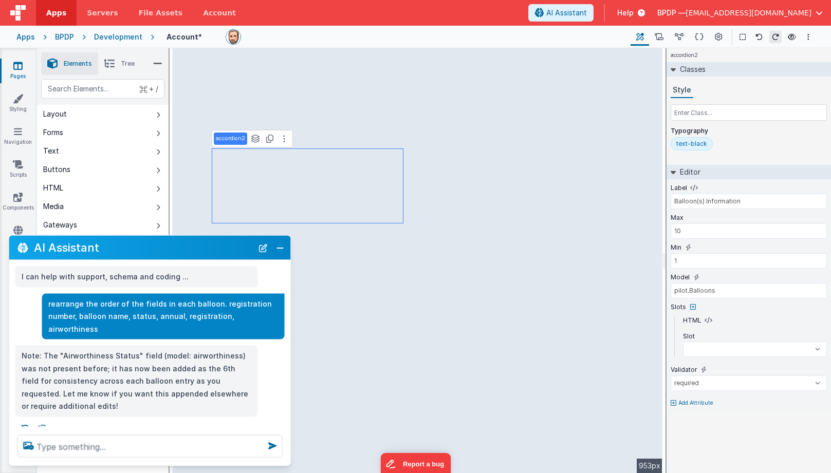
click at [577, 44] on div at bounding box center [424, 36] width 397 height 15
click at [279, 248] on button "Close" at bounding box center [279, 247] width 13 height 14
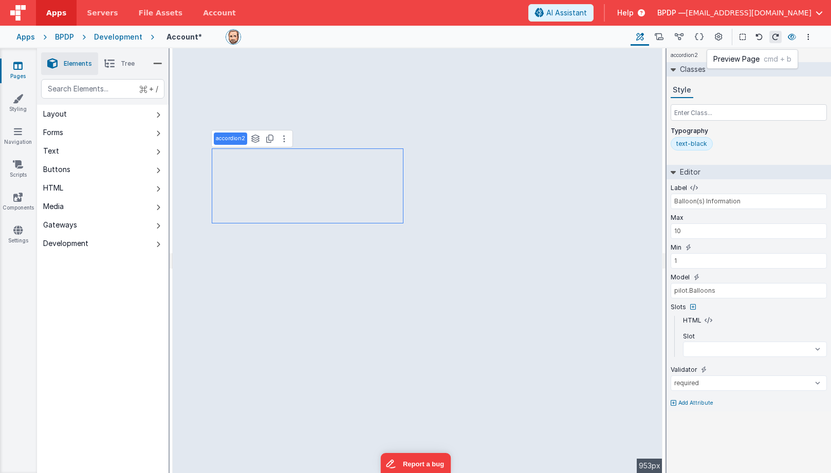
click at [794, 35] on icon at bounding box center [792, 36] width 8 height 7
click at [587, 11] on span "AI Assistant" at bounding box center [566, 13] width 41 height 10
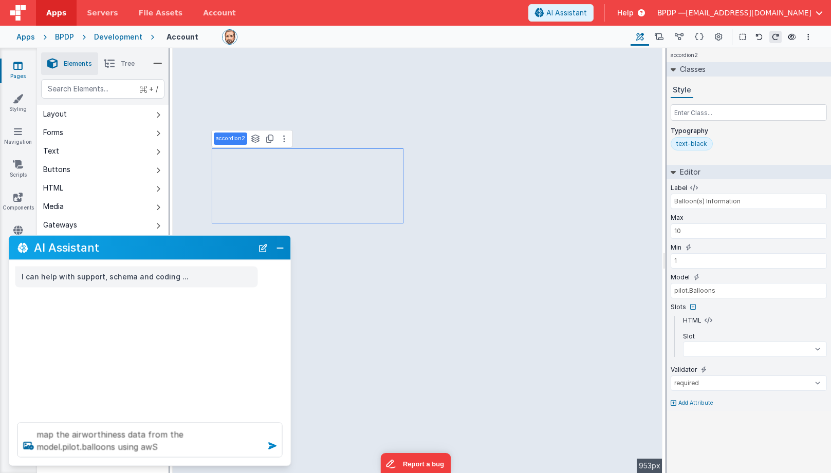
click at [273, 445] on icon at bounding box center [272, 446] width 16 height 16
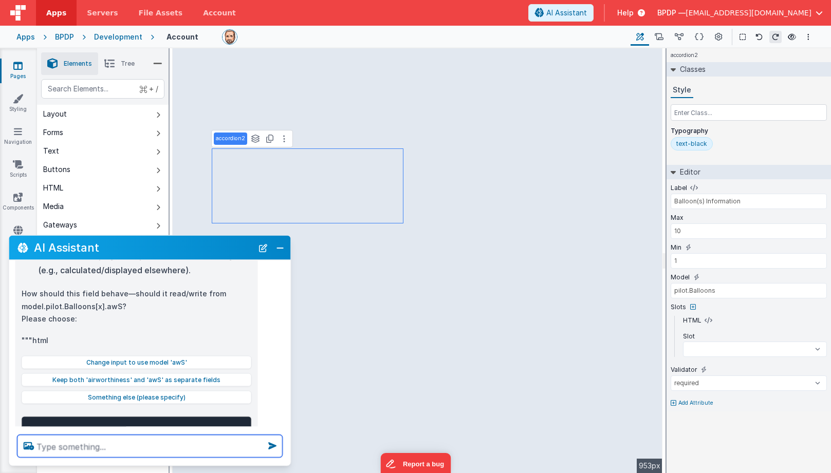
scroll to position [254, 0]
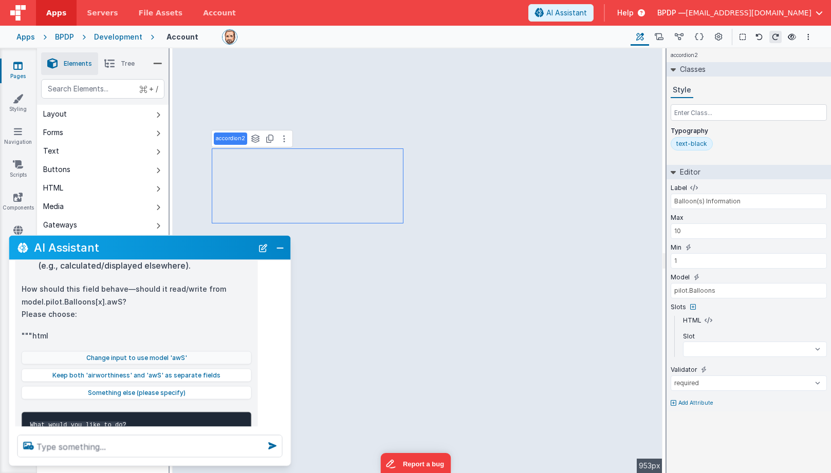
click at [137, 352] on button "Change input to use model 'awS'" at bounding box center [137, 357] width 230 height 13
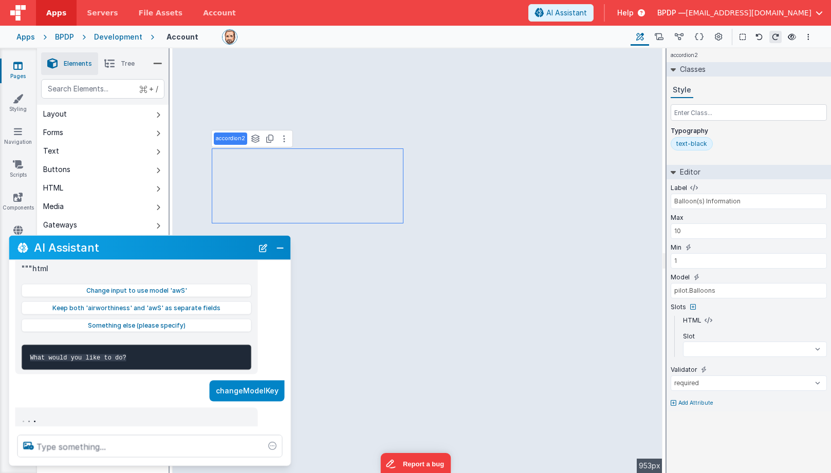
click at [102, 414] on div ". . ." at bounding box center [137, 419] width 230 height 14
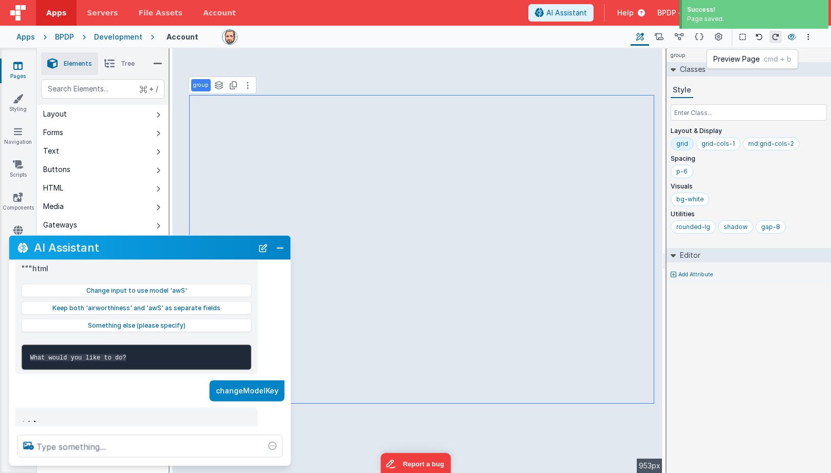
click at [792, 36] on icon at bounding box center [792, 36] width 8 height 7
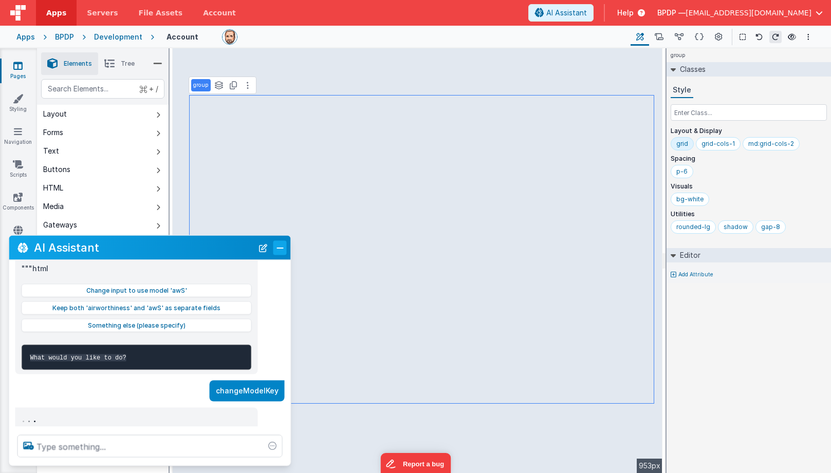
click at [281, 246] on button "Close" at bounding box center [279, 247] width 13 height 14
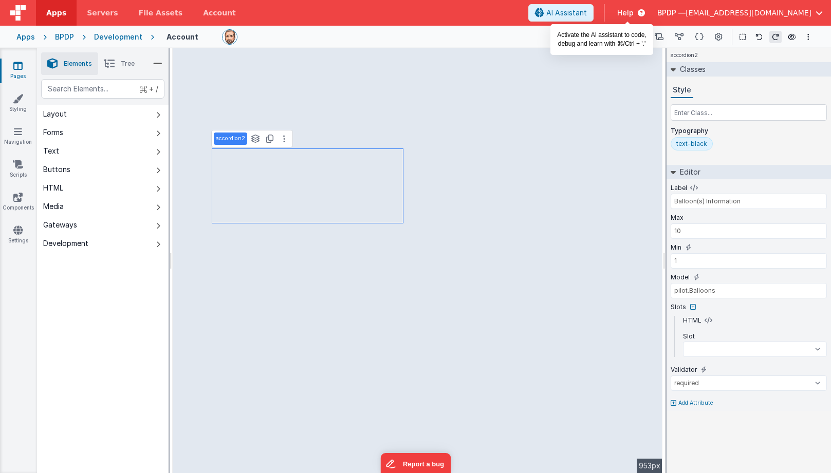
click at [587, 11] on span "AI Assistant" at bounding box center [566, 13] width 41 height 10
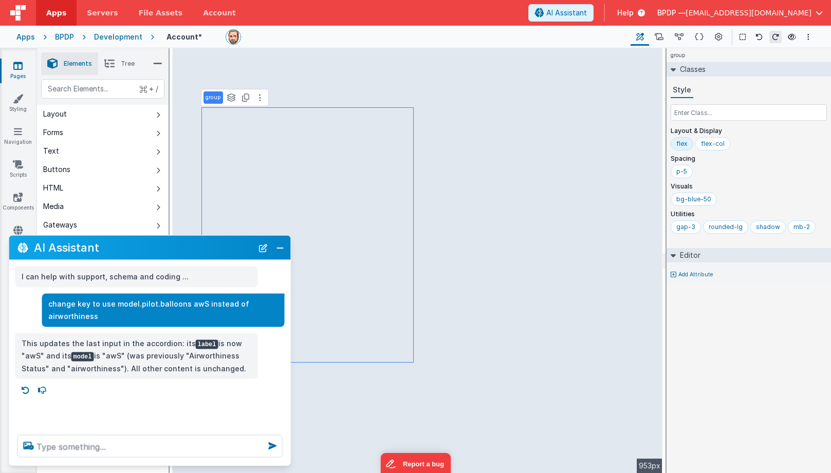
click at [493, 41] on div at bounding box center [424, 36] width 397 height 15
click at [460, 42] on div at bounding box center [422, 36] width 400 height 15
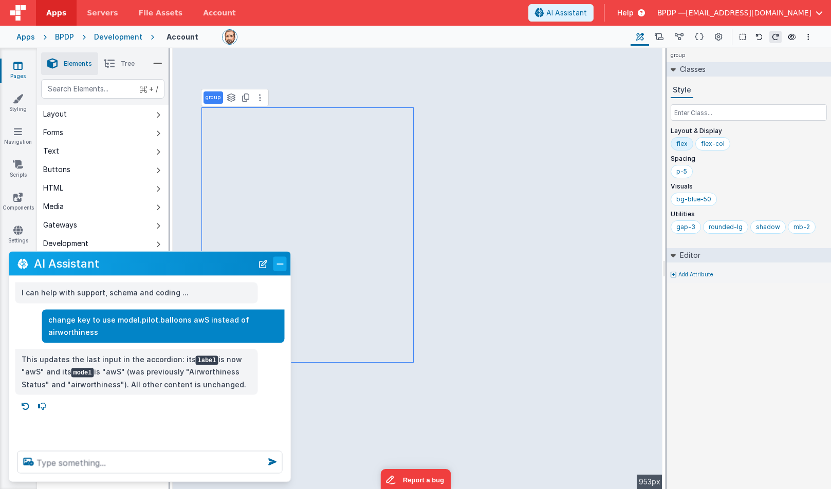
click at [279, 264] on button "Close" at bounding box center [279, 263] width 13 height 14
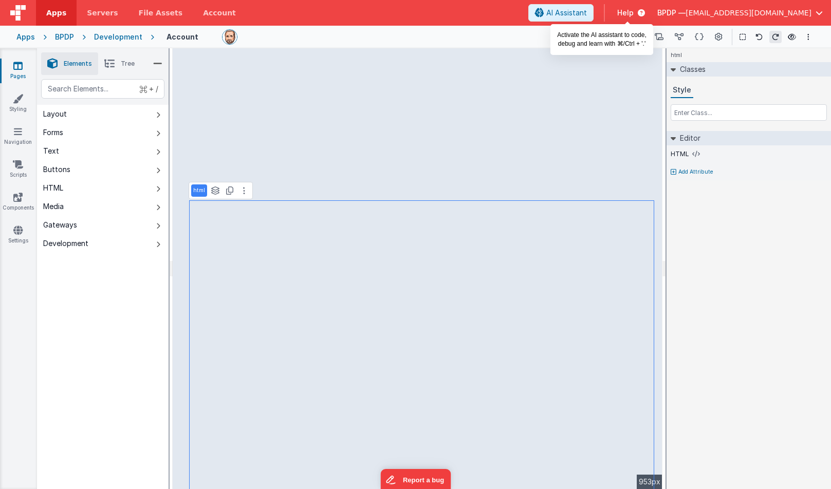
click at [587, 9] on span "AI Assistant" at bounding box center [566, 13] width 41 height 10
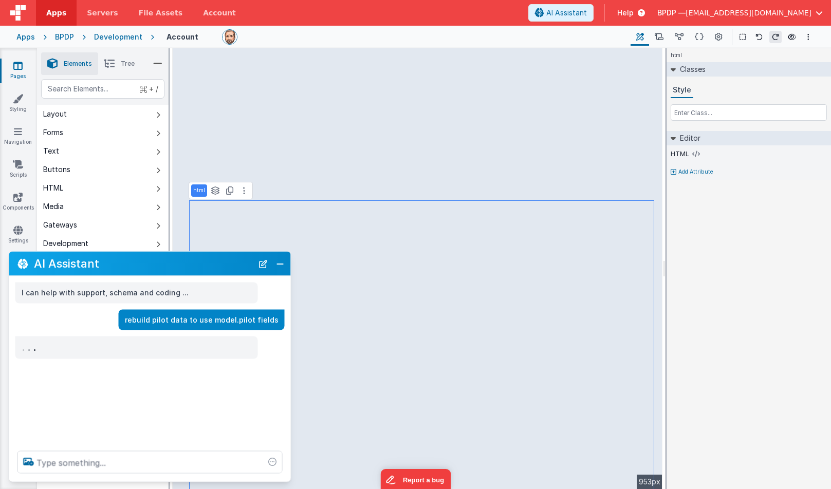
click at [458, 41] on div at bounding box center [422, 36] width 400 height 15
click at [282, 264] on button "Close" at bounding box center [280, 263] width 13 height 14
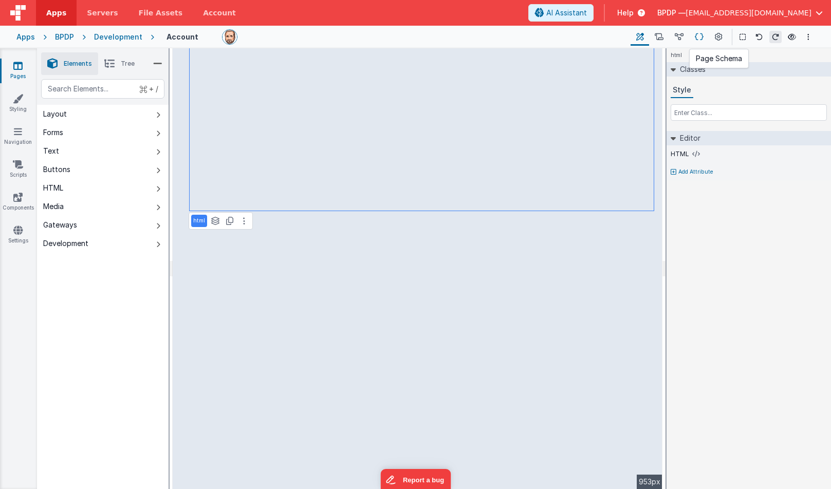
click at [702, 34] on icon at bounding box center [699, 37] width 9 height 11
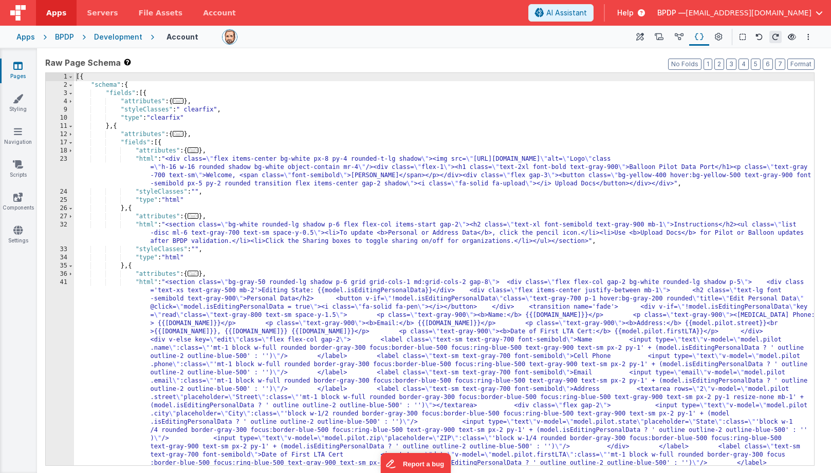
click at [359, 247] on div "[{ "schema" : { "fields" : [{ "attributes" : { ... } , "styleClasses" : " clear…" at bounding box center [444, 409] width 740 height 672
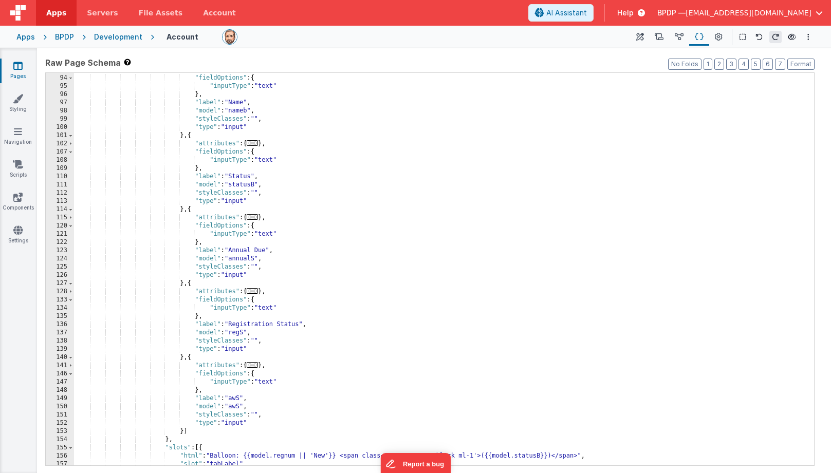
scroll to position [706, 0]
click at [642, 34] on icon at bounding box center [640, 37] width 8 height 11
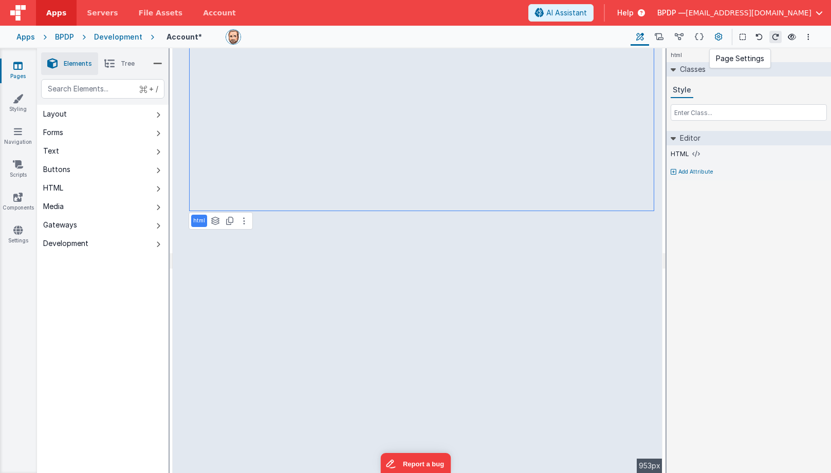
click at [717, 35] on icon at bounding box center [719, 37] width 8 height 11
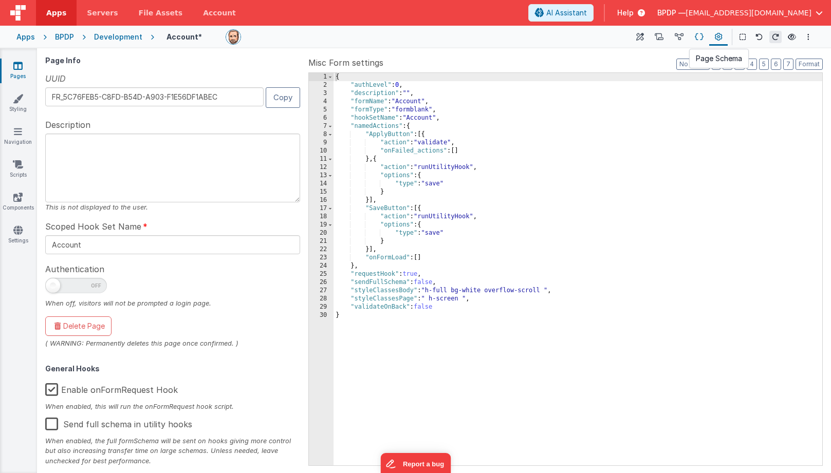
click at [699, 35] on icon at bounding box center [699, 37] width 9 height 11
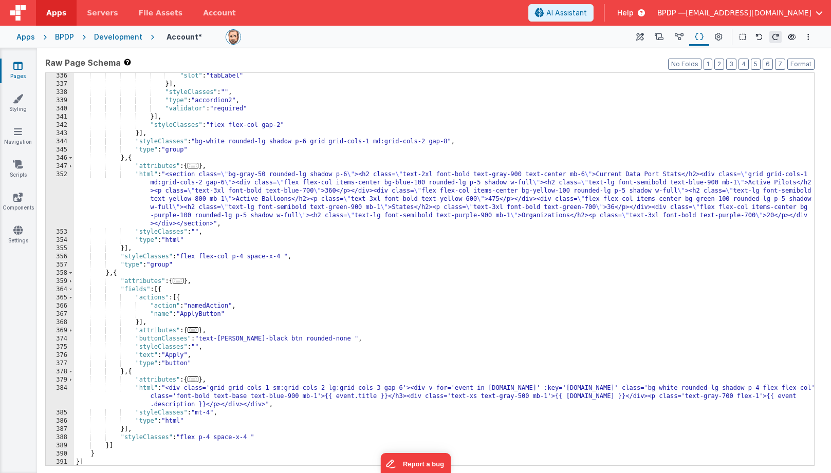
scroll to position [2094, 0]
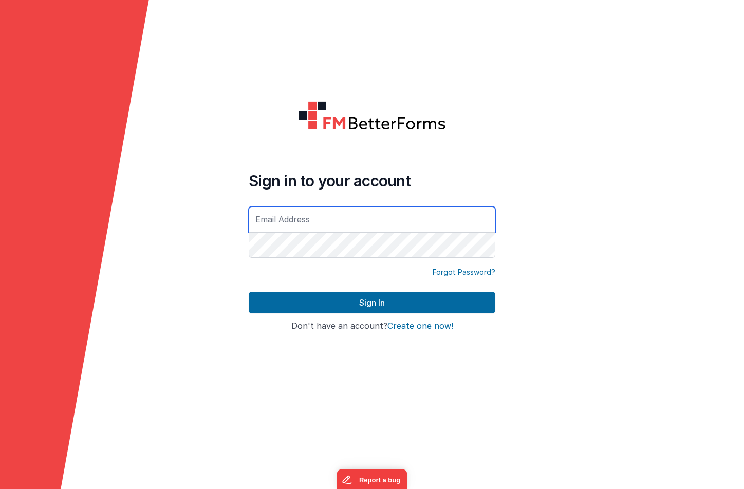
type input "[EMAIL_ADDRESS][DOMAIN_NAME]"
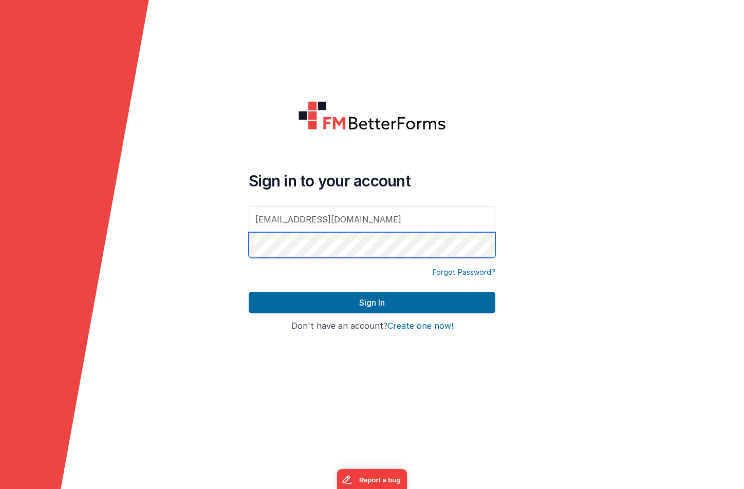
click at [372, 303] on button "Sign In" at bounding box center [372, 303] width 247 height 22
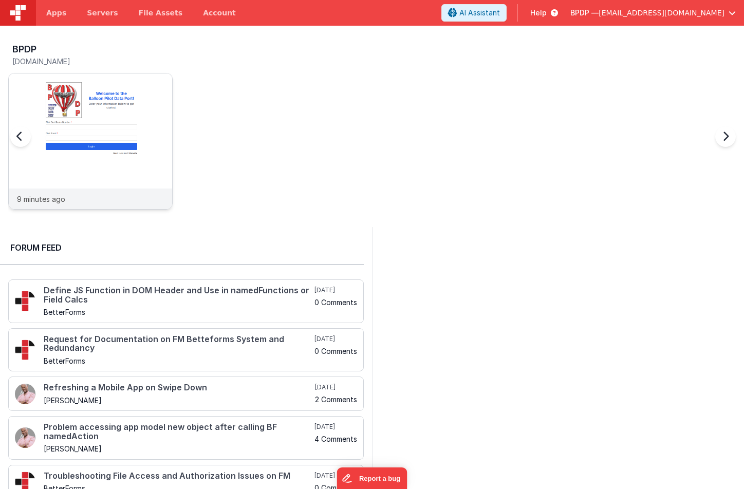
click at [76, 110] on div at bounding box center [90, 130] width 163 height 115
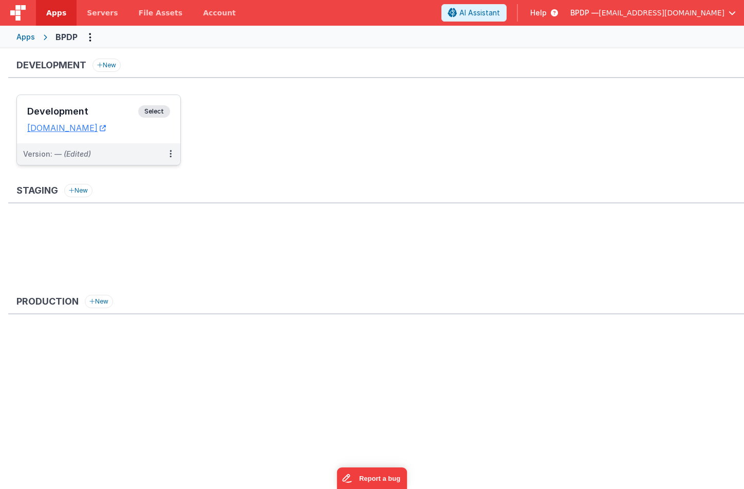
click at [154, 108] on span "Select" at bounding box center [154, 111] width 32 height 12
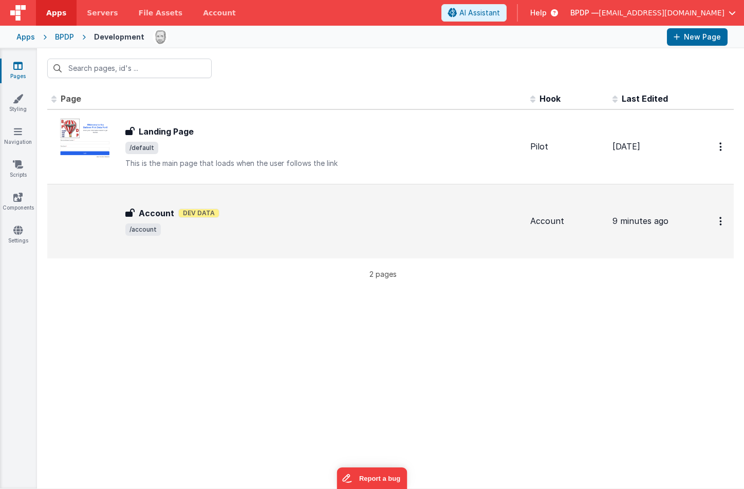
click at [156, 212] on h3 "Account" at bounding box center [156, 213] width 35 height 12
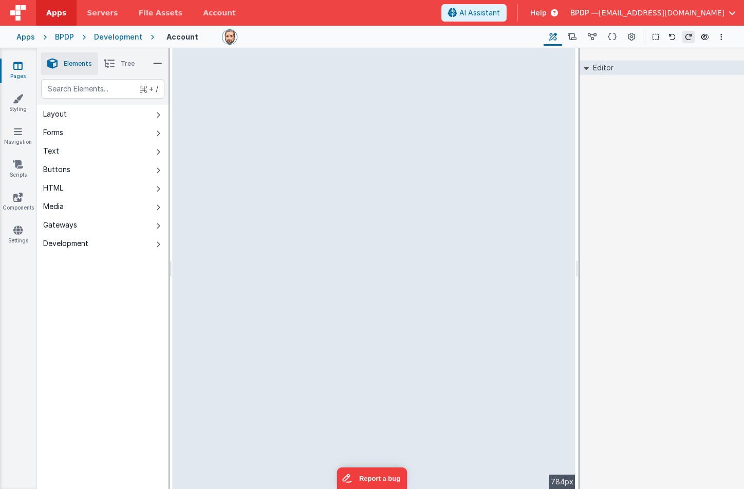
select select
select select "required"
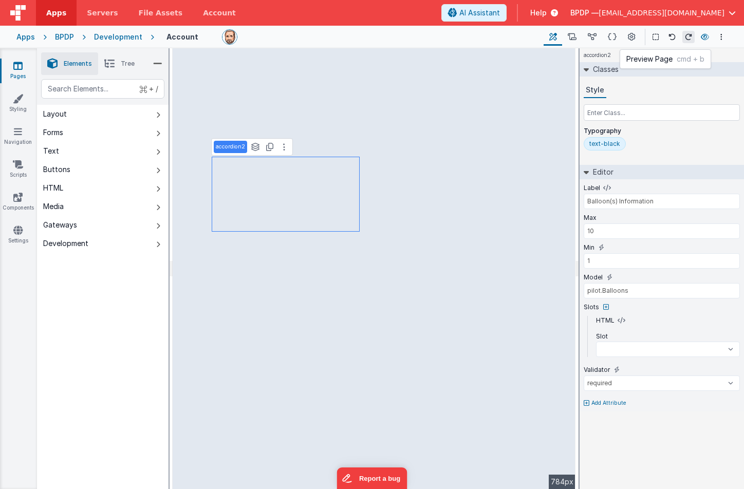
click at [707, 35] on icon at bounding box center [705, 36] width 8 height 7
click at [500, 11] on span "AI Assistant" at bounding box center [479, 13] width 41 height 10
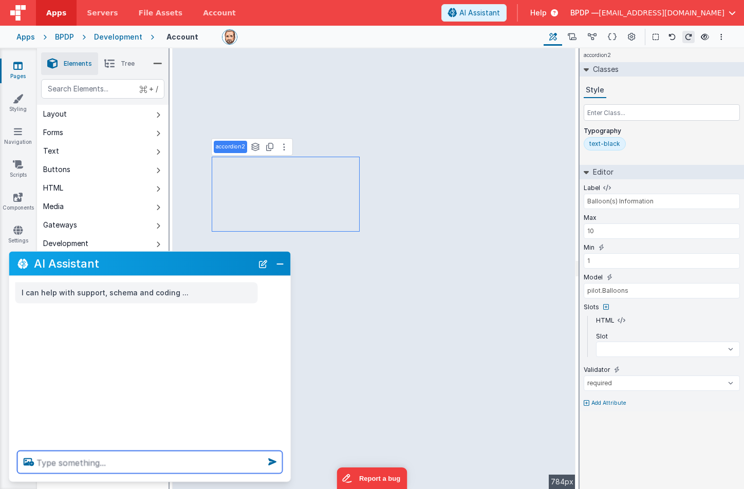
select select
type textarea "m"
select select
type textarea "ma"
select select
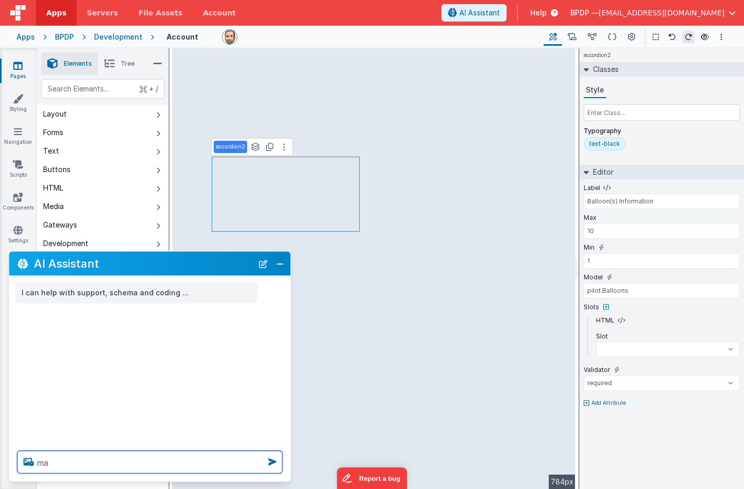
type textarea "map"
select select
type textarea "map"
select select
type textarea "map m"
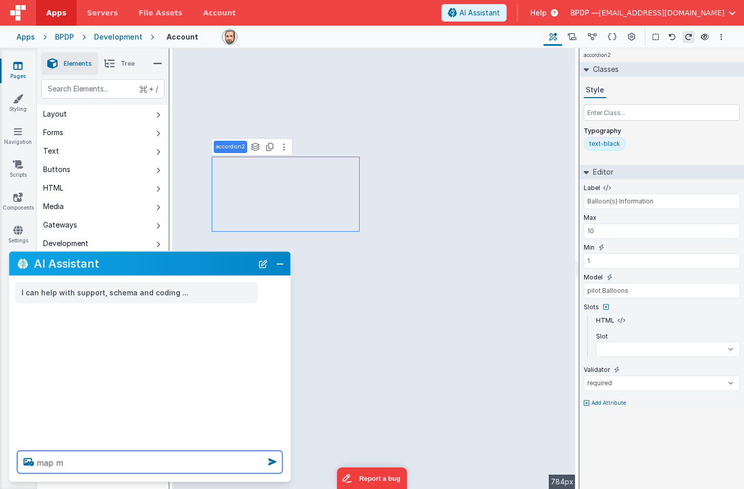
select select
type textarea "map mo"
select select
type textarea "map mod"
select select
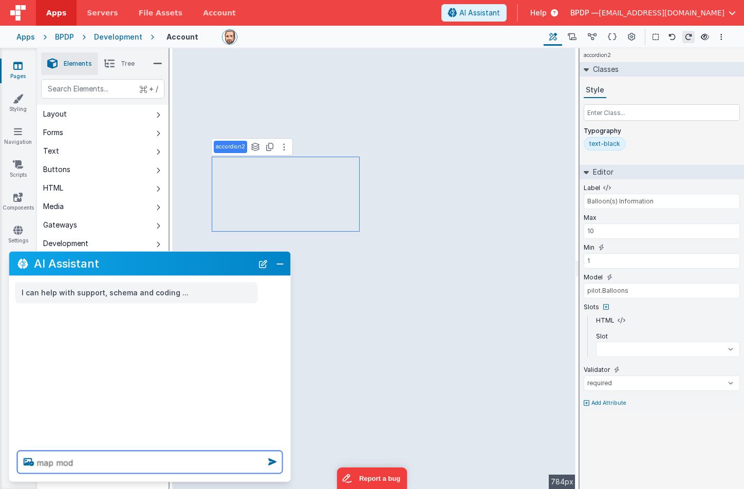
type textarea "map mode"
select select
type textarea "map model"
select select
type textarea "map model."
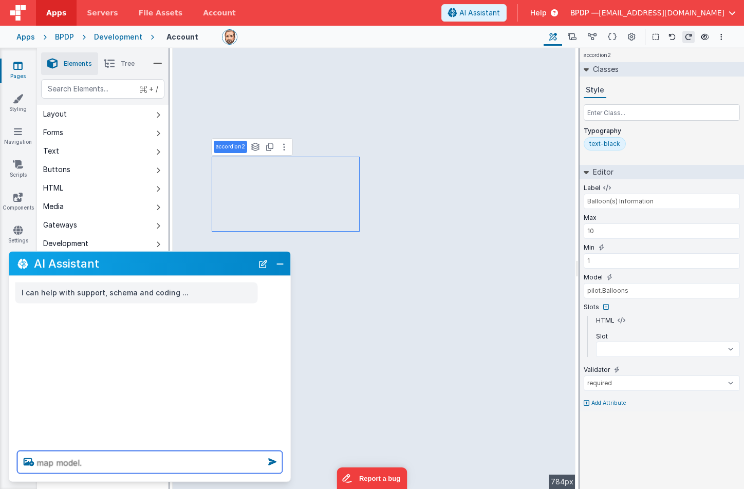
select select
type textarea "map model.p"
select select
type textarea "map model.pi"
select select
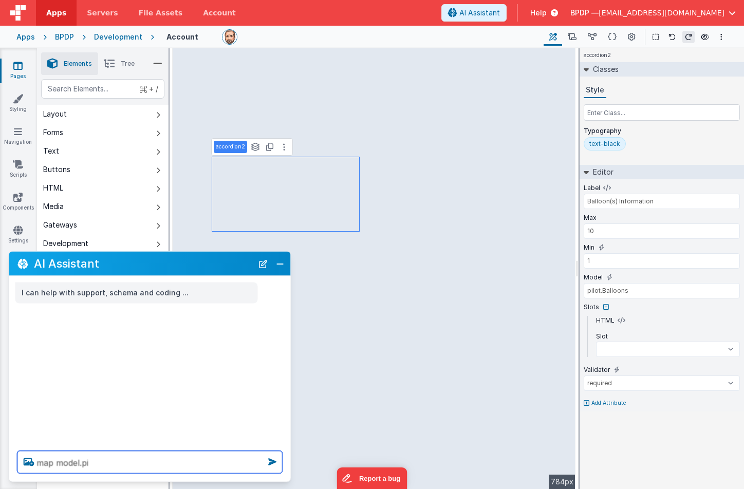
type textarea "map model.pil"
select select
type textarea "map model.pilo"
select select
type textarea "map model.pilot"
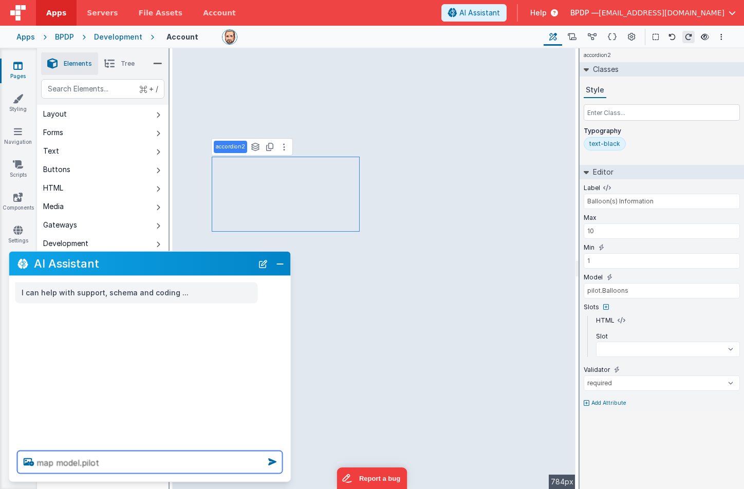
select select
type textarea "map model.pilot."
select select
type textarea "map model.pilot.b"
select select
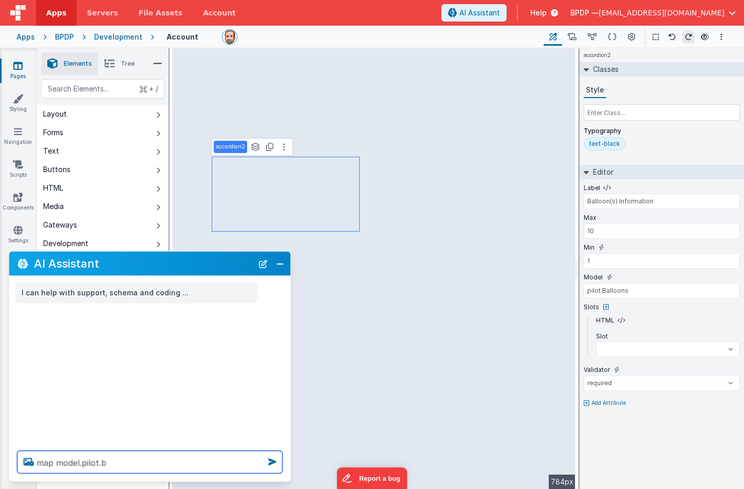
type textarea "map model.pilot.ba"
select select
type textarea "map model.pilot.bal"
select select
type textarea "map model.pilot.ball"
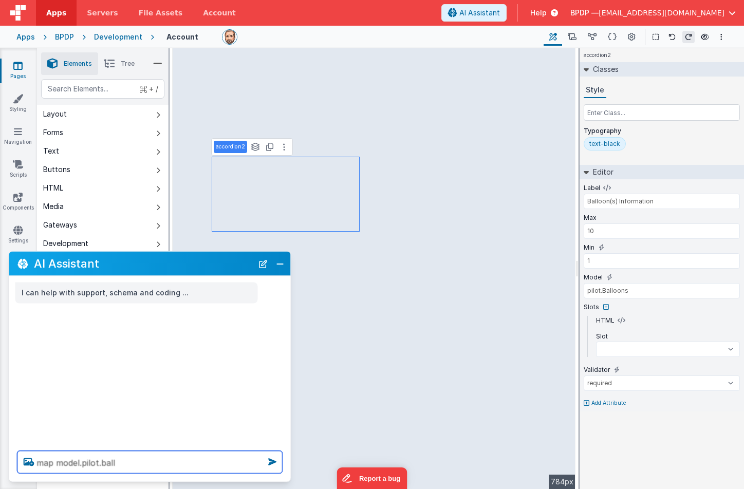
select select
type textarea "map model.pilot.ballo"
select select
type textarea "map model.pilot.balloo"
select select
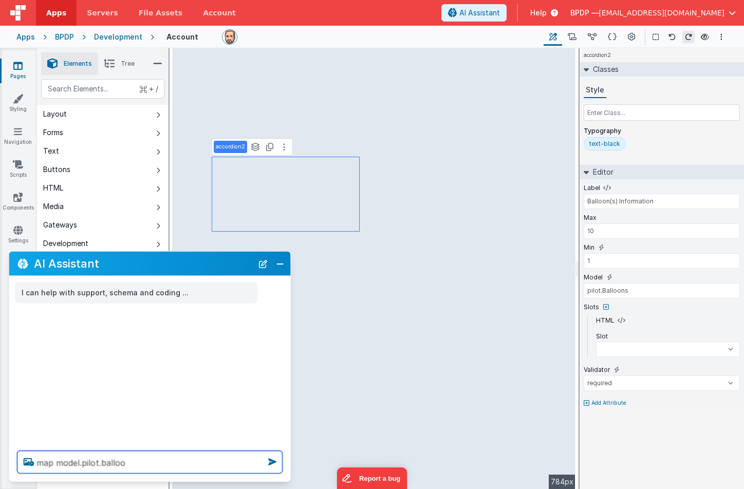
type textarea "map model.pilot.balloon"
select select
type textarea "map model.pilot.balloons"
select select
type textarea "map model.pilot.balloons"
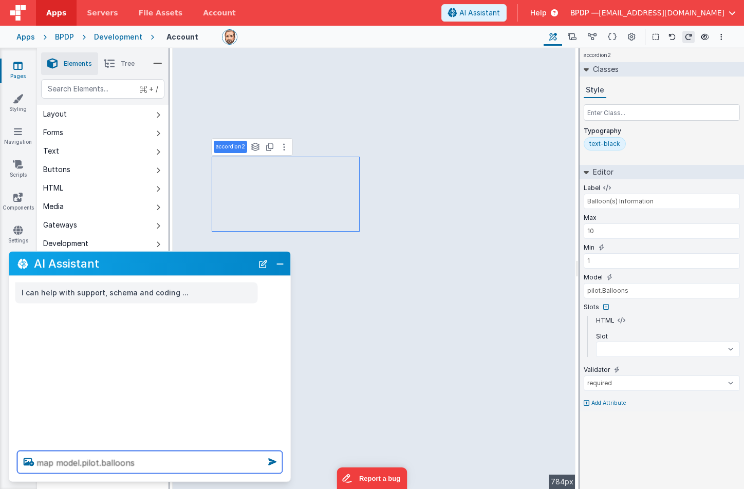
select select
type textarea "map model.pilot.balloons t"
select select
type textarea "map model.pilot.balloons to"
select select
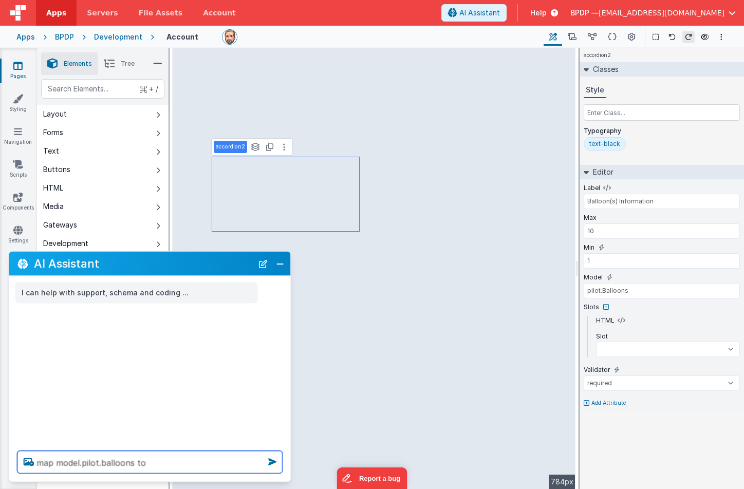
type textarea "map model.pilot.balloons to"
select select
type textarea "map model.pilot.balloons to t"
select select
type textarea "map model.pilot.balloons to th"
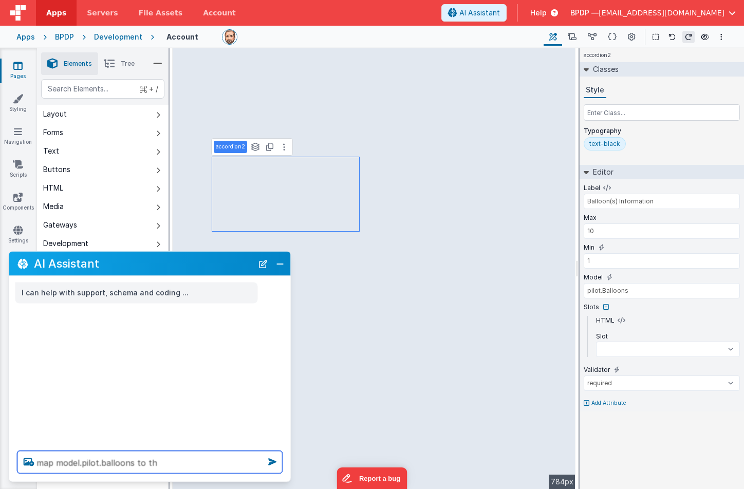
select select
type textarea "map model.pilot.balloons to the"
select select
type textarea "map model.pilot.balloons to the"
select select
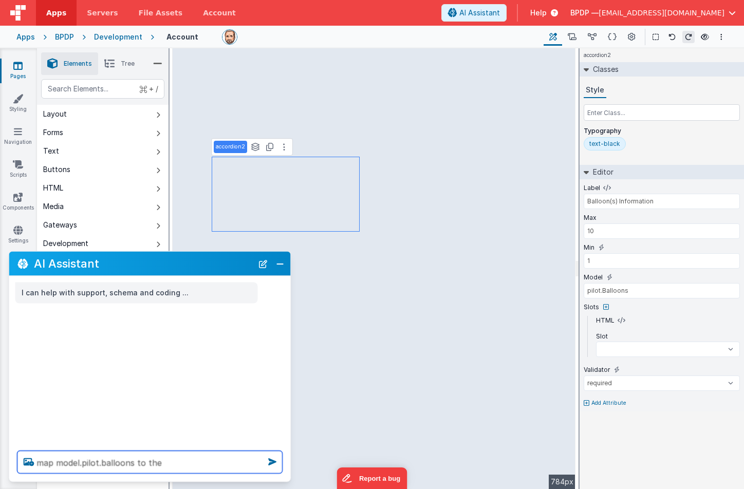
type textarea "map model.pilot.balloons to the a"
select select
type textarea "map model.pilot.balloons to the ai"
select select
type textarea "map model.pilot.balloons to the air"
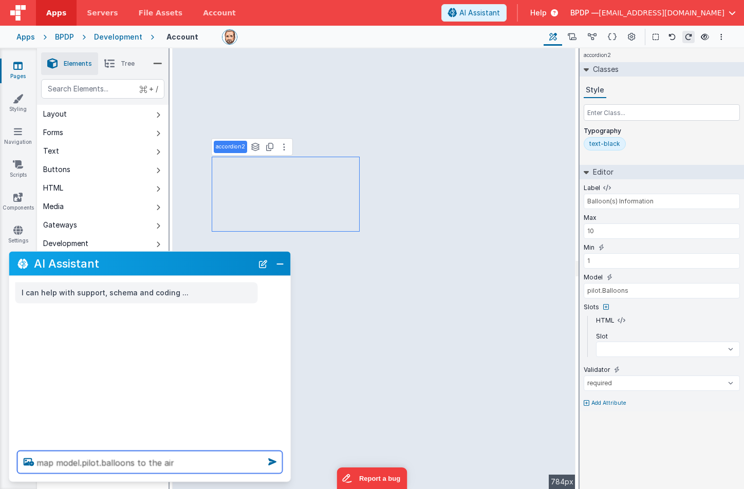
select select
type textarea "map model.pilot.balloons to the airw"
select select
type textarea "map model.pilot.balloons to the airwo"
select select
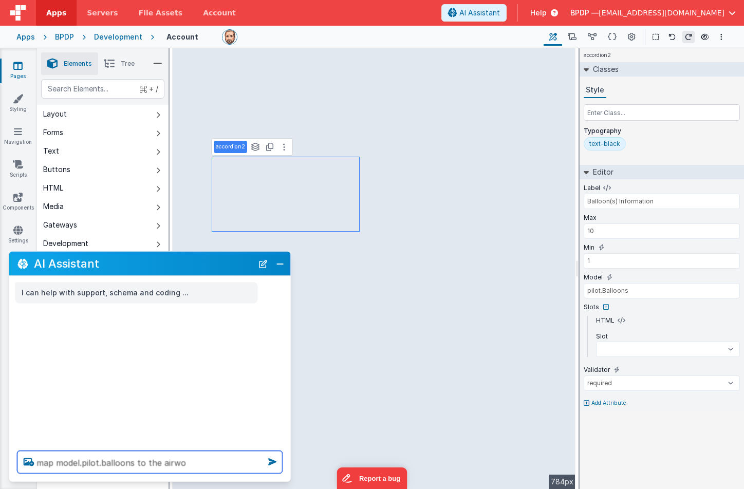
type textarea "map model.pilot.balloons to the airwor"
select select
type textarea "map model.pilot.balloons to the airwort"
select select
type textarea "map model.pilot.balloons to the airworth"
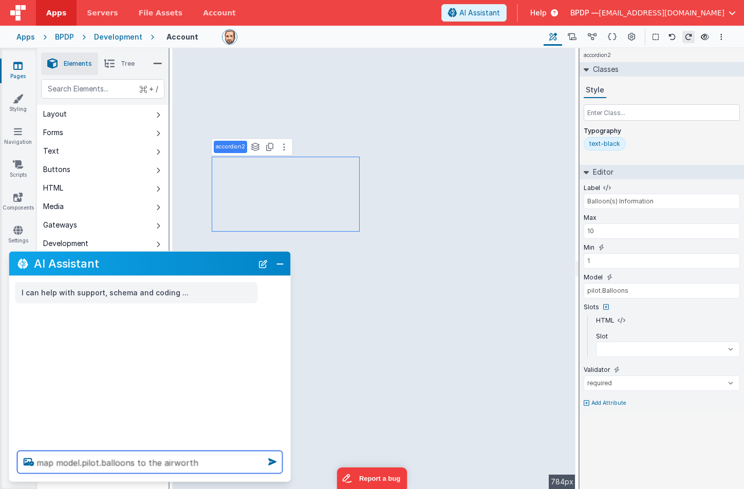
select select
type textarea "map model.pilot.balloons to the airworthi"
select select
type textarea "map model.pilot.balloons to the airworthin"
select select
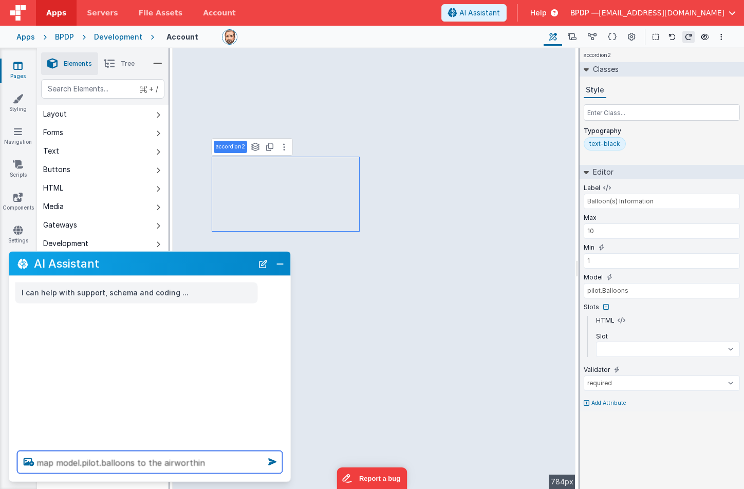
type textarea "map model.pilot.balloons to the airworthine"
select select
type textarea "map model.pilot.balloons to the airworthines"
select select
type textarea "map model.pilot.balloons to the airworthiness"
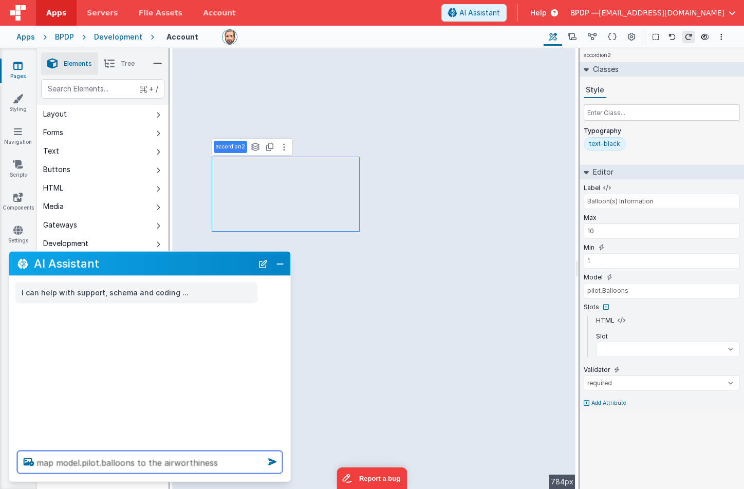
select select
type textarea "map model.pilot.balloons to the airworthiness"
select select
type textarea "map model.pilot.balloons to the airworthiness l"
select select
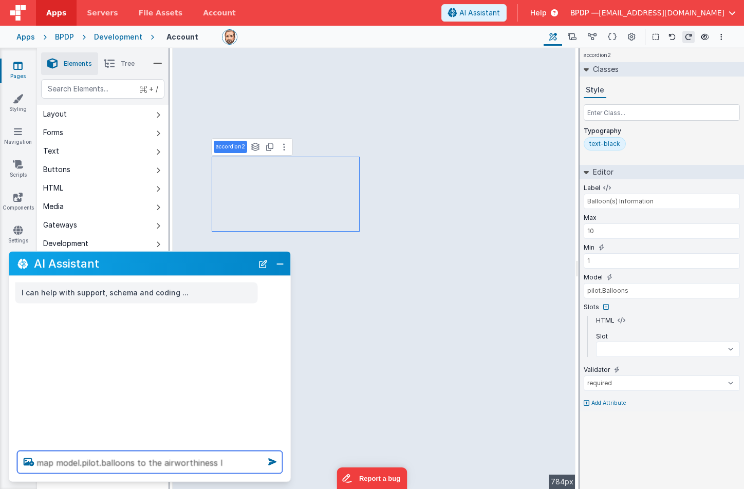
type textarea "map model.pilot.balloons to the airworthiness li"
select select
type textarea "map model.pilot.balloons to the airworthiness lin"
select select
type textarea "map model.pilot.balloons to the airworthiness line"
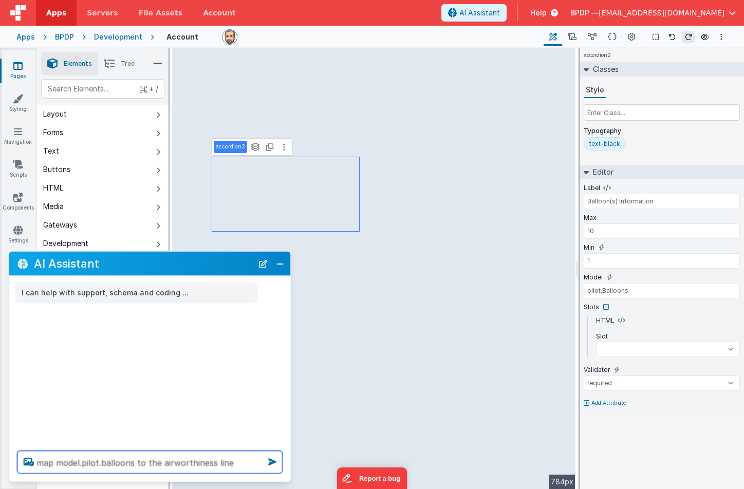
select select
type textarea "map model.pilot.balloons to the airworthiness line"
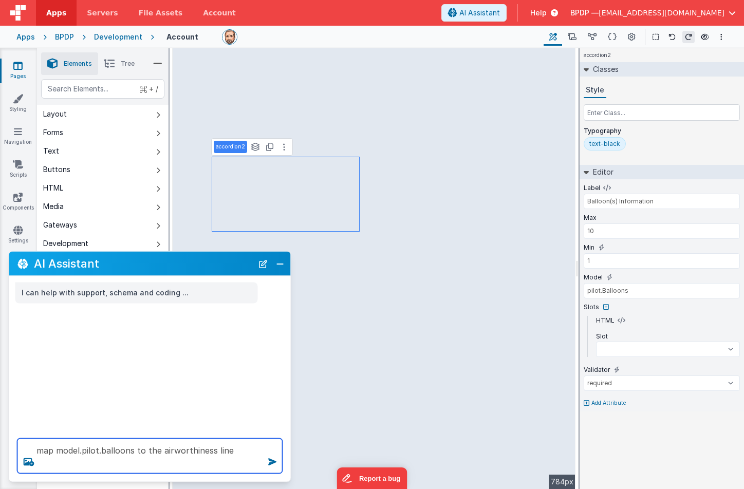
select select
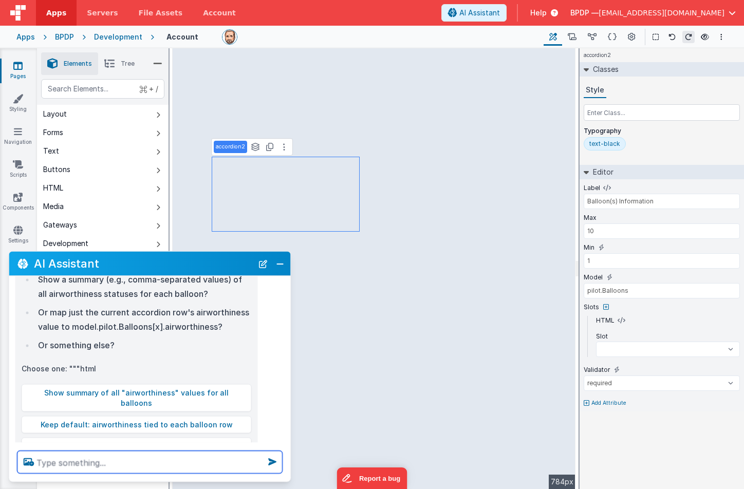
scroll to position [226, 0]
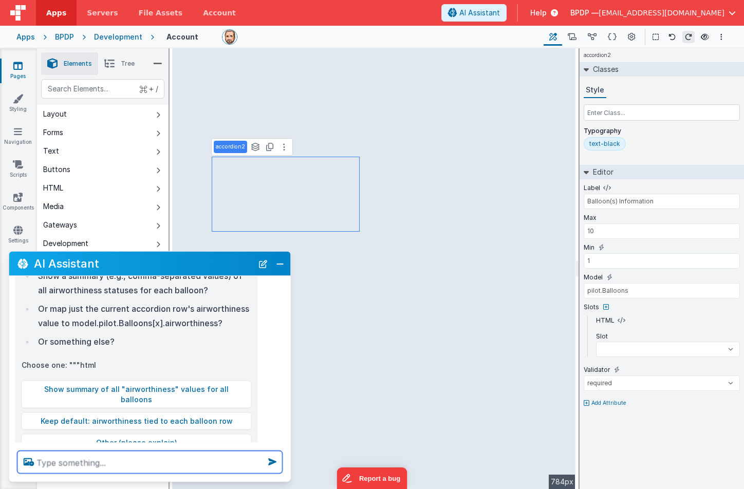
click at [45, 462] on textarea at bounding box center [149, 462] width 265 height 23
click at [65, 413] on button "Keep default: airworthiness tied to each balloon row" at bounding box center [137, 421] width 230 height 17
select select
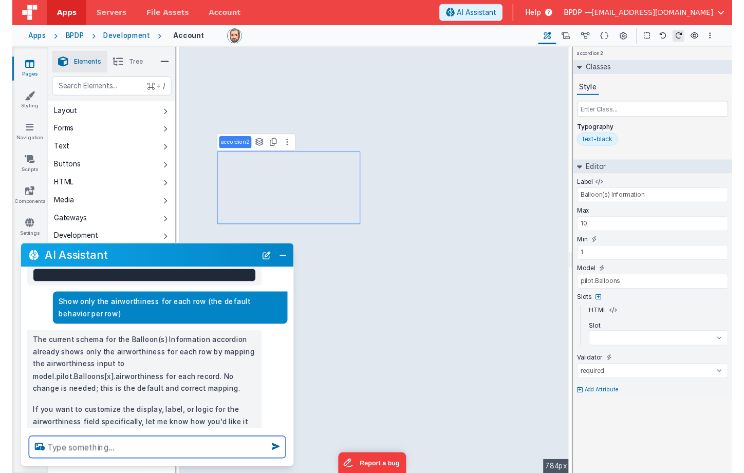
scroll to position [432, 0]
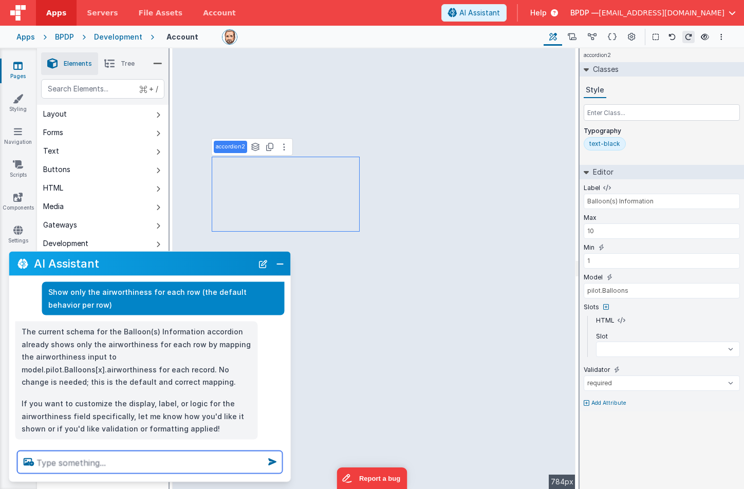
select select
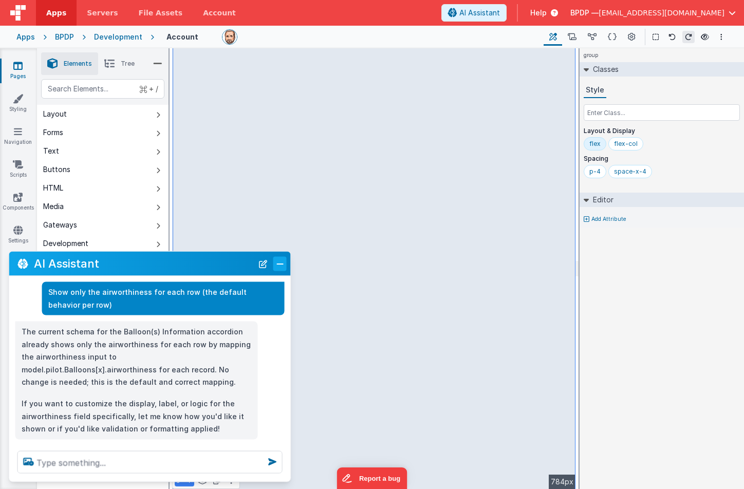
click at [281, 263] on button "Close" at bounding box center [279, 263] width 13 height 14
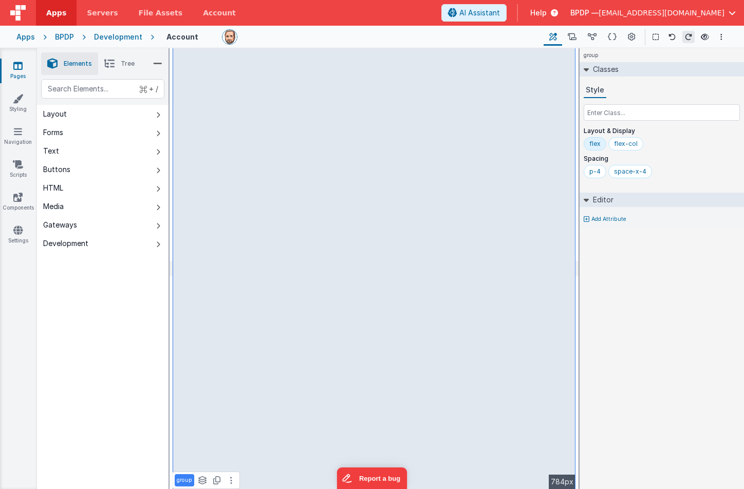
select select
select select "required"
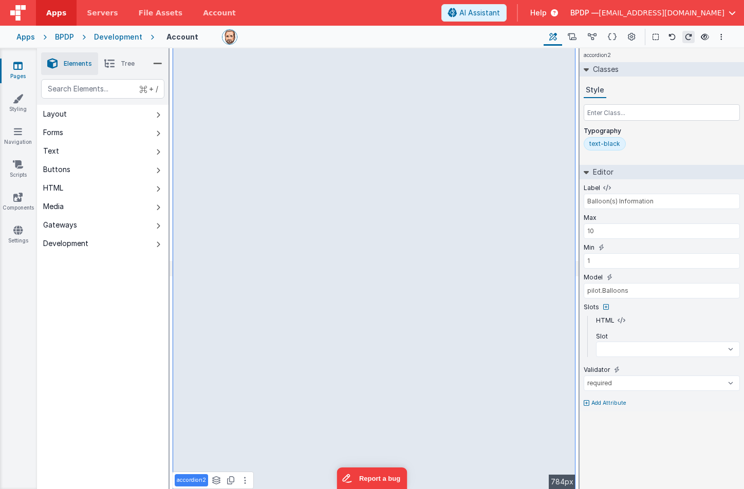
select select
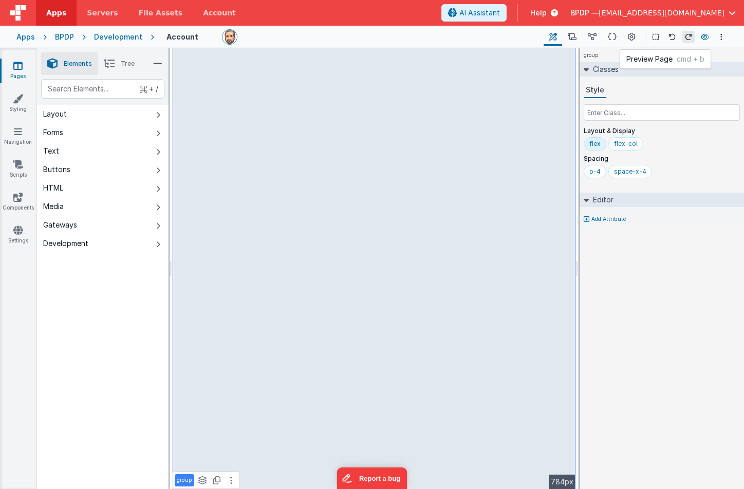
click at [705, 35] on icon at bounding box center [705, 36] width 8 height 7
select select
select select "required"
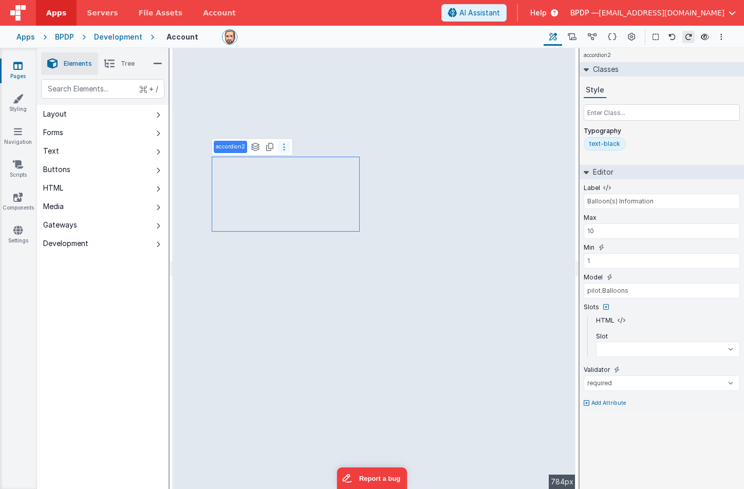
click at [283, 149] on icon at bounding box center [284, 147] width 2 height 8
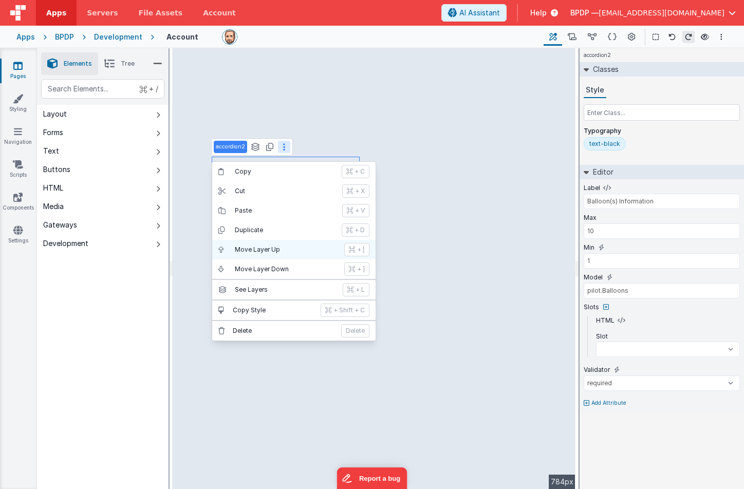
select select
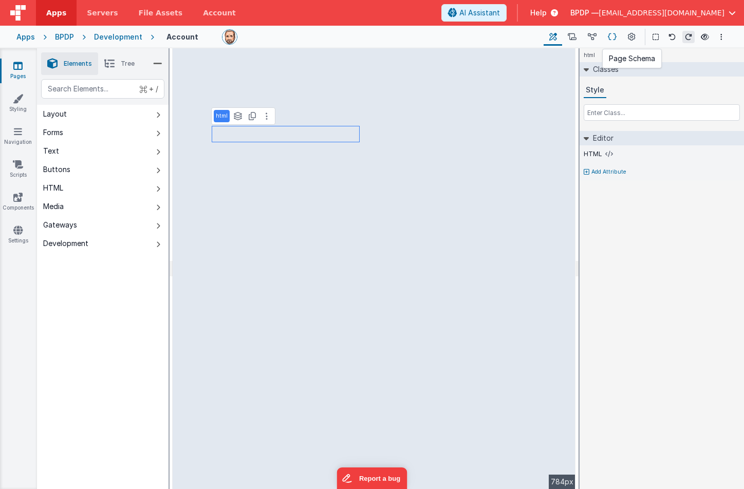
click at [613, 35] on icon at bounding box center [612, 37] width 9 height 11
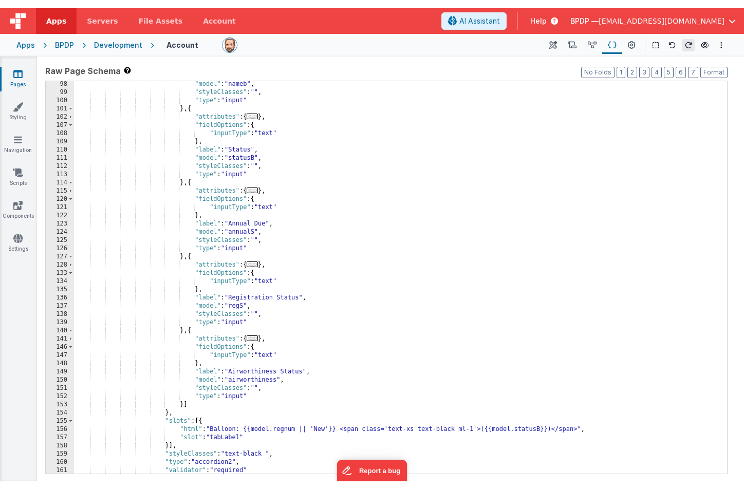
scroll to position [791, 0]
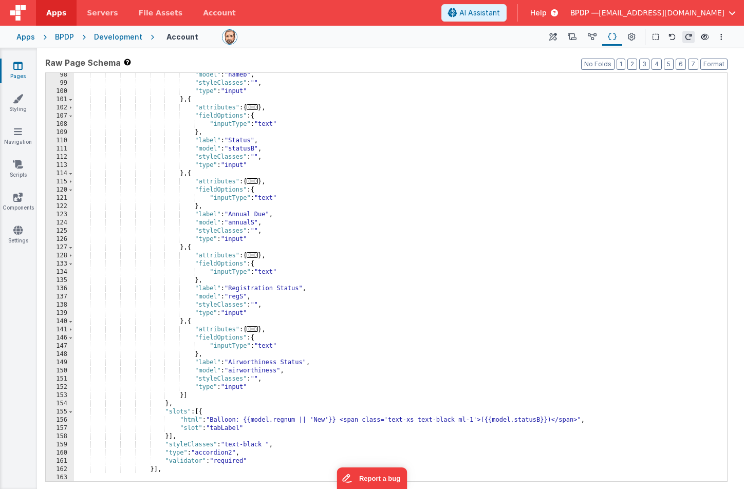
click at [270, 370] on div ""model" : "nameb" , "styleClasses" : "" , "type" : "input" } , { "attributes" :…" at bounding box center [400, 275] width 653 height 409
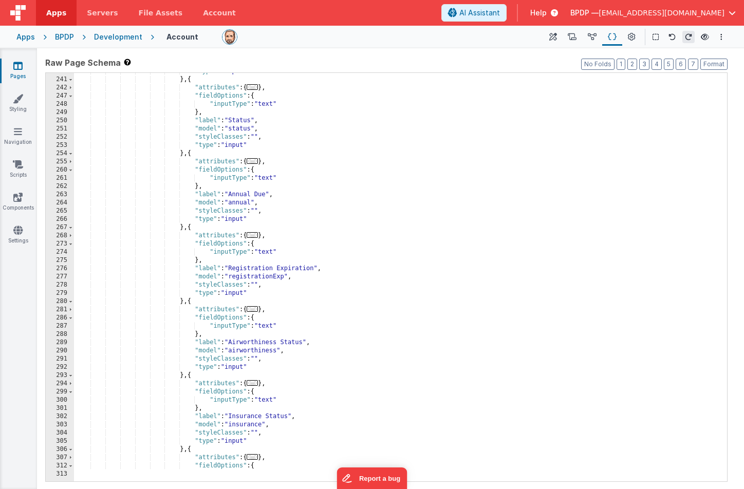
scroll to position [1604, 0]
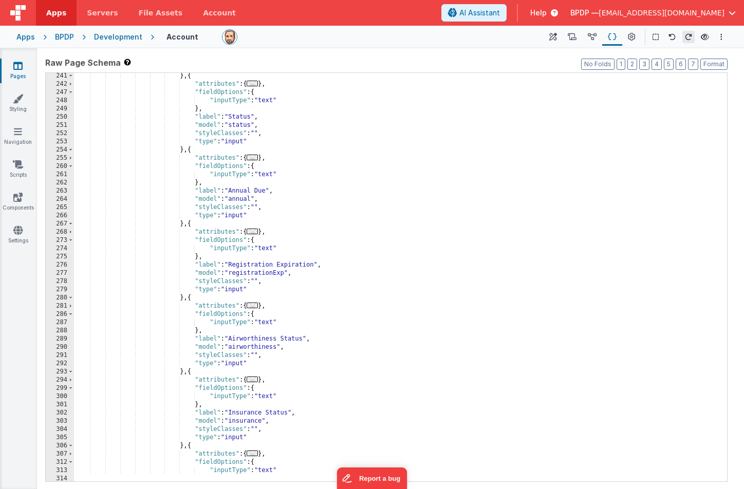
click at [265, 347] on div "} , { "attributes" : { ... } , "fieldOptions" : { "inputType" : "text" } , "lab…" at bounding box center [400, 276] width 653 height 409
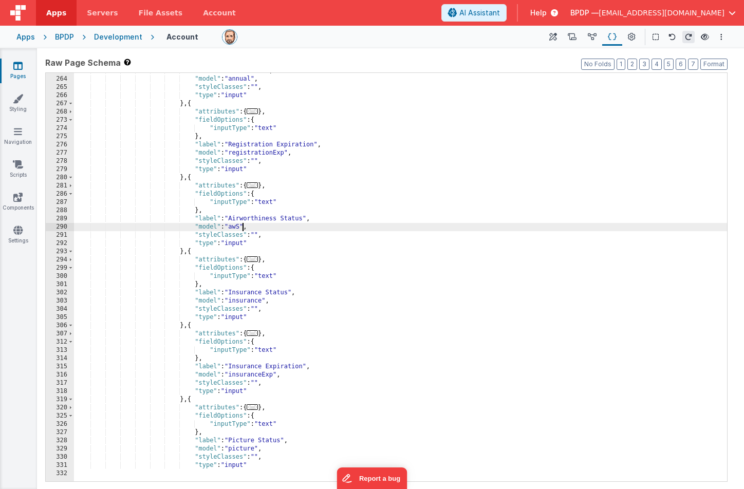
scroll to position [1724, 0]
click at [551, 36] on icon at bounding box center [553, 37] width 8 height 11
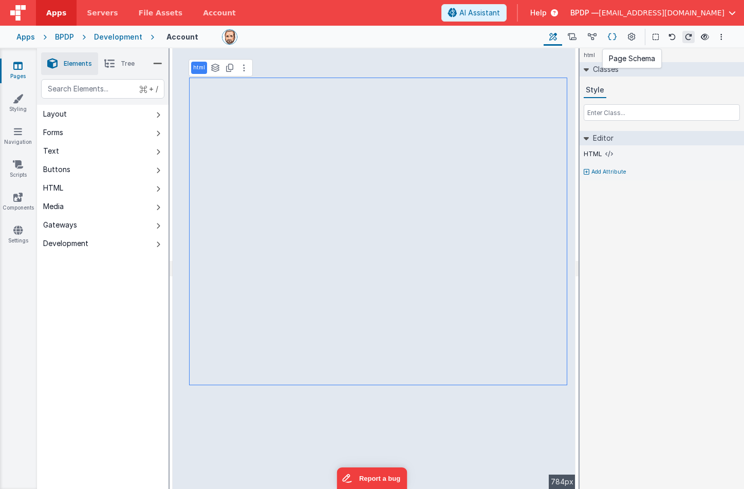
click at [613, 39] on icon at bounding box center [612, 37] width 9 height 11
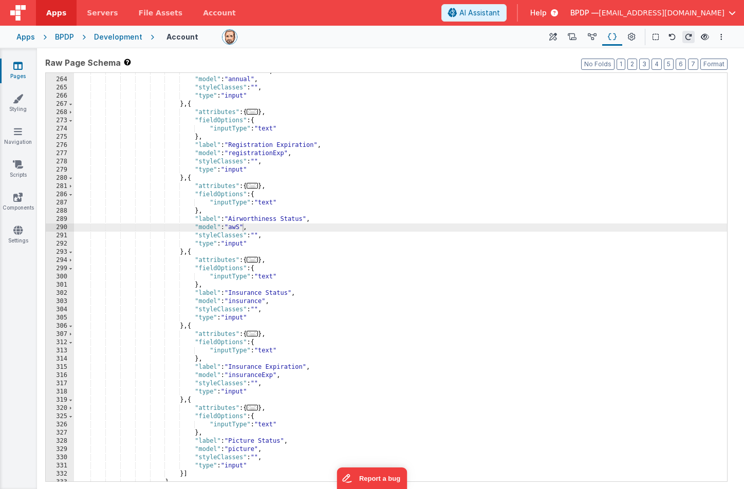
scroll to position [1723, 0]
click at [553, 36] on icon at bounding box center [553, 37] width 8 height 11
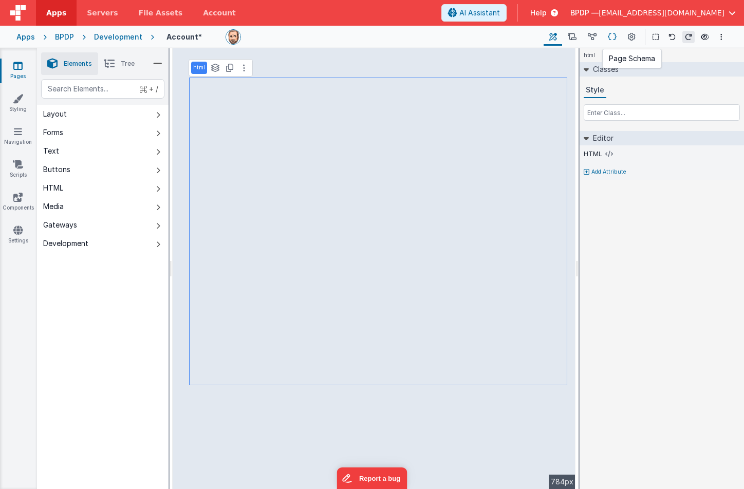
click at [613, 40] on icon at bounding box center [612, 37] width 9 height 11
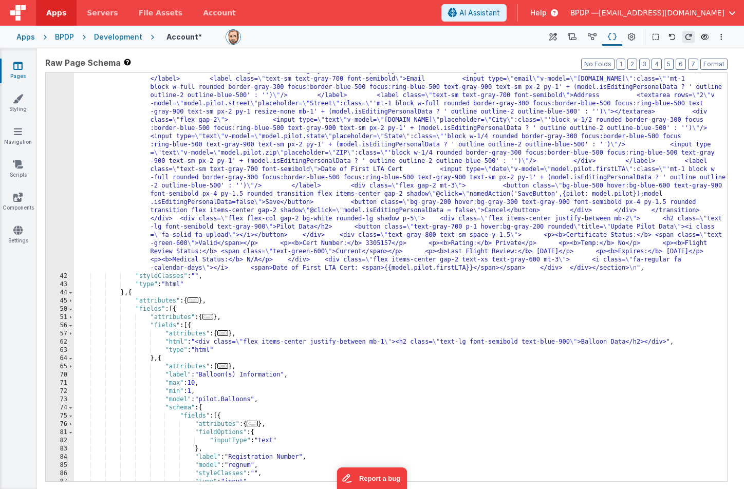
scroll to position [327, 0]
click at [556, 36] on icon at bounding box center [553, 37] width 8 height 11
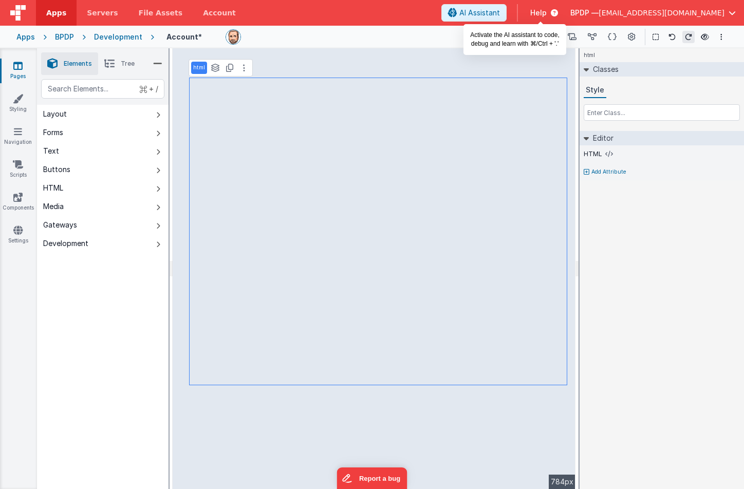
click at [500, 12] on span "AI Assistant" at bounding box center [479, 13] width 41 height 10
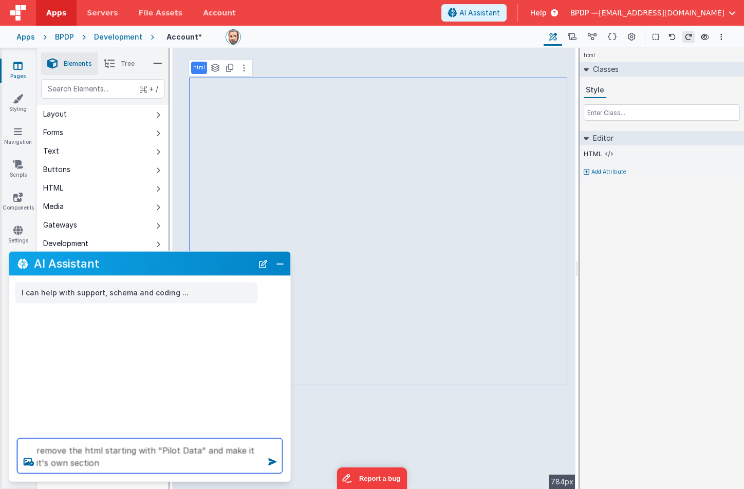
type textarea "remove the html starting with "Pilot Data" and make it it's own section"
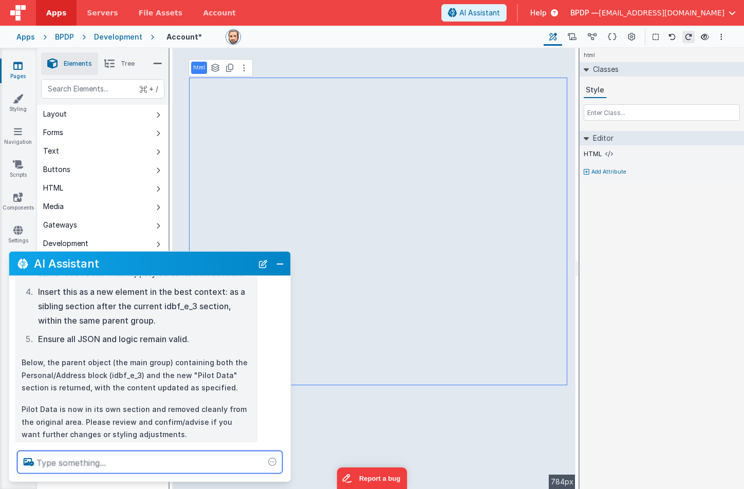
scroll to position [195, 0]
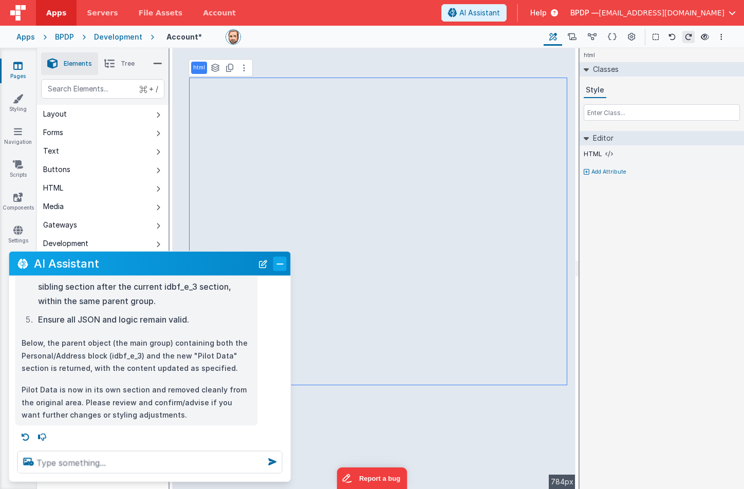
click at [279, 267] on button "Close" at bounding box center [279, 263] width 13 height 14
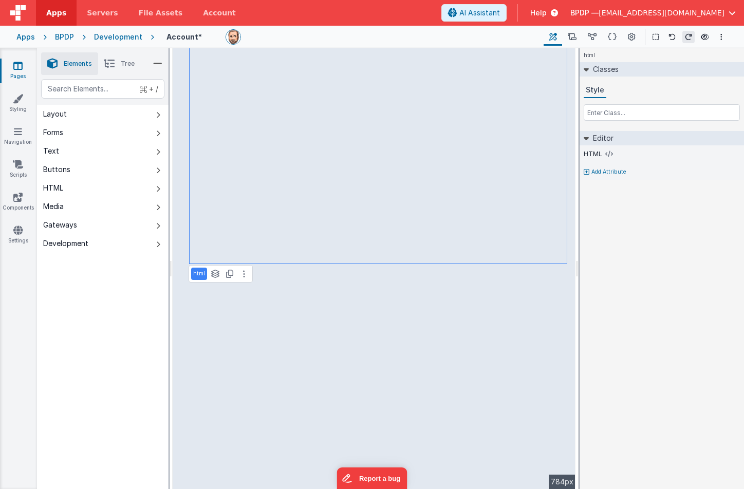
click at [122, 64] on span "Tree" at bounding box center [128, 64] width 14 height 8
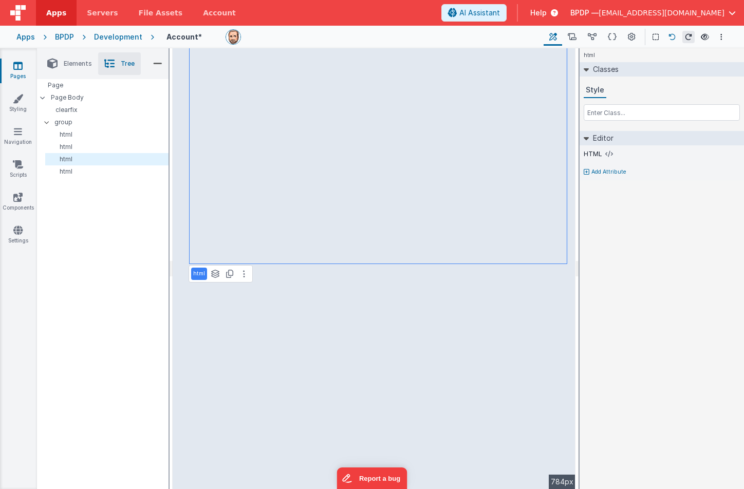
click at [670, 35] on icon at bounding box center [672, 36] width 7 height 7
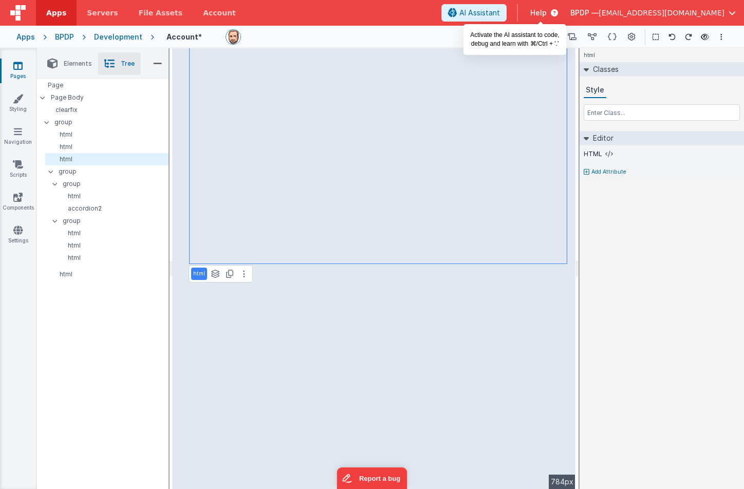
click at [500, 15] on span "AI Assistant" at bounding box center [479, 13] width 41 height 10
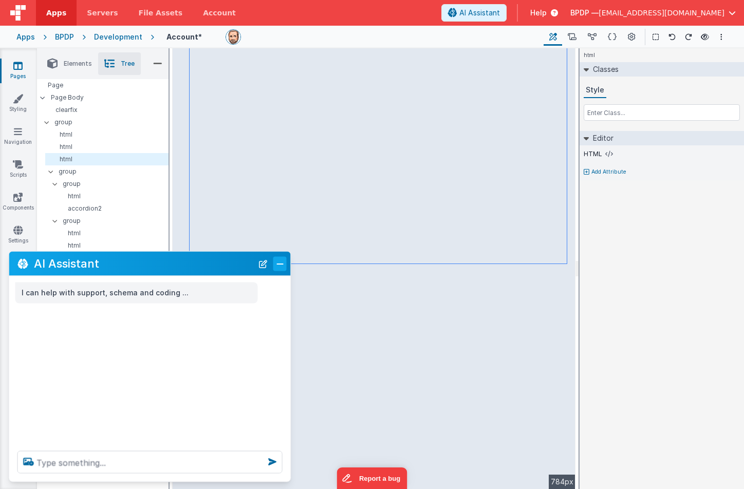
click at [279, 266] on button "Close" at bounding box center [279, 263] width 13 height 14
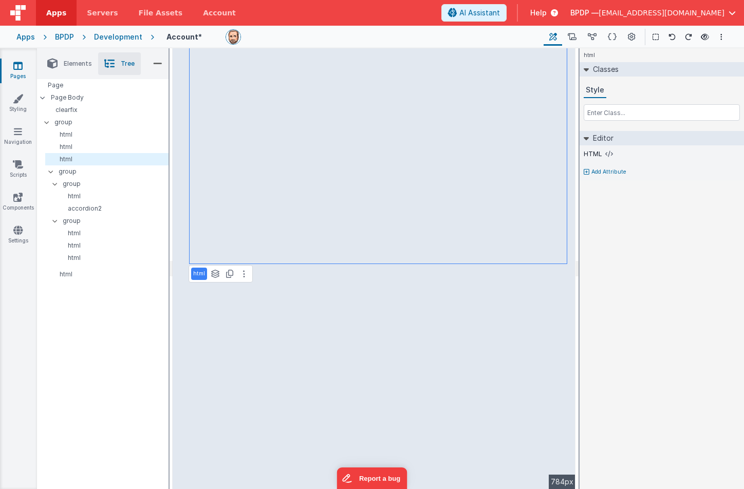
click at [16, 68] on icon at bounding box center [17, 66] width 9 height 10
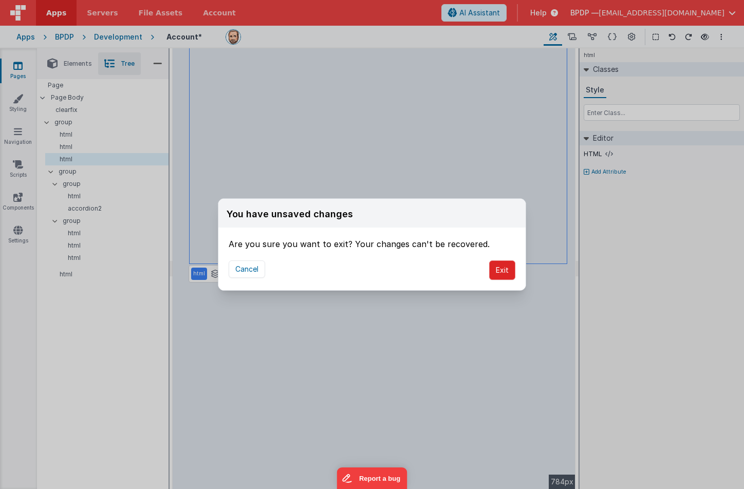
click at [506, 270] on button "Exit" at bounding box center [502, 271] width 26 height 20
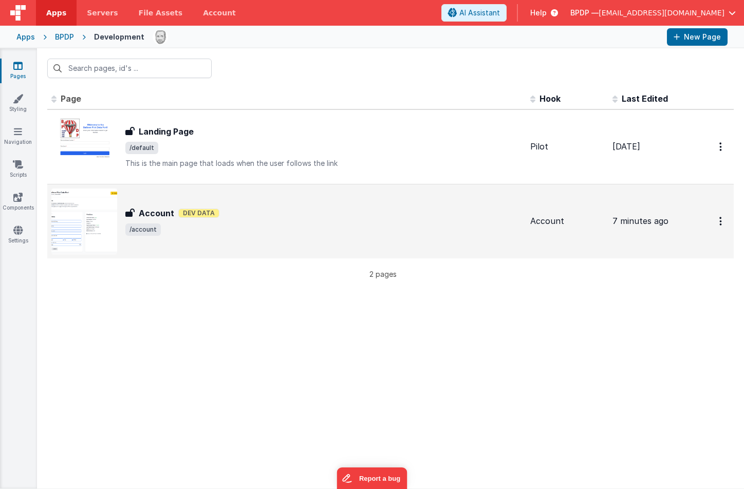
click at [164, 217] on h3 "Account" at bounding box center [156, 213] width 35 height 12
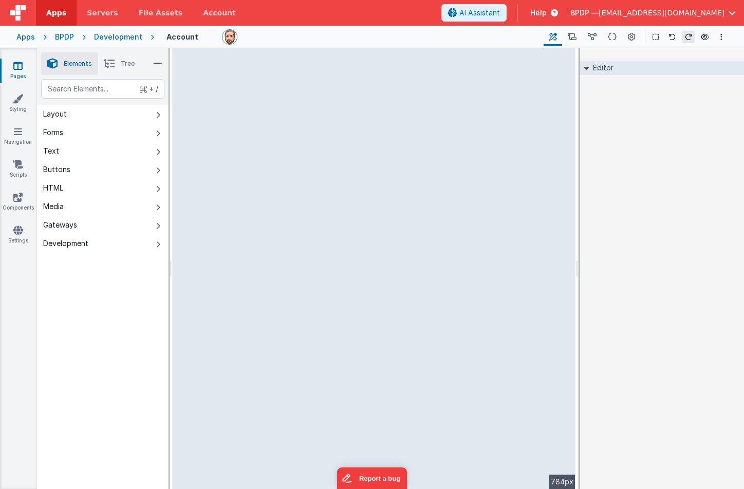
click at [427, 104] on div "--> 784px" at bounding box center [374, 268] width 403 height 441
click at [62, 117] on div "Layout" at bounding box center [55, 114] width 24 height 10
drag, startPoint x: 213, startPoint y: 88, endPoint x: 323, endPoint y: 375, distance: 307.6
click at [323, 375] on div "--> 784px" at bounding box center [374, 268] width 403 height 441
drag, startPoint x: 189, startPoint y: 85, endPoint x: 394, endPoint y: 376, distance: 356.3
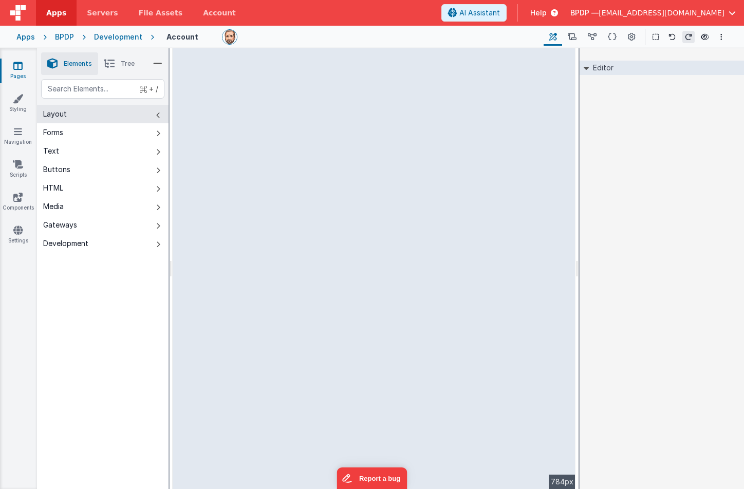
click at [394, 376] on div "--> 784px" at bounding box center [374, 268] width 403 height 441
click at [232, 87] on div "--> 784px" at bounding box center [374, 268] width 403 height 441
click at [221, 87] on div "--> 784px" at bounding box center [374, 268] width 403 height 441
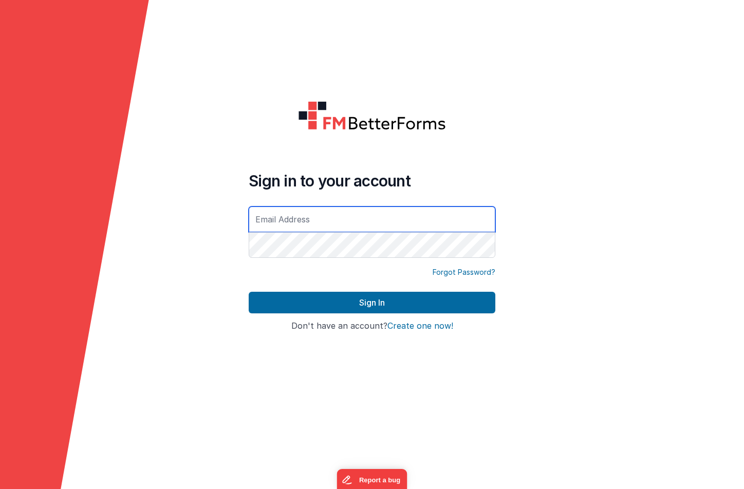
type input "[EMAIL_ADDRESS][DOMAIN_NAME]"
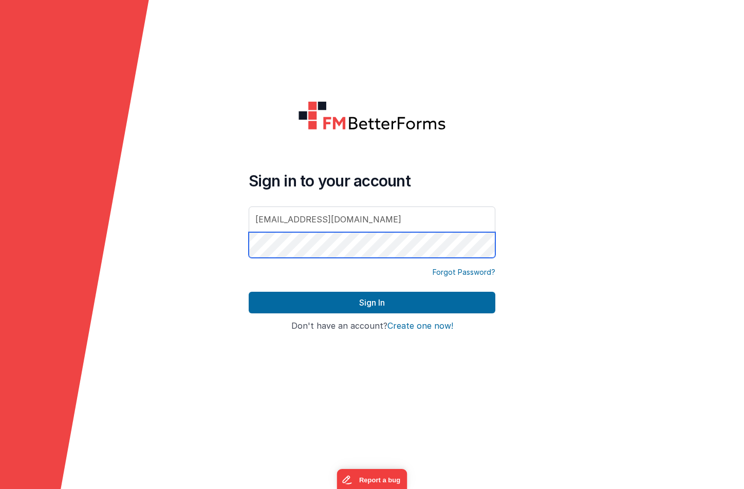
click at [372, 303] on button "Sign In" at bounding box center [372, 303] width 247 height 22
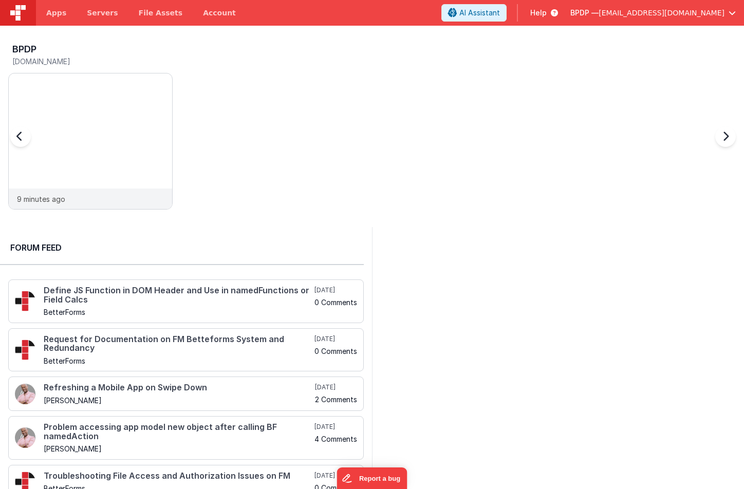
click at [40, 103] on div at bounding box center [30, 143] width 41 height 148
click at [200, 104] on div "BPDP [DOMAIN_NAME] 9 minutes ago" at bounding box center [376, 129] width 736 height 179
click at [112, 191] on div "9 minutes ago" at bounding box center [90, 199] width 163 height 21
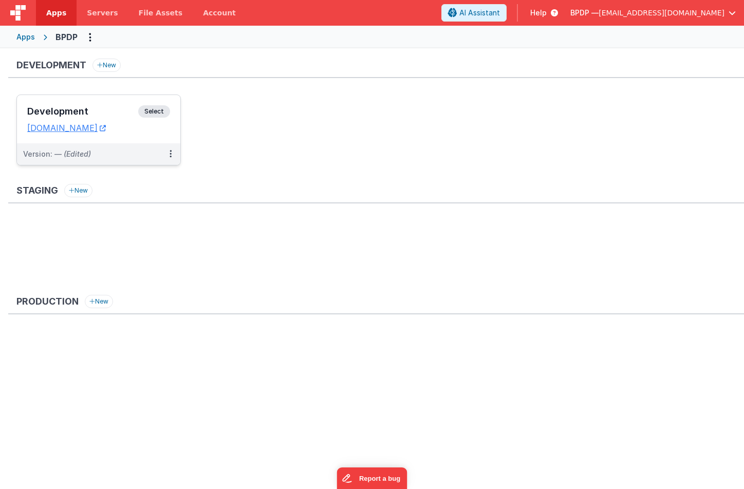
click at [156, 113] on span "Select" at bounding box center [154, 111] width 32 height 12
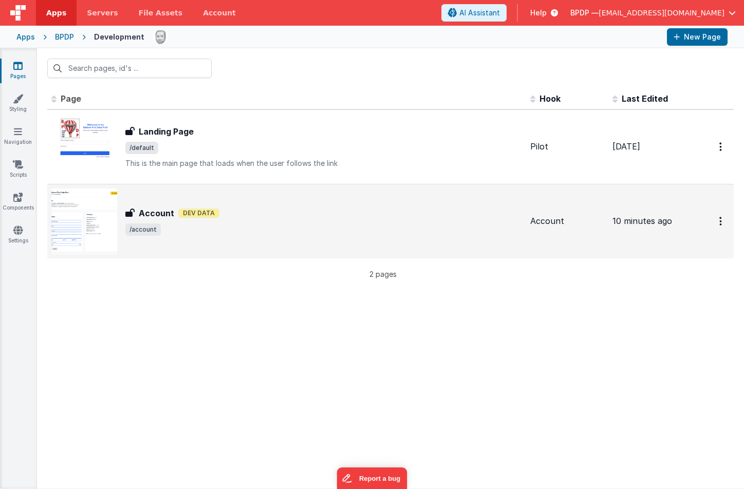
click at [156, 212] on h3 "Account" at bounding box center [156, 213] width 35 height 12
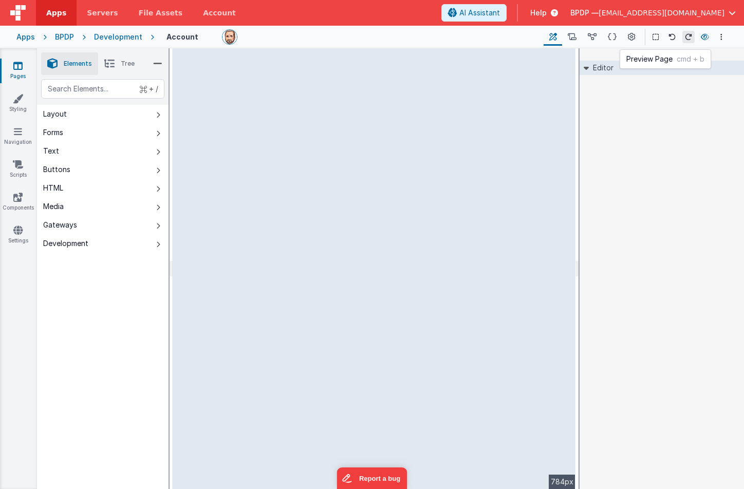
click at [709, 35] on icon at bounding box center [705, 36] width 8 height 7
click at [615, 35] on icon at bounding box center [612, 37] width 9 height 11
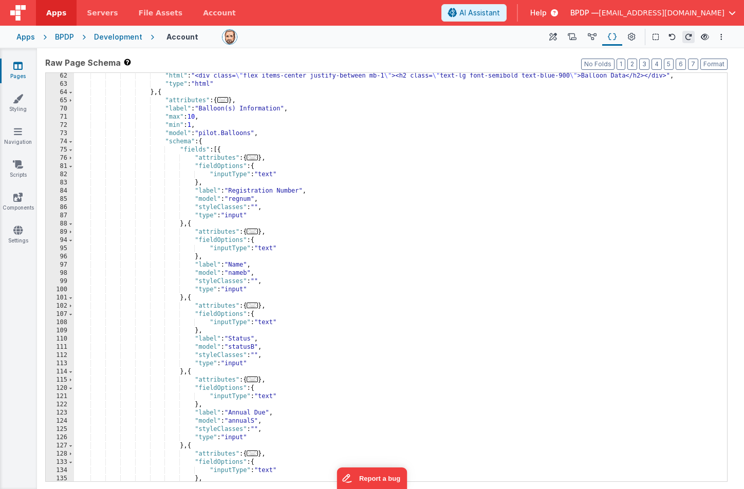
scroll to position [595, 0]
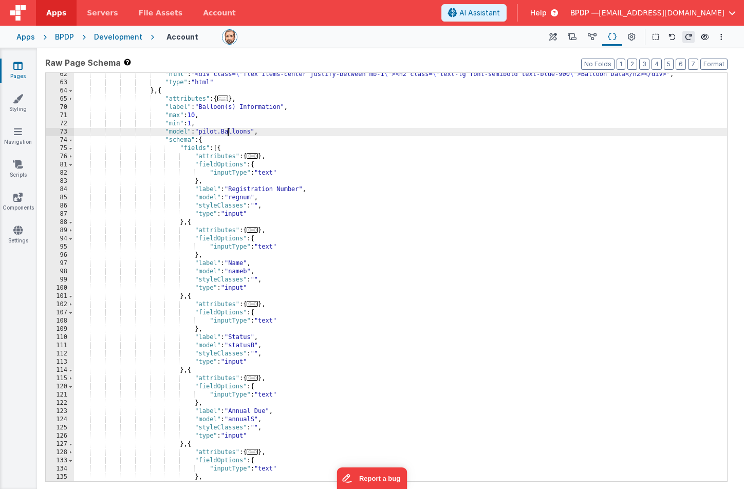
click at [227, 131] on div ""html" : "<div class= \" flex items-center justify-between mb-1 \" ><h2 class= …" at bounding box center [400, 282] width 653 height 425
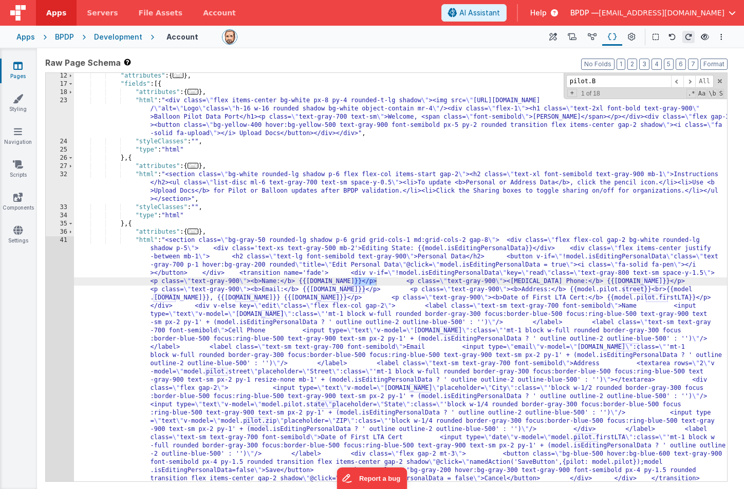
scroll to position [453, 0]
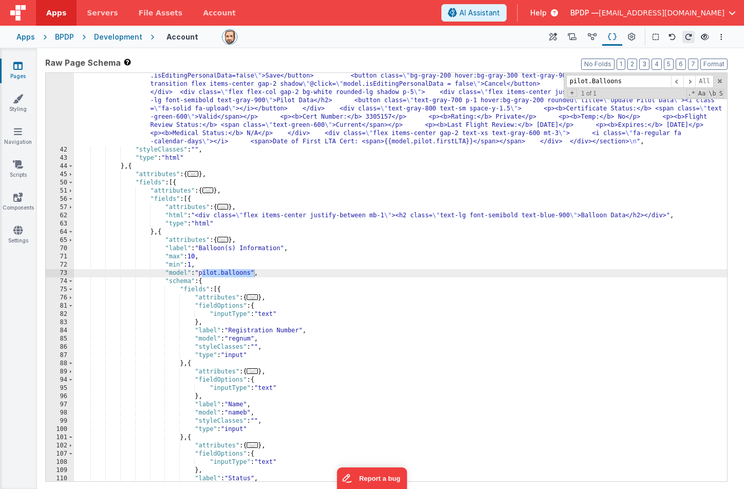
type input "pilot.Balloons"
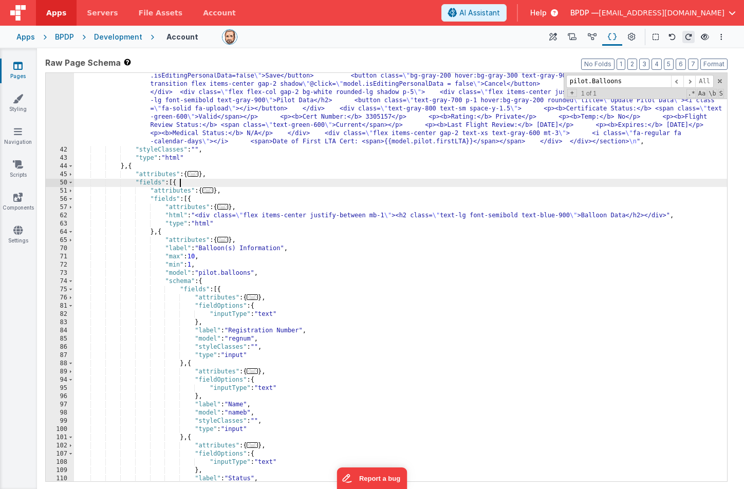
click at [454, 179] on div ""html" : "<section class= \" bg-gray-50 rounded-lg shadow p-6 grid grid-cols-1 …" at bounding box center [400, 202] width 653 height 721
click at [554, 35] on icon at bounding box center [553, 37] width 8 height 11
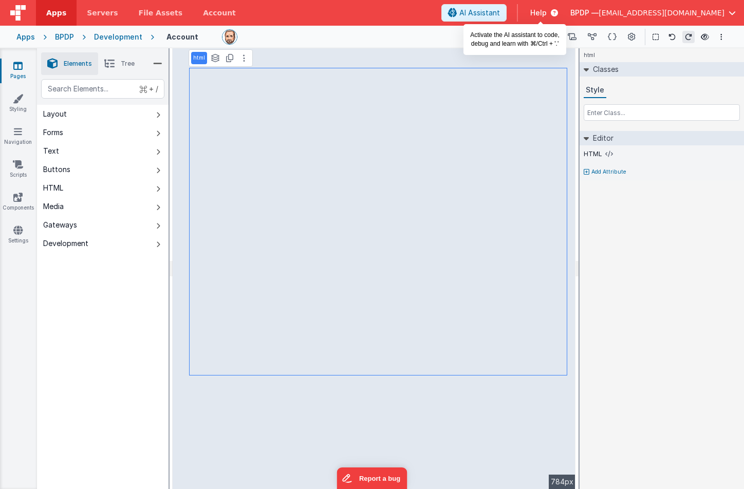
click at [500, 14] on span "AI Assistant" at bounding box center [479, 13] width 41 height 10
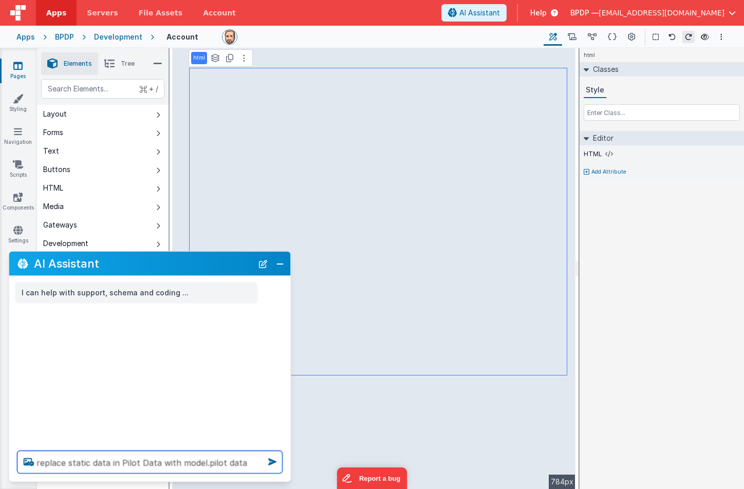
click at [46, 462] on textarea "replace static data in Pilot Data with model.pilot data" at bounding box center [149, 462] width 265 height 23
type textarea "remap static data in Pilot Data with model.pilot data"
click at [269, 461] on icon at bounding box center [272, 462] width 16 height 16
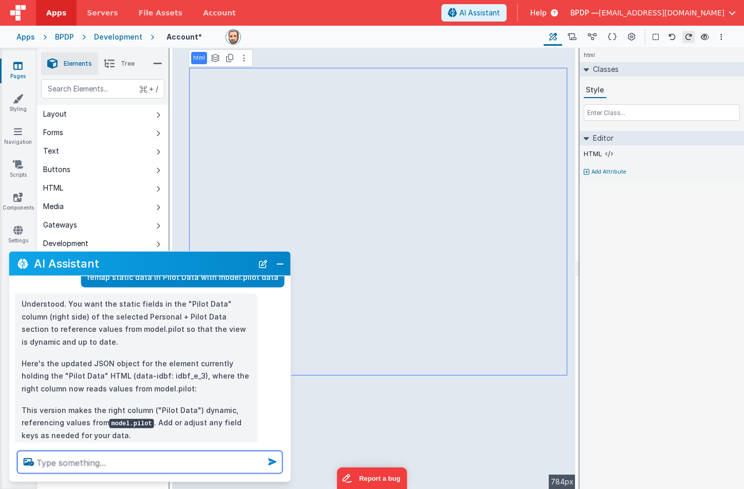
scroll to position [59, 0]
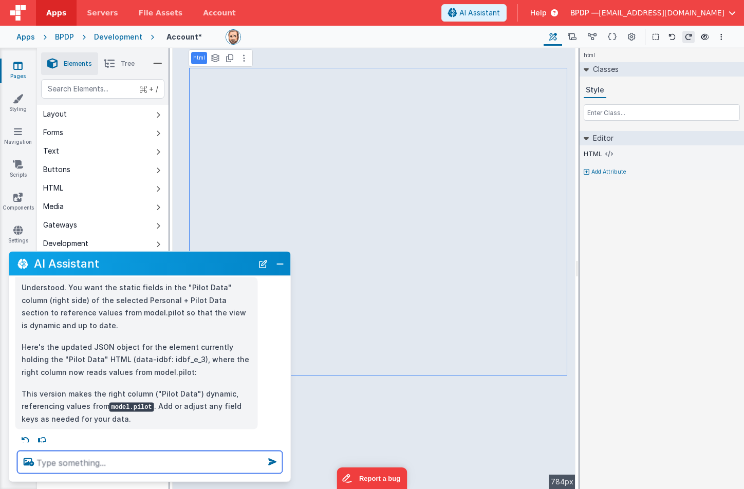
click at [45, 462] on textarea at bounding box center [149, 462] width 265 height 23
type textarea "add model.pilot firstLTA to the "Date of First LTA Cert: line"
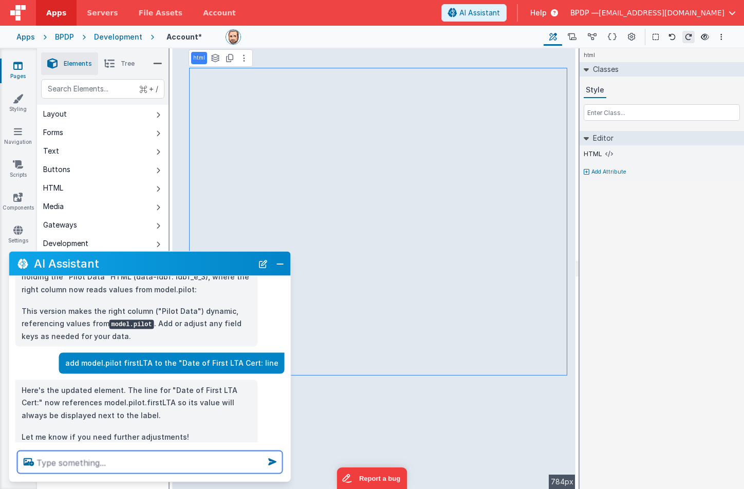
scroll to position [162, 0]
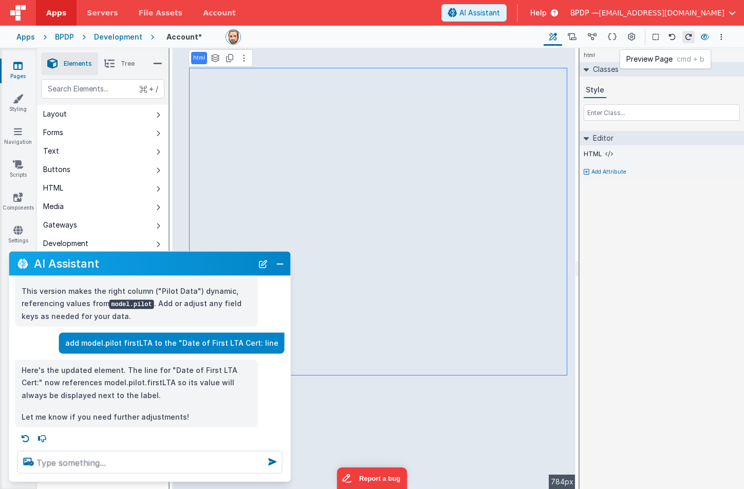
click at [702, 34] on icon at bounding box center [705, 36] width 8 height 7
